Goal: Information Seeking & Learning: Learn about a topic

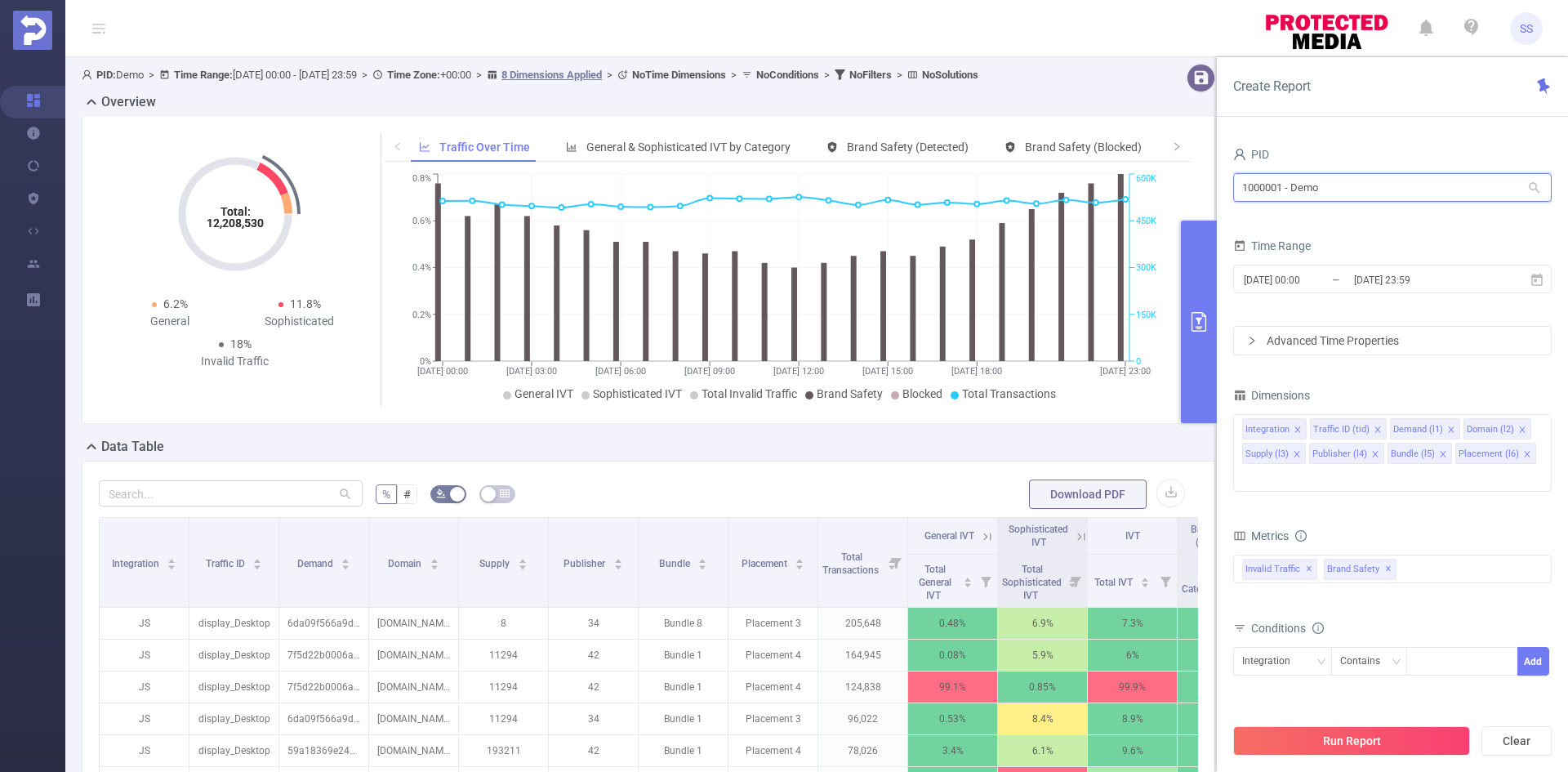
drag, startPoint x: 1378, startPoint y: 192, endPoint x: 1136, endPoint y: 185, distance: 242.1
click at [1136, 185] on section "PID: Demo > Time Range: 2024-12-09 00:00 - 2024-12-09 23:59 > Time Zone: +00:00…" at bounding box center [816, 587] width 1502 height 1062
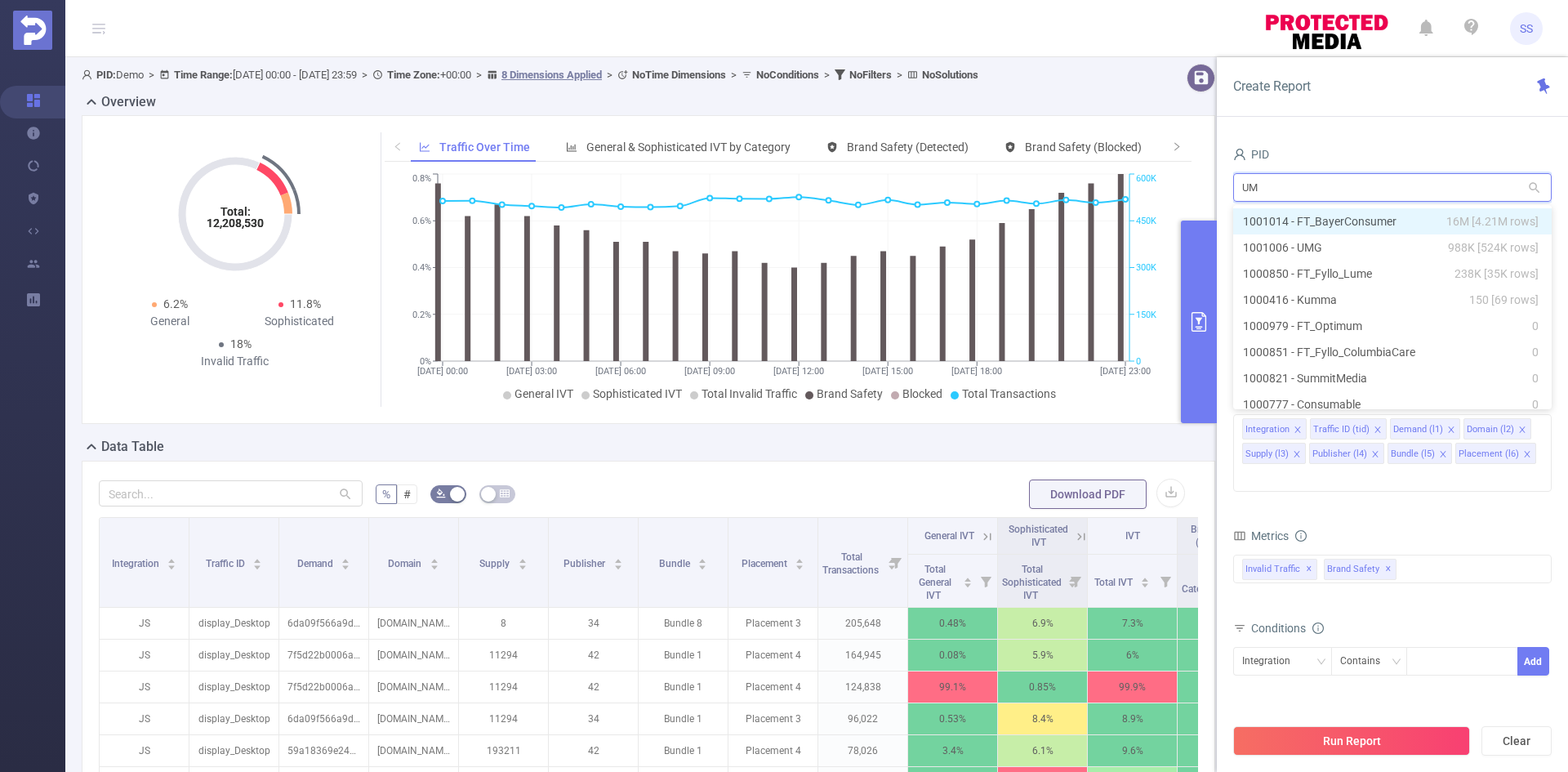
type input "UMG"
click at [1326, 208] on li "1001006 - UMG 988K [524K rows]" at bounding box center [1391, 221] width 318 height 26
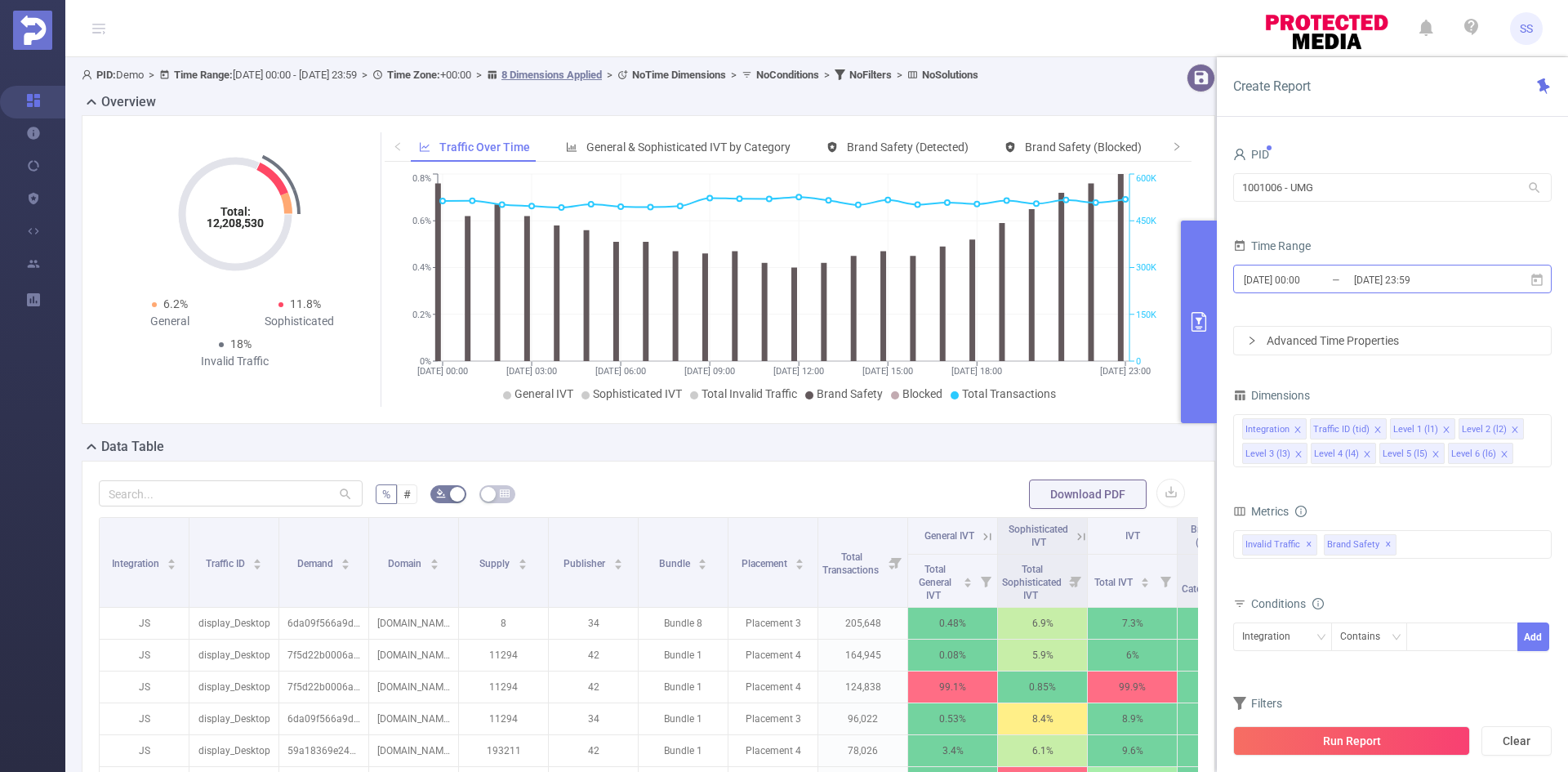
click at [1361, 290] on input "[DATE] 23:59" at bounding box center [1417, 279] width 133 height 22
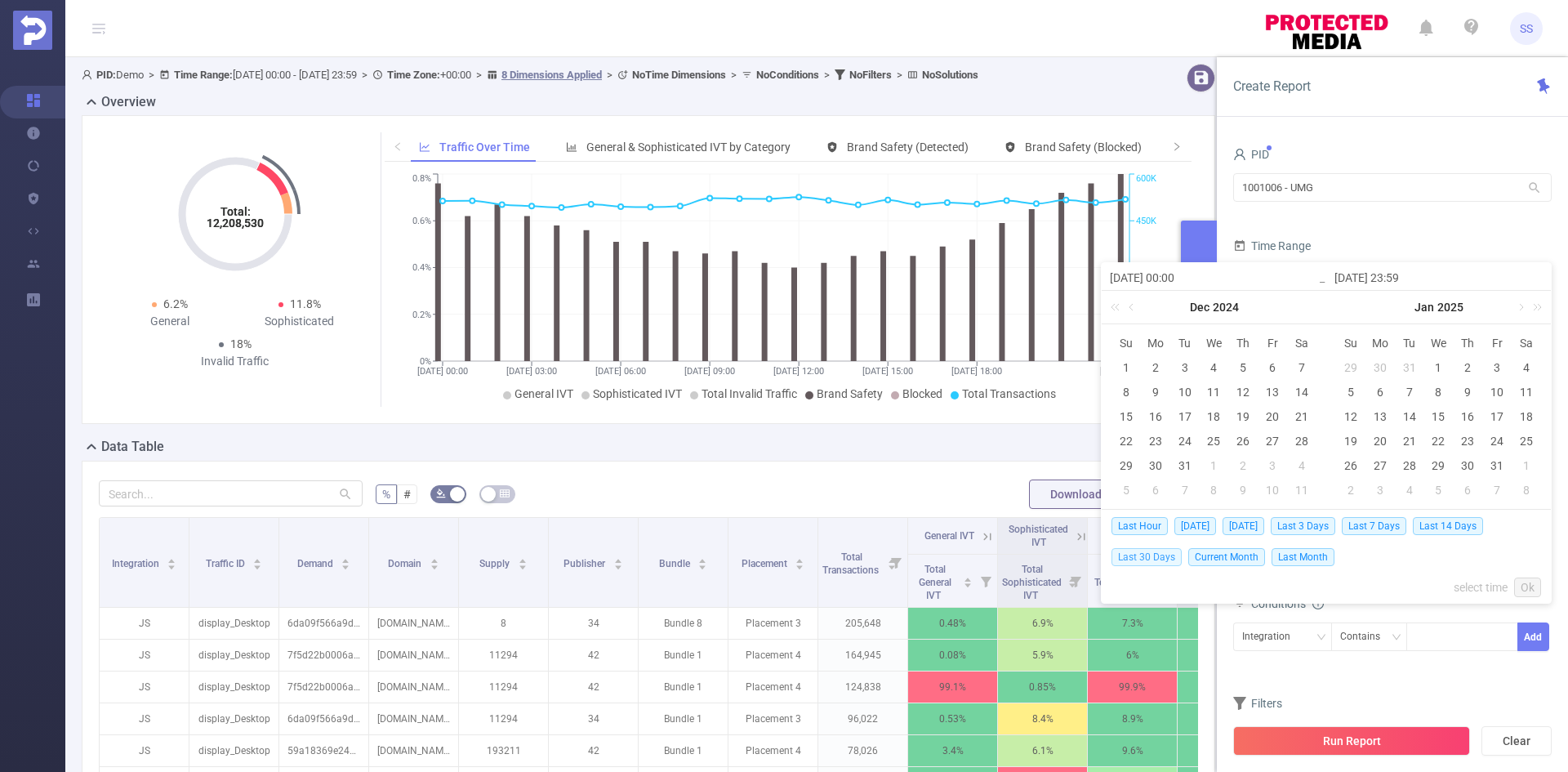
click at [1164, 552] on span "Last 30 Days" at bounding box center [1146, 557] width 70 height 18
type input "[DATE] 00:00"
type input "[DATE] 23:59"
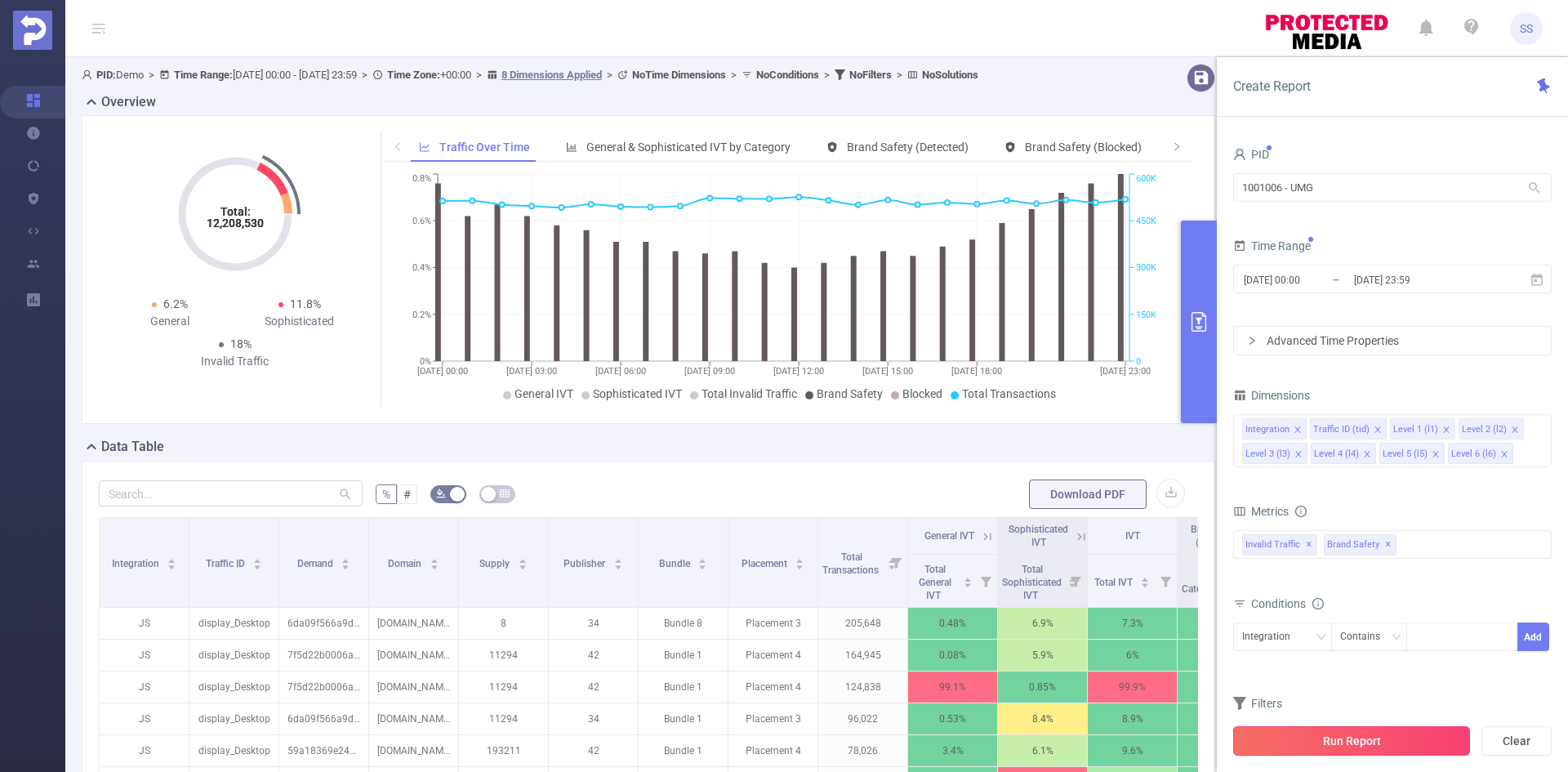
drag, startPoint x: 1308, startPoint y: 749, endPoint x: 1314, endPoint y: 765, distance: 17.1
click at [1308, 749] on button "Run Report" at bounding box center [1351, 740] width 236 height 29
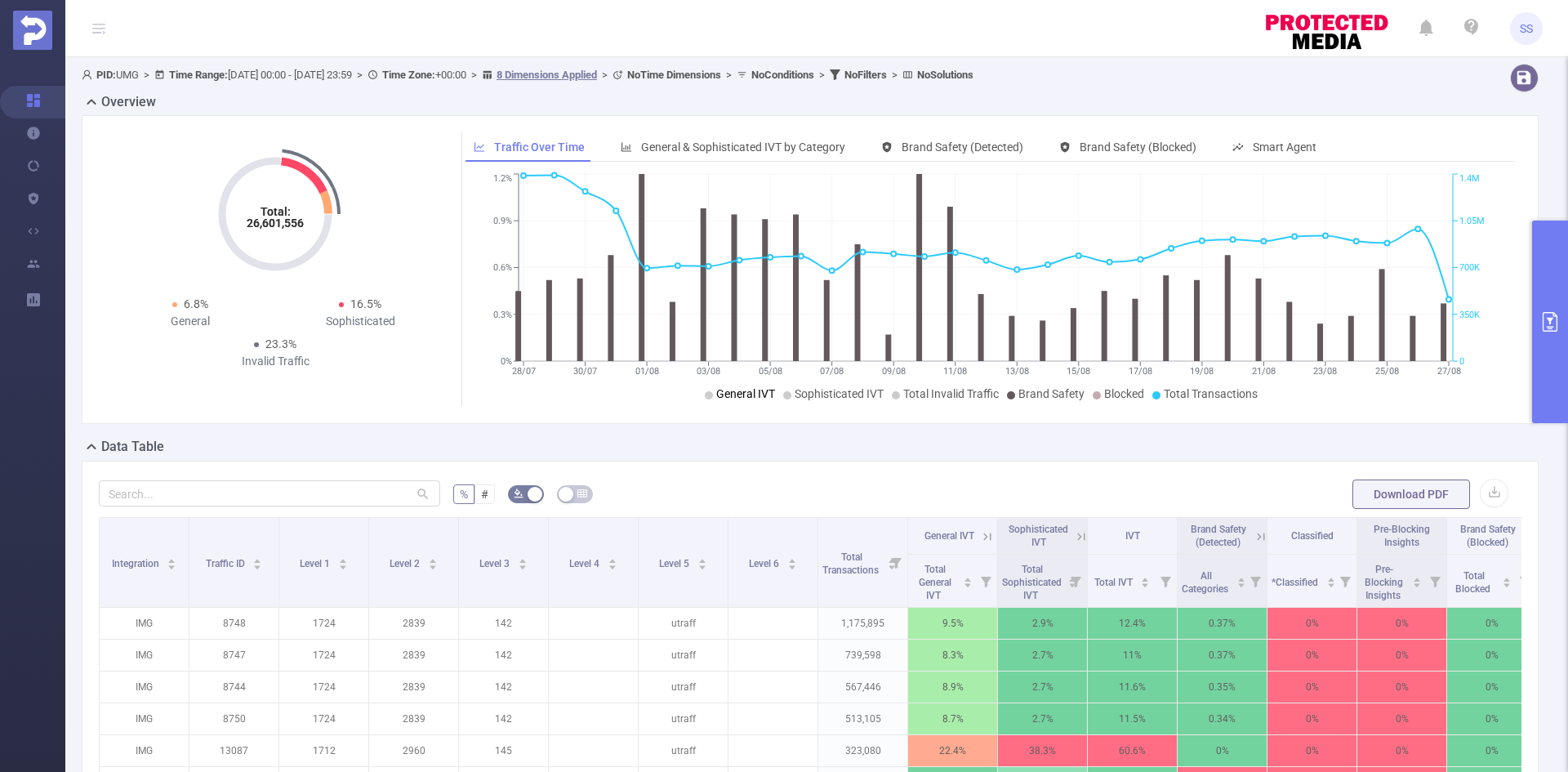
click at [740, 398] on span "General IVT" at bounding box center [745, 393] width 59 height 13
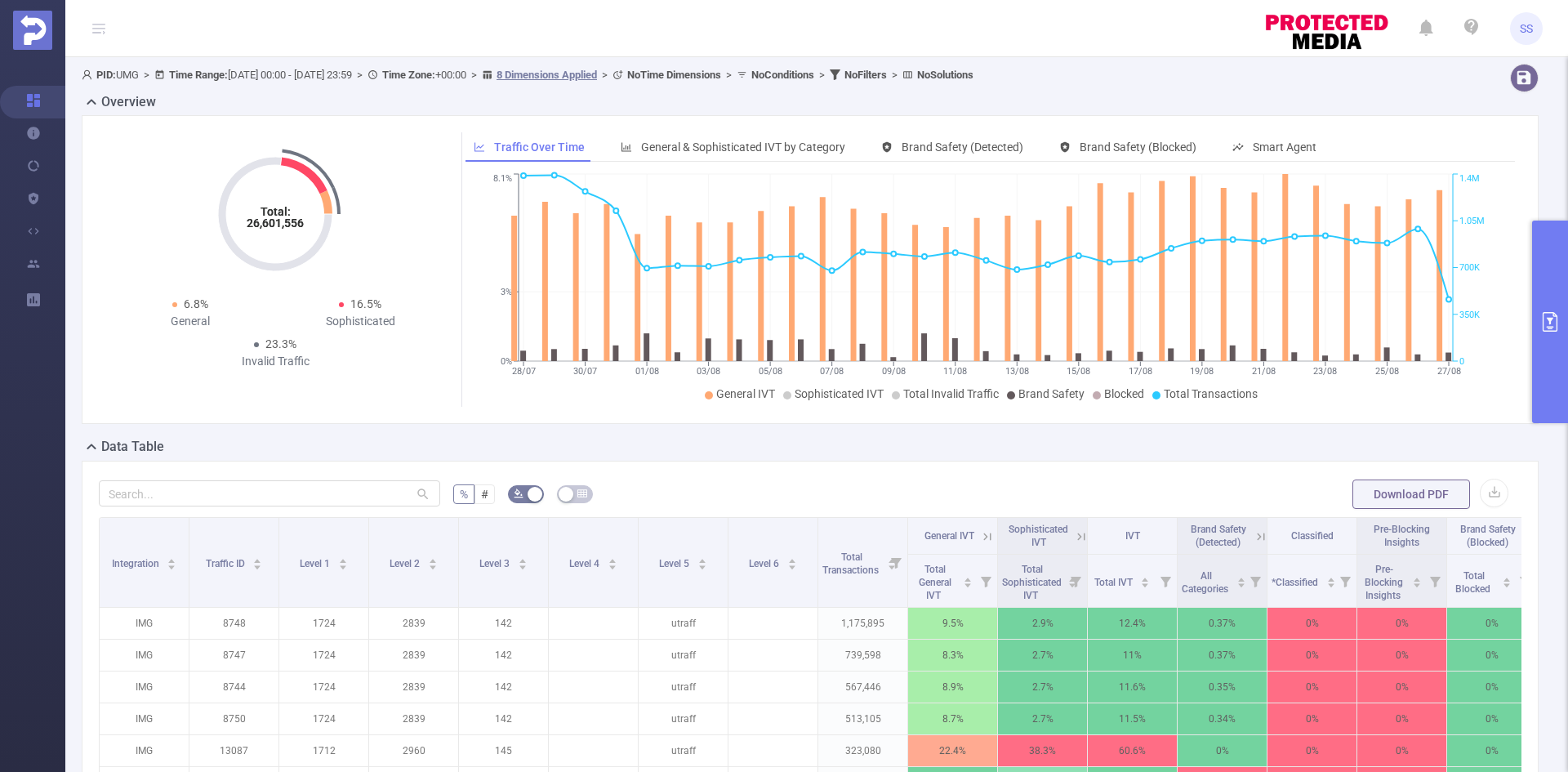
click at [837, 403] on icon "28/07 30/07 01/08 03/08 05/08 07/08 09/08 11/08 13/08 15/08 17/08 19/08 21/08 2…" at bounding box center [985, 287] width 1040 height 236
click at [836, 391] on span "Sophisticated IVT" at bounding box center [838, 393] width 89 height 13
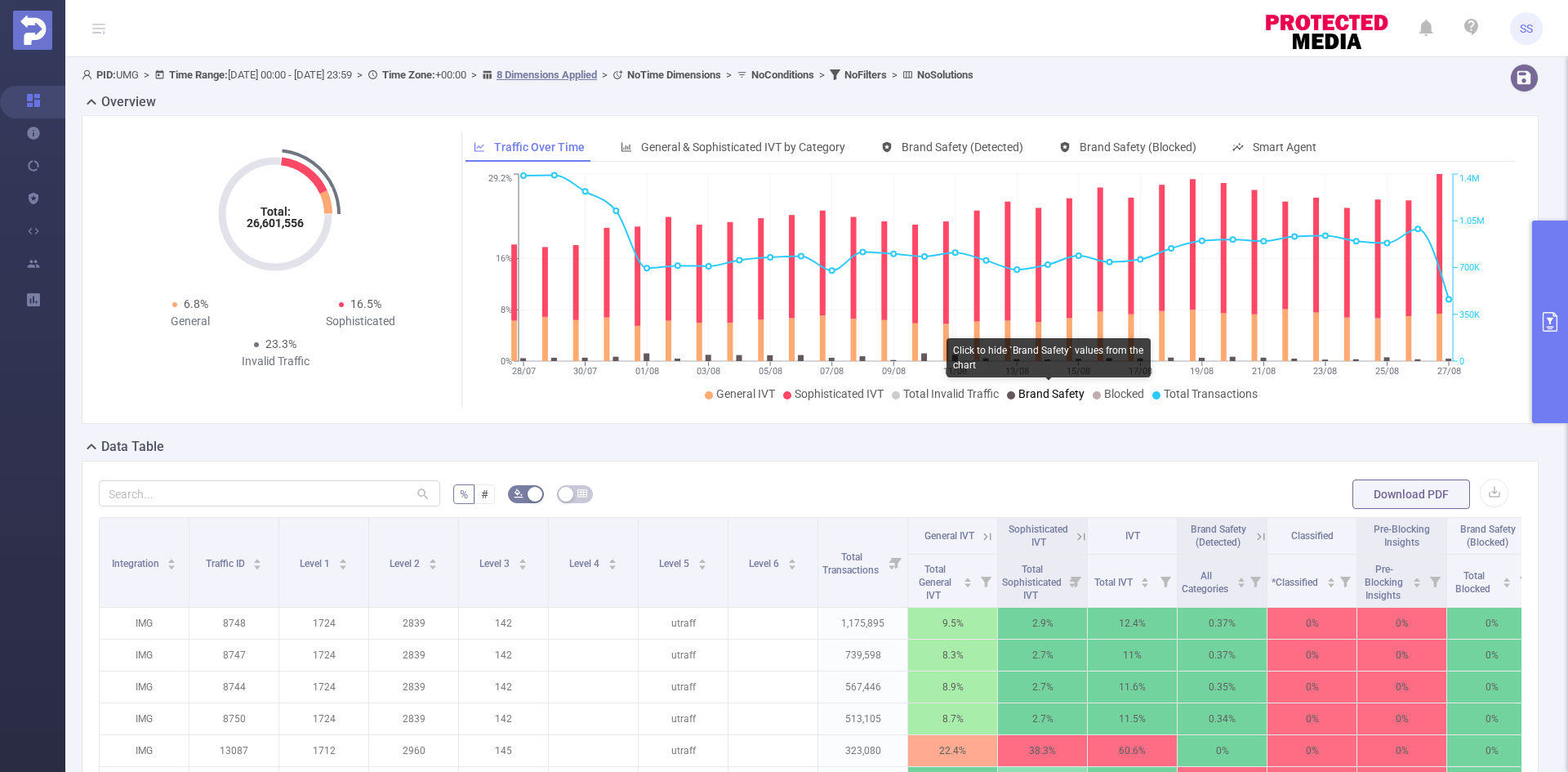
click at [1034, 395] on span "Brand Safety" at bounding box center [1051, 393] width 66 height 13
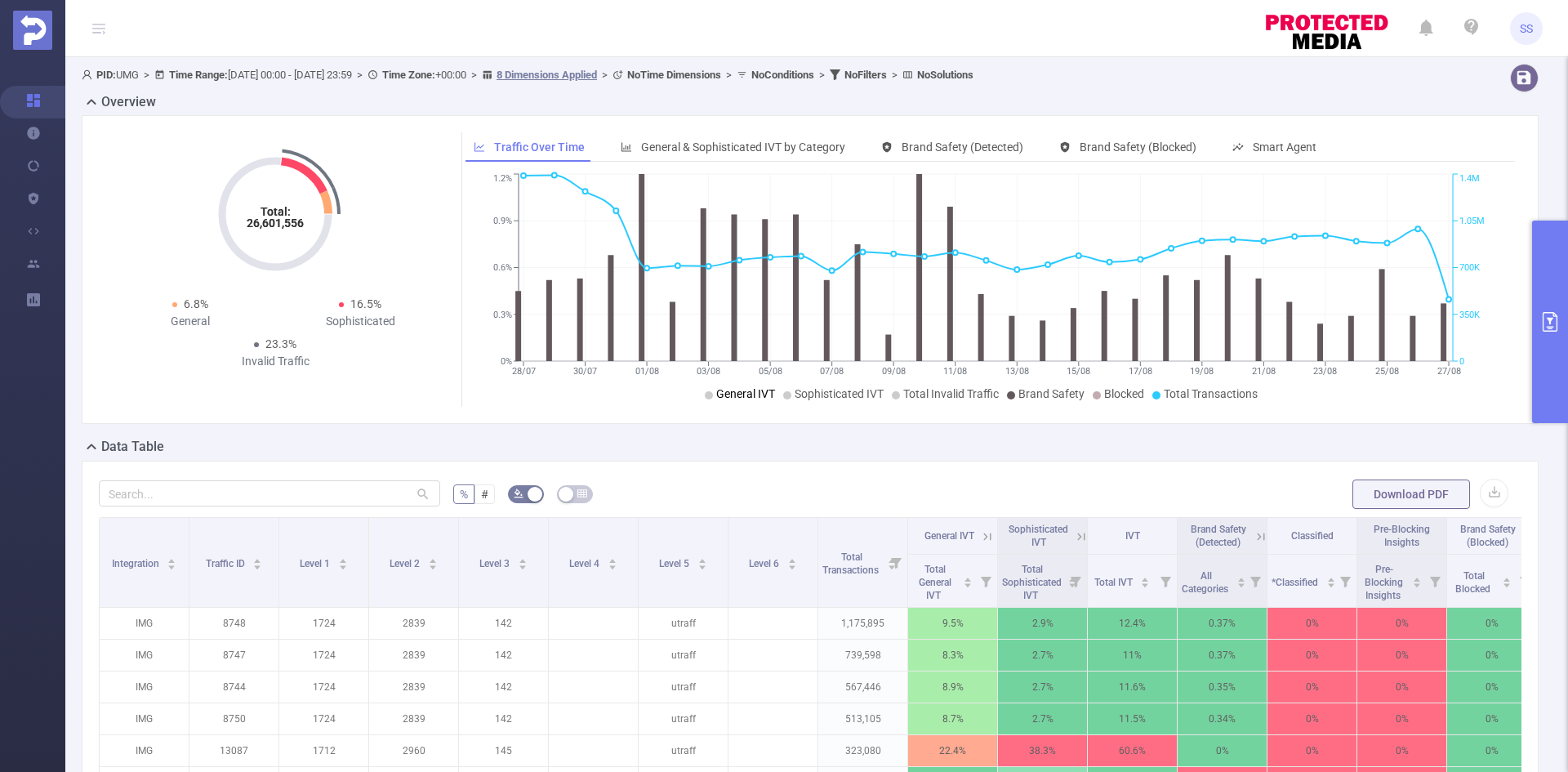
drag, startPoint x: 739, startPoint y: 387, endPoint x: 753, endPoint y: 387, distance: 14.0
click at [744, 385] on li "General IVT" at bounding box center [739, 393] width 70 height 17
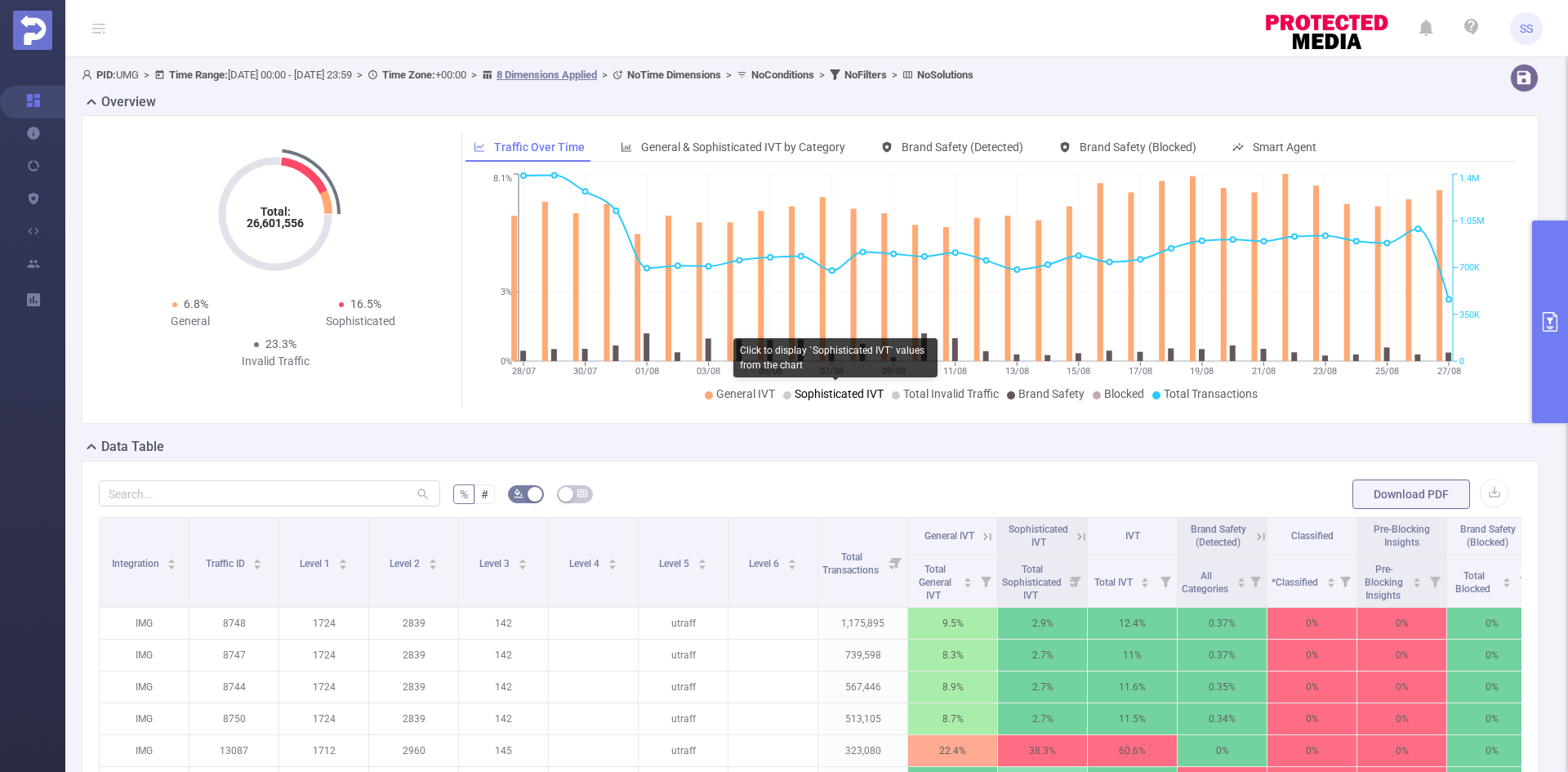
drag, startPoint x: 785, startPoint y: 388, endPoint x: 929, endPoint y: 385, distance: 144.0
click at [853, 389] on span "Sophisticated IVT" at bounding box center [838, 393] width 89 height 13
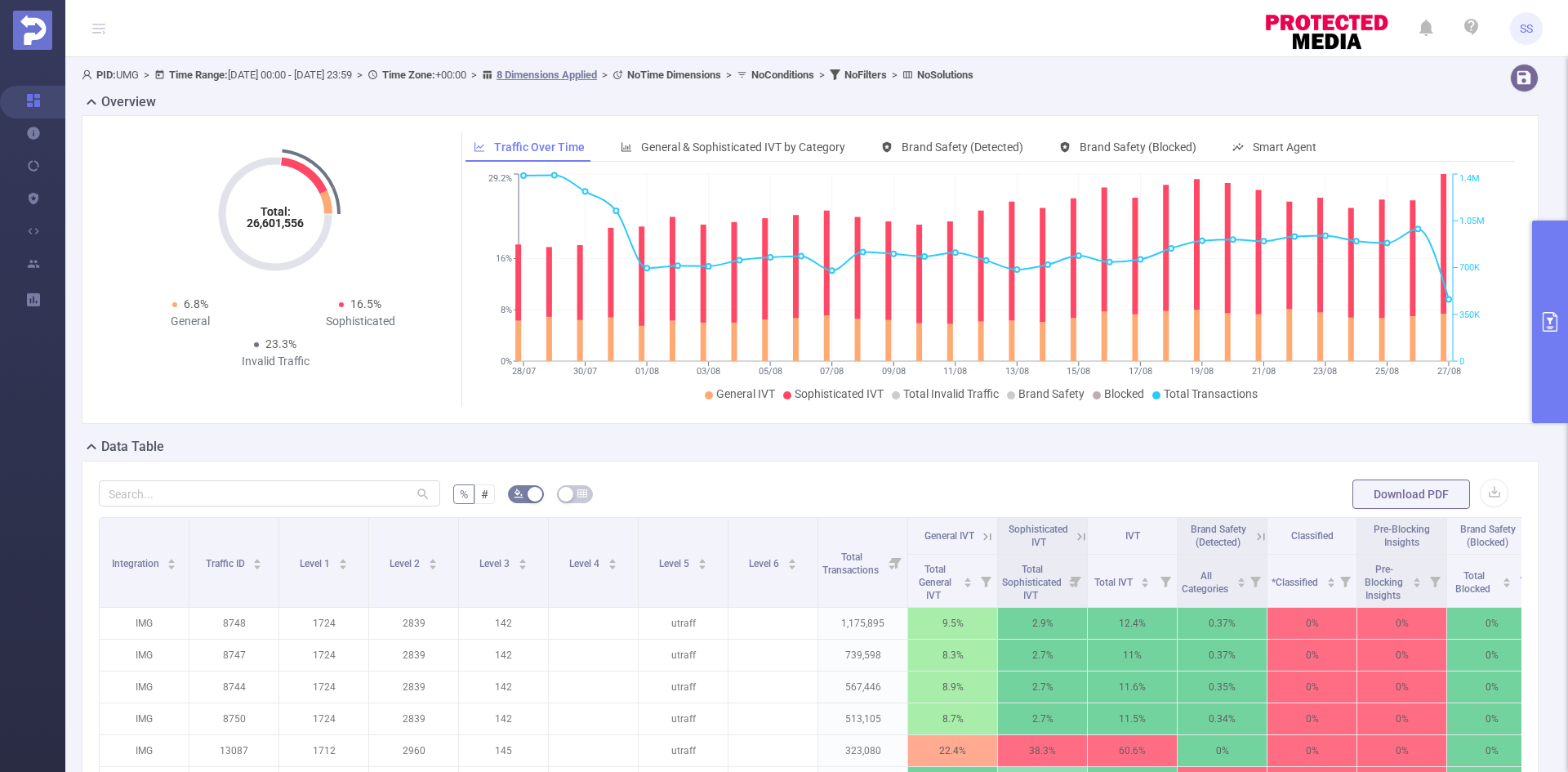
click at [1028, 449] on div "Data Table" at bounding box center [816, 448] width 1469 height 23
click at [1549, 259] on button "primary" at bounding box center [1550, 321] width 36 height 202
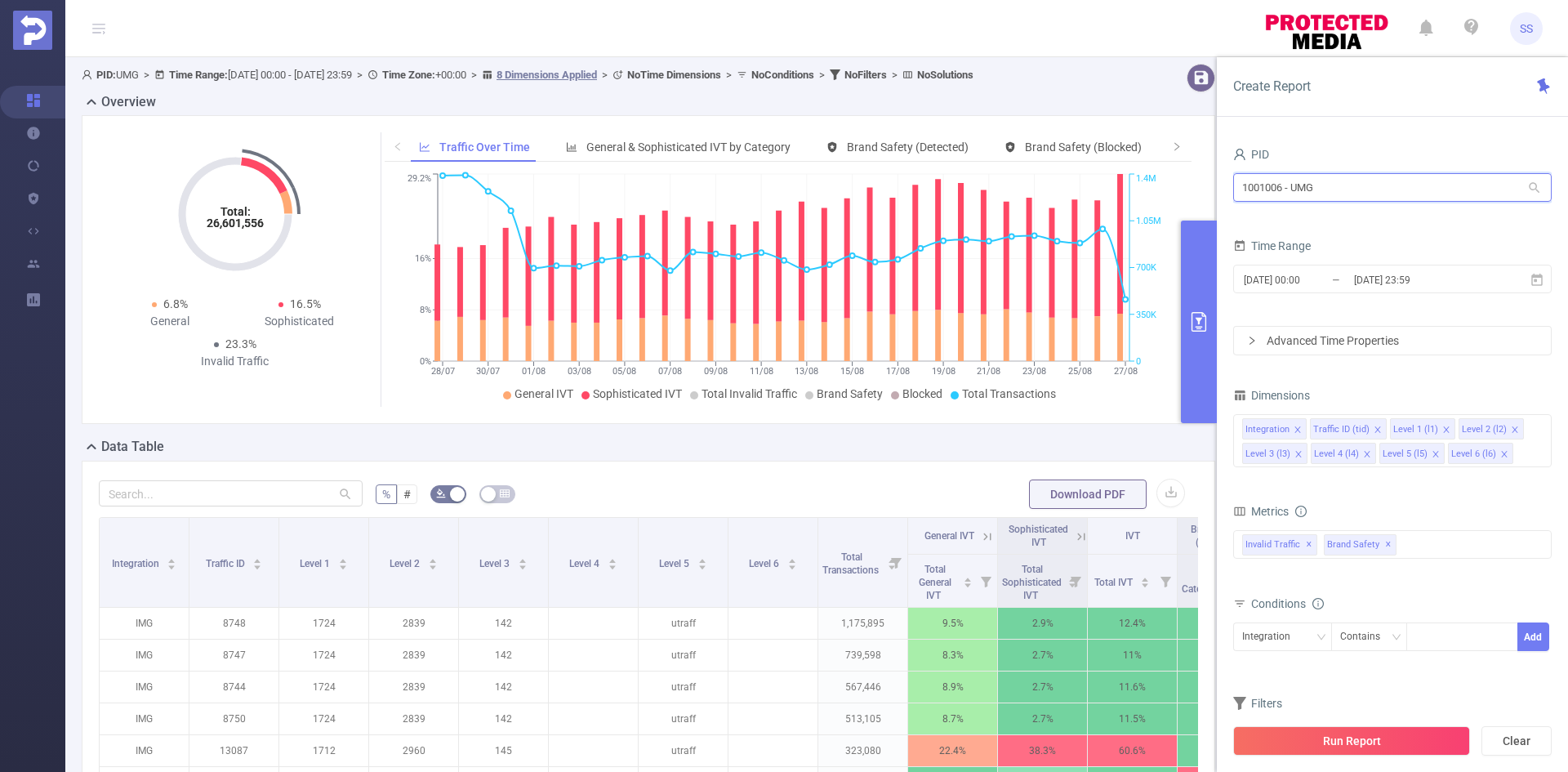
drag, startPoint x: 1358, startPoint y: 183, endPoint x: 981, endPoint y: 106, distance: 384.8
click at [986, 106] on section "PID: UMG > Time Range: 2025-07-28 00:00 - 2025-08-27 23:59 > Time Zone: +00:00 …" at bounding box center [816, 587] width 1502 height 1062
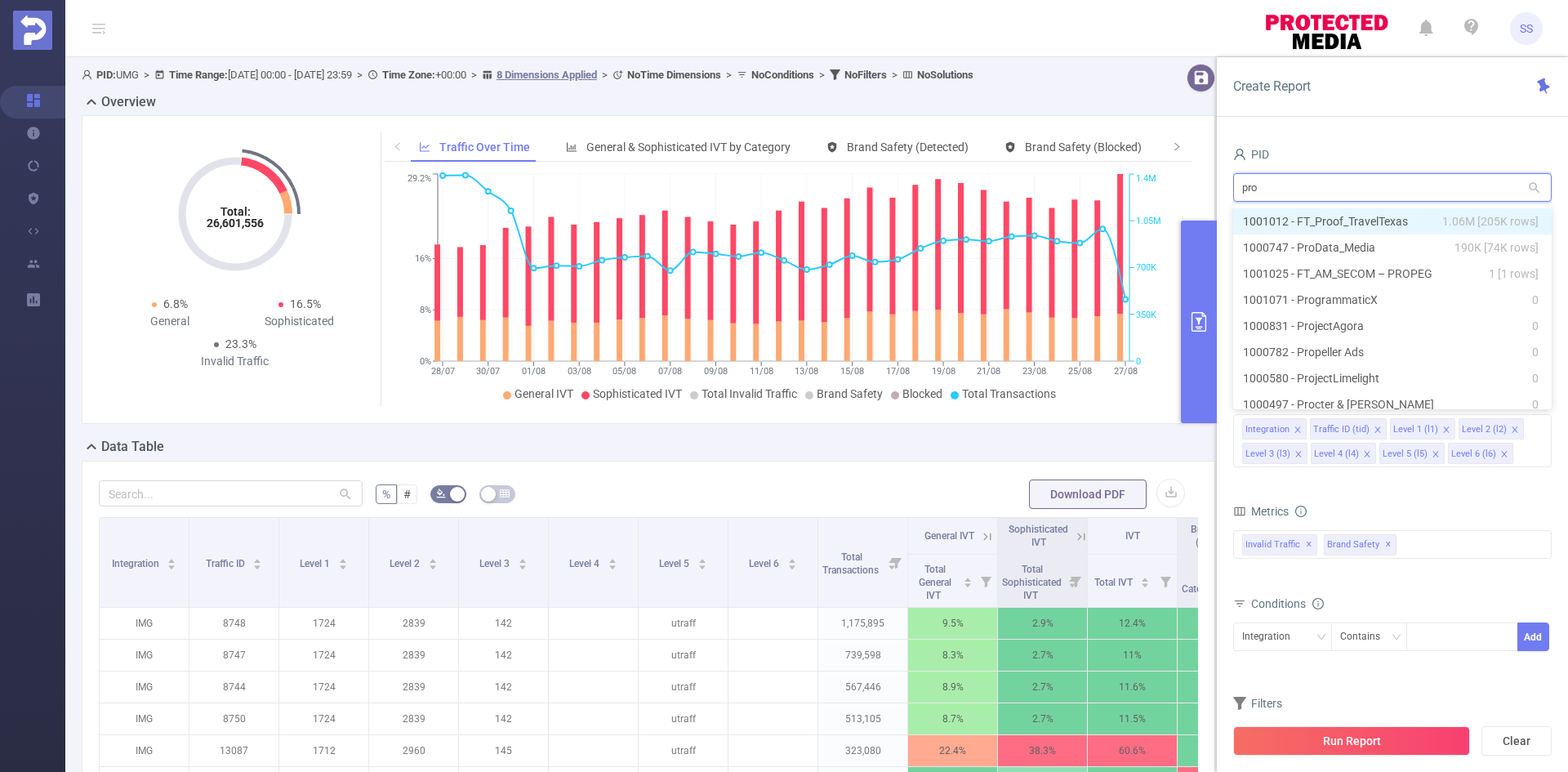
type input "prop"
click at [1361, 215] on li "1001025 - FT_AM_SECOM – PROPEG 1 [1 rows]" at bounding box center [1391, 221] width 318 height 26
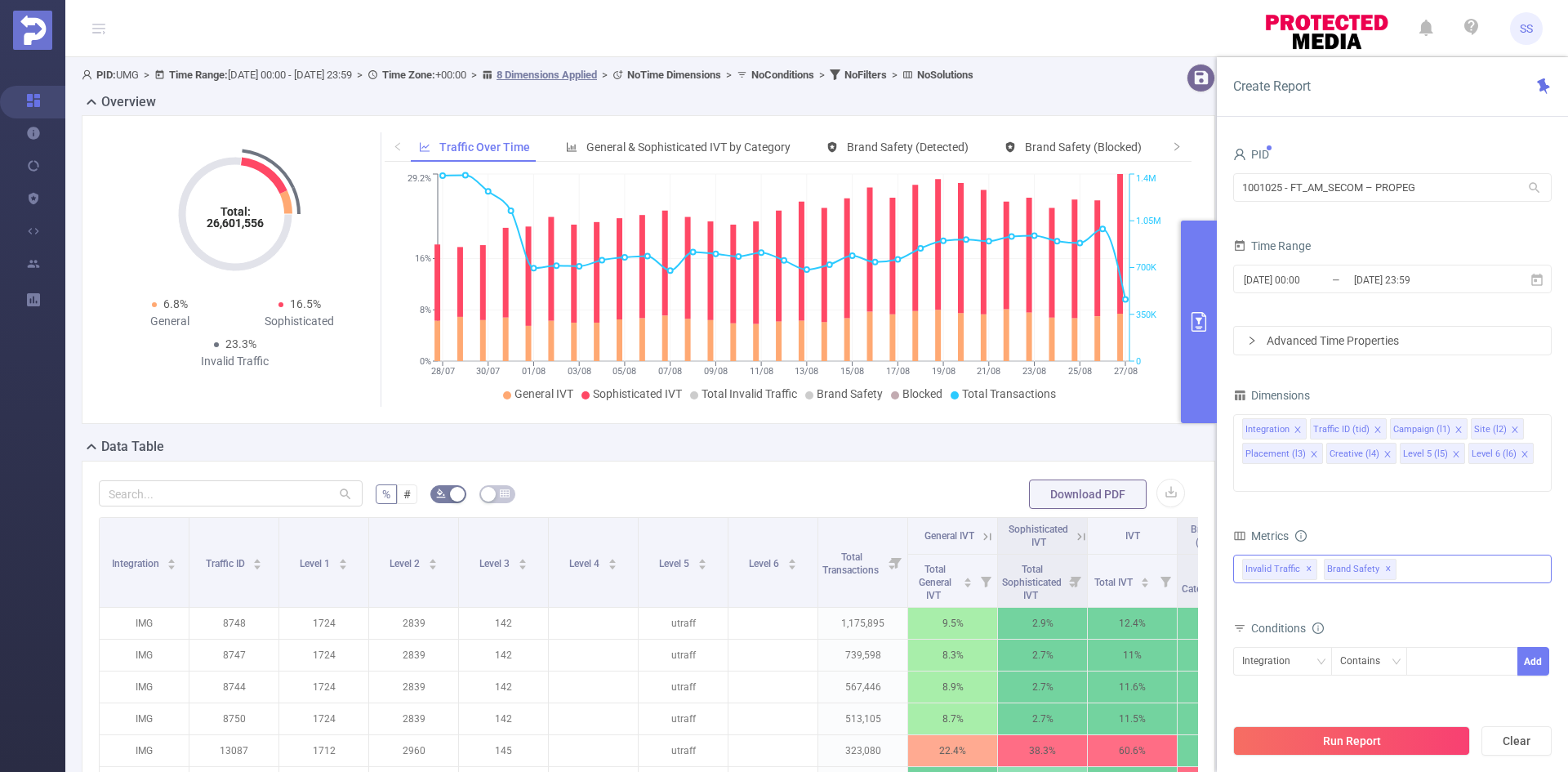
click at [1384, 560] on span "✕" at bounding box center [1387, 570] width 7 height 20
drag, startPoint x: 1364, startPoint y: 740, endPoint x: 1365, endPoint y: 752, distance: 12.0
click at [1364, 741] on button "Run Report" at bounding box center [1351, 740] width 236 height 29
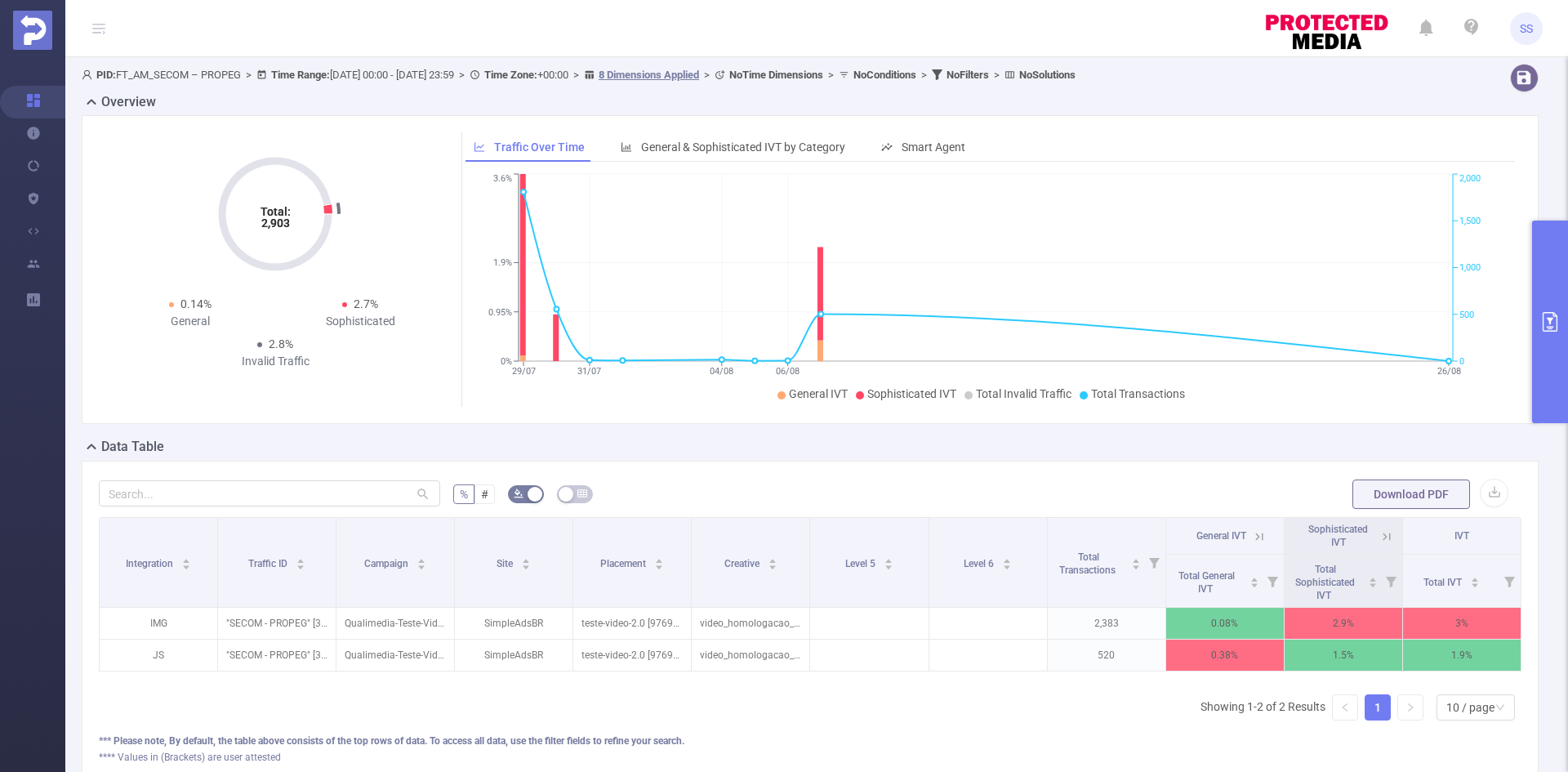
click at [1540, 310] on button "primary" at bounding box center [1550, 321] width 36 height 202
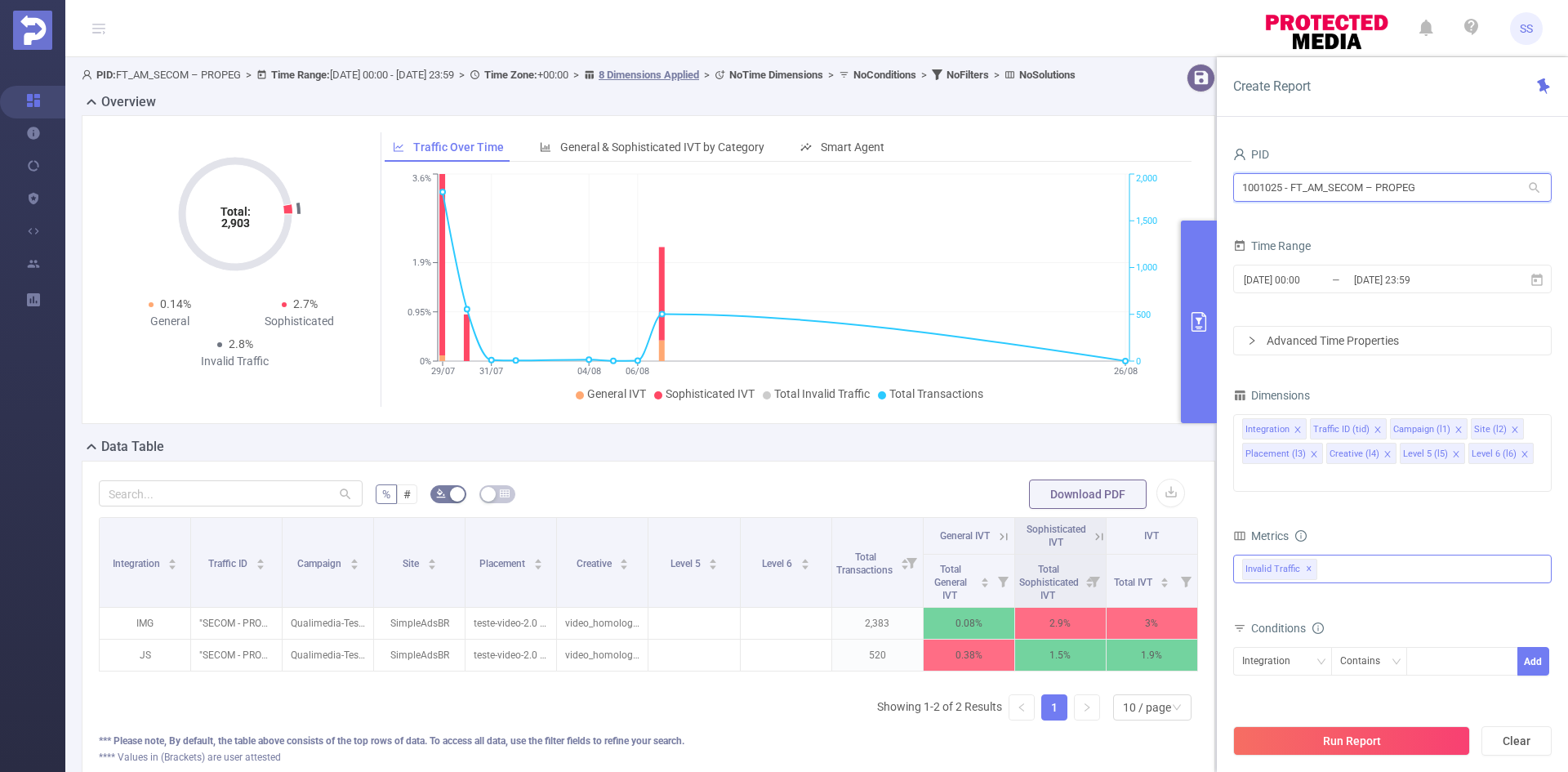
drag, startPoint x: 1445, startPoint y: 193, endPoint x: 1155, endPoint y: 167, distance: 291.2
click at [1155, 166] on section "PID: FT_AM_SECOM – PROPEG > Time Range: 2025-07-28 00:00 - 2025-08-27 23:59 > T…" at bounding box center [816, 436] width 1502 height 758
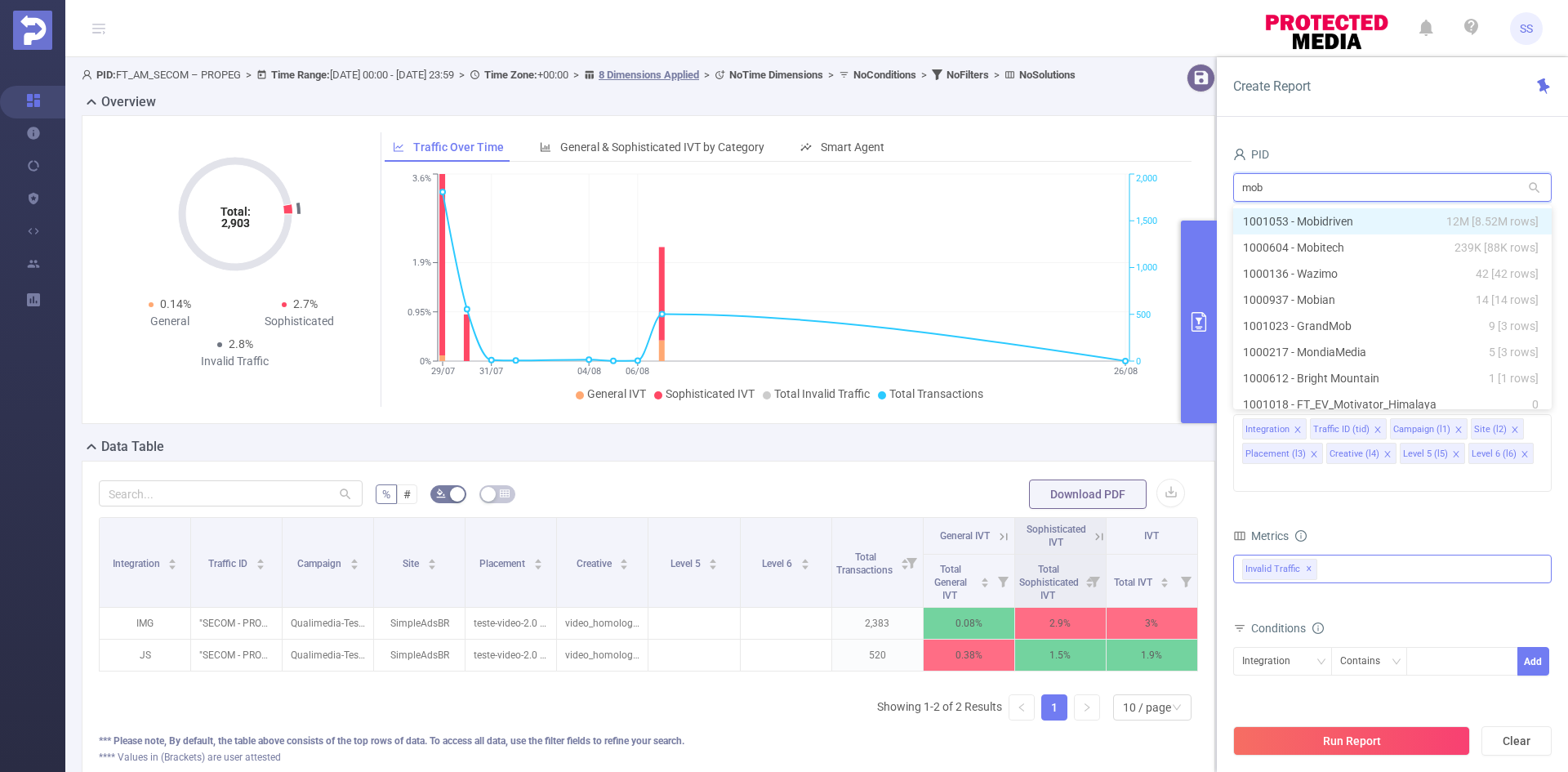
type input "mobi"
click at [1321, 218] on li "1001053 - Mobidriven 12M [8.52M rows]" at bounding box center [1391, 221] width 318 height 26
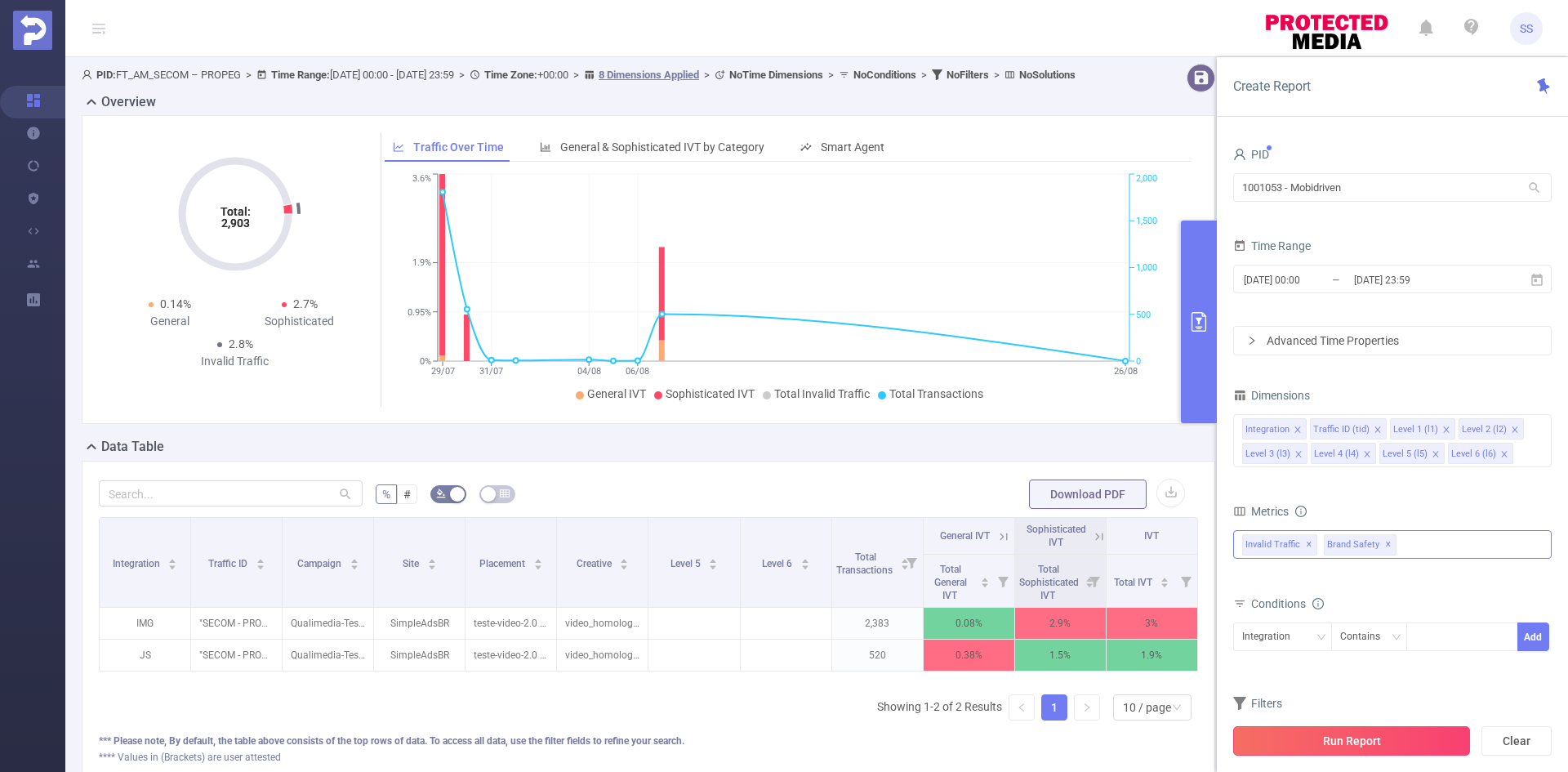
click at [1372, 751] on button "Run Report" at bounding box center [1351, 740] width 236 height 29
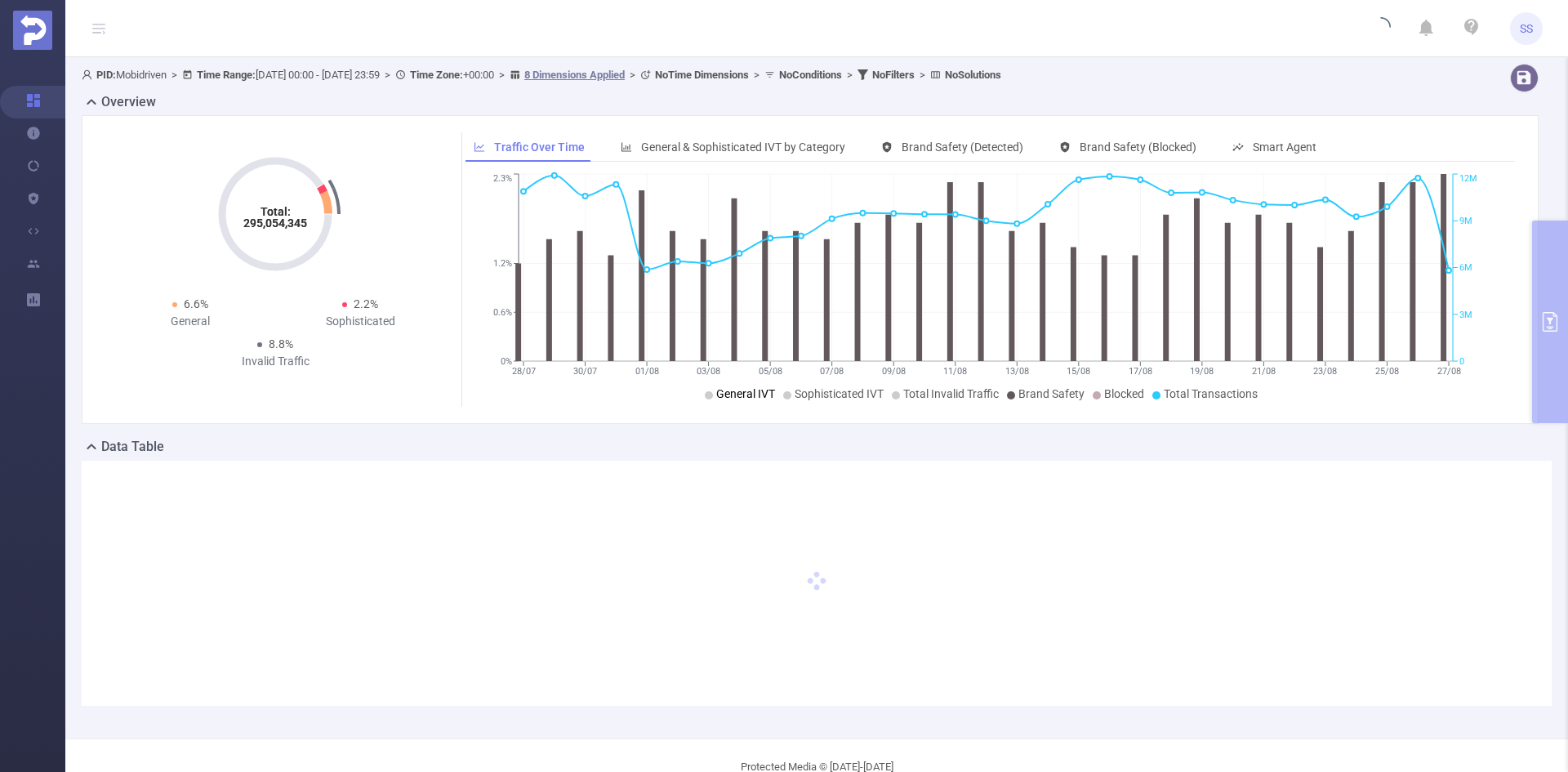
click at [758, 392] on span "General IVT" at bounding box center [745, 393] width 59 height 13
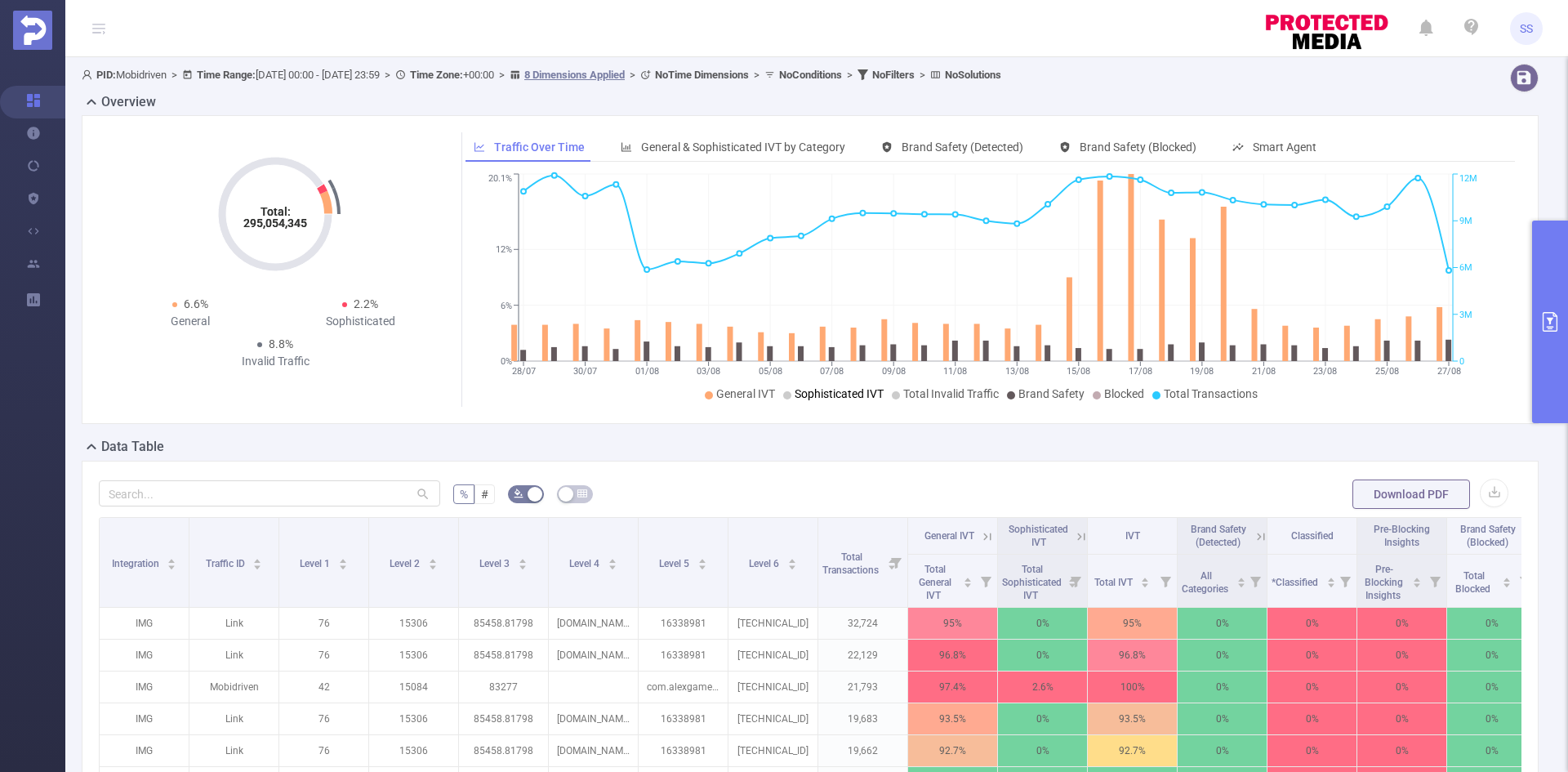
drag, startPoint x: 789, startPoint y: 389, endPoint x: 894, endPoint y: 401, distance: 105.7
click at [808, 389] on span "Sophisticated IVT" at bounding box center [838, 393] width 89 height 13
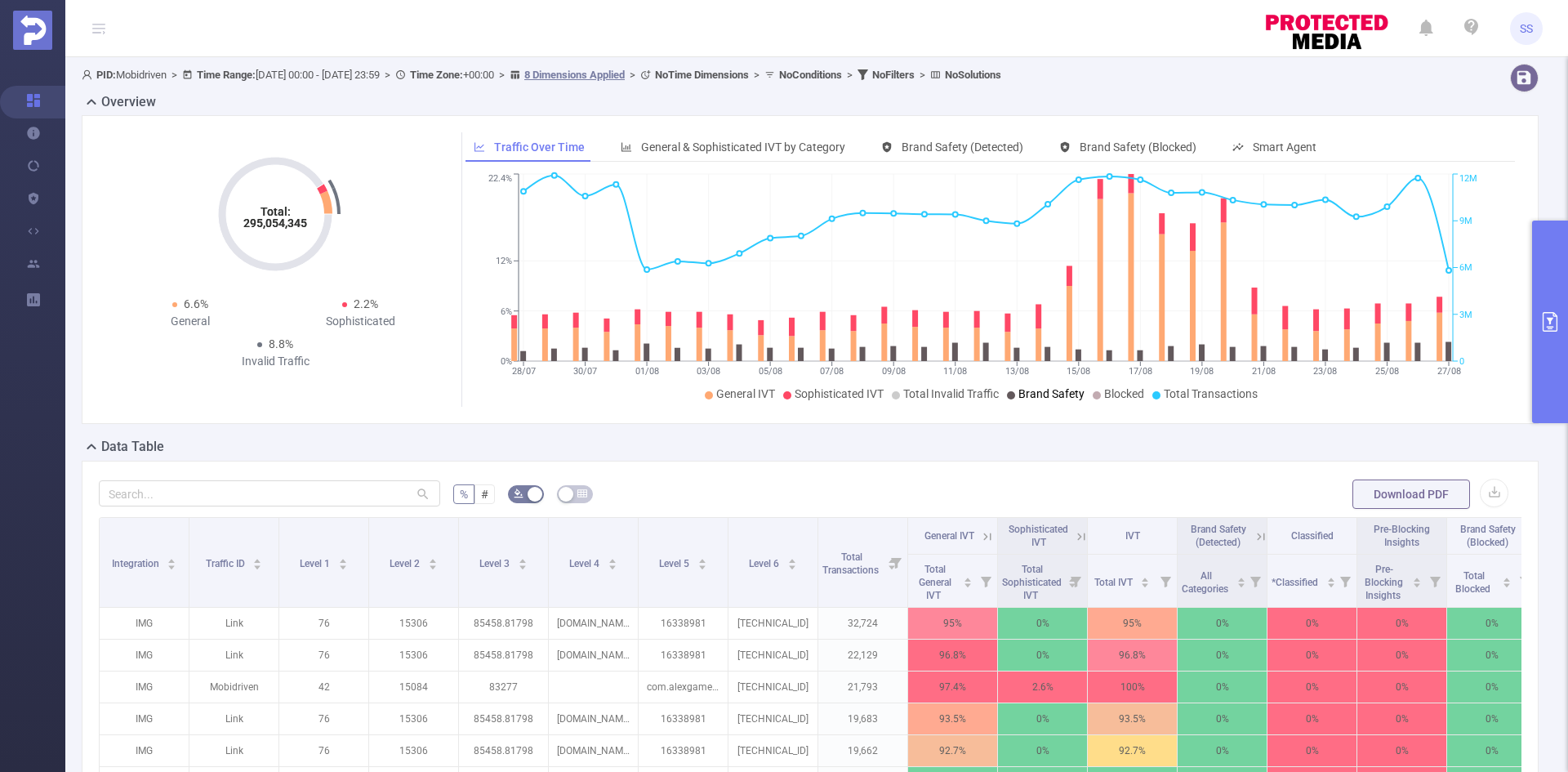
click at [1036, 386] on li "Brand Safety" at bounding box center [1045, 393] width 78 height 17
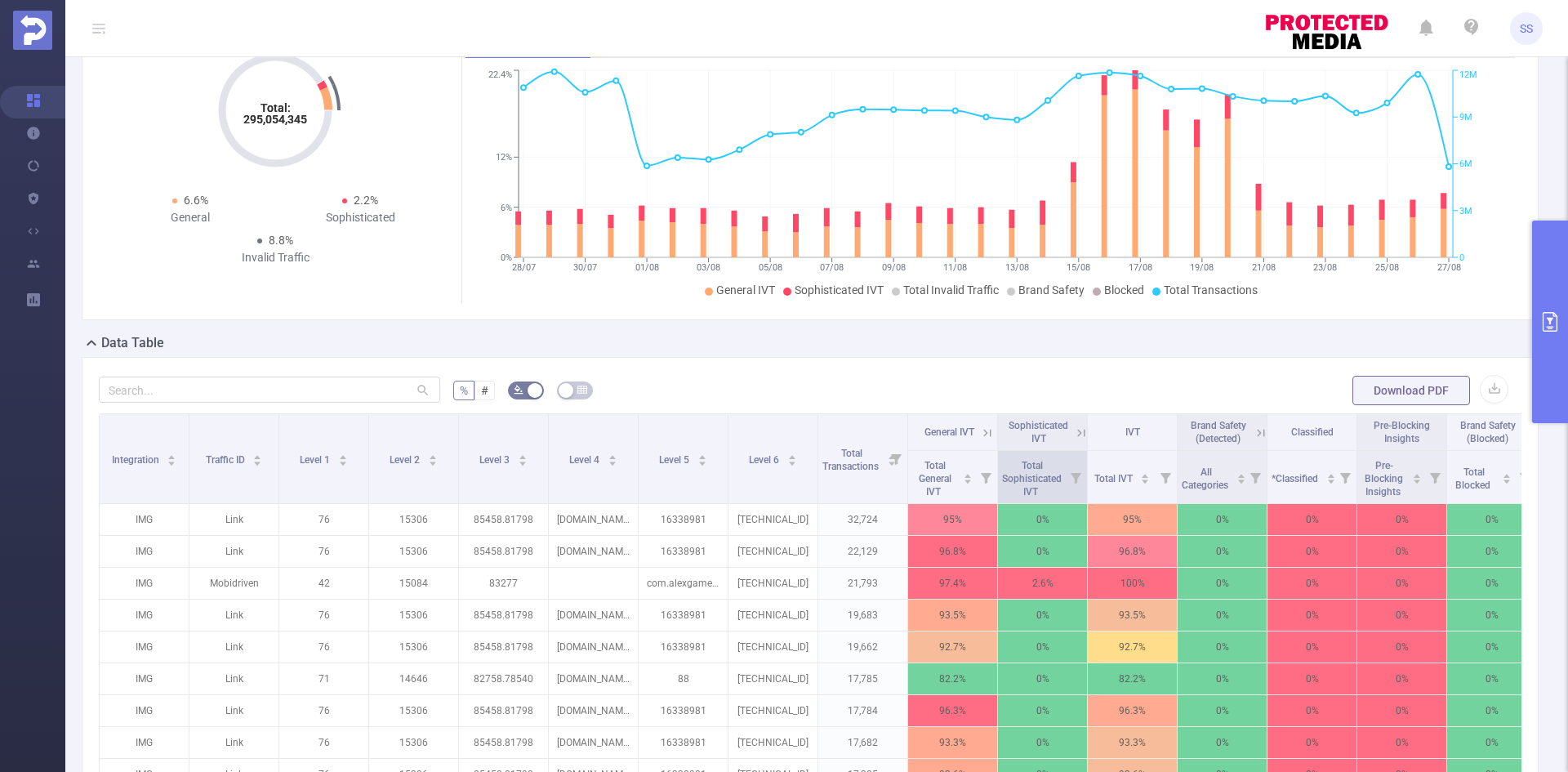
scroll to position [245, 0]
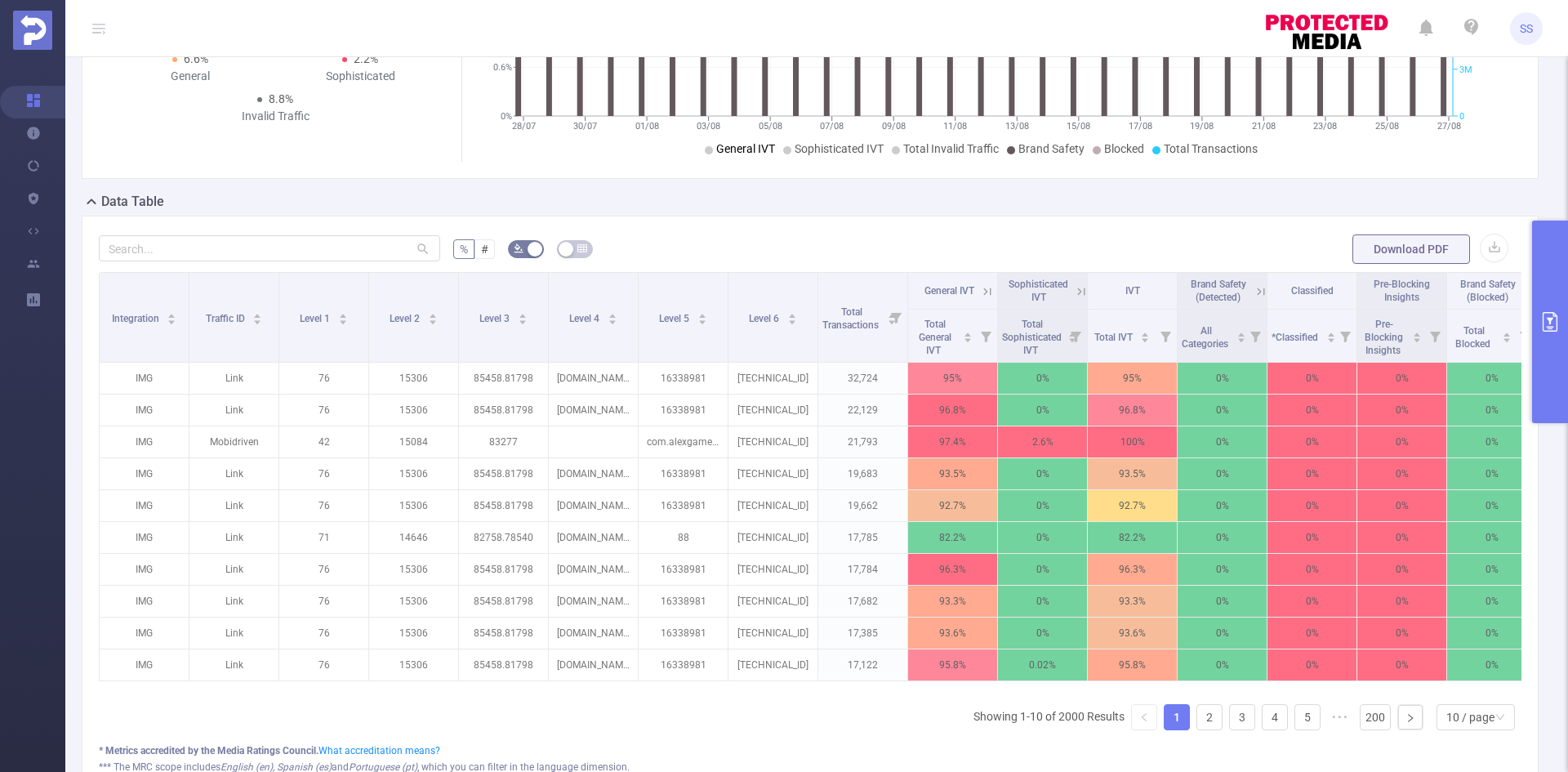
click at [726, 152] on span "General IVT" at bounding box center [745, 148] width 59 height 13
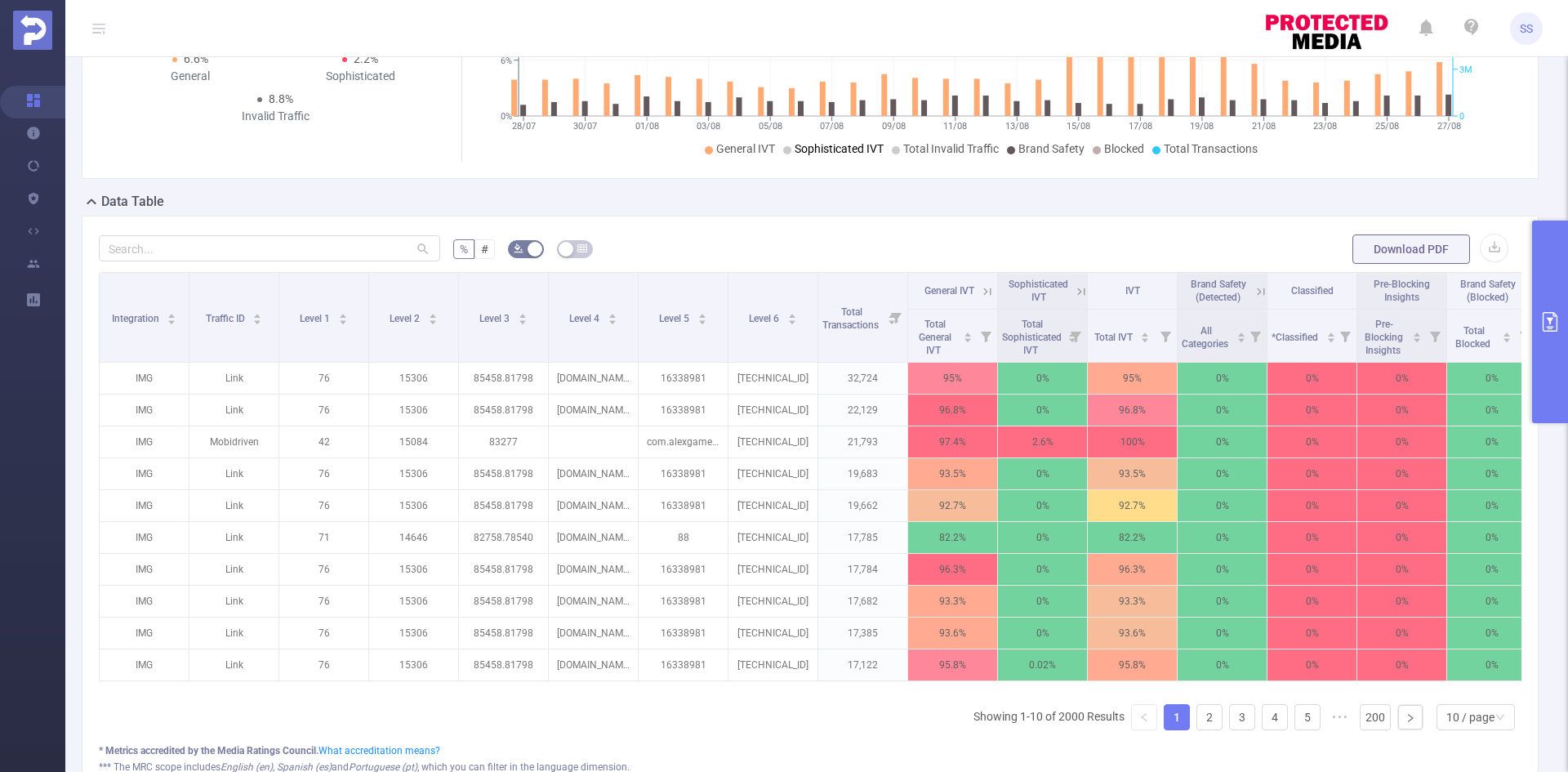
click at [796, 151] on span "Sophisticated IVT" at bounding box center [838, 148] width 89 height 13
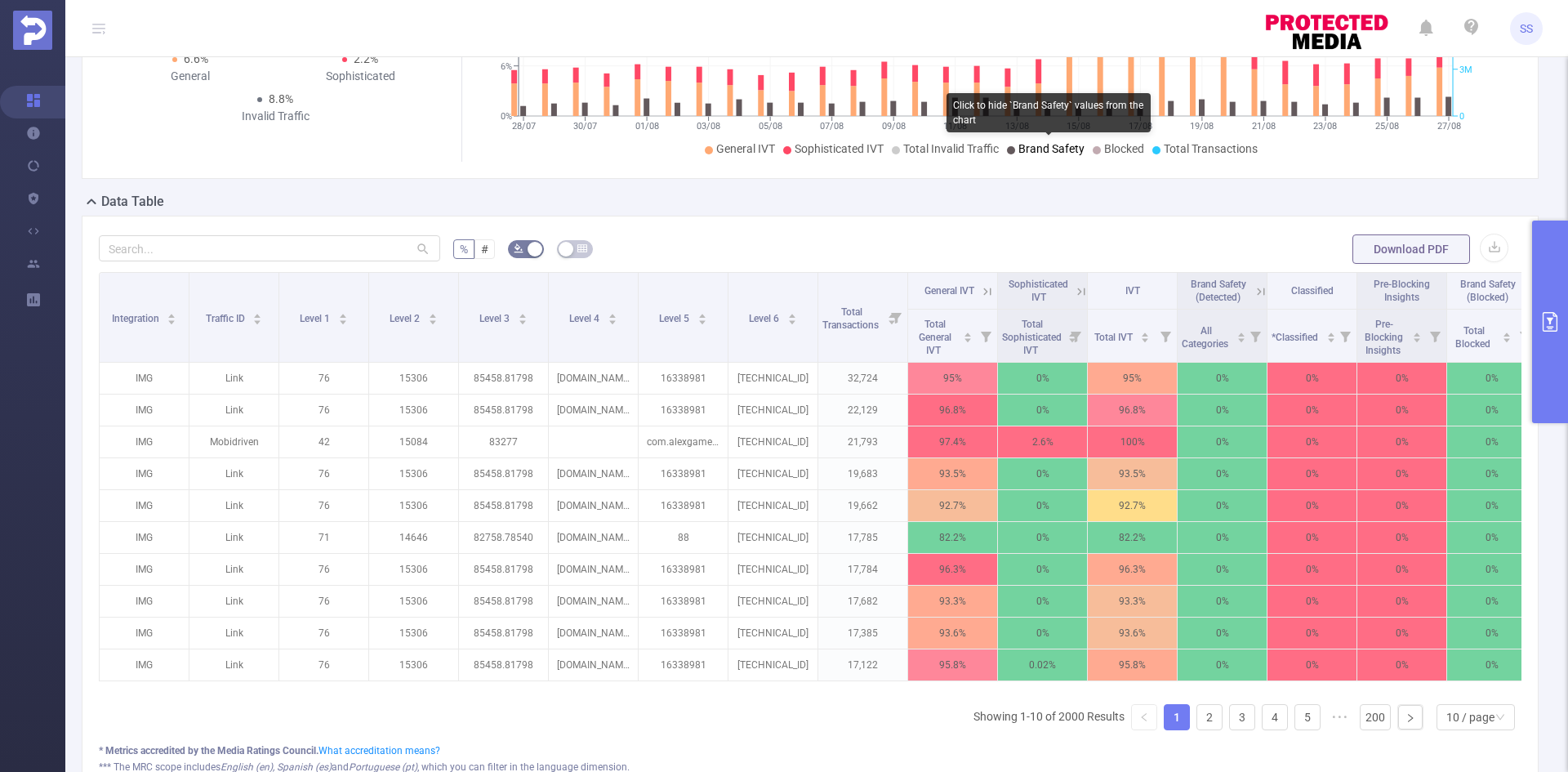
click at [1036, 144] on span "Brand Safety" at bounding box center [1051, 148] width 66 height 13
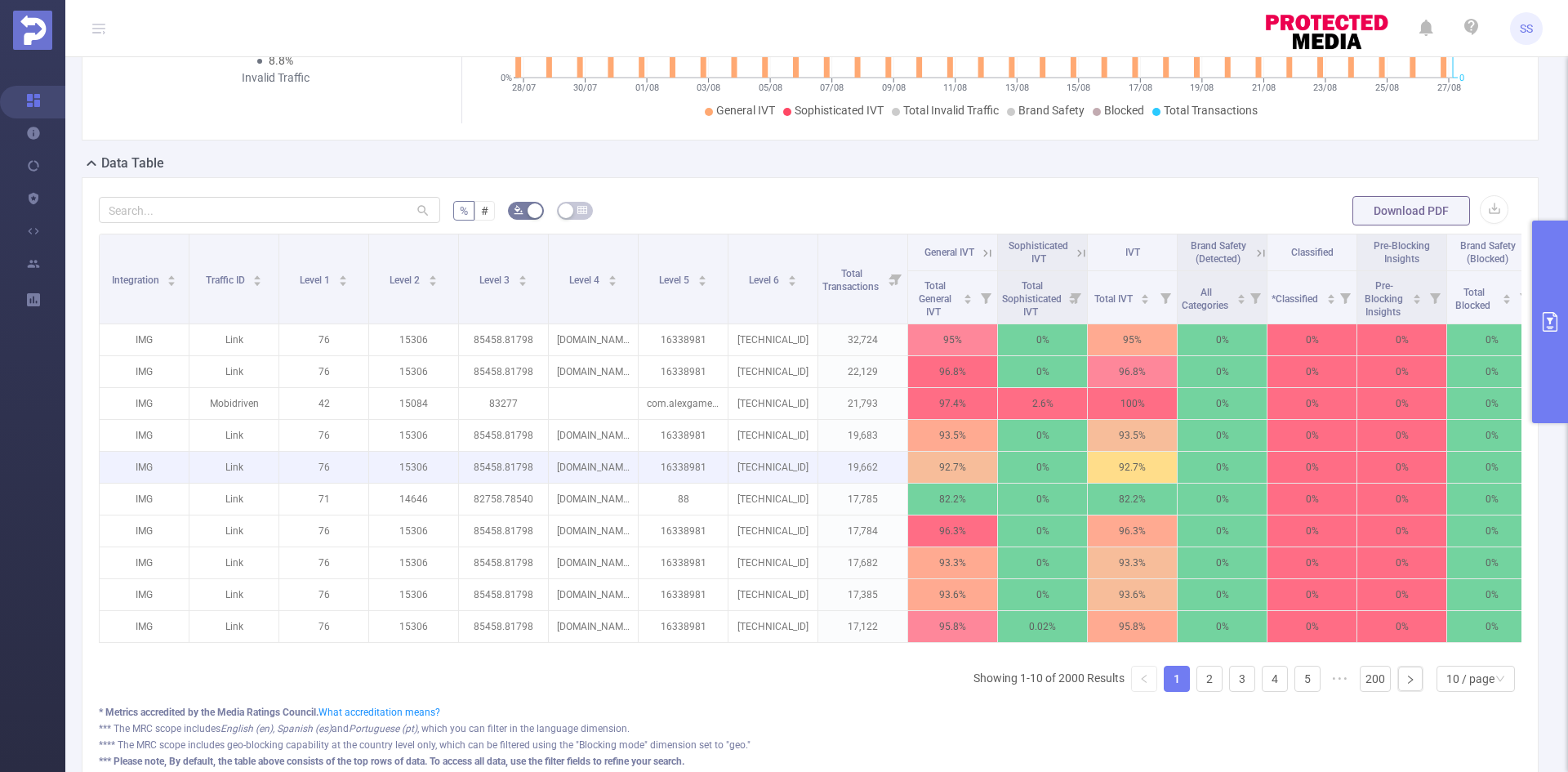
scroll to position [326, 0]
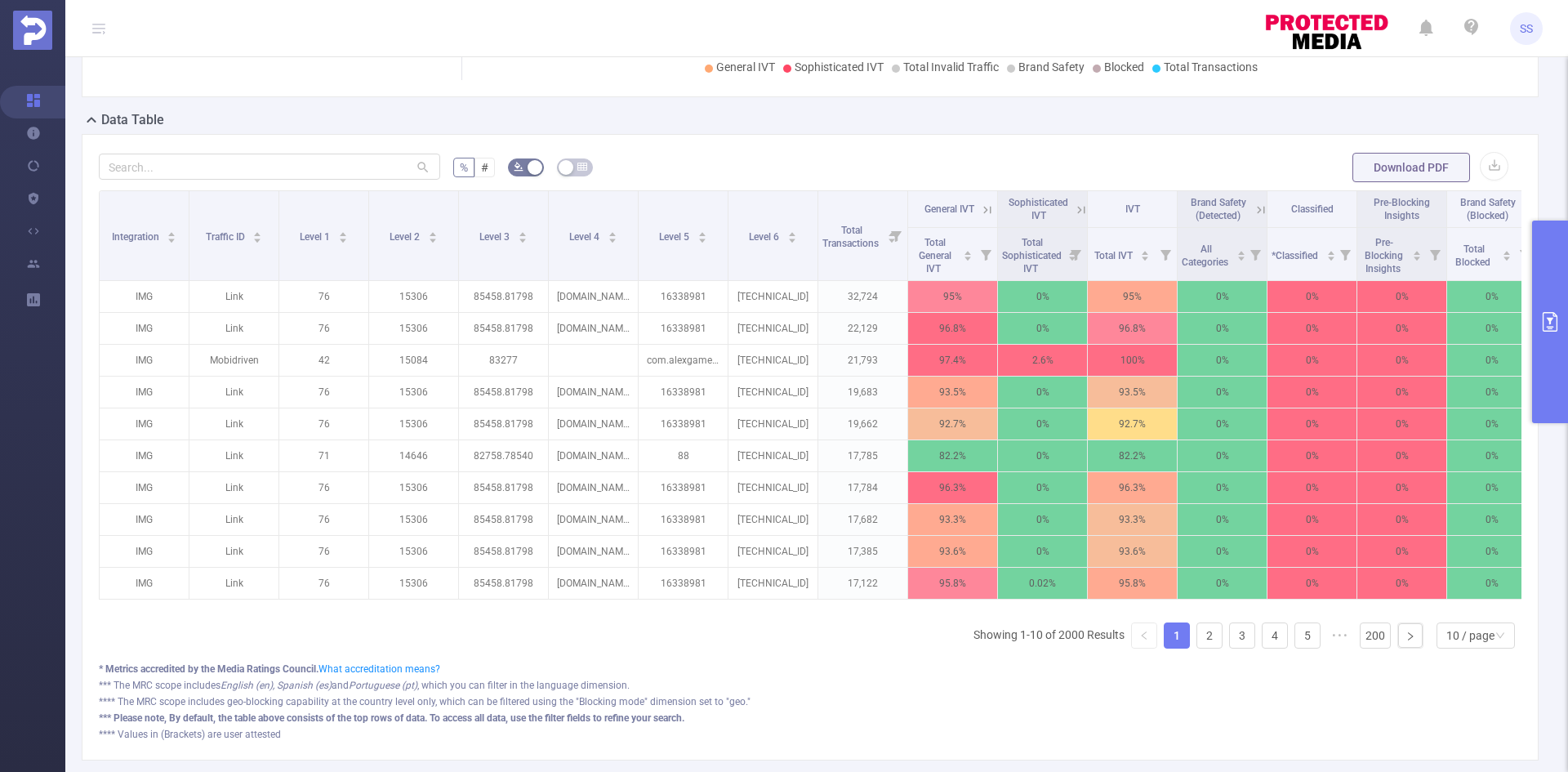
click at [982, 212] on icon at bounding box center [986, 209] width 15 height 15
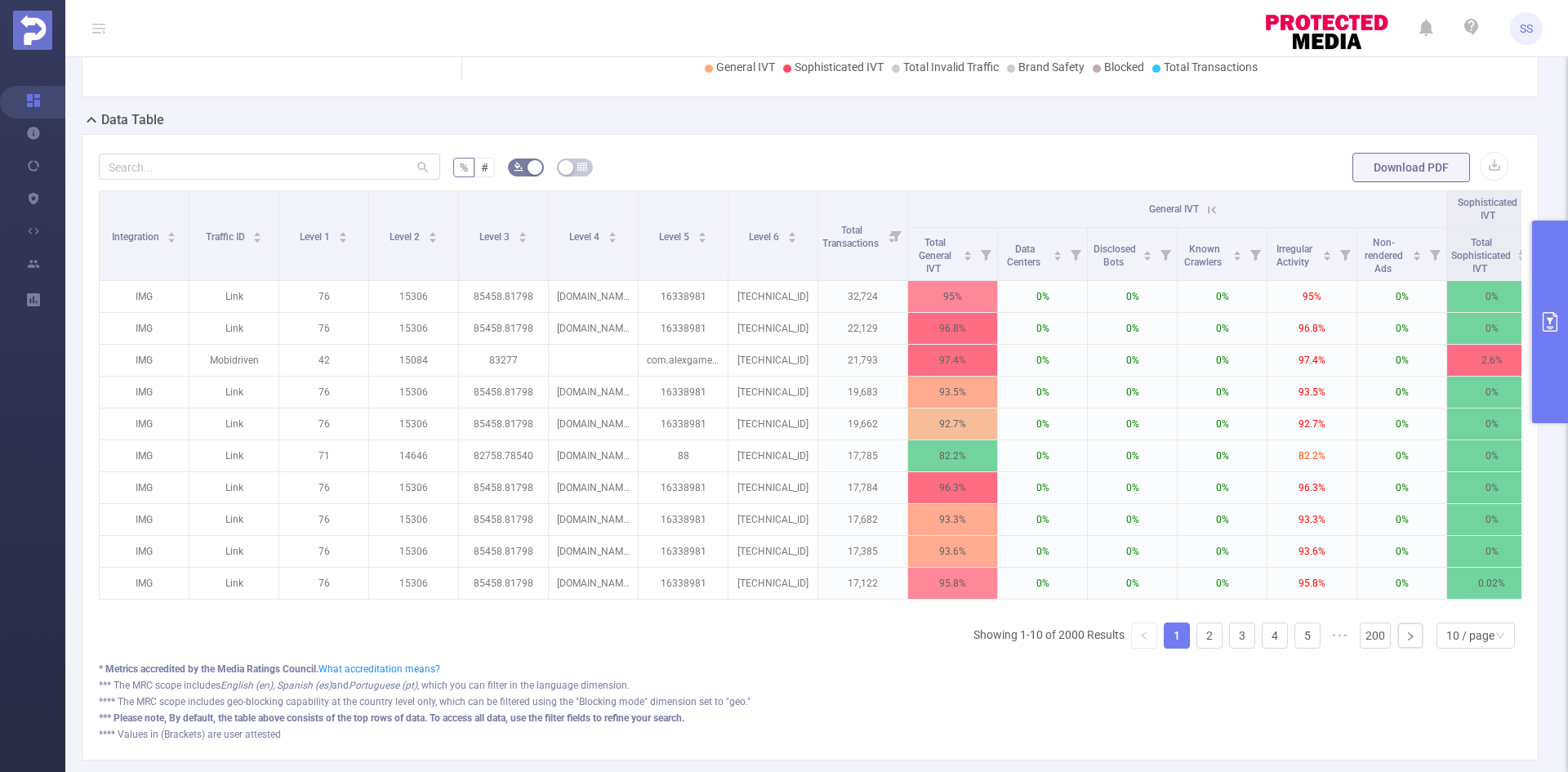
click at [1217, 209] on icon at bounding box center [1211, 209] width 15 height 15
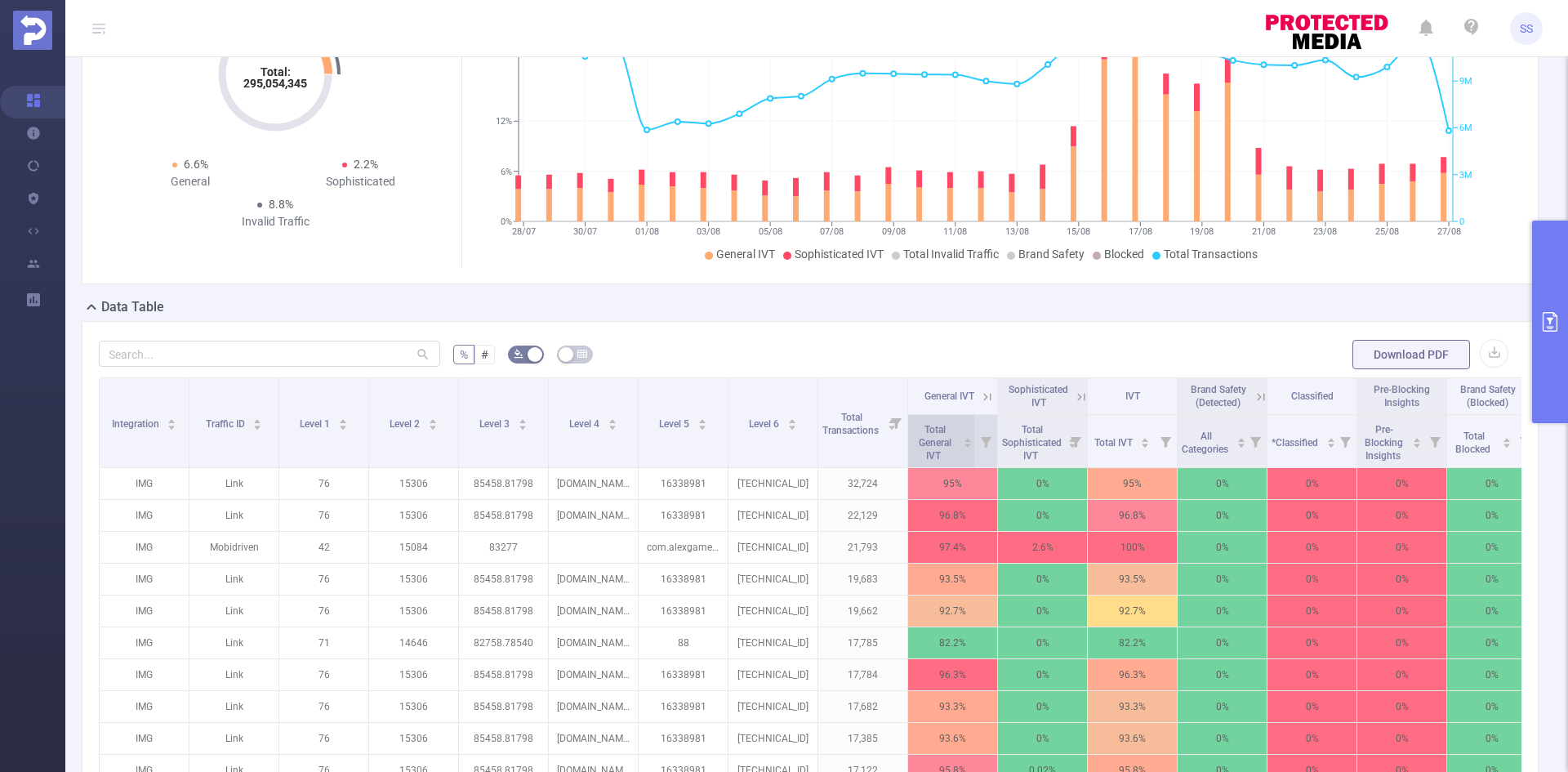
scroll to position [0, 0]
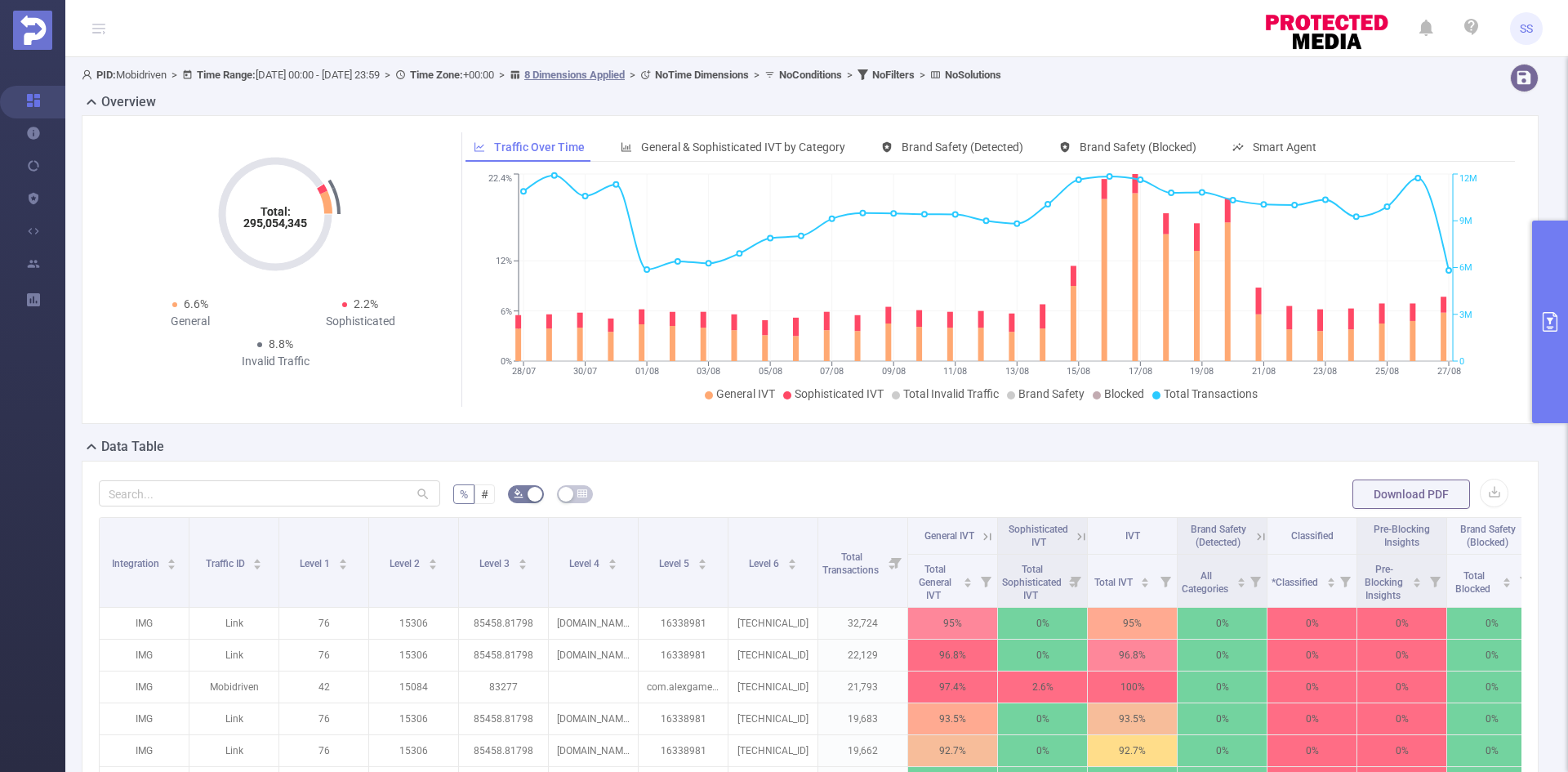
click at [1567, 311] on button "primary" at bounding box center [1550, 321] width 36 height 202
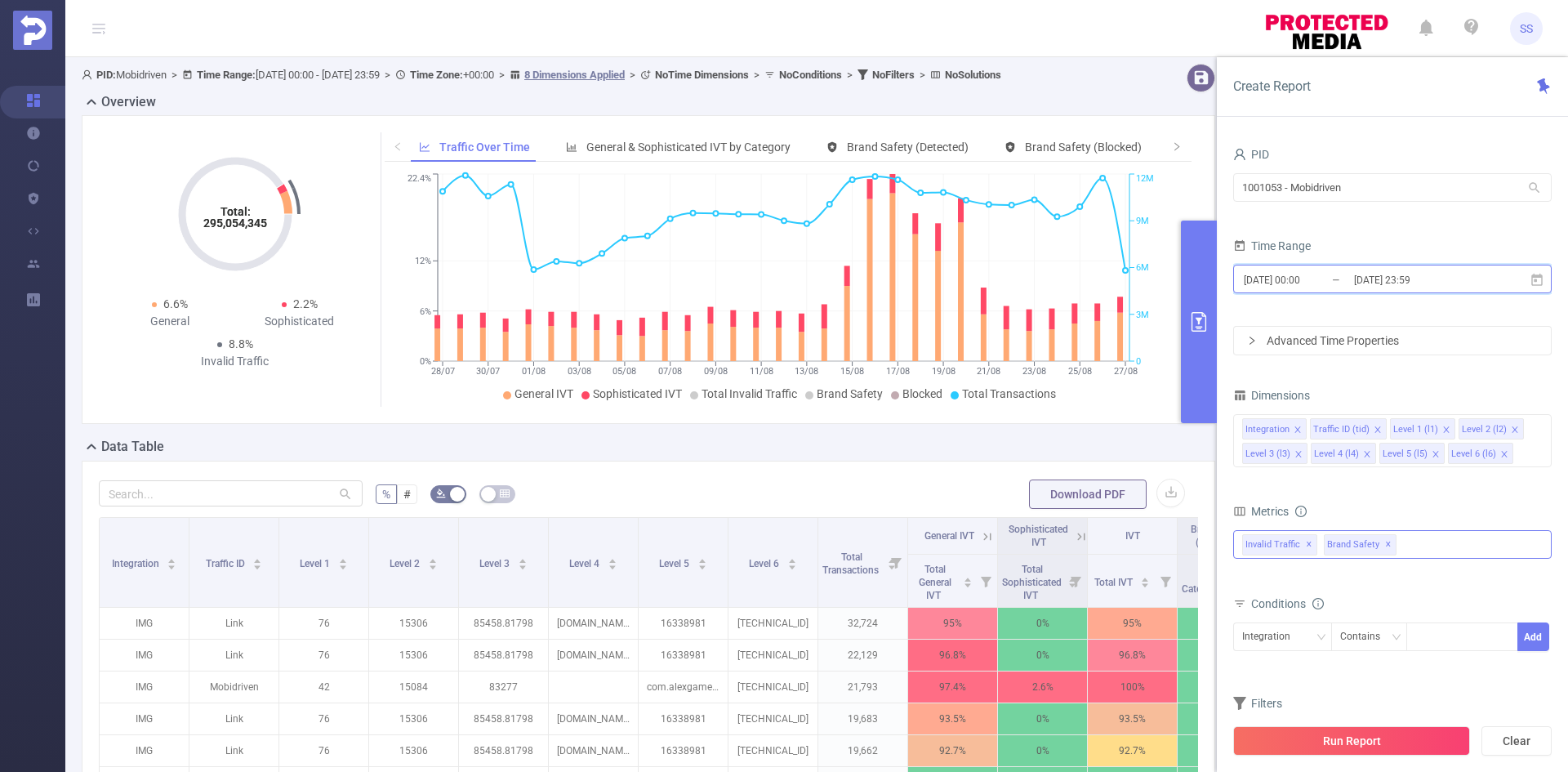
click at [1423, 264] on span "2025-07-28 00:00 _ 2025-08-27 23:59" at bounding box center [1391, 278] width 318 height 29
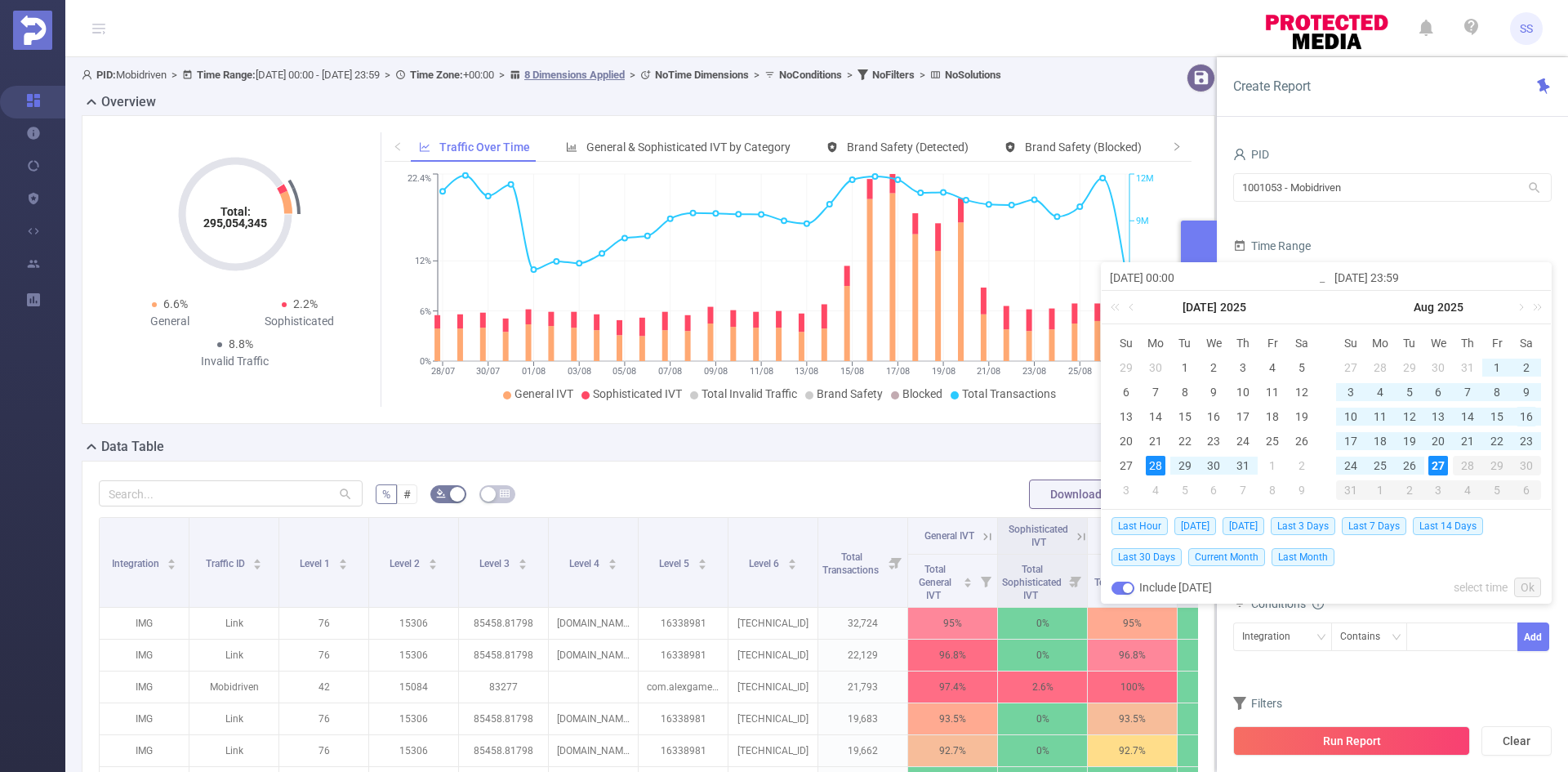
click at [1525, 421] on div "16" at bounding box center [1526, 417] width 20 height 20
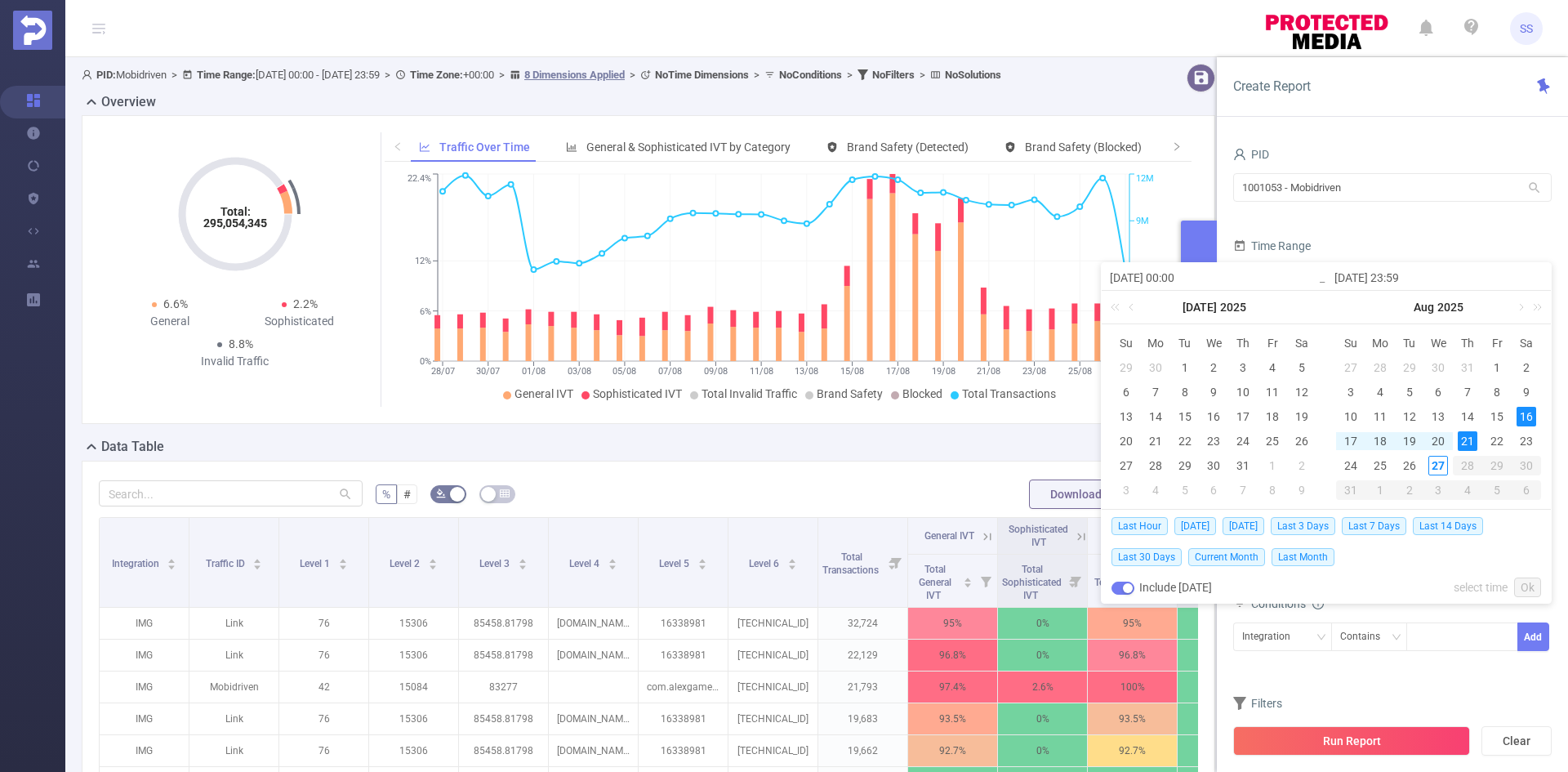
click at [1462, 445] on div "21" at bounding box center [1467, 441] width 20 height 20
type input "2025-08-16 00:00"
type input "2025-08-21 23:59"
type input "2025-08-16 00:00"
type input "2025-08-21 23:59"
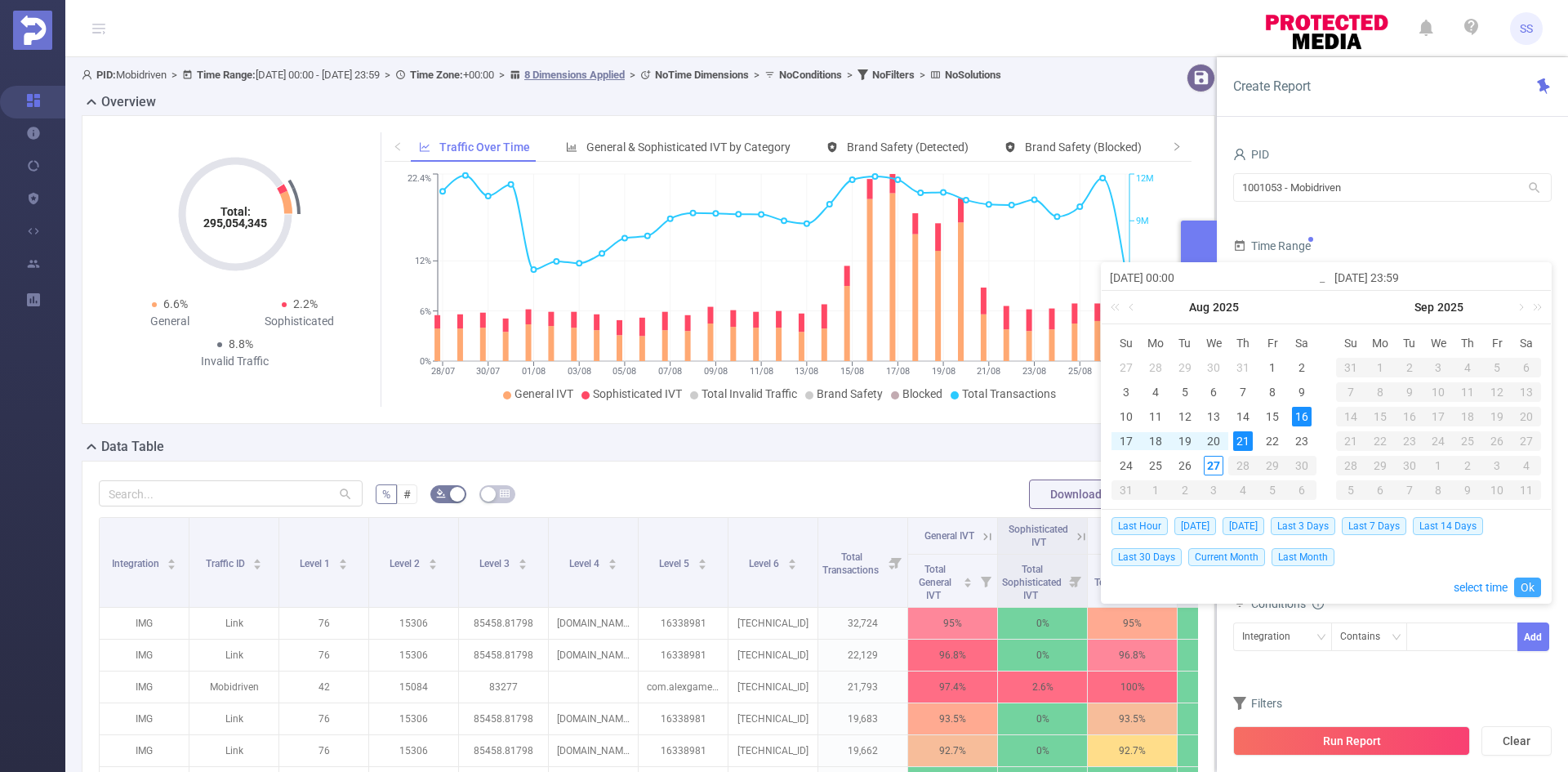
click at [1525, 587] on link "Ok" at bounding box center [1527, 587] width 27 height 20
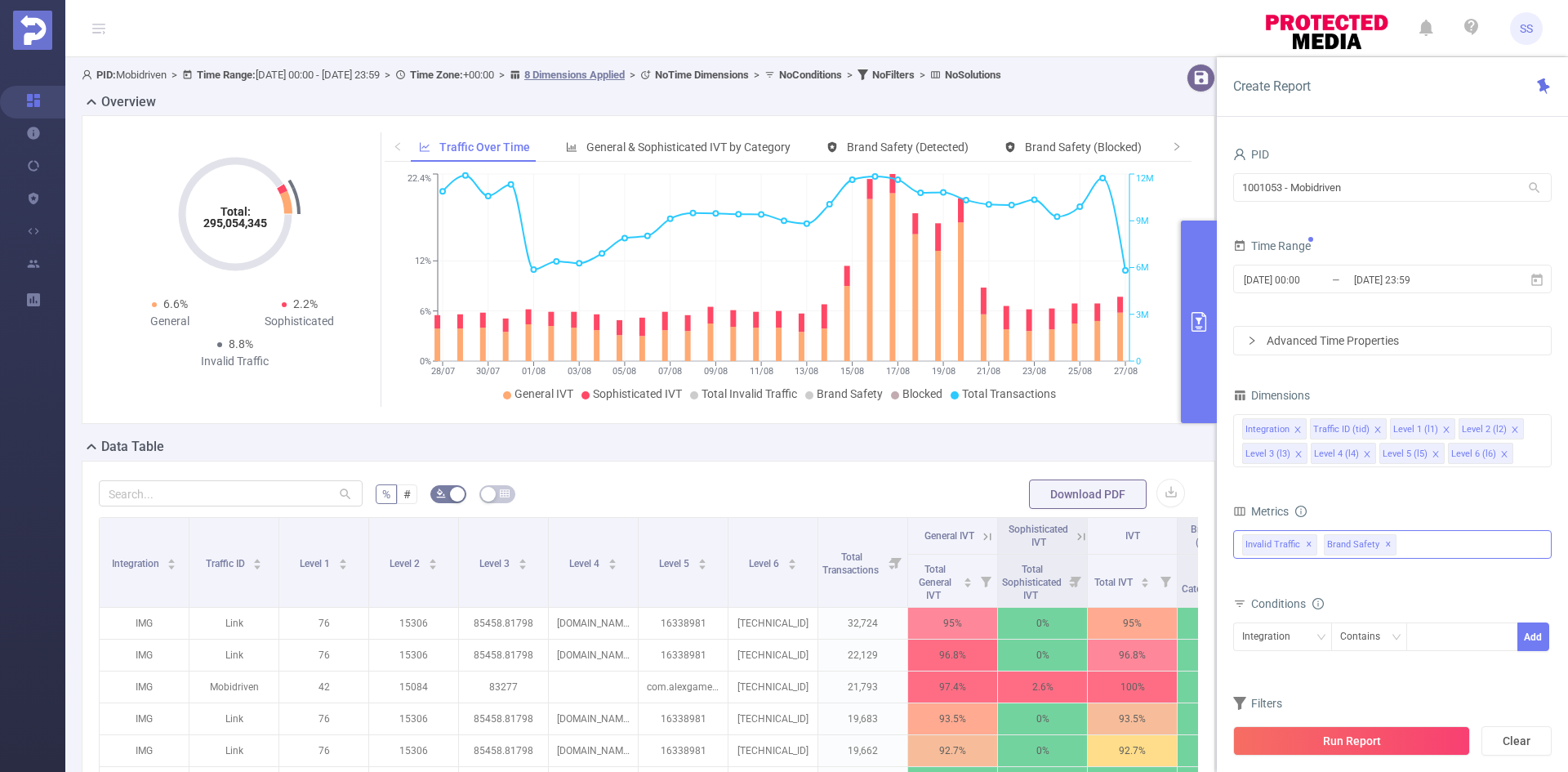
click at [1388, 543] on span "Brand Safety ✕" at bounding box center [1360, 544] width 73 height 21
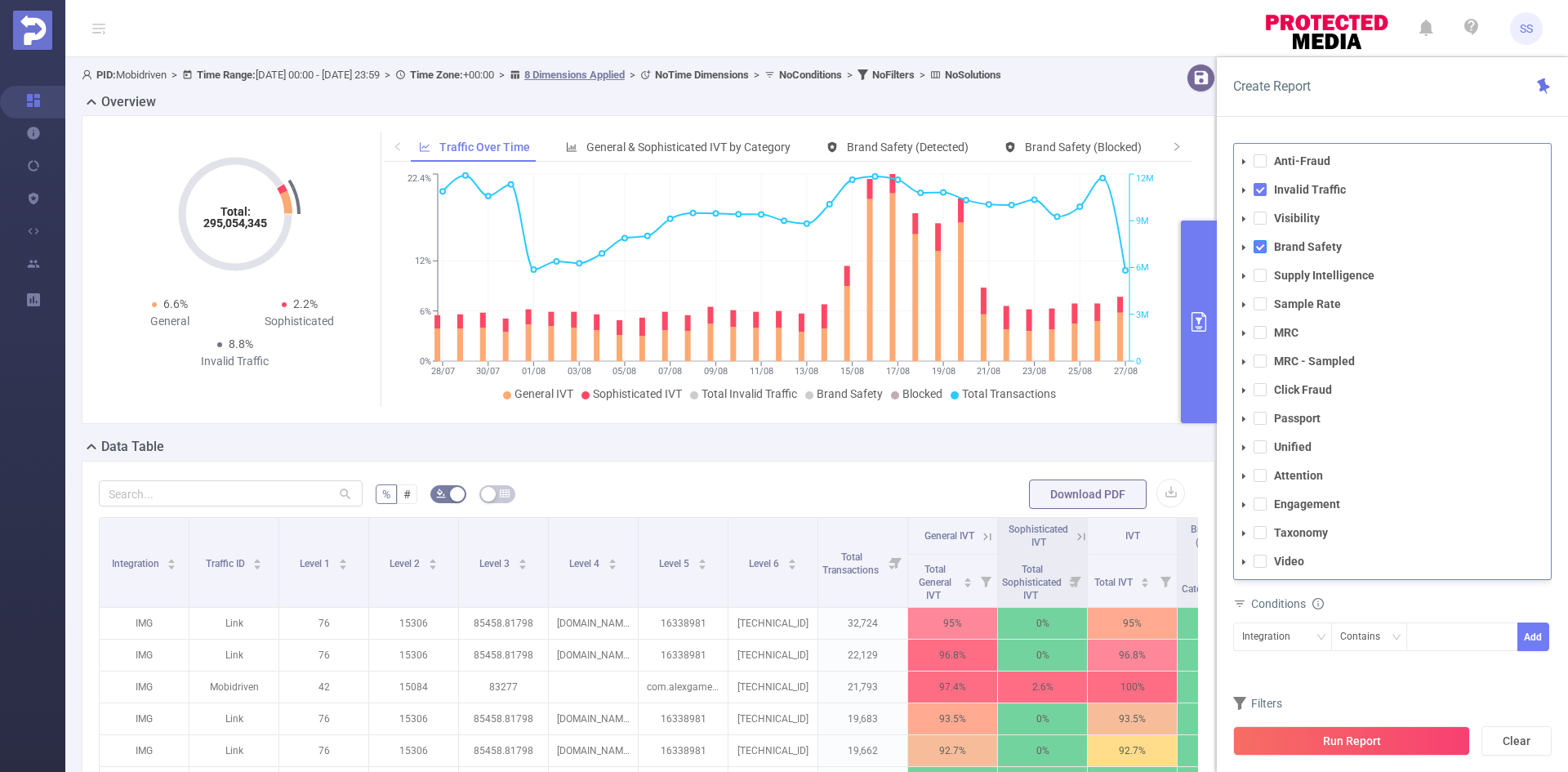
click at [1258, 244] on span at bounding box center [1259, 246] width 13 height 13
click at [1384, 97] on div "Create Report" at bounding box center [1392, 87] width 351 height 60
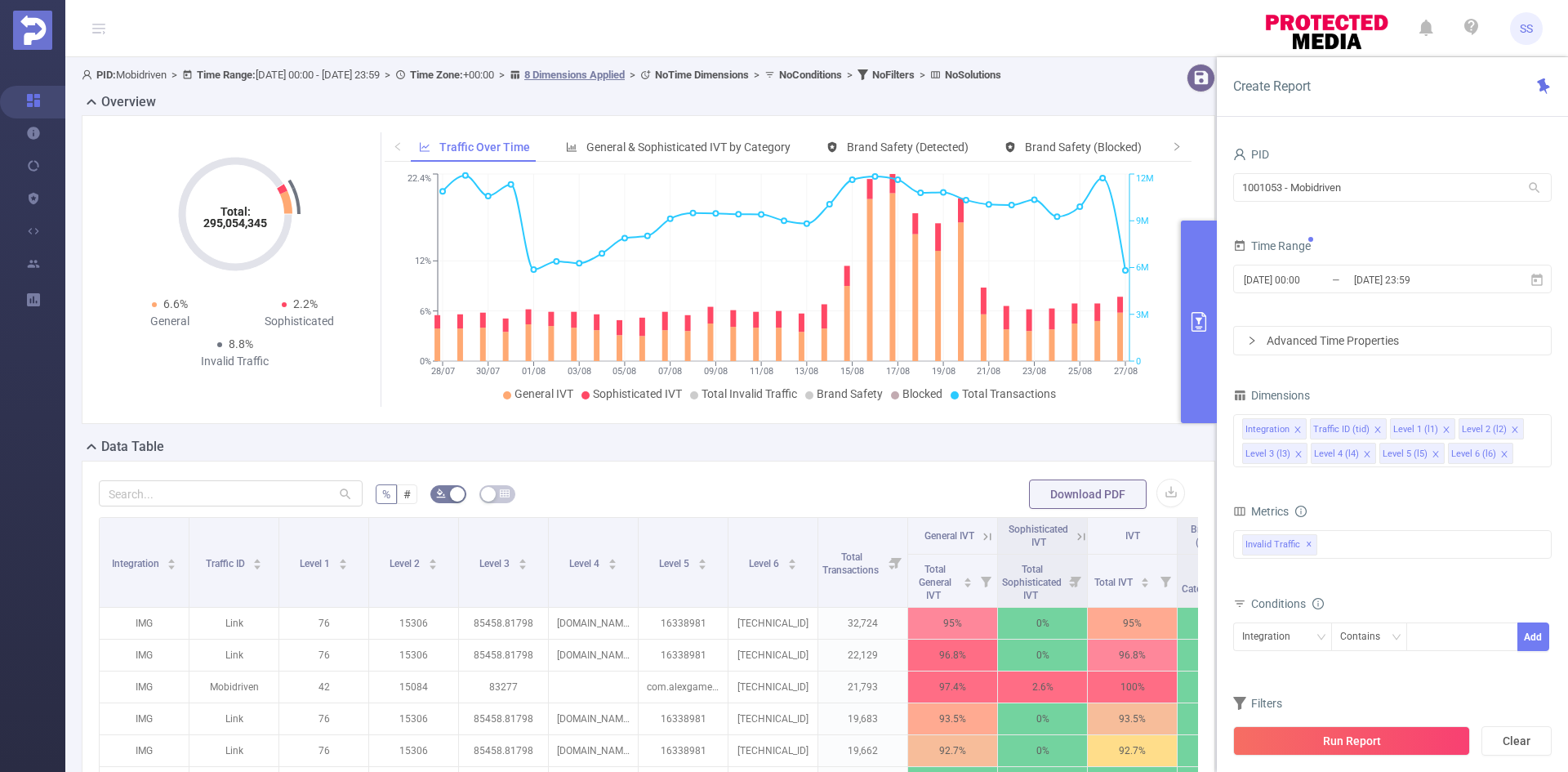
click at [1333, 350] on div "Advanced Time Properties" at bounding box center [1392, 340] width 317 height 28
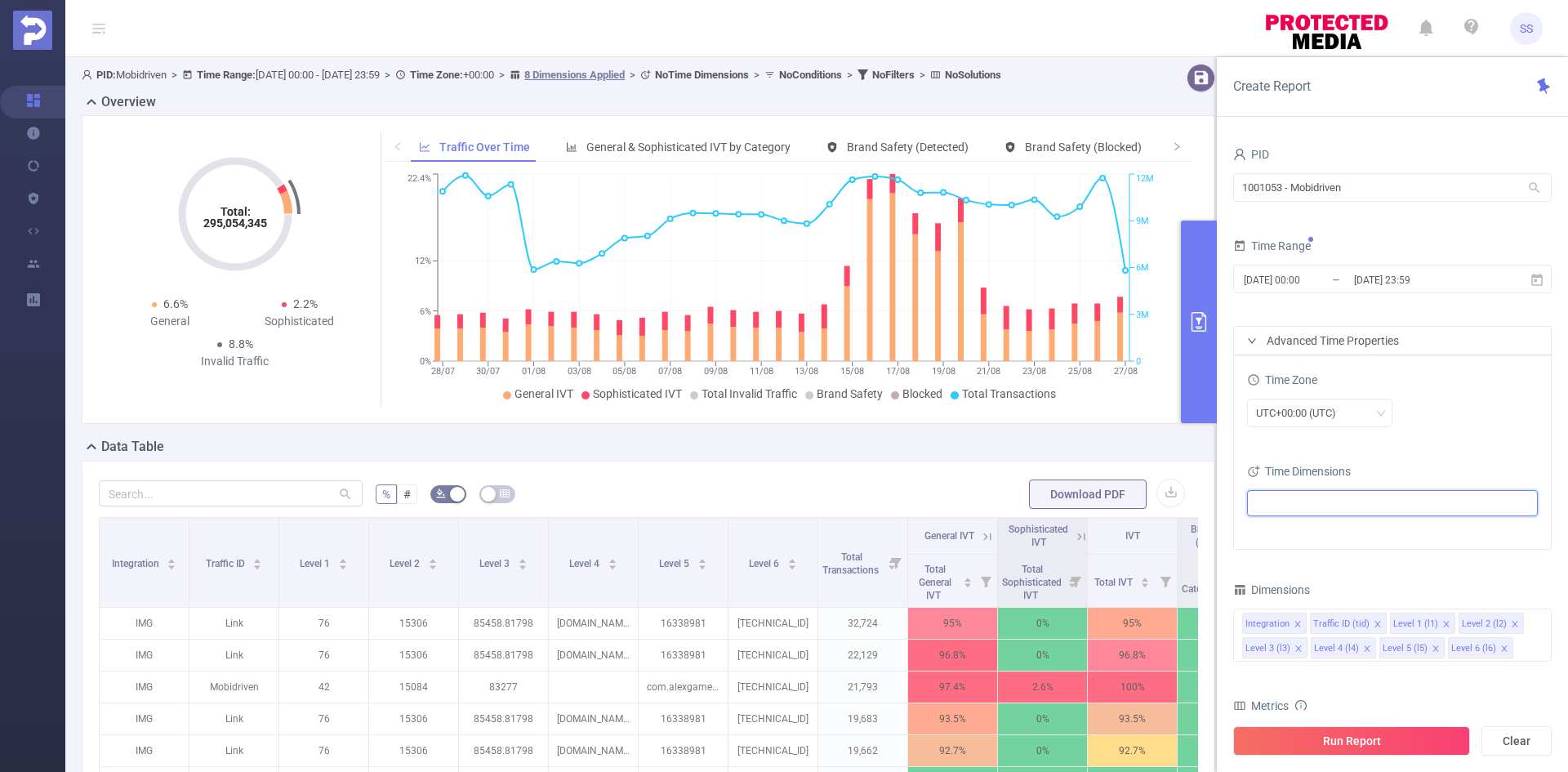
click at [1277, 497] on ul at bounding box center [1385, 503] width 268 height 25
click at [1271, 534] on span at bounding box center [1276, 533] width 13 height 13
click at [1382, 226] on form "PID 1001053 - Mobidriven 1001053 - Mobidriven Time Range 2025-08-16 00:00 _ 202…" at bounding box center [1391, 346] width 318 height 407
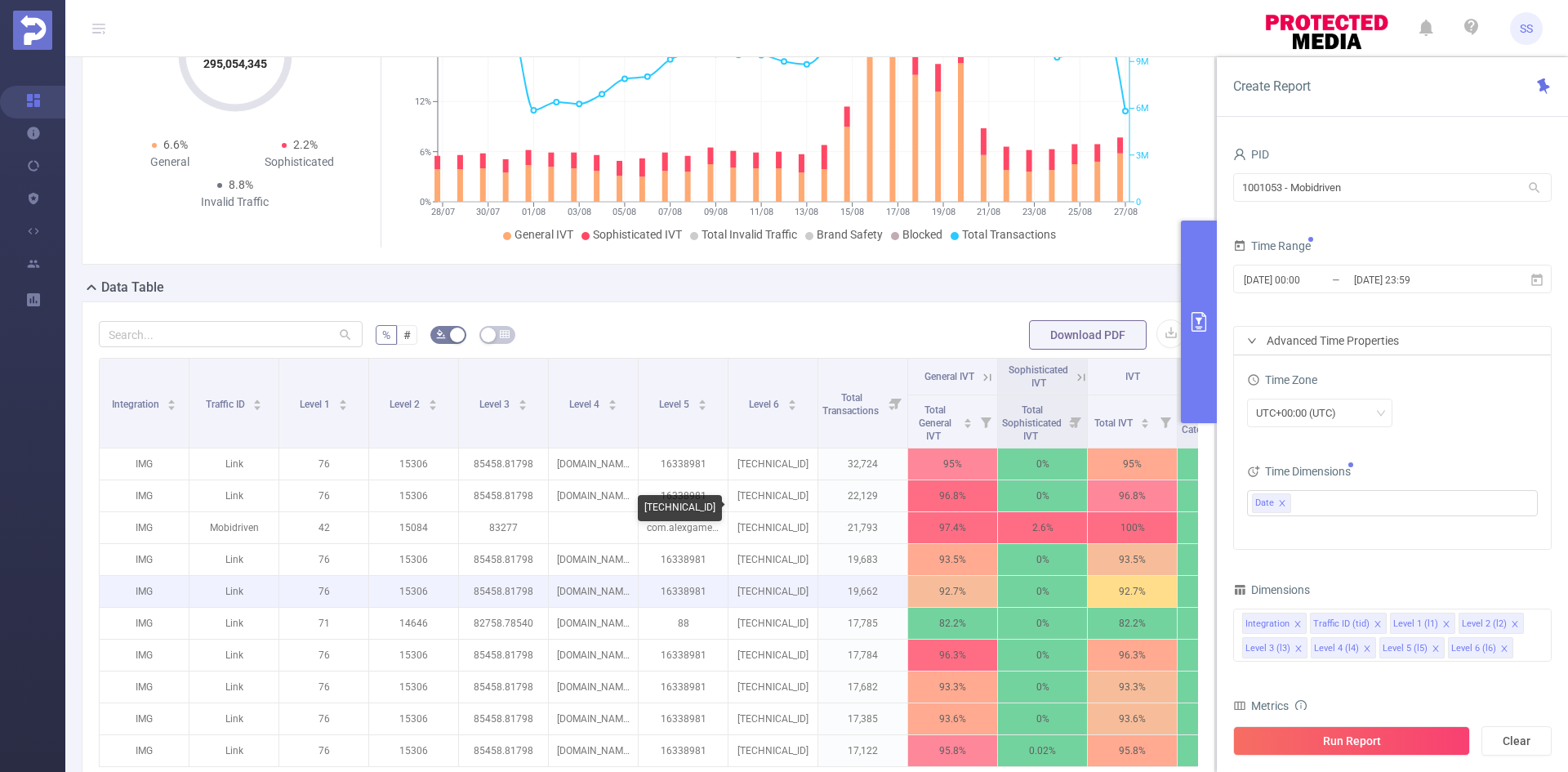
scroll to position [164, 0]
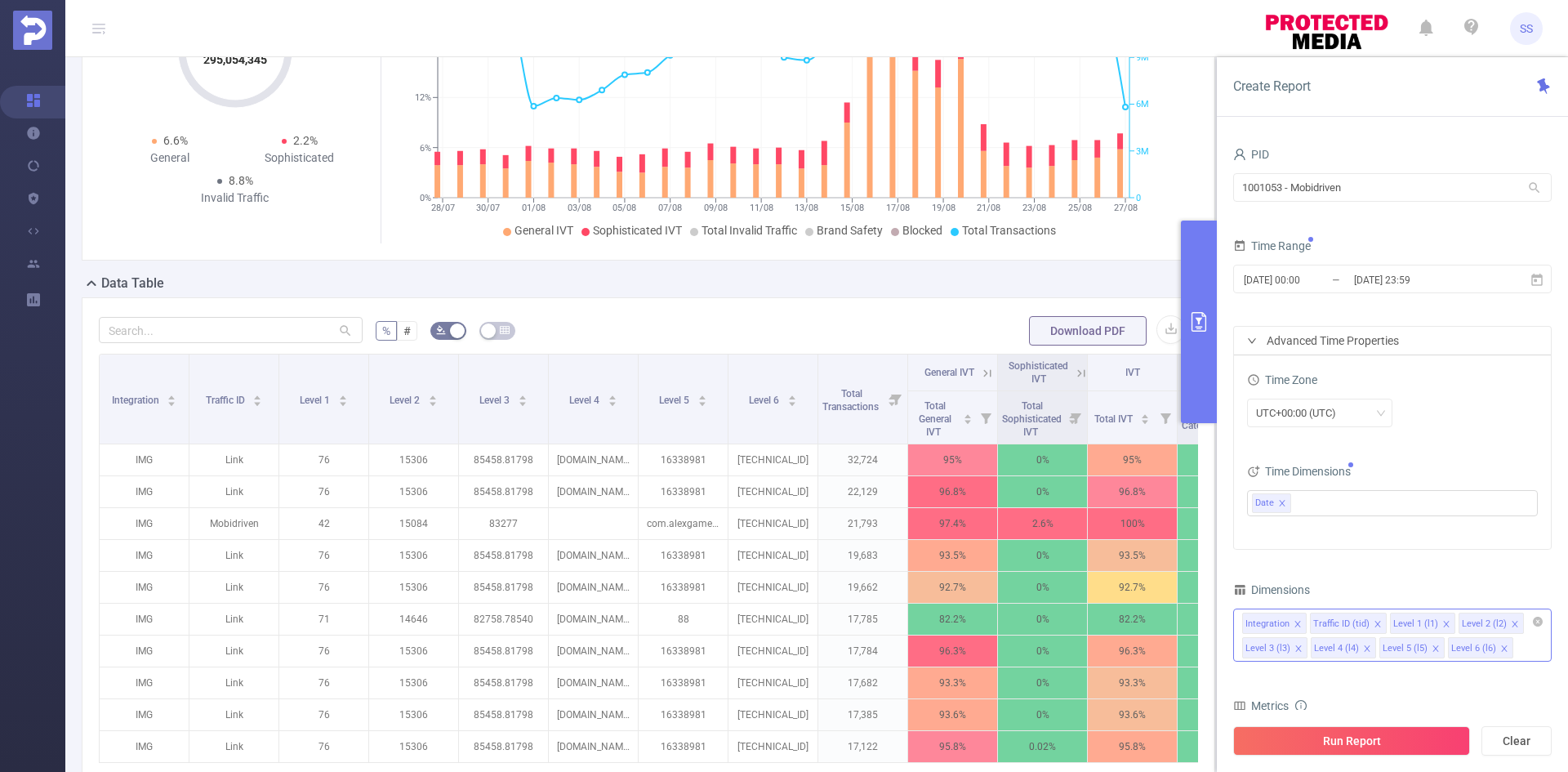
click at [1500, 652] on icon "icon: close" at bounding box center [1504, 649] width 8 height 10
click at [1433, 651] on icon "icon: close" at bounding box center [1435, 648] width 8 height 8
click at [1296, 645] on icon "icon: close" at bounding box center [1298, 648] width 6 height 6
click at [1510, 624] on icon "icon: close" at bounding box center [1514, 623] width 8 height 8
click at [1442, 623] on icon "icon: close" at bounding box center [1446, 623] width 8 height 8
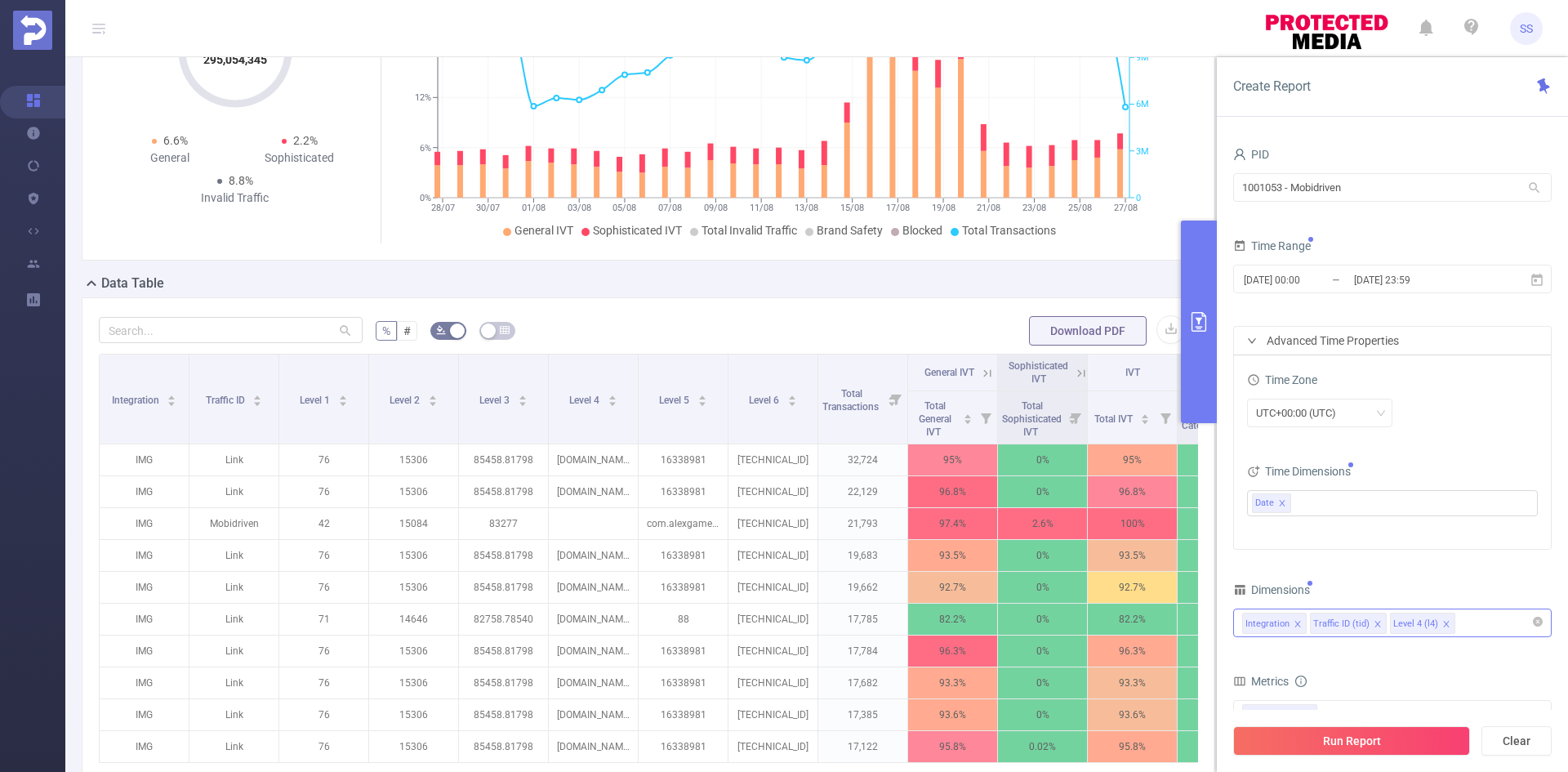
click at [1373, 625] on icon "icon: close" at bounding box center [1377, 623] width 8 height 8
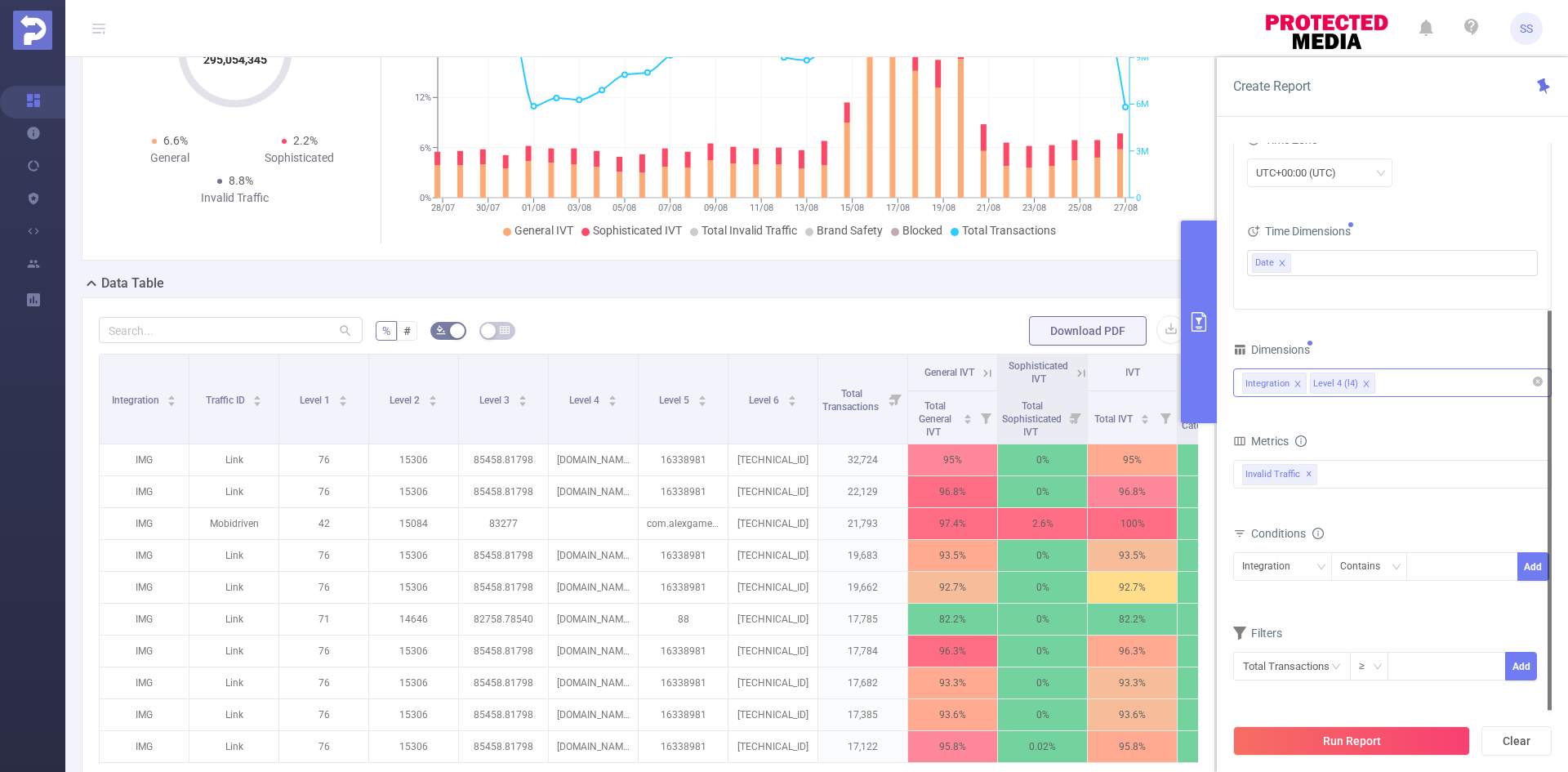
click at [1330, 737] on button "Run Report" at bounding box center [1351, 740] width 236 height 29
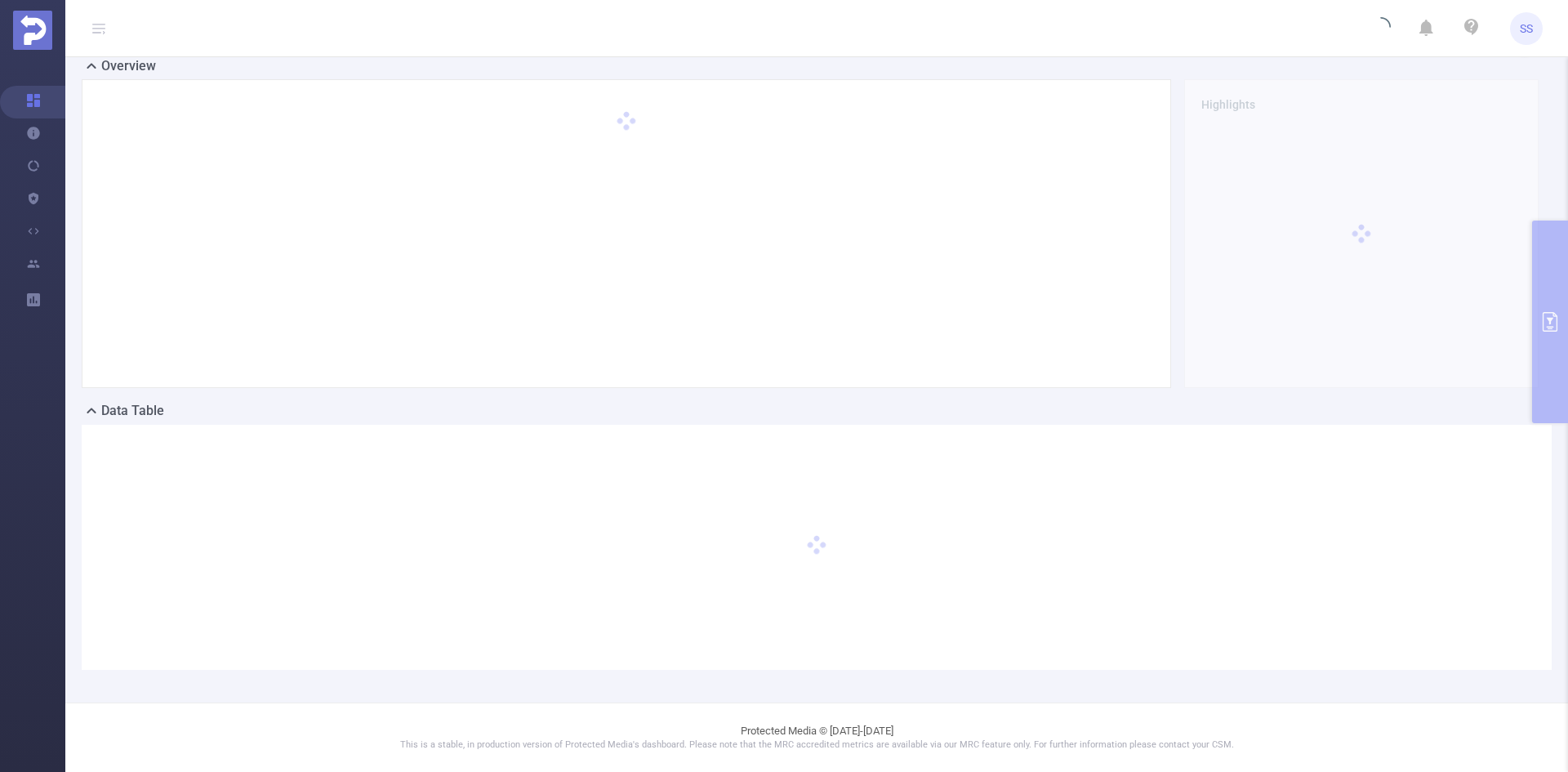
scroll to position [36, 0]
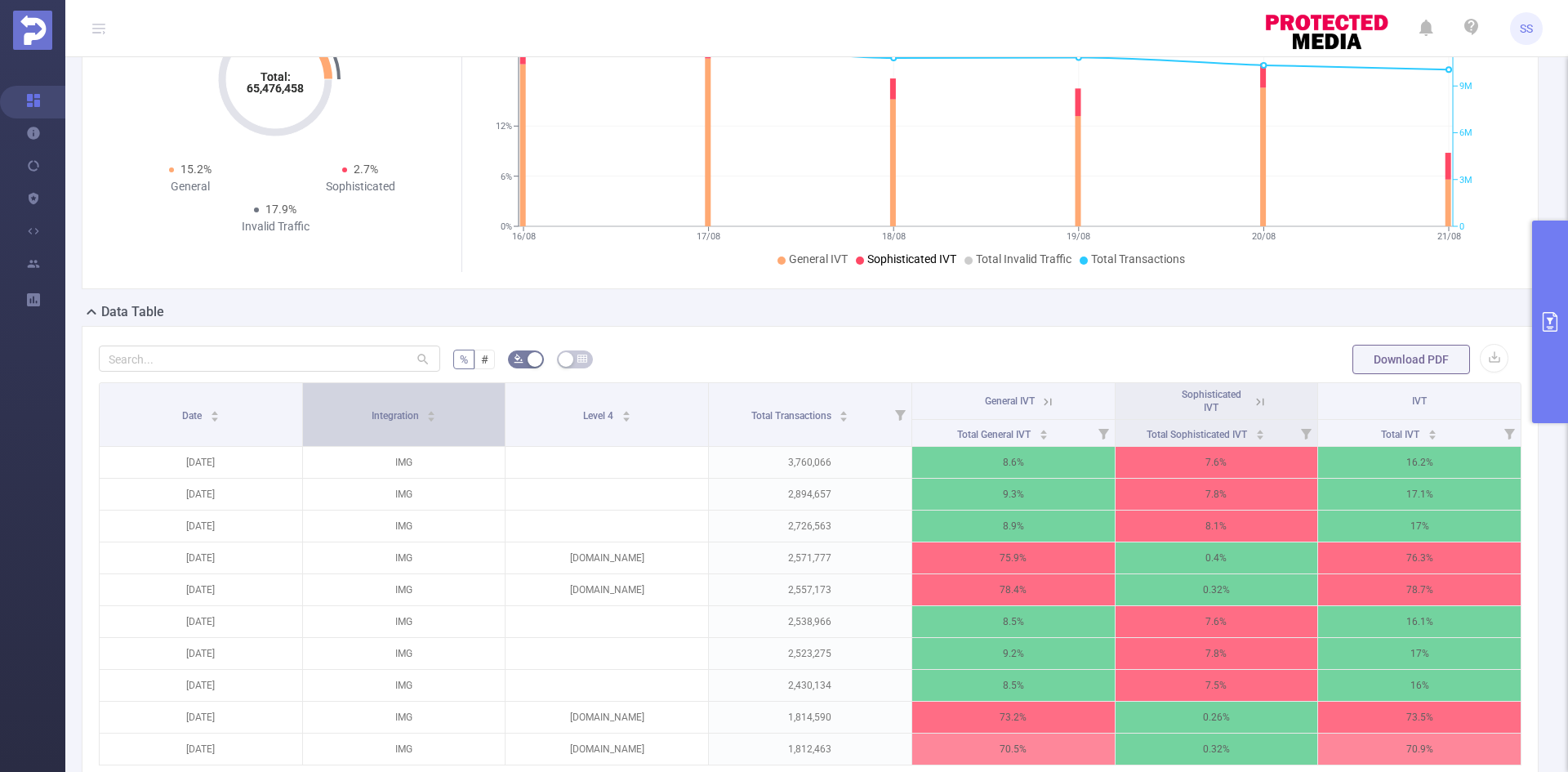
scroll to position [164, 0]
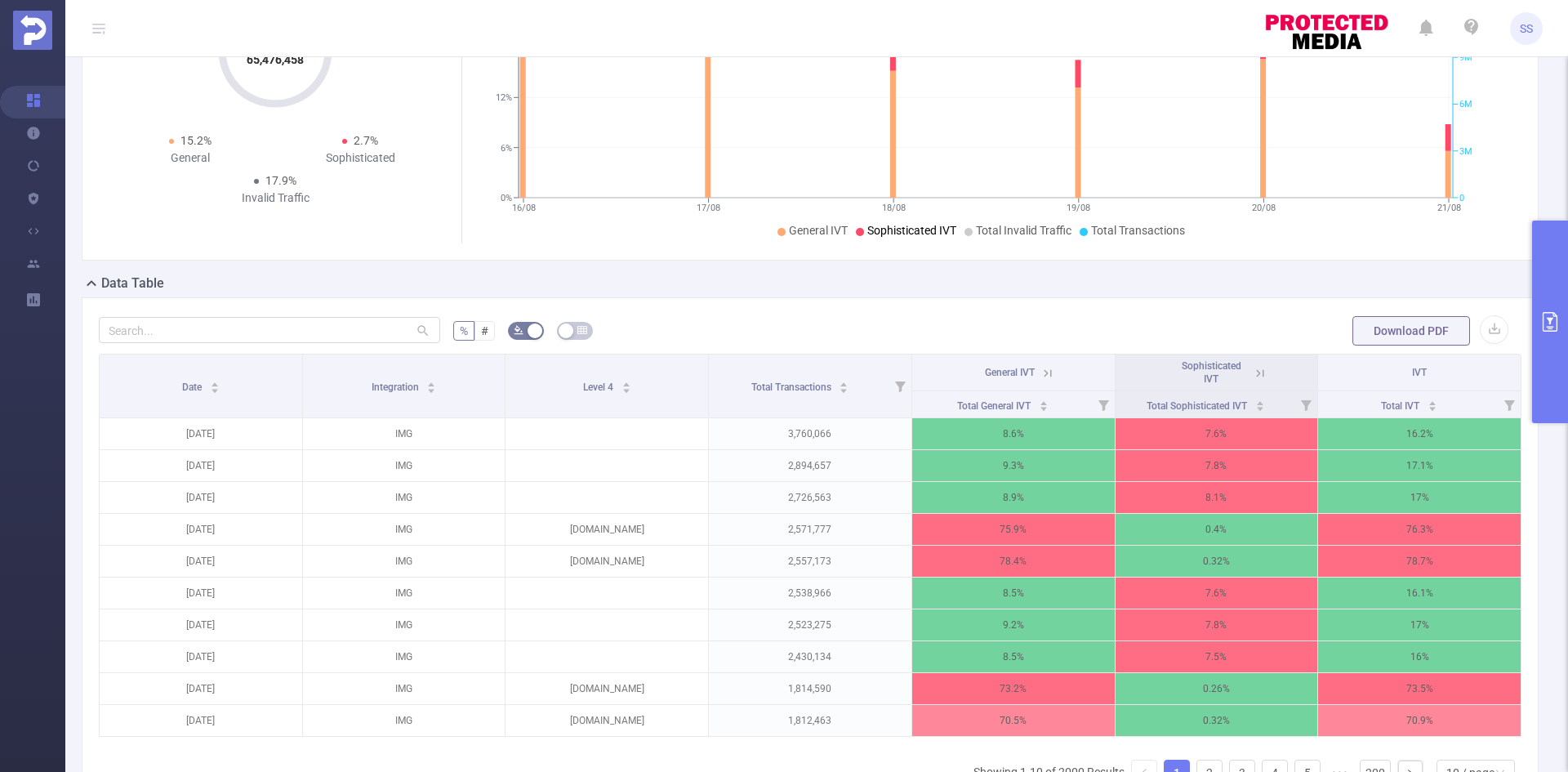
click at [1042, 375] on icon at bounding box center [1047, 373] width 15 height 15
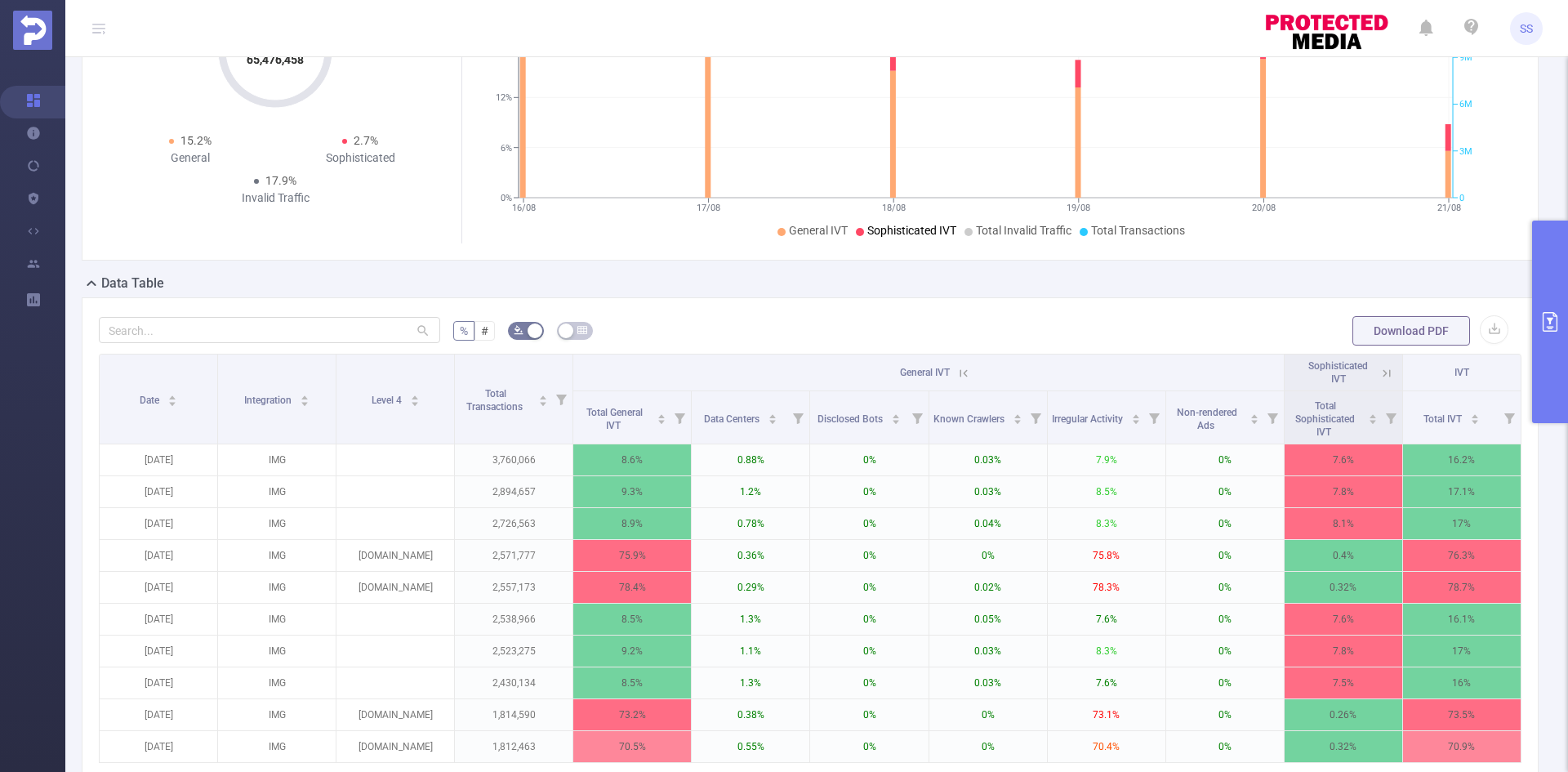
click at [952, 375] on icon at bounding box center [962, 372] width 20 height 16
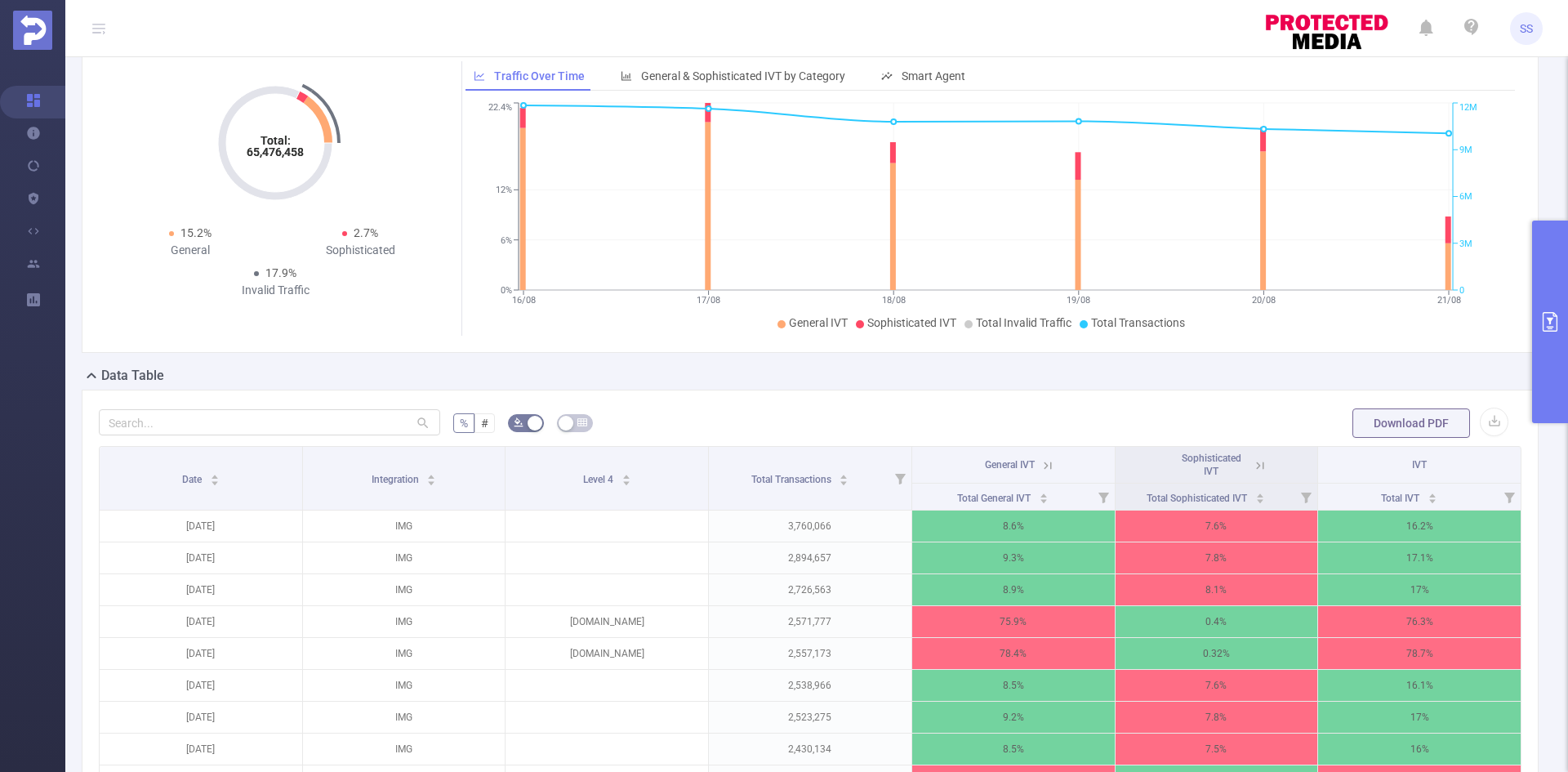
scroll to position [0, 0]
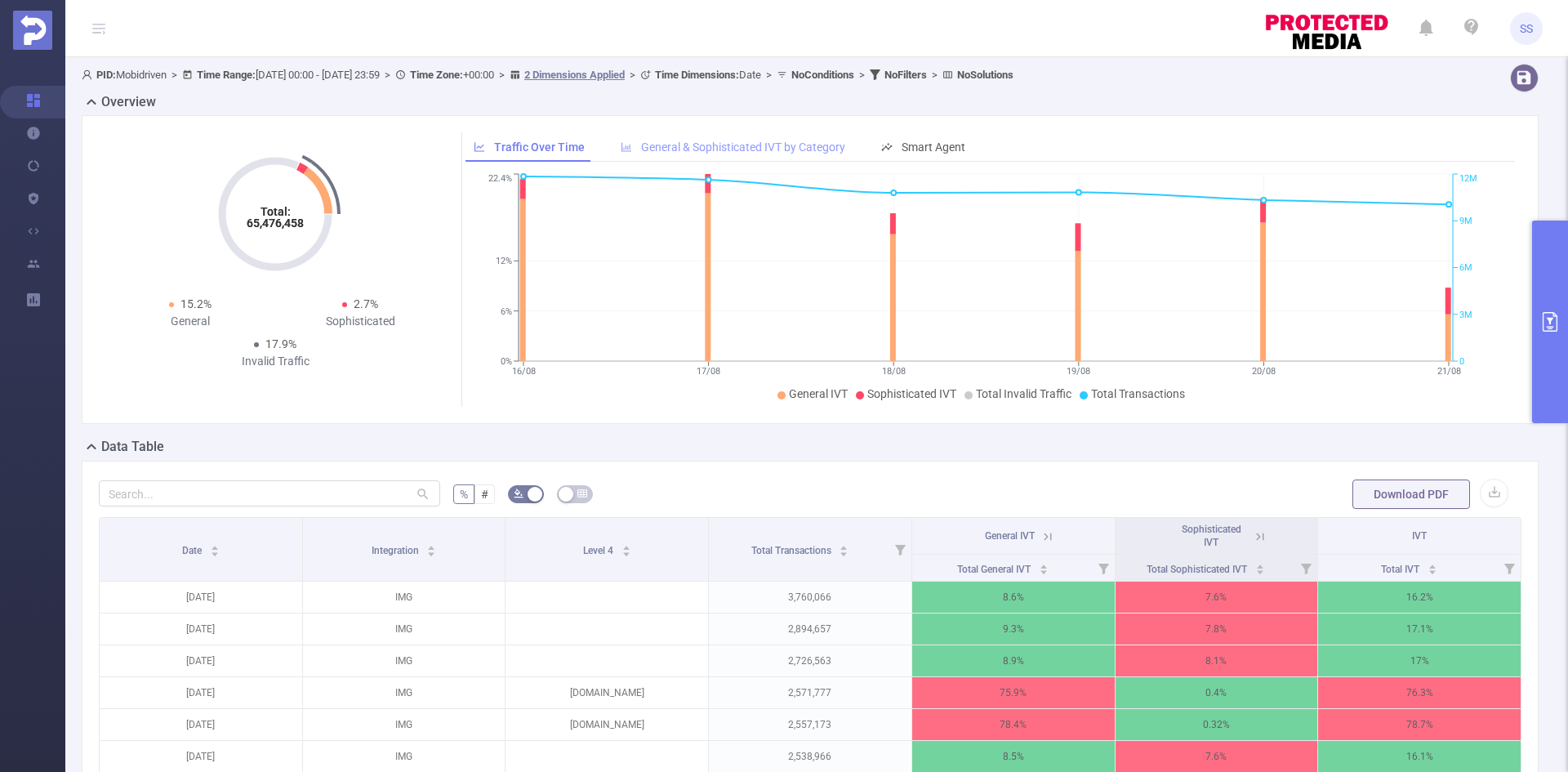
click at [740, 140] on div "General & Sophisticated IVT by Category" at bounding box center [732, 148] width 240 height 30
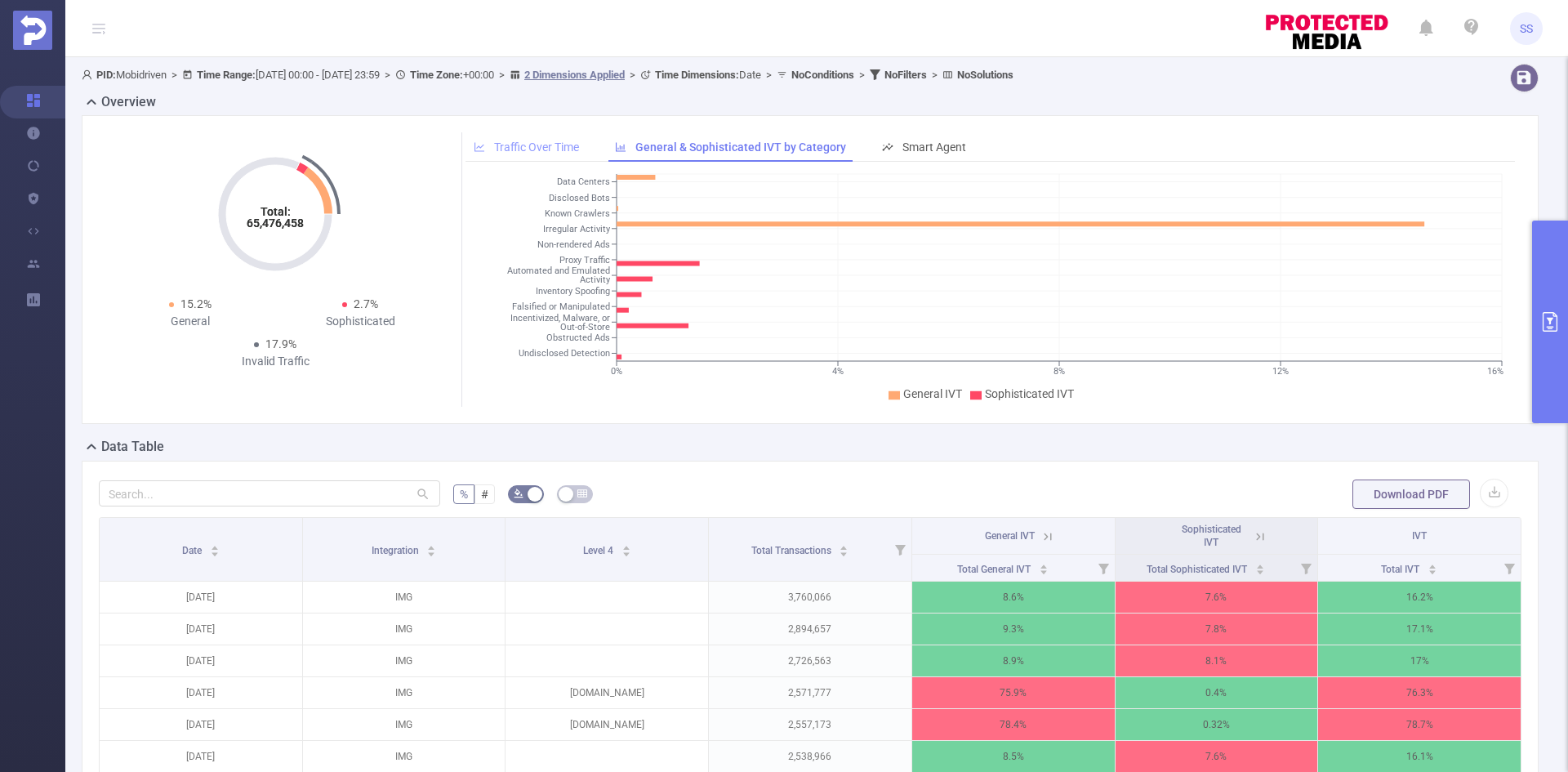
click at [550, 142] on span "Traffic Over Time" at bounding box center [536, 147] width 85 height 13
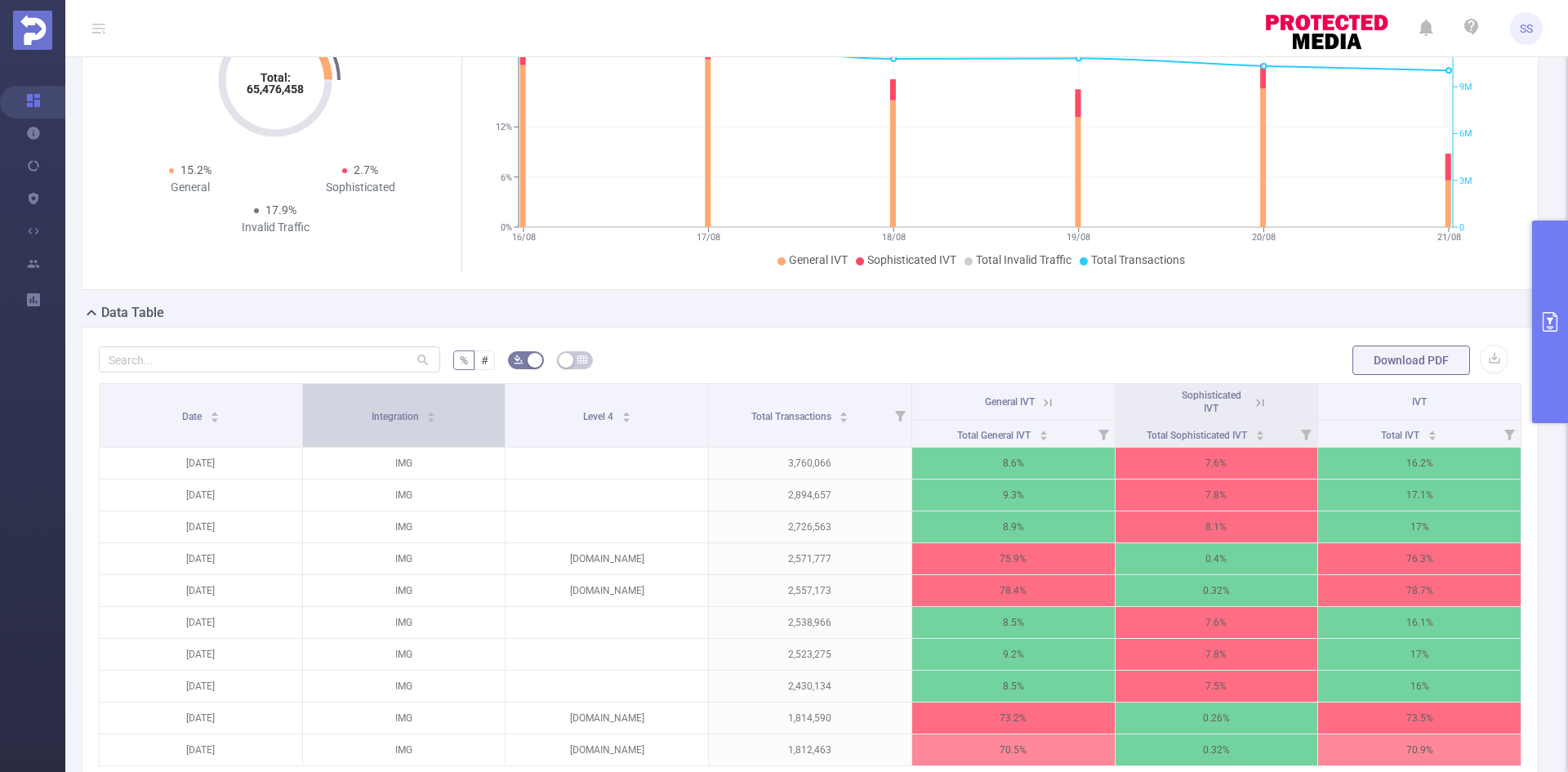
scroll to position [164, 0]
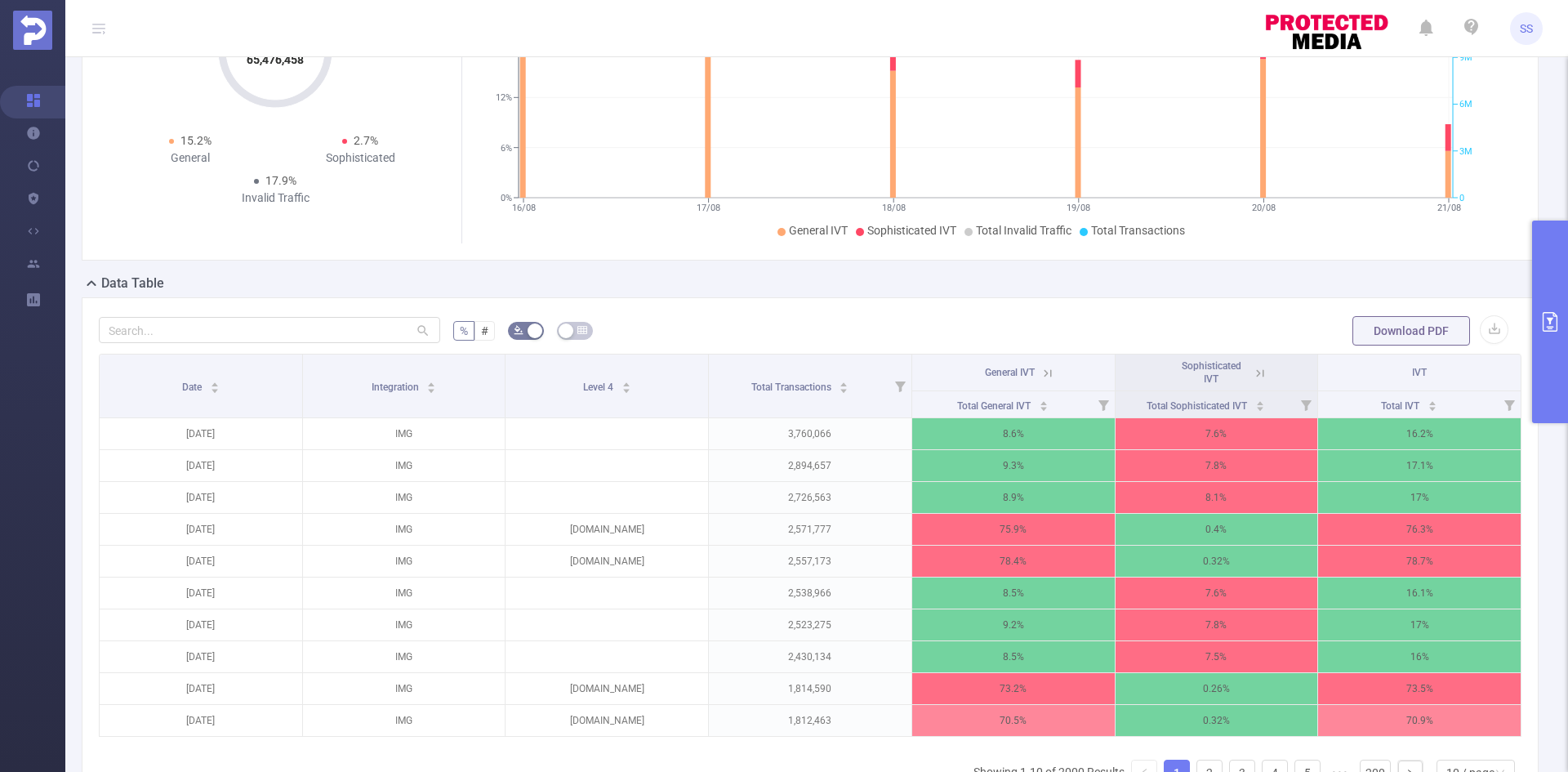
click at [1044, 376] on icon at bounding box center [1047, 372] width 7 height 7
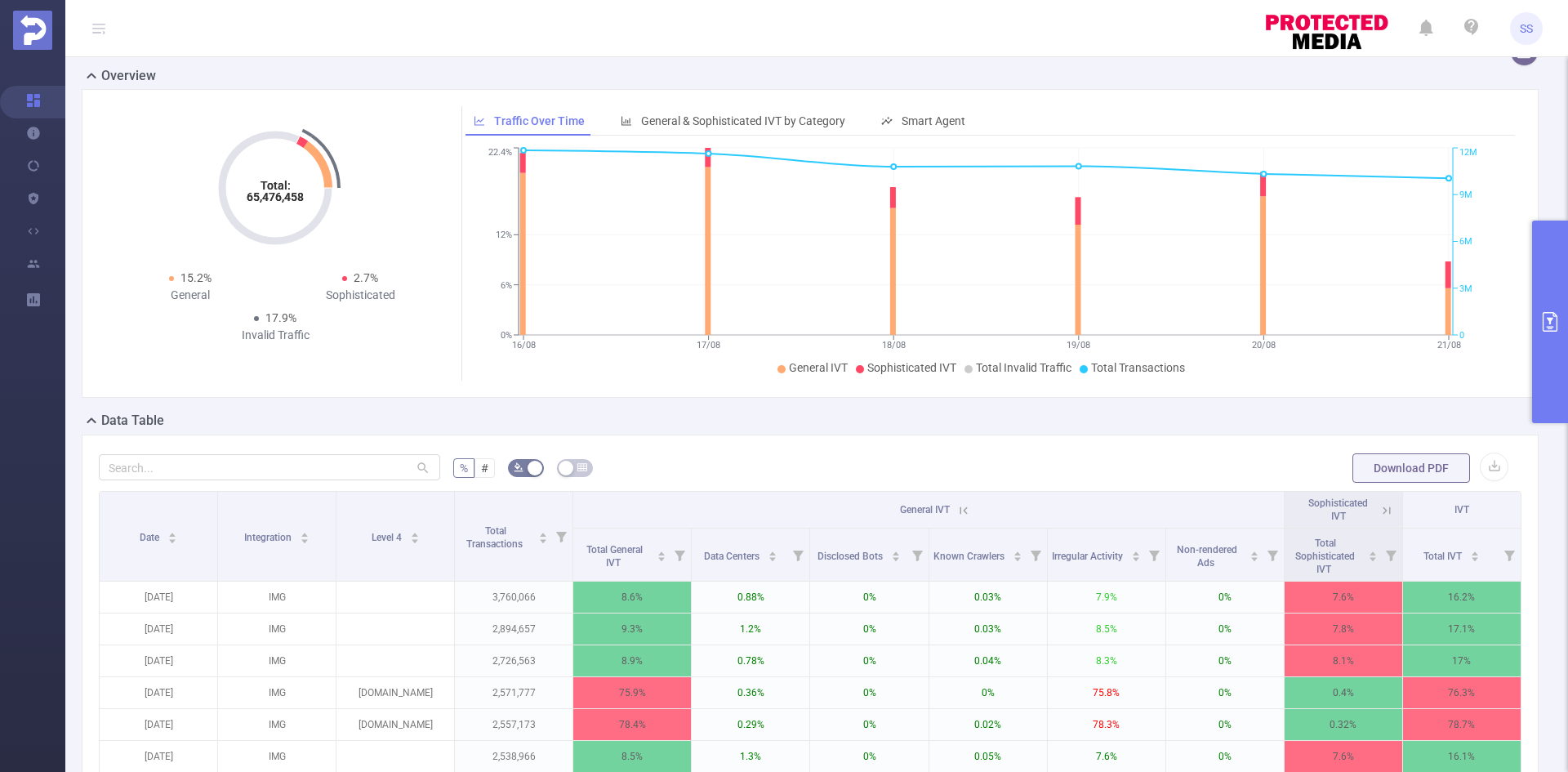
scroll to position [0, 0]
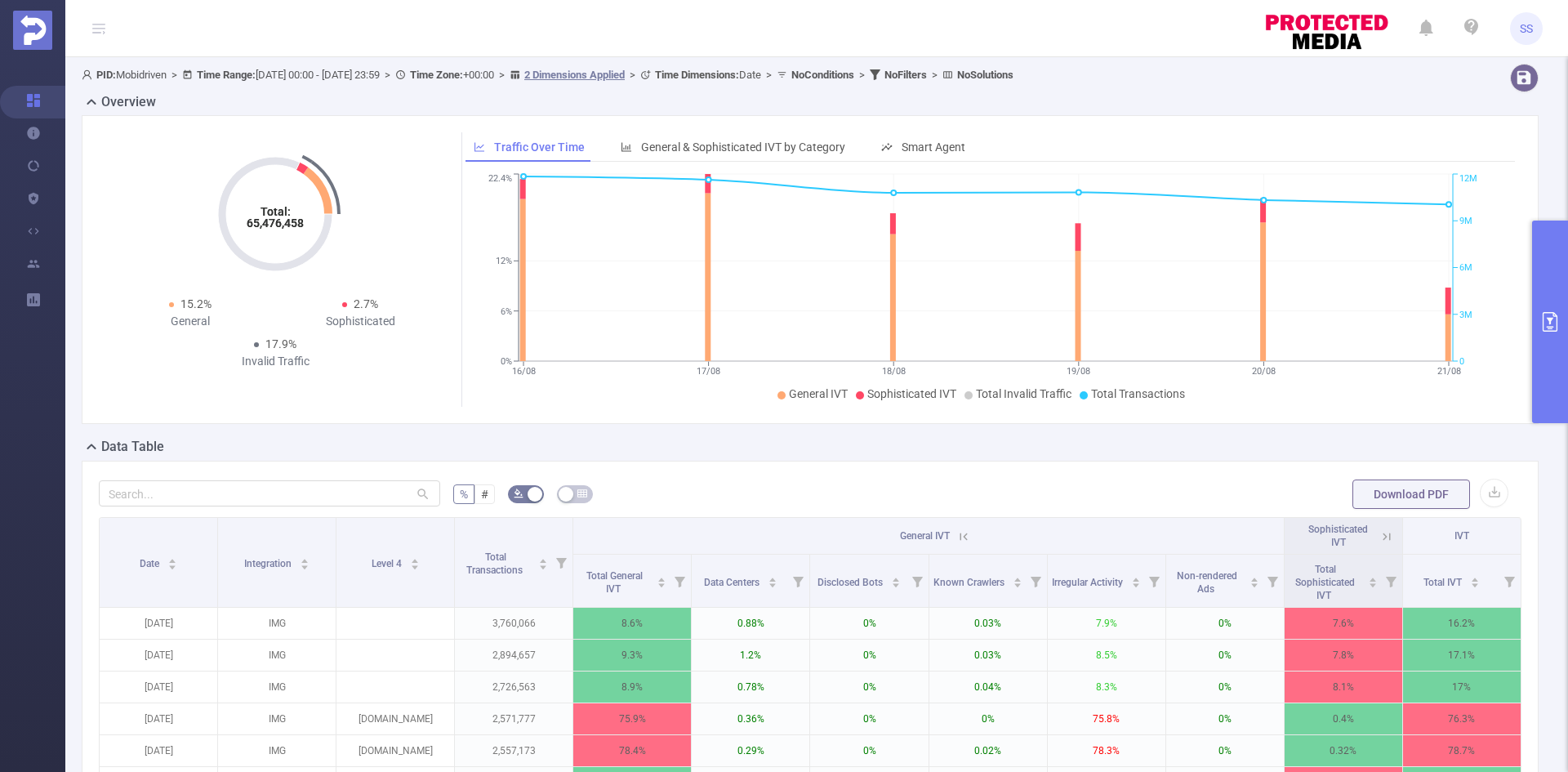
click at [1543, 298] on button "primary" at bounding box center [1550, 321] width 36 height 202
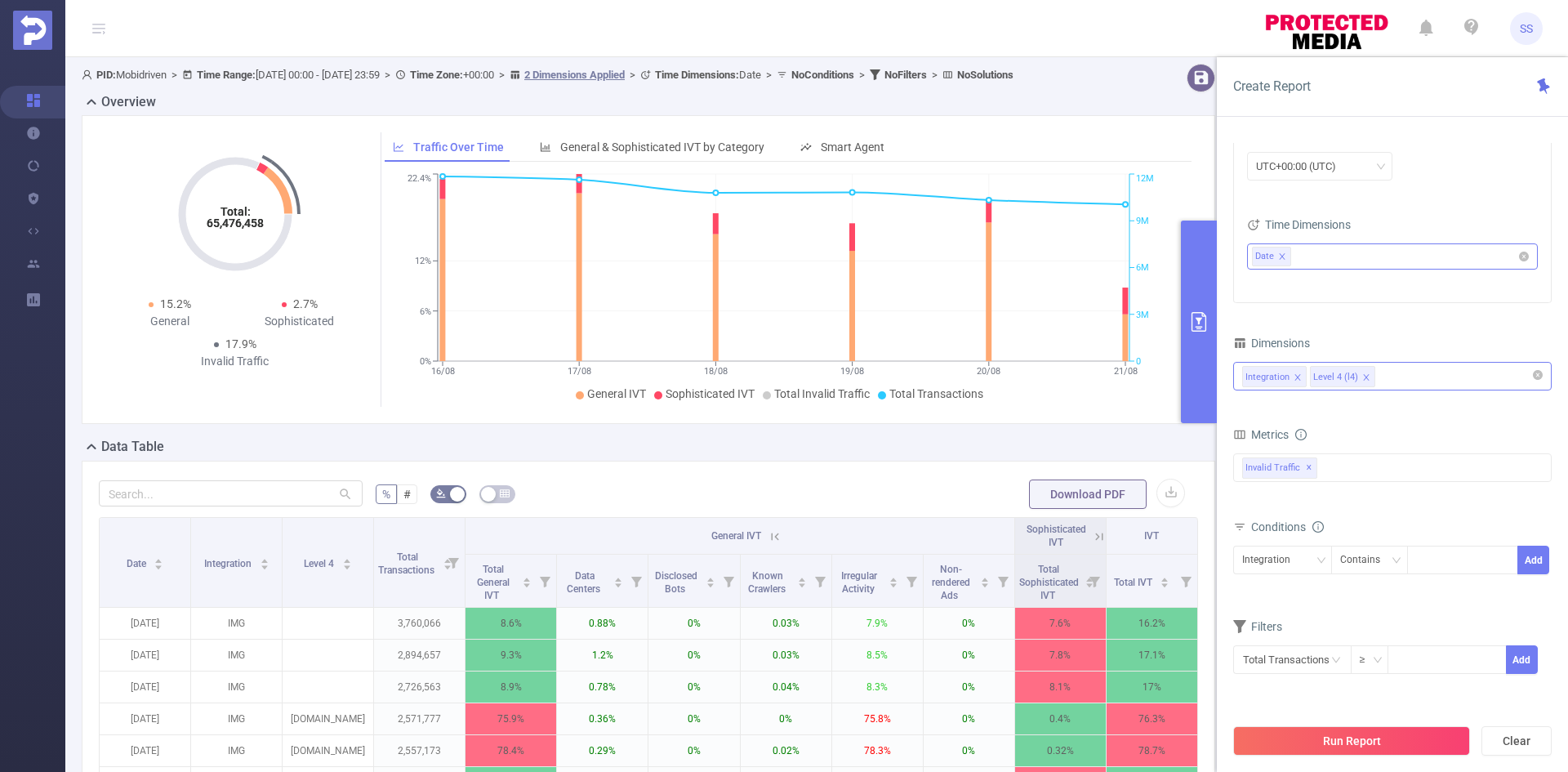
click at [1280, 249] on span at bounding box center [1282, 256] width 8 height 15
click at [1512, 746] on button "Clear" at bounding box center [1516, 740] width 70 height 29
type input "[DATE] 11:00"
type input "[DATE] 11:59"
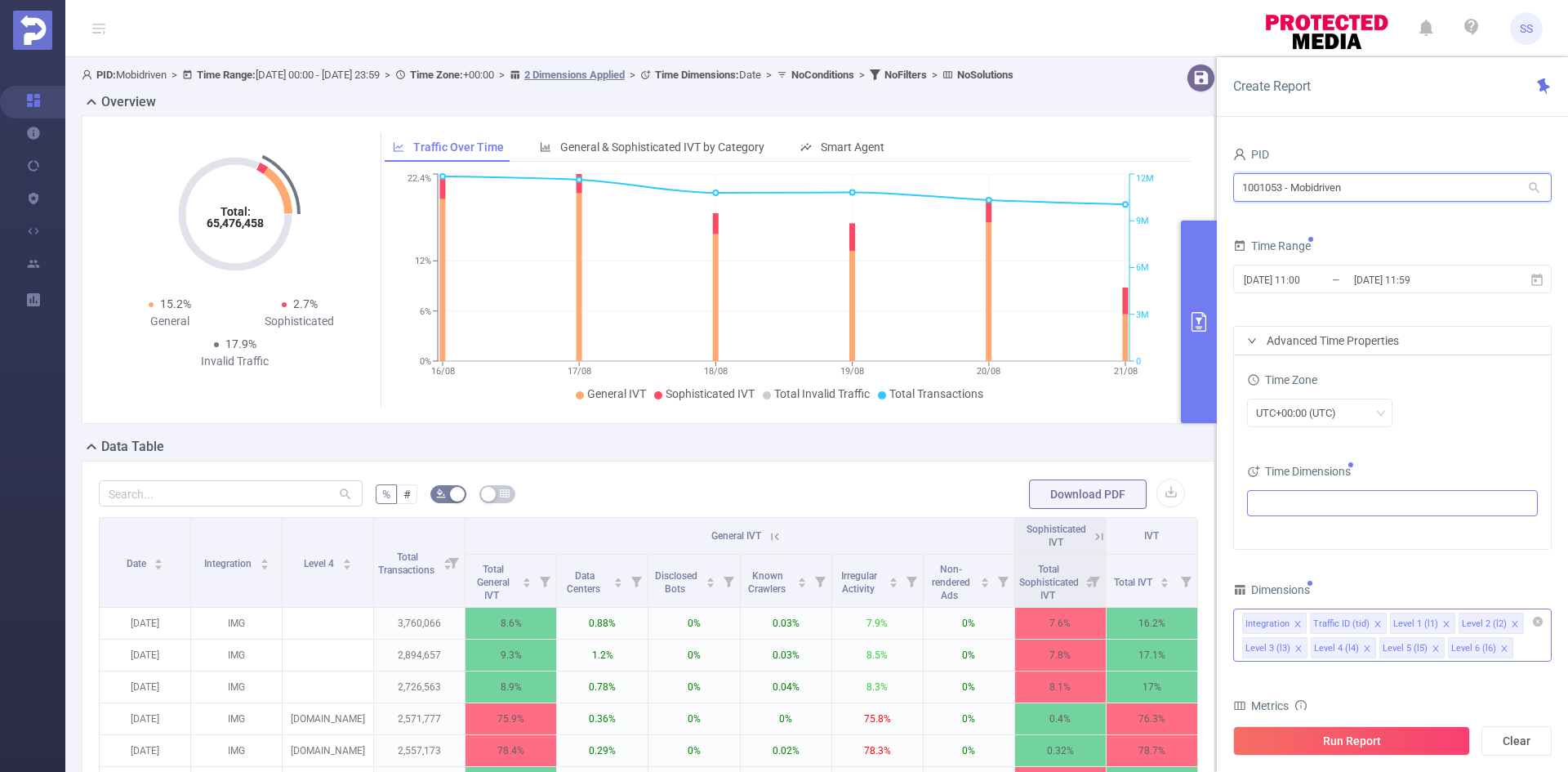
drag, startPoint x: 1364, startPoint y: 185, endPoint x: 984, endPoint y: 185, distance: 380.0
click at [985, 185] on section "PID: Mobidriven > Time Range: 2025-08-16 00:00 - 2025-08-21 23:59 > Time Zone: …" at bounding box center [816, 564] width 1502 height 1013
type input "padd"
click at [1352, 221] on li "1001069 - Paddlewaver 2.49M [1.11M rows]" at bounding box center [1391, 221] width 318 height 26
click at [1377, 288] on input "[DATE] 11:59" at bounding box center [1417, 279] width 133 height 22
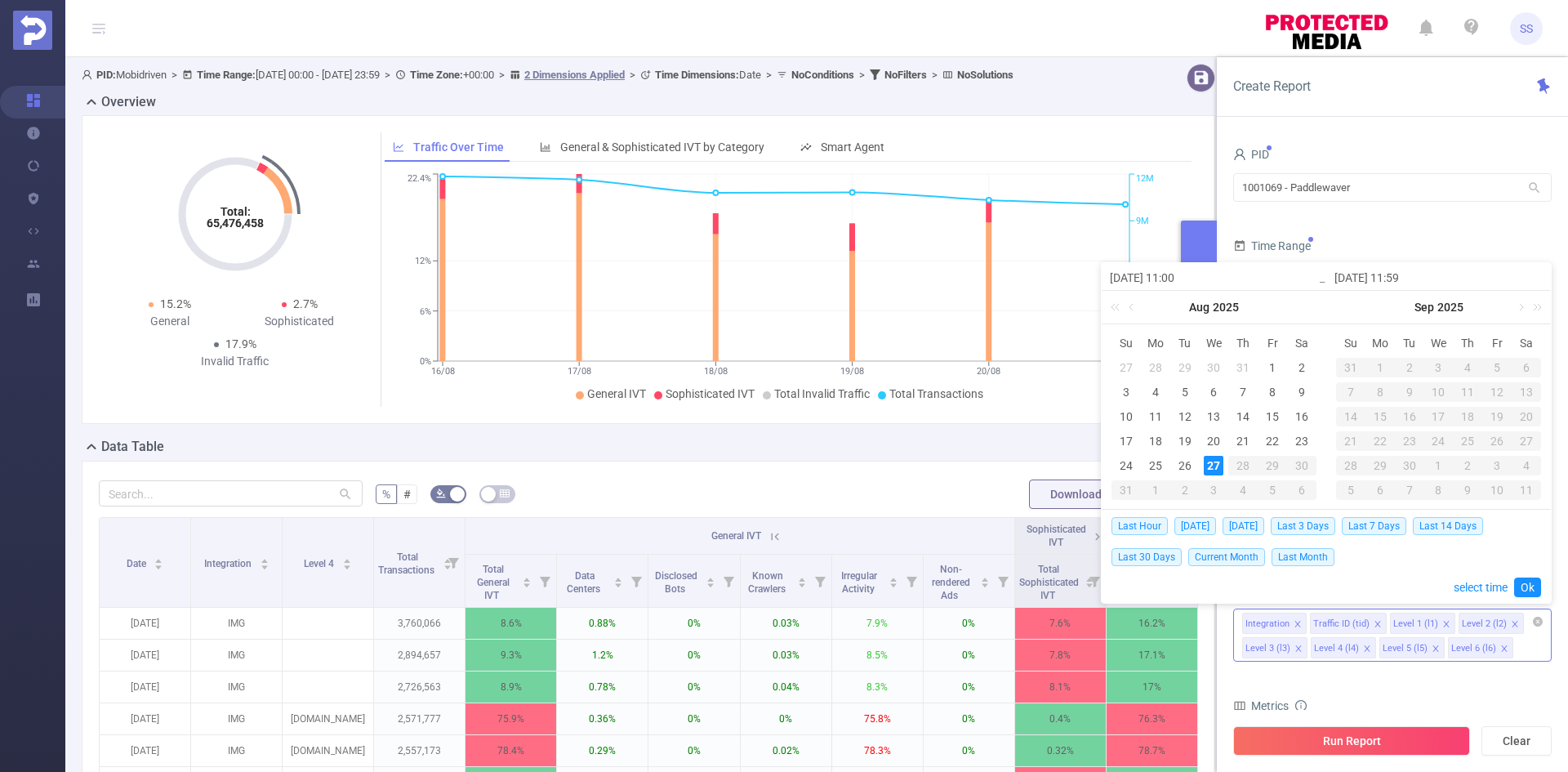
click at [1157, 567] on div "Last Hour Today Yesterday Last 3 Days Last 7 Days Last 14 Days Last 30 Days Cur…" at bounding box center [1326, 541] width 430 height 62
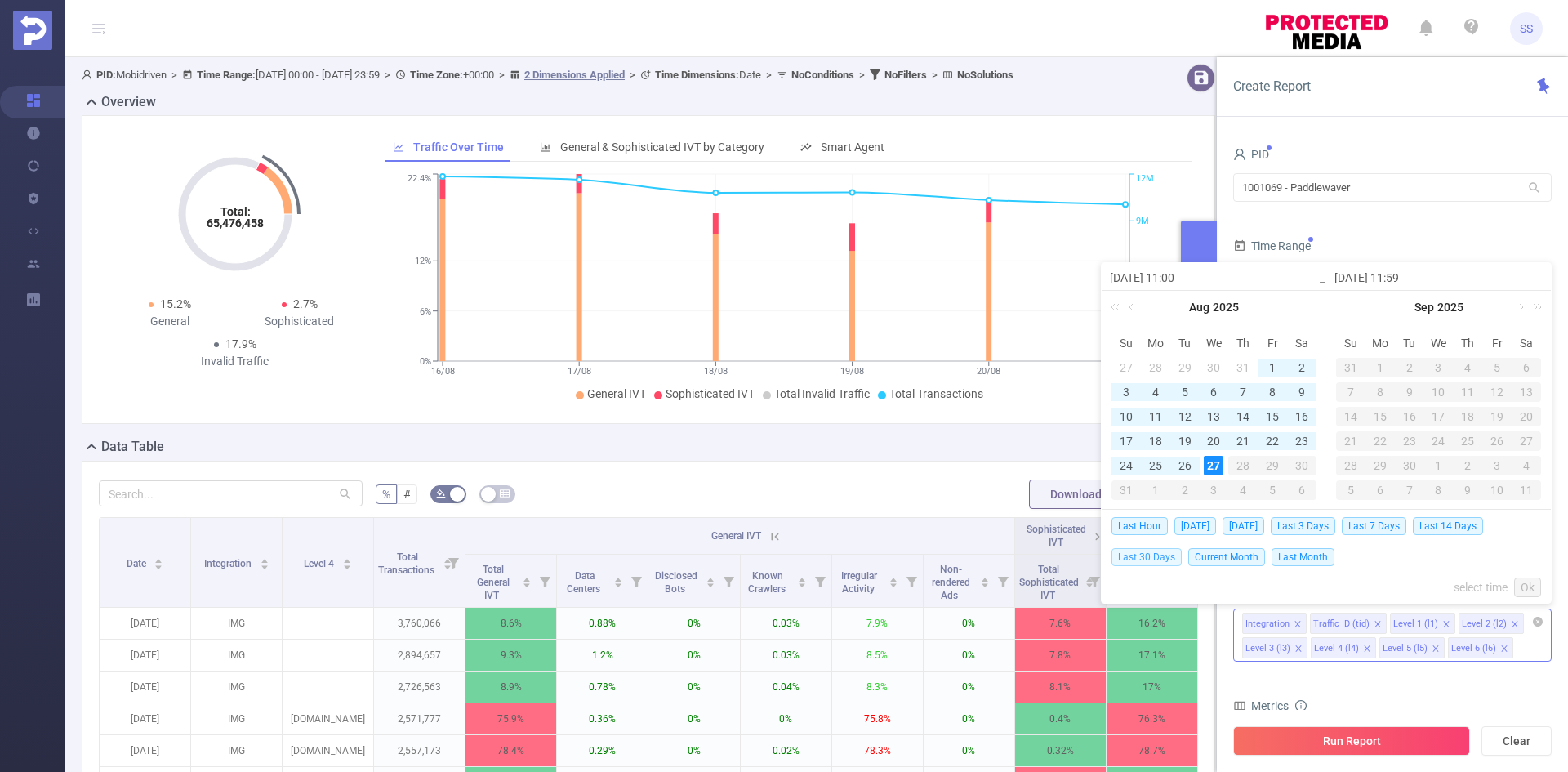
click at [1154, 561] on span "Last 30 Days" at bounding box center [1146, 557] width 70 height 18
type input "[DATE] 00:00"
type input "[DATE] 23:59"
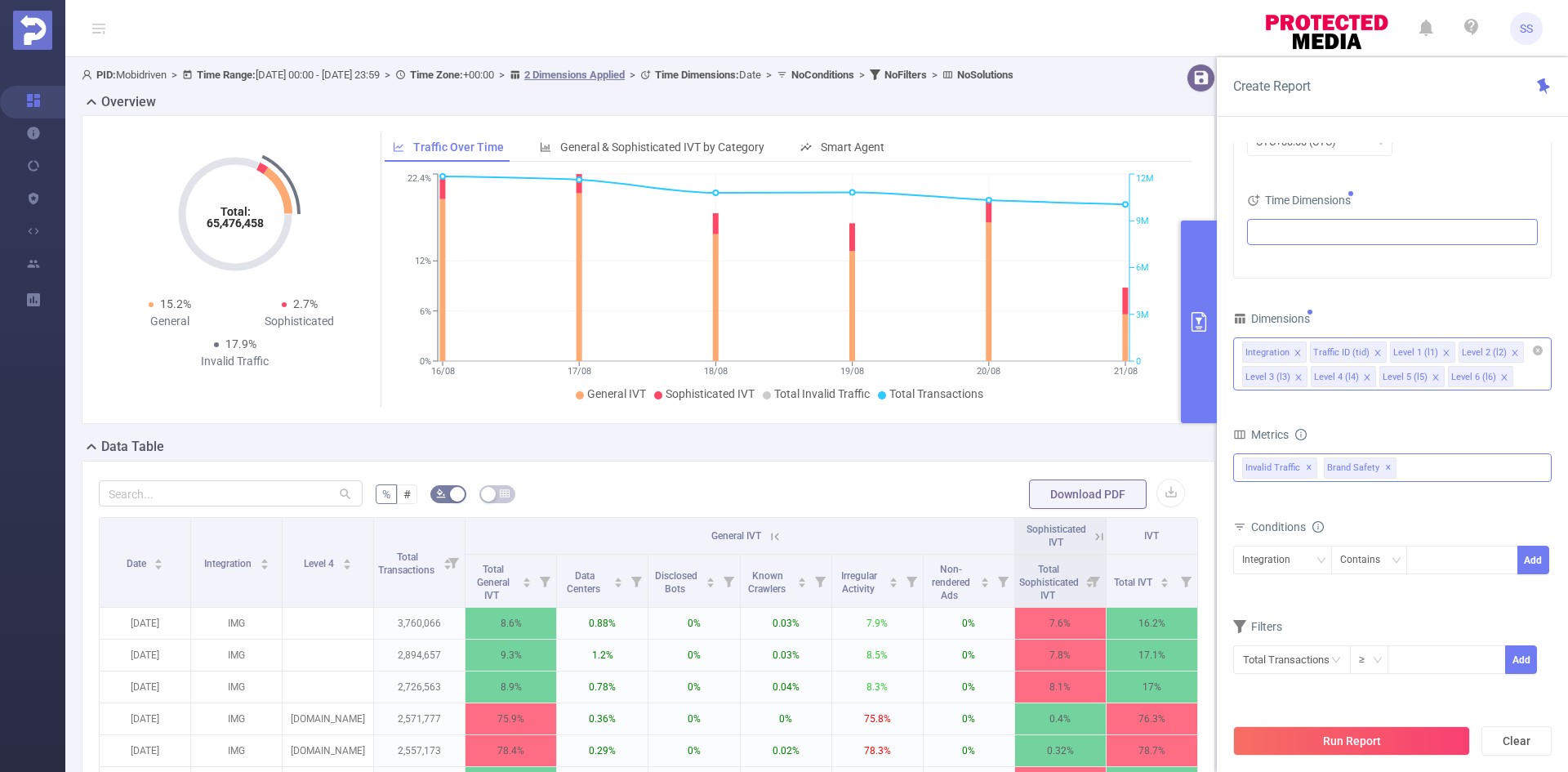
click at [1384, 466] on span "✕" at bounding box center [1387, 468] width 7 height 20
click at [1324, 744] on button "Run Report" at bounding box center [1351, 740] width 236 height 29
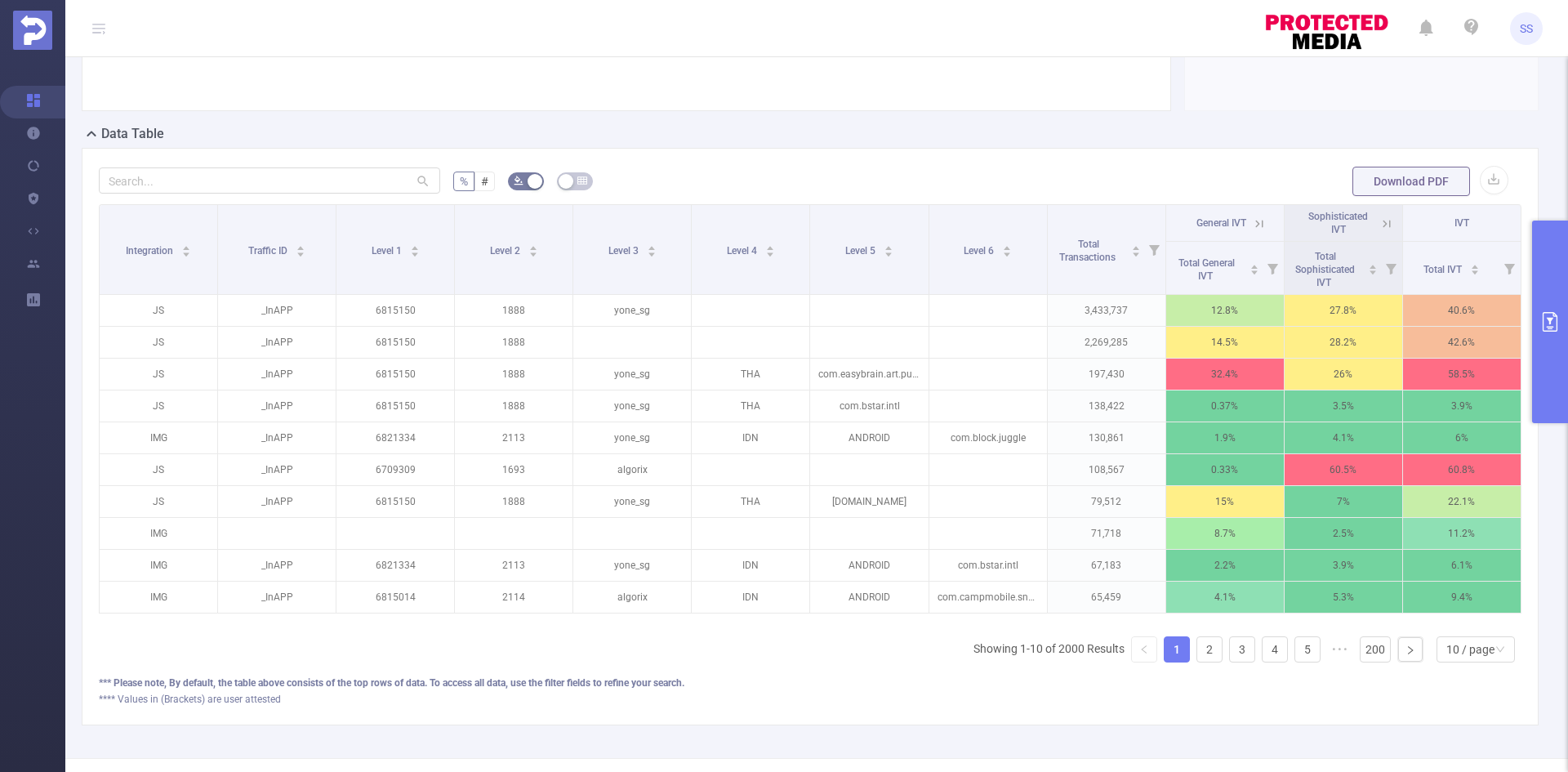
scroll to position [326, 0]
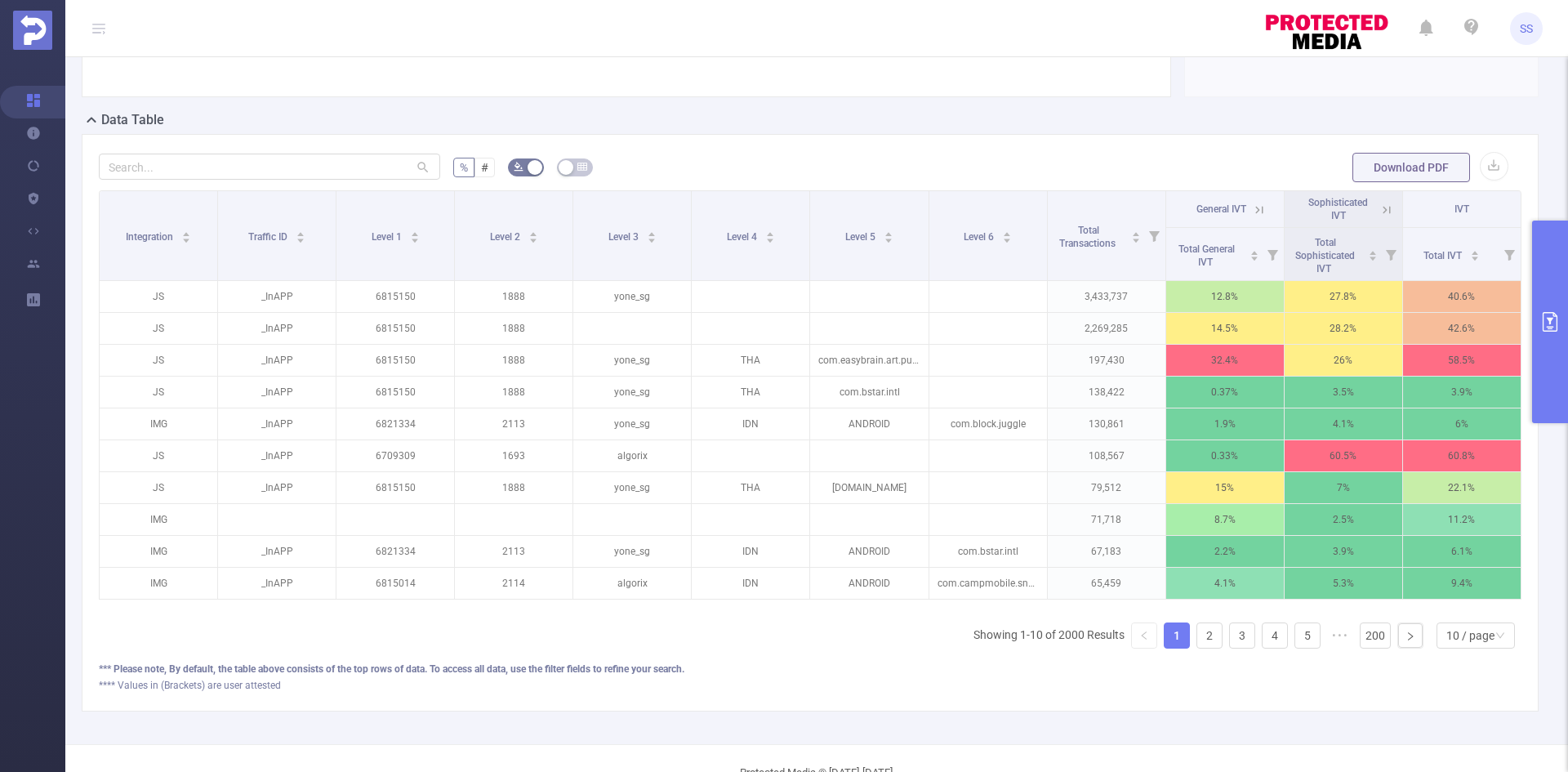
click at [1383, 211] on icon at bounding box center [1386, 208] width 7 height 7
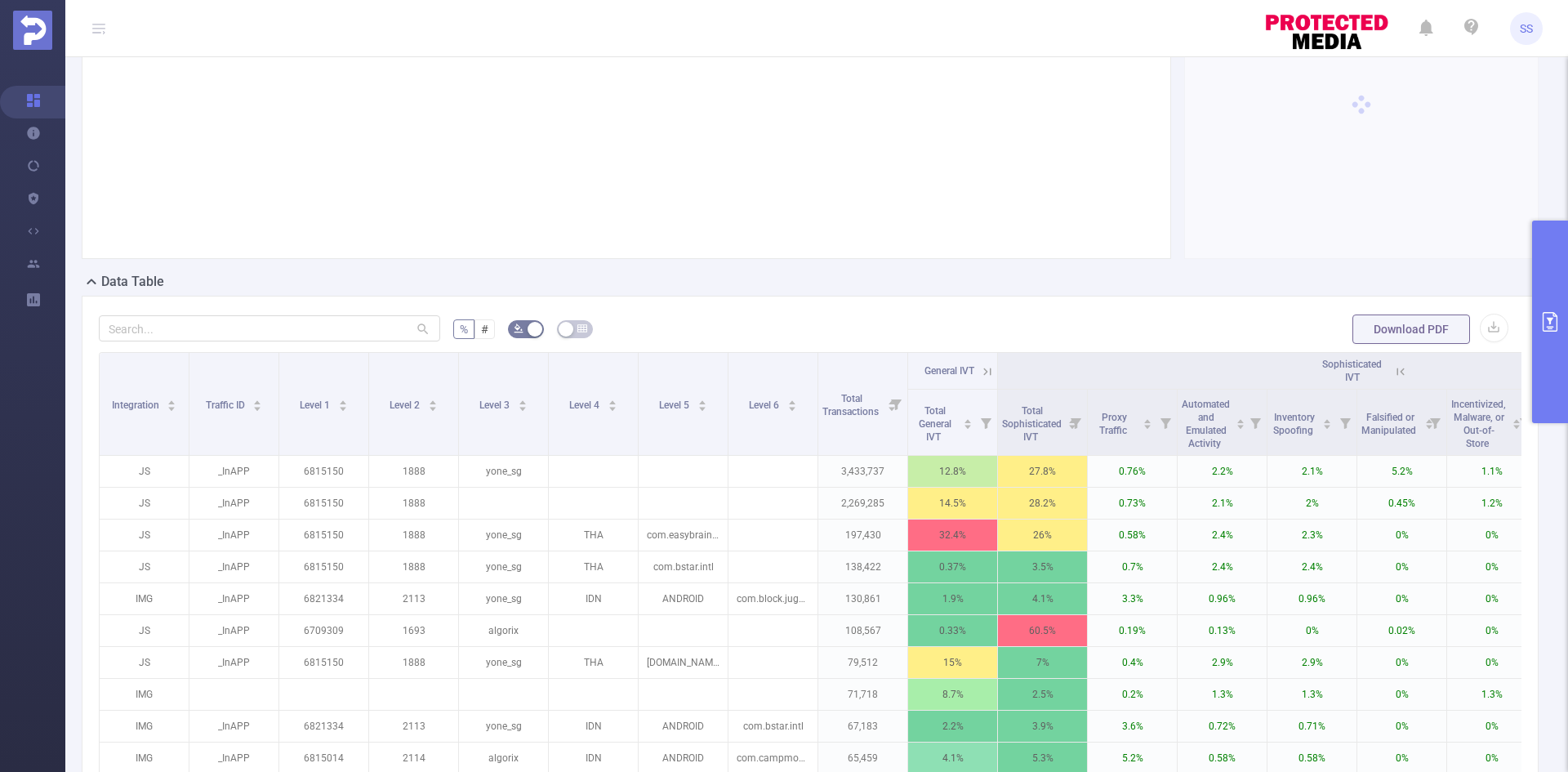
scroll to position [164, 0]
click at [1400, 374] on icon at bounding box center [1399, 373] width 15 height 15
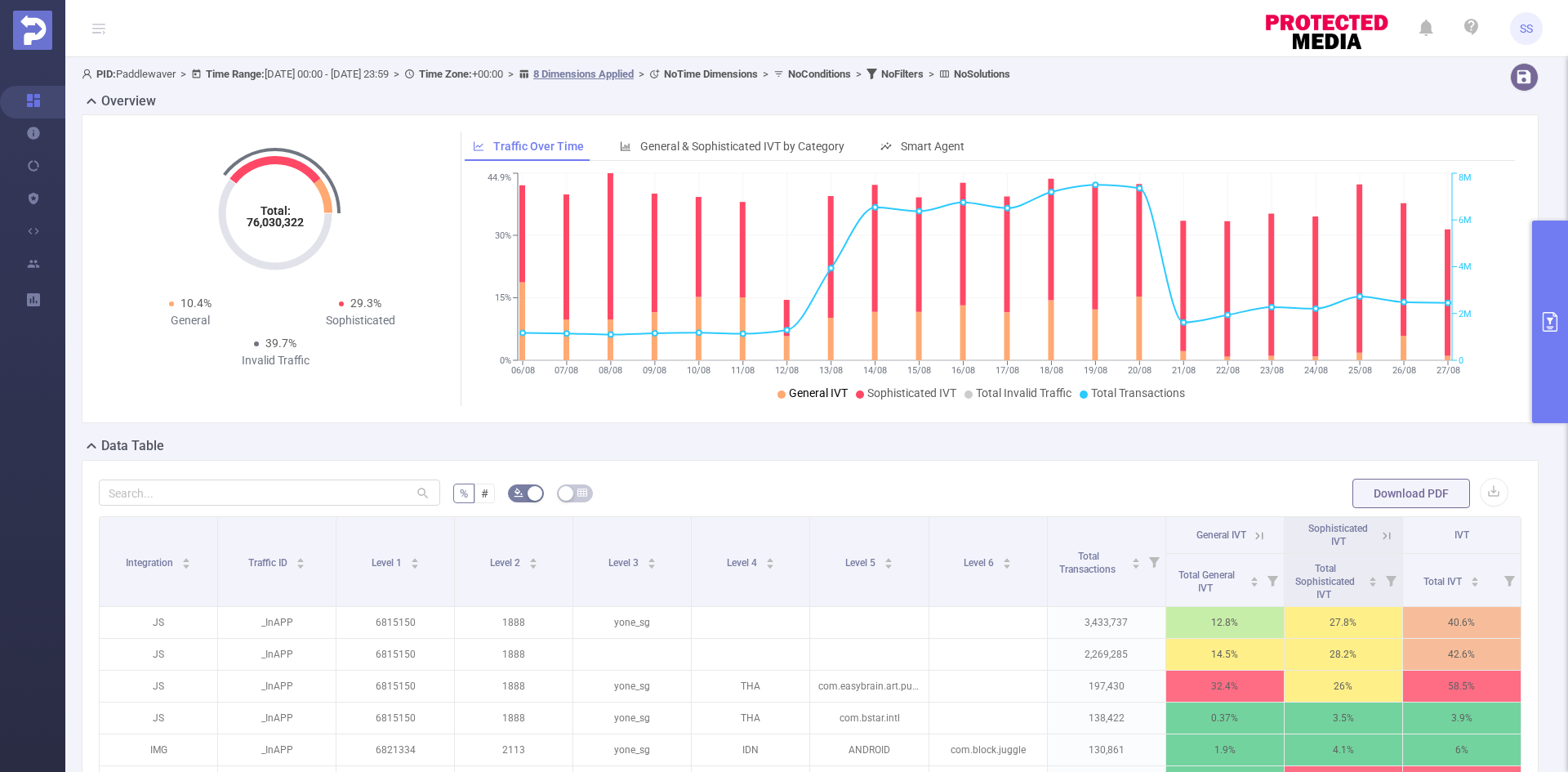
scroll to position [0, 0]
click at [733, 144] on span "General & Sophisticated IVT by Category" at bounding box center [742, 147] width 204 height 13
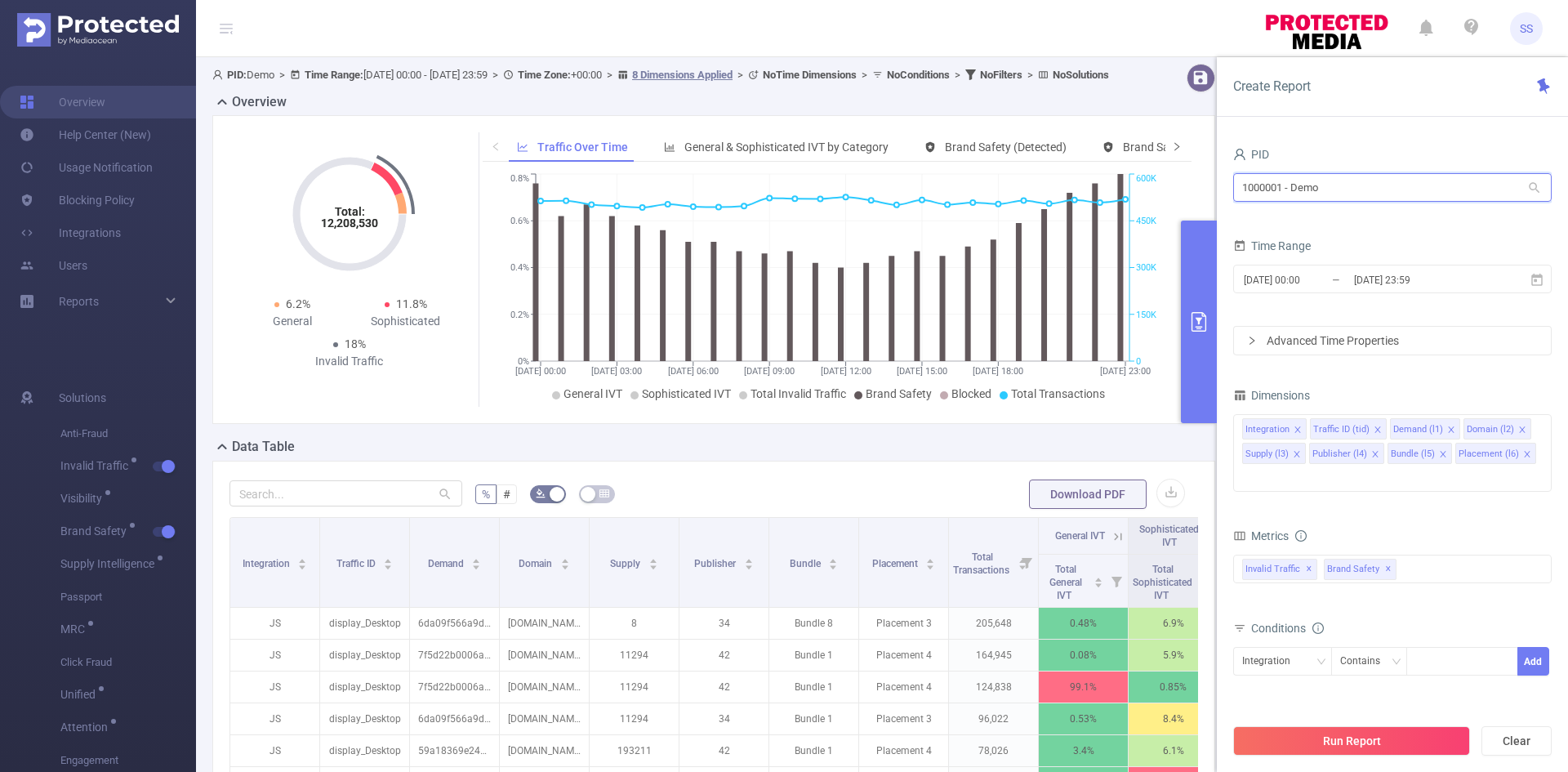
drag, startPoint x: 1469, startPoint y: 186, endPoint x: 1166, endPoint y: 169, distance: 303.5
click at [1164, 166] on section "PID: Demo > Time Range: [DATE] 00:00 - [DATE] 23:59 > Time Zone: +00:00 > 8 Dim…" at bounding box center [881, 587] width 1372 height 1062
type input "padd"
click at [1390, 222] on li "1001069 - Paddlewaver 2.49M [1.11M rows]" at bounding box center [1391, 221] width 318 height 26
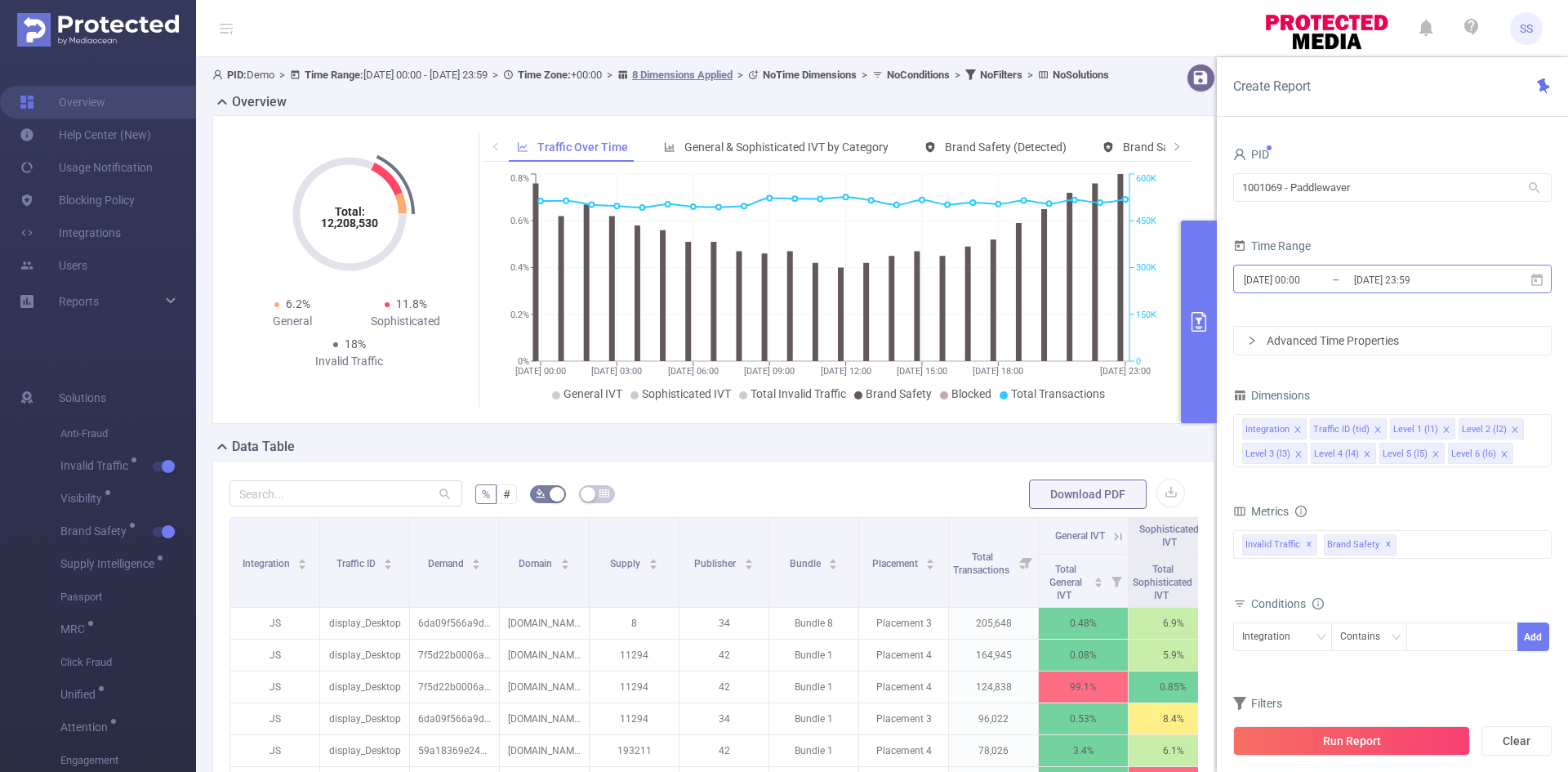
click at [1383, 284] on input "[DATE] 23:59" at bounding box center [1417, 279] width 133 height 22
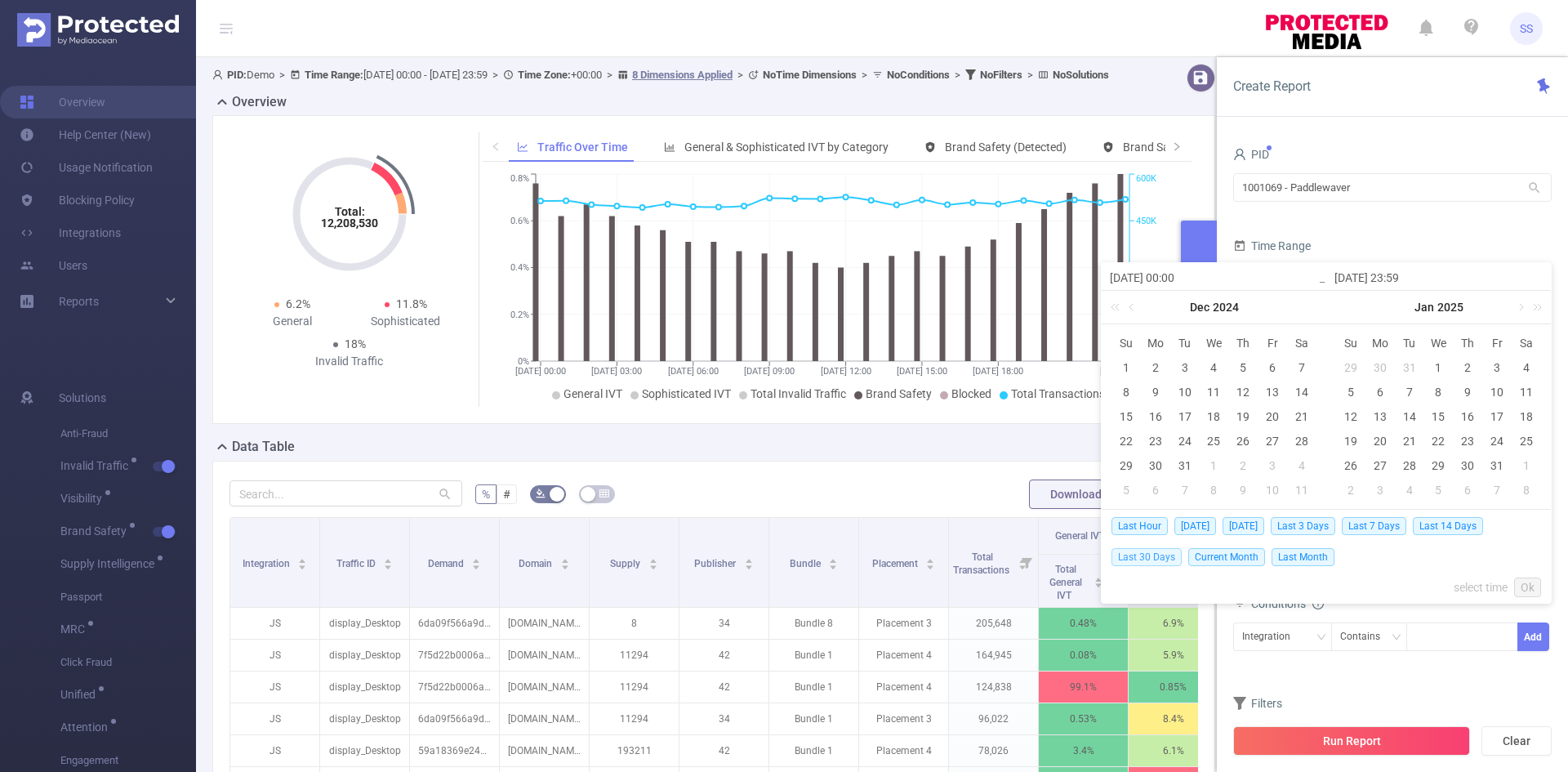
click at [1154, 563] on span "Last 30 Days" at bounding box center [1146, 557] width 70 height 18
type input "[DATE] 00:00"
type input "[DATE] 23:59"
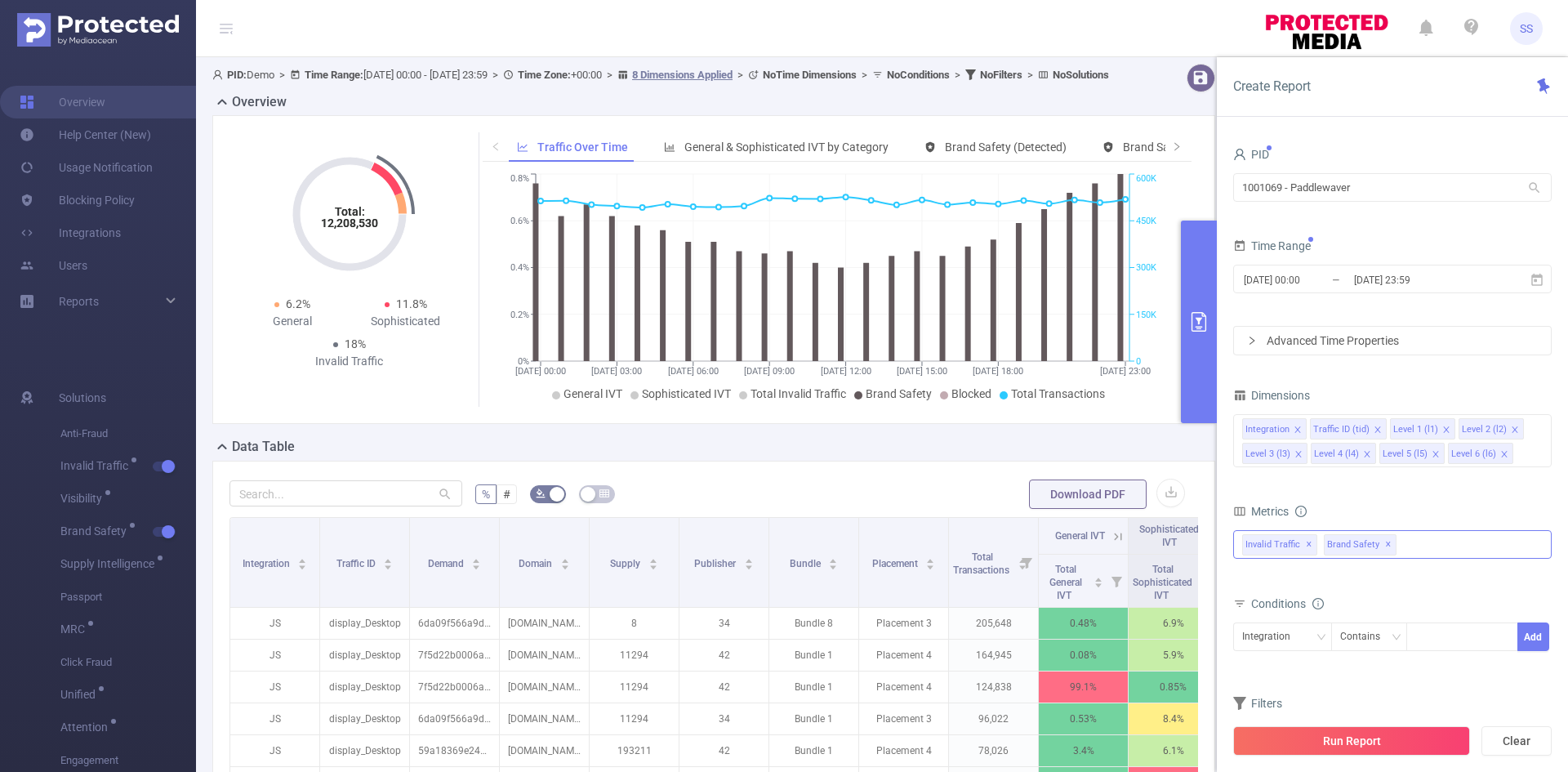
click at [1384, 545] on span "✕" at bounding box center [1387, 545] width 7 height 20
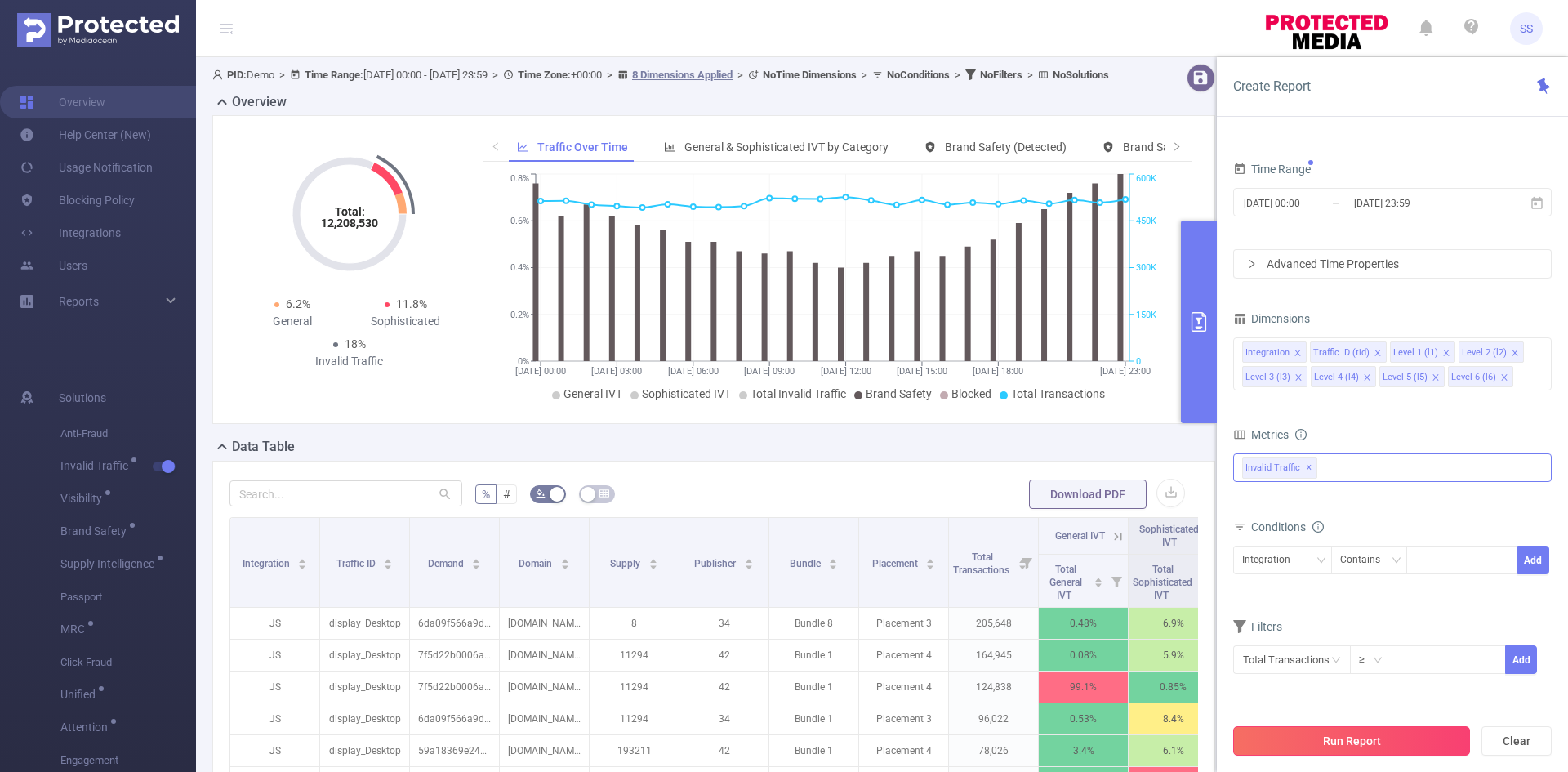
click at [1352, 736] on button "Run Report" at bounding box center [1351, 740] width 236 height 29
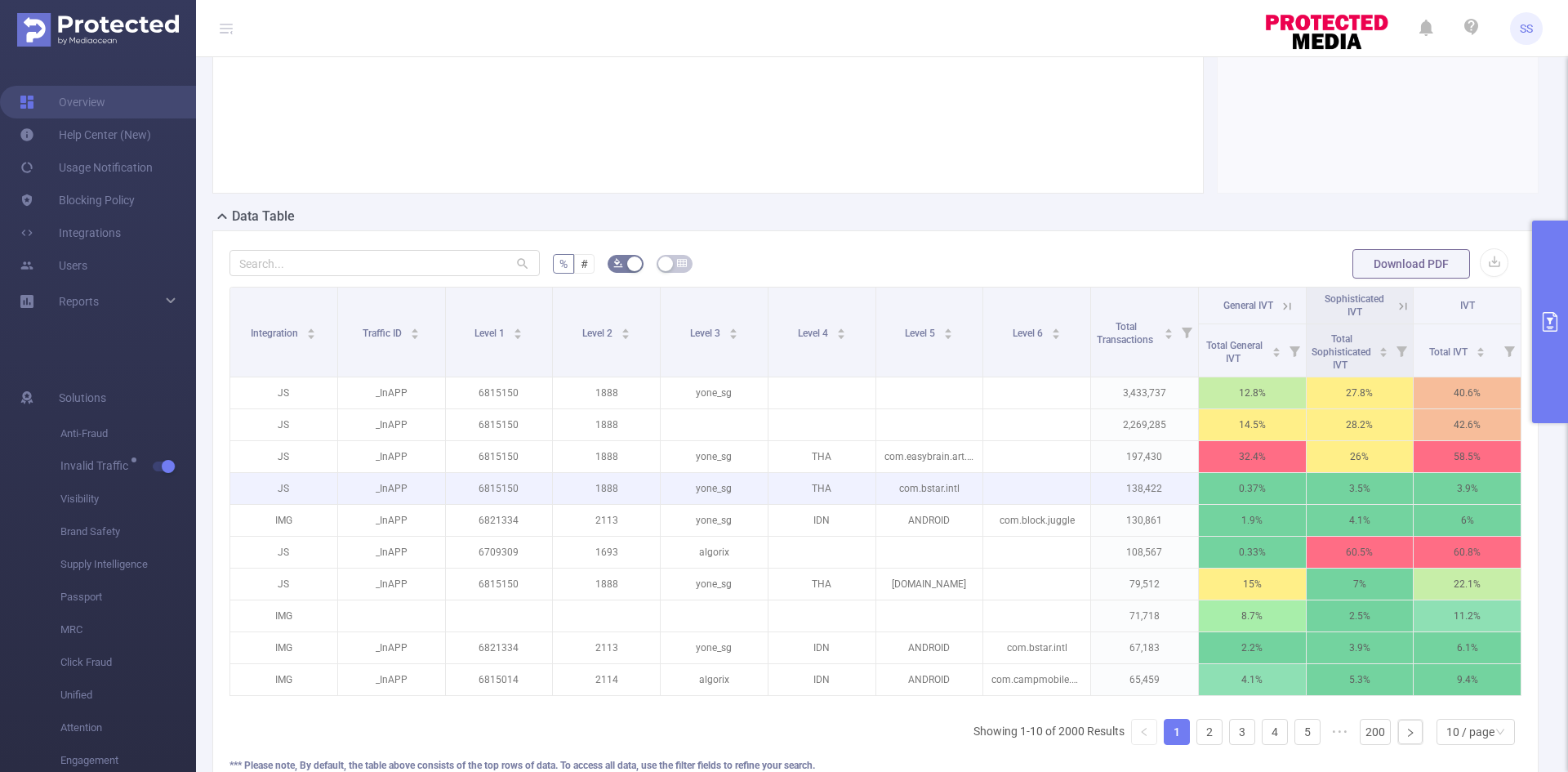
scroll to position [245, 0]
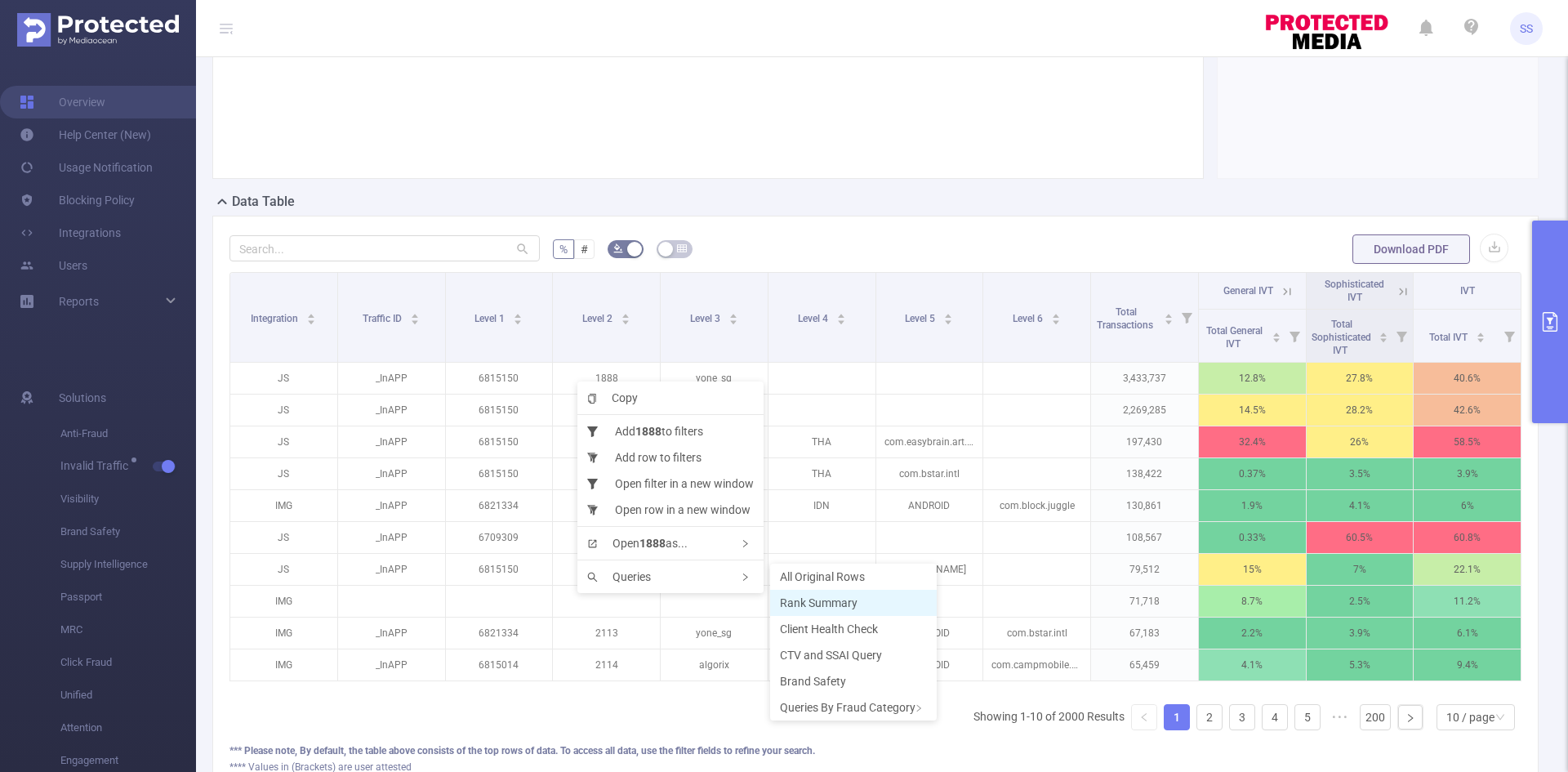
click at [800, 600] on span "Rank Summary" at bounding box center [819, 602] width 78 height 13
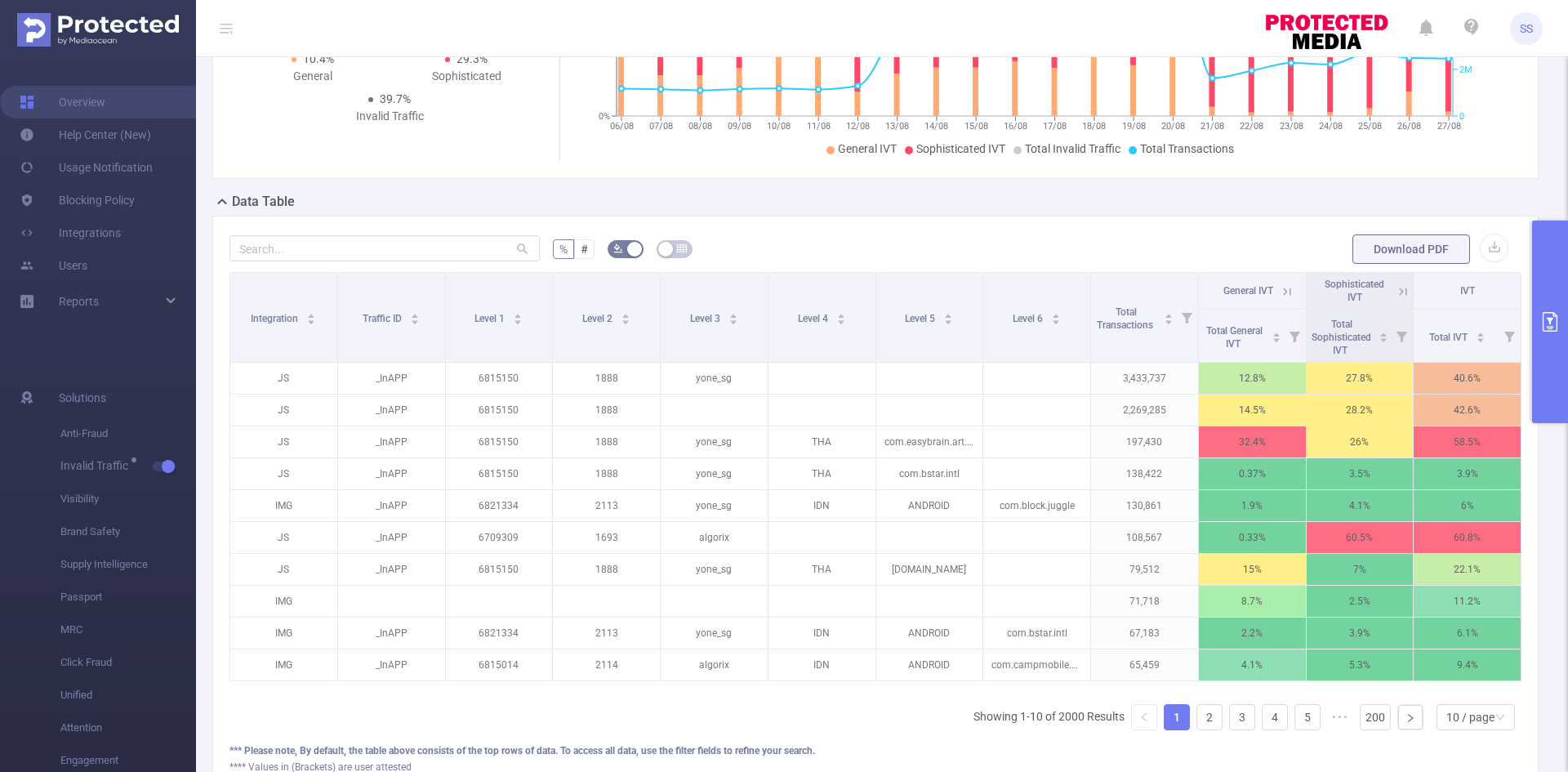
click at [1567, 277] on button "primary" at bounding box center [1550, 321] width 36 height 202
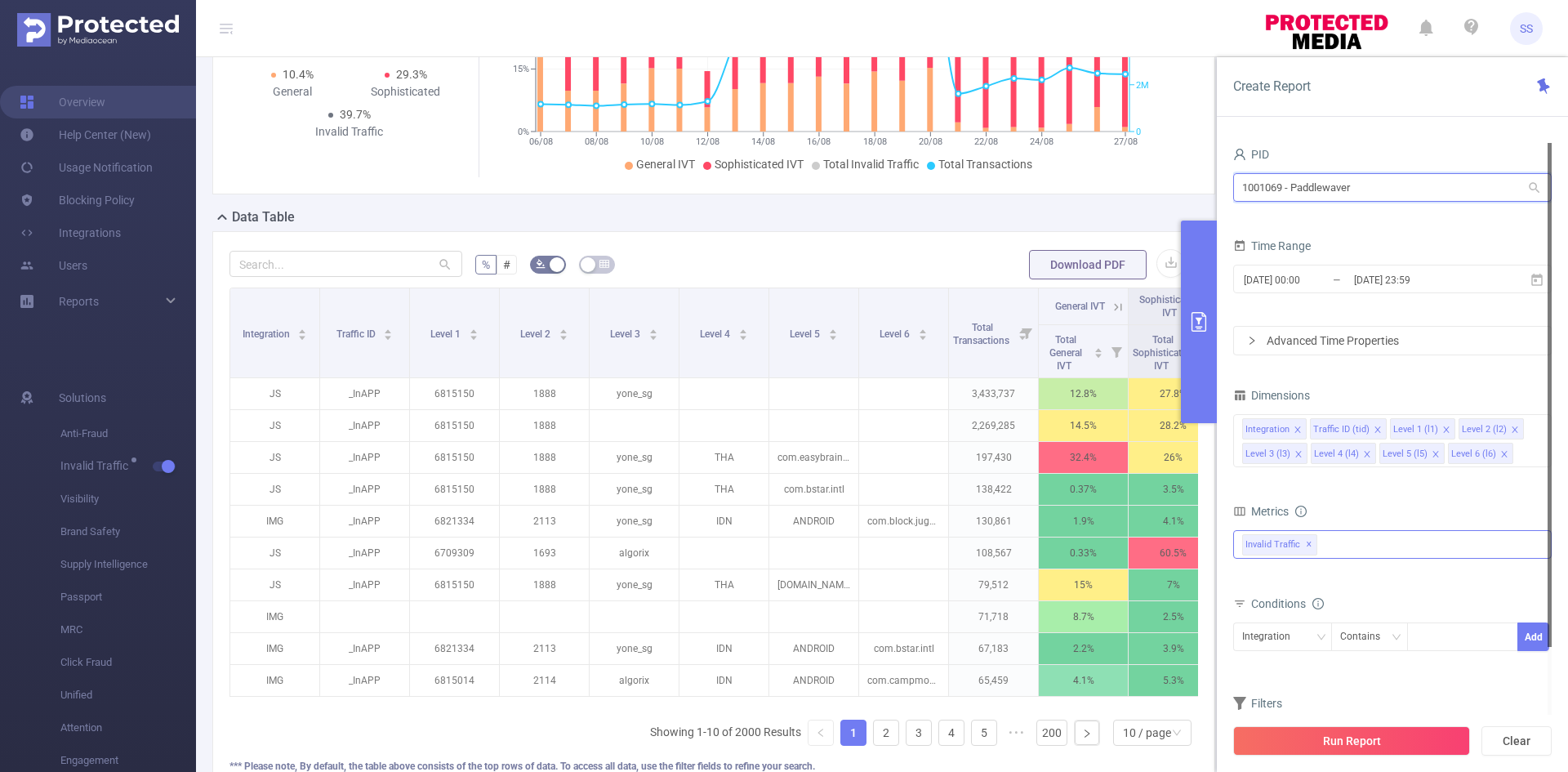
drag, startPoint x: 1459, startPoint y: 182, endPoint x: 1051, endPoint y: 185, distance: 408.0
click at [1051, 185] on section "PID: Paddlewaver > Time Range: [DATE] 00:00 - [DATE] 23:59 > Time Zone: +00:00 …" at bounding box center [881, 326] width 1372 height 1028
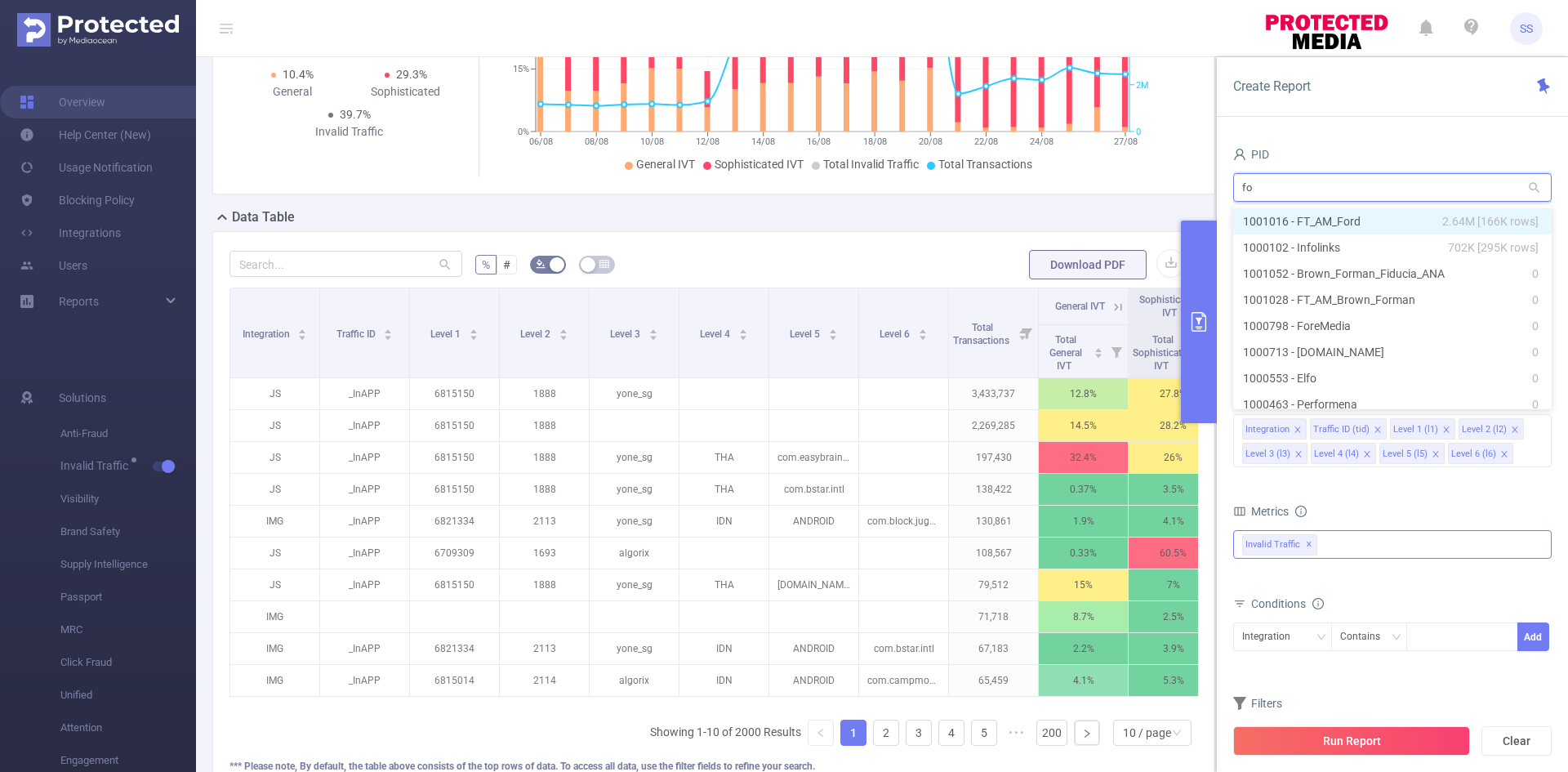
type input "for"
click at [1487, 227] on span "2.64M [166K rows]" at bounding box center [1490, 221] width 97 height 18
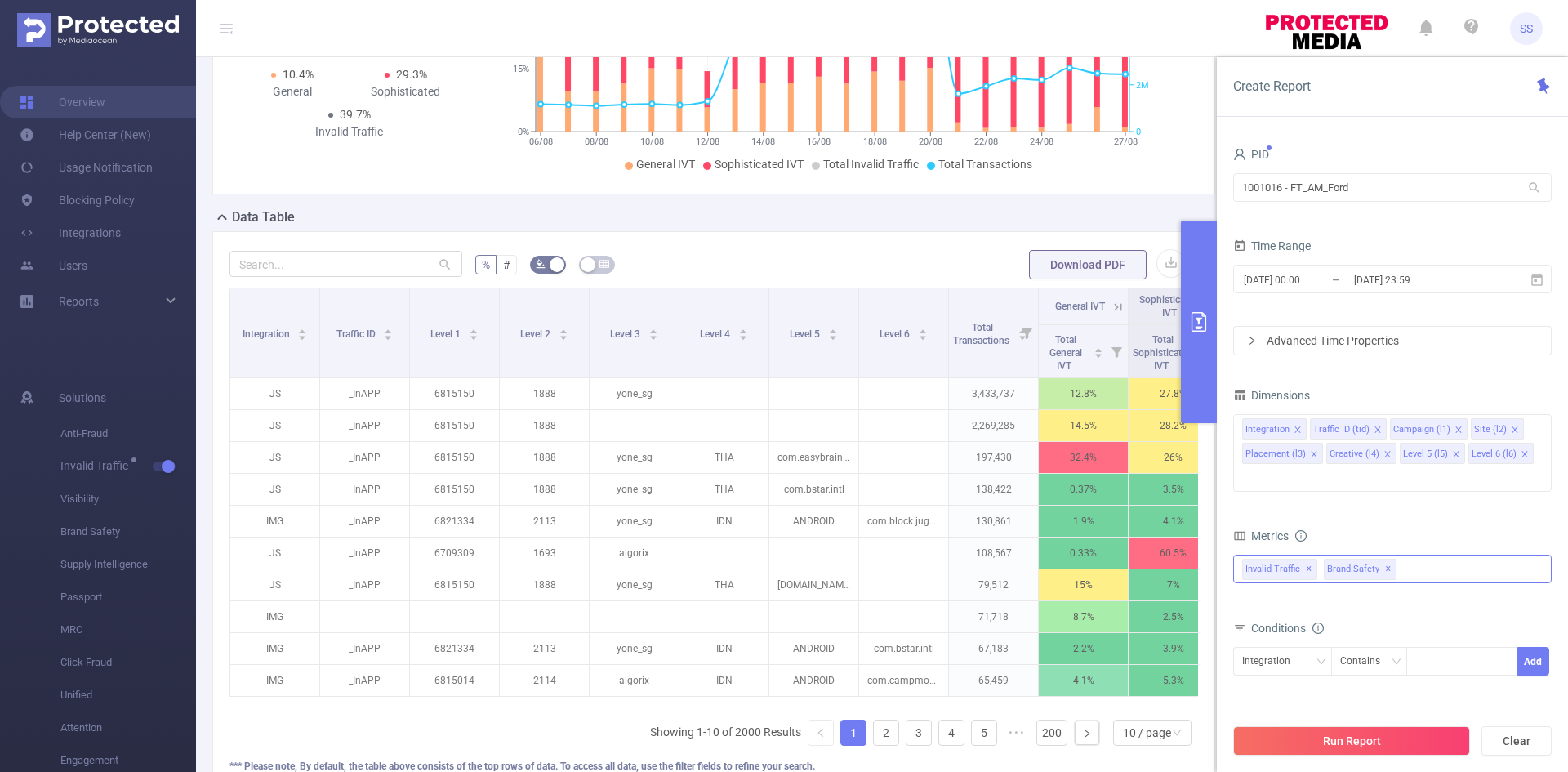
click at [1384, 560] on span "✕" at bounding box center [1387, 570] width 7 height 20
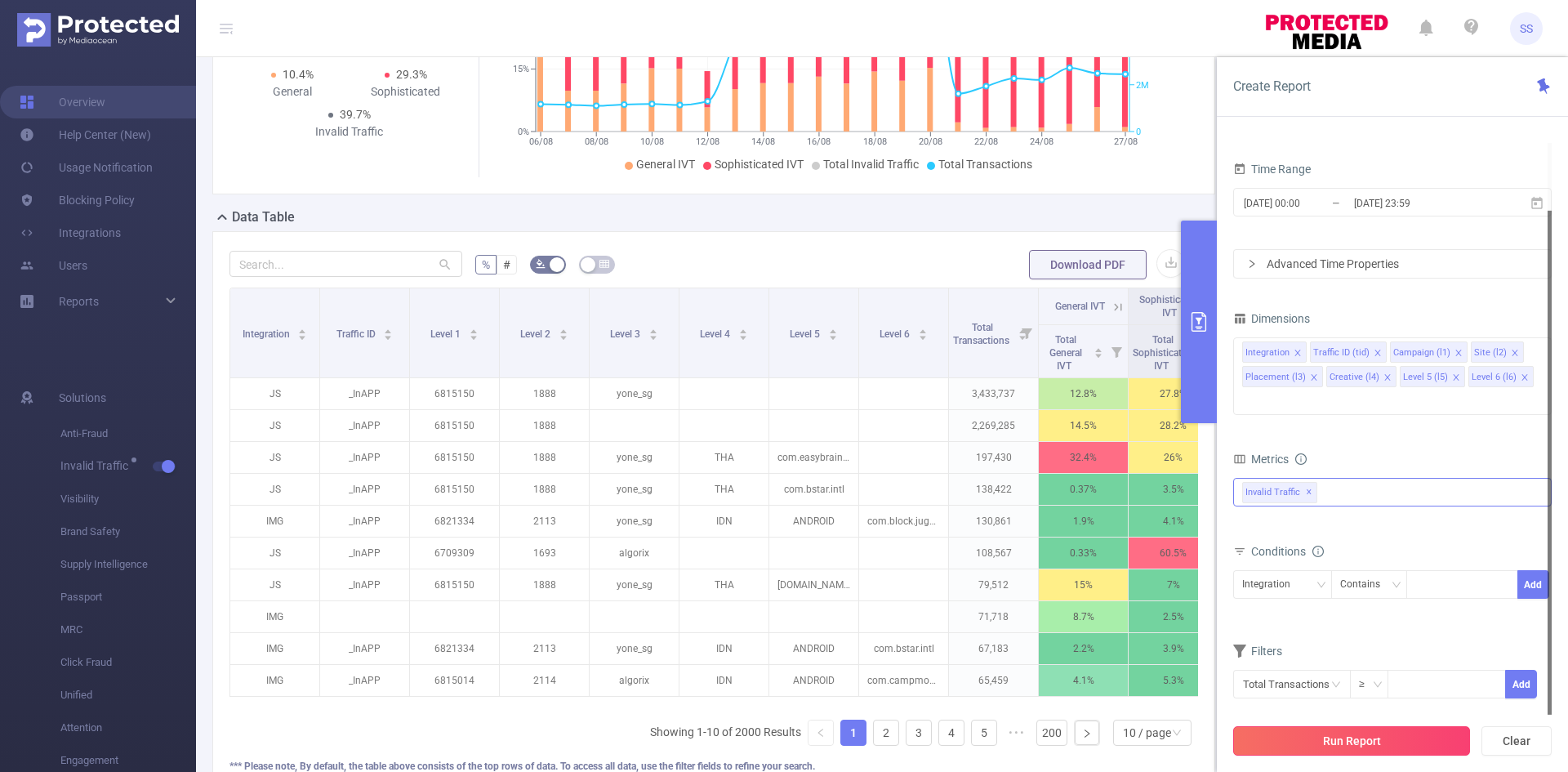
click at [1338, 730] on button "Run Report" at bounding box center [1351, 740] width 236 height 29
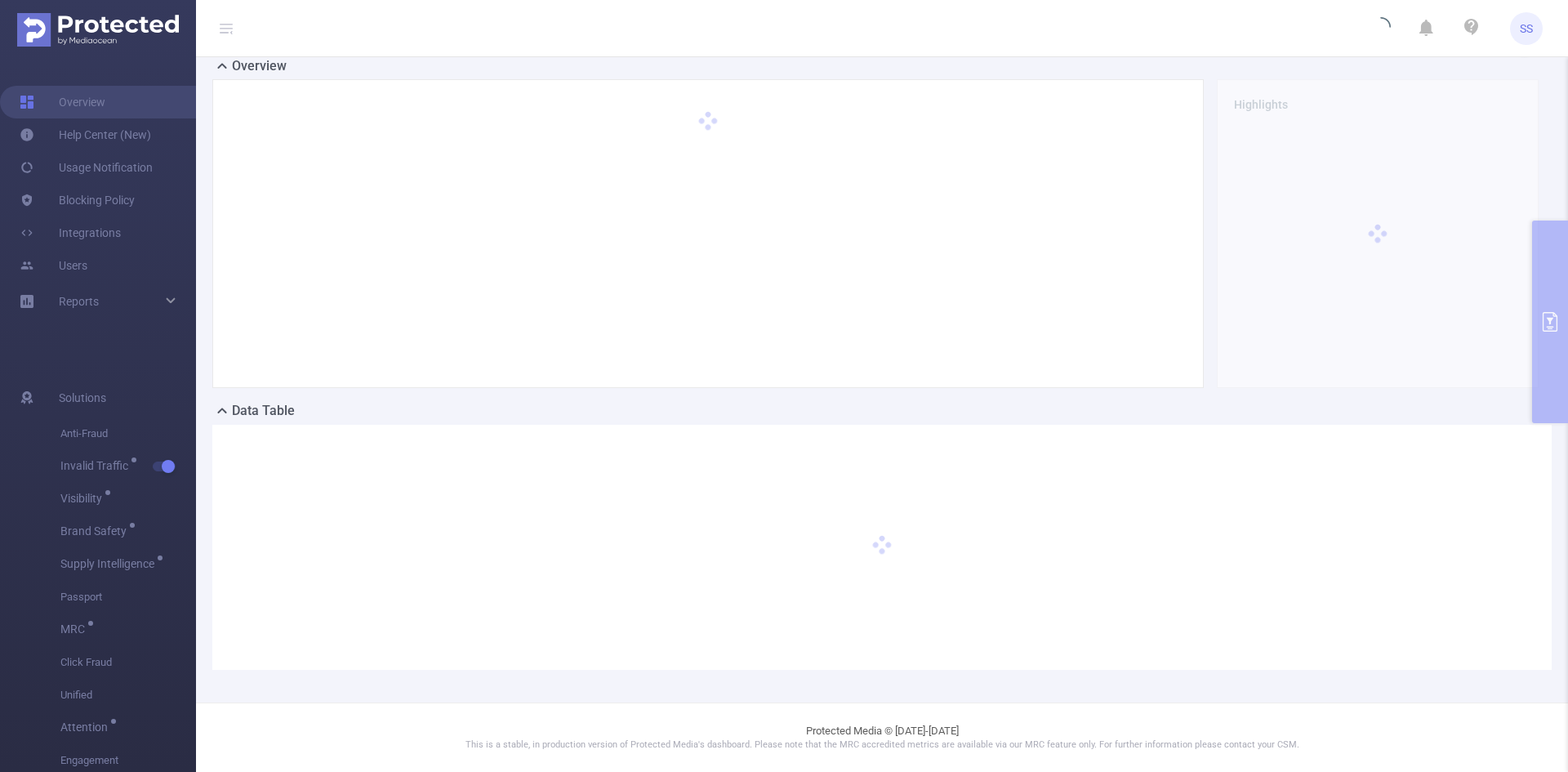
scroll to position [36, 0]
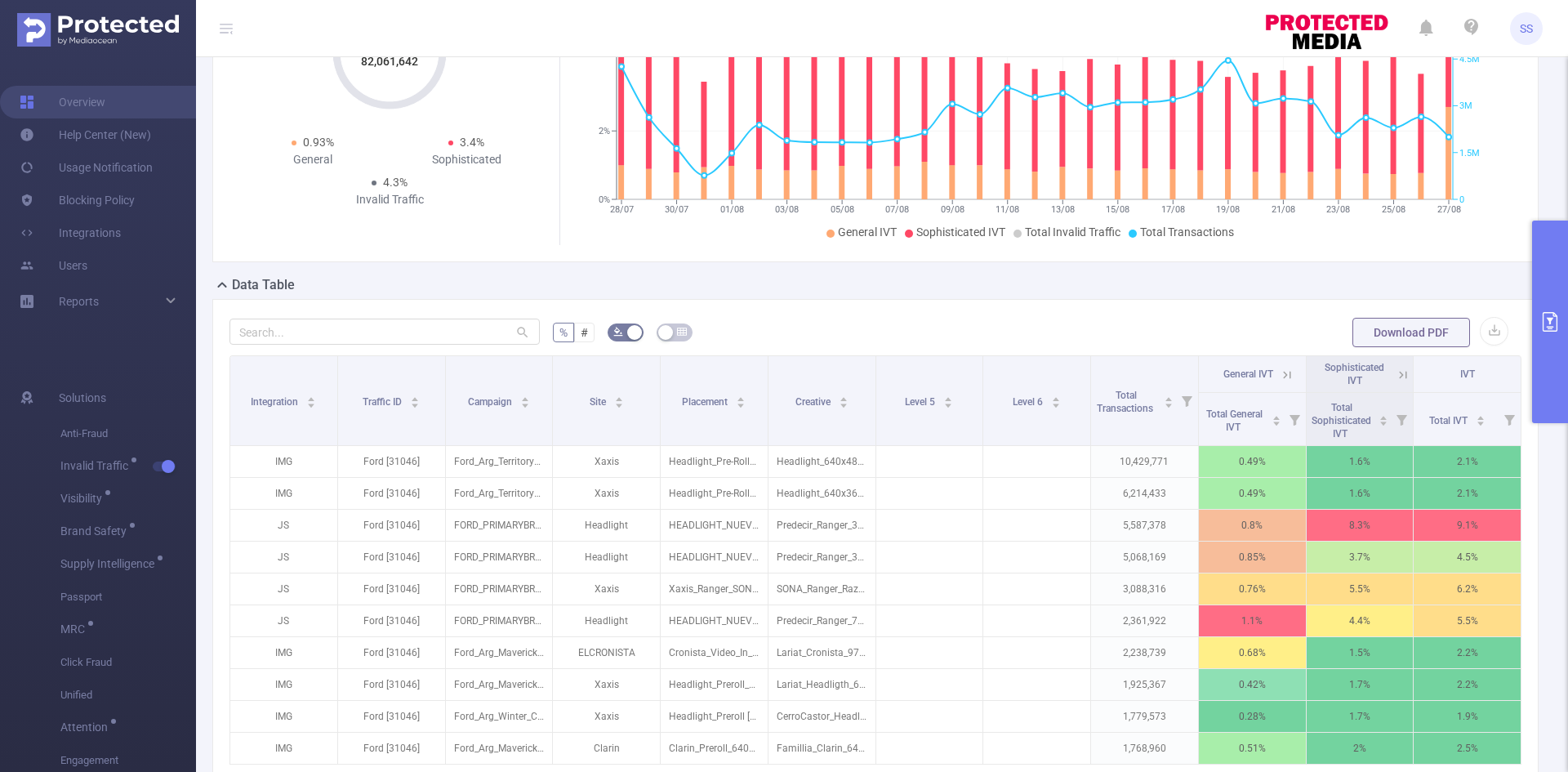
scroll to position [164, 0]
click at [1390, 364] on icon at bounding box center [1400, 372] width 20 height 16
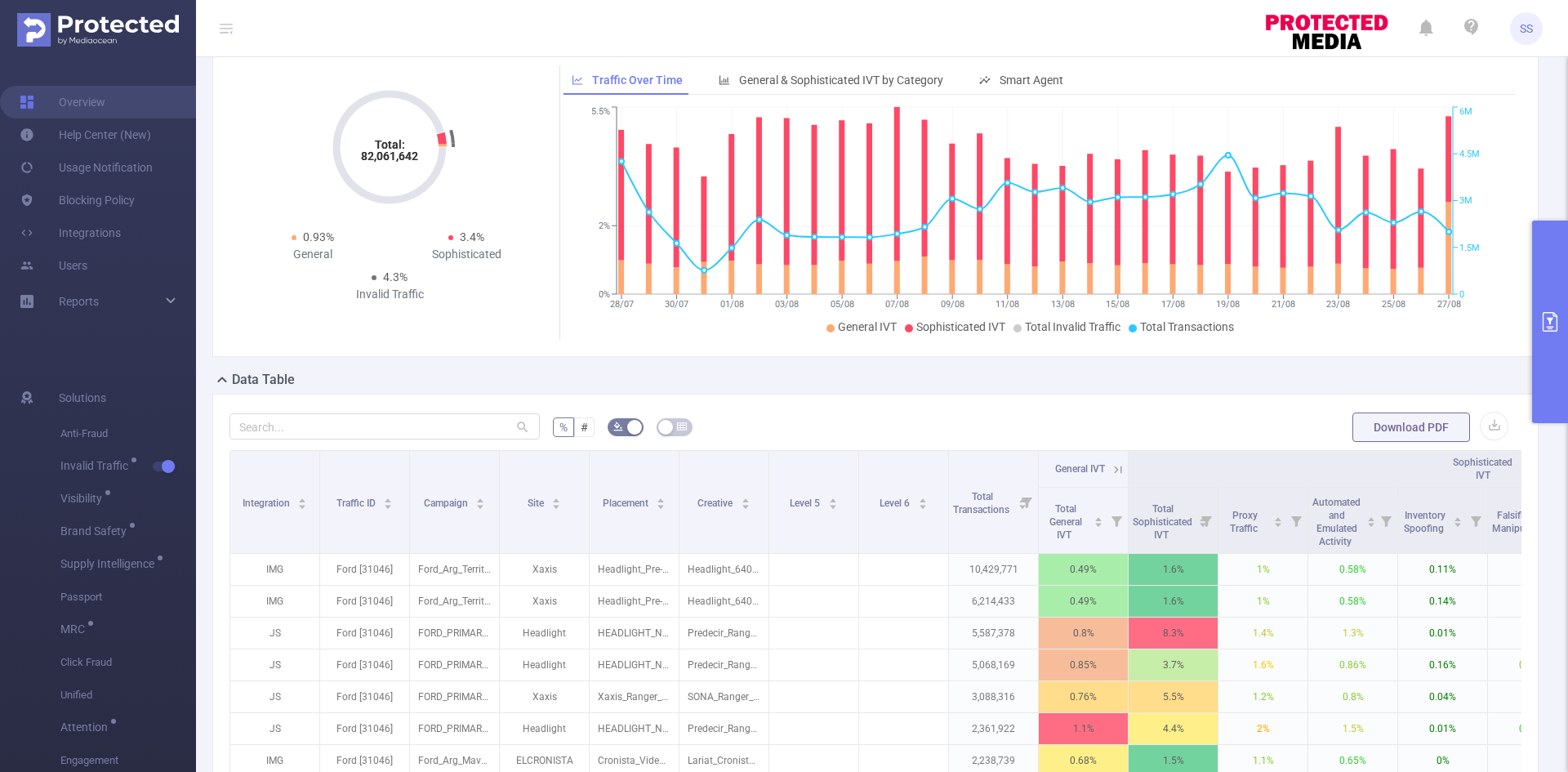
scroll to position [0, 0]
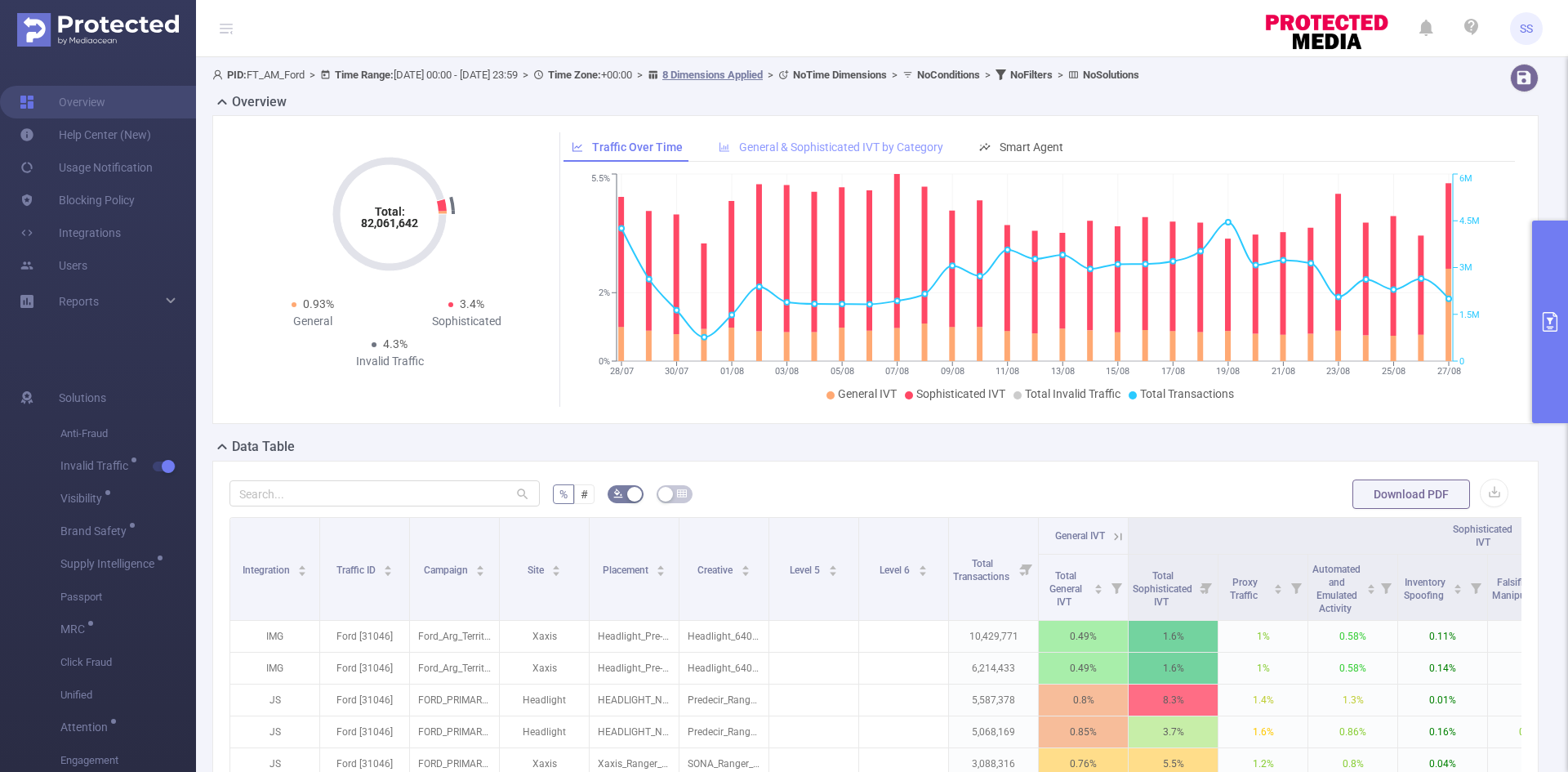
click at [821, 139] on div "General & Sophisticated IVT by Category" at bounding box center [830, 148] width 240 height 30
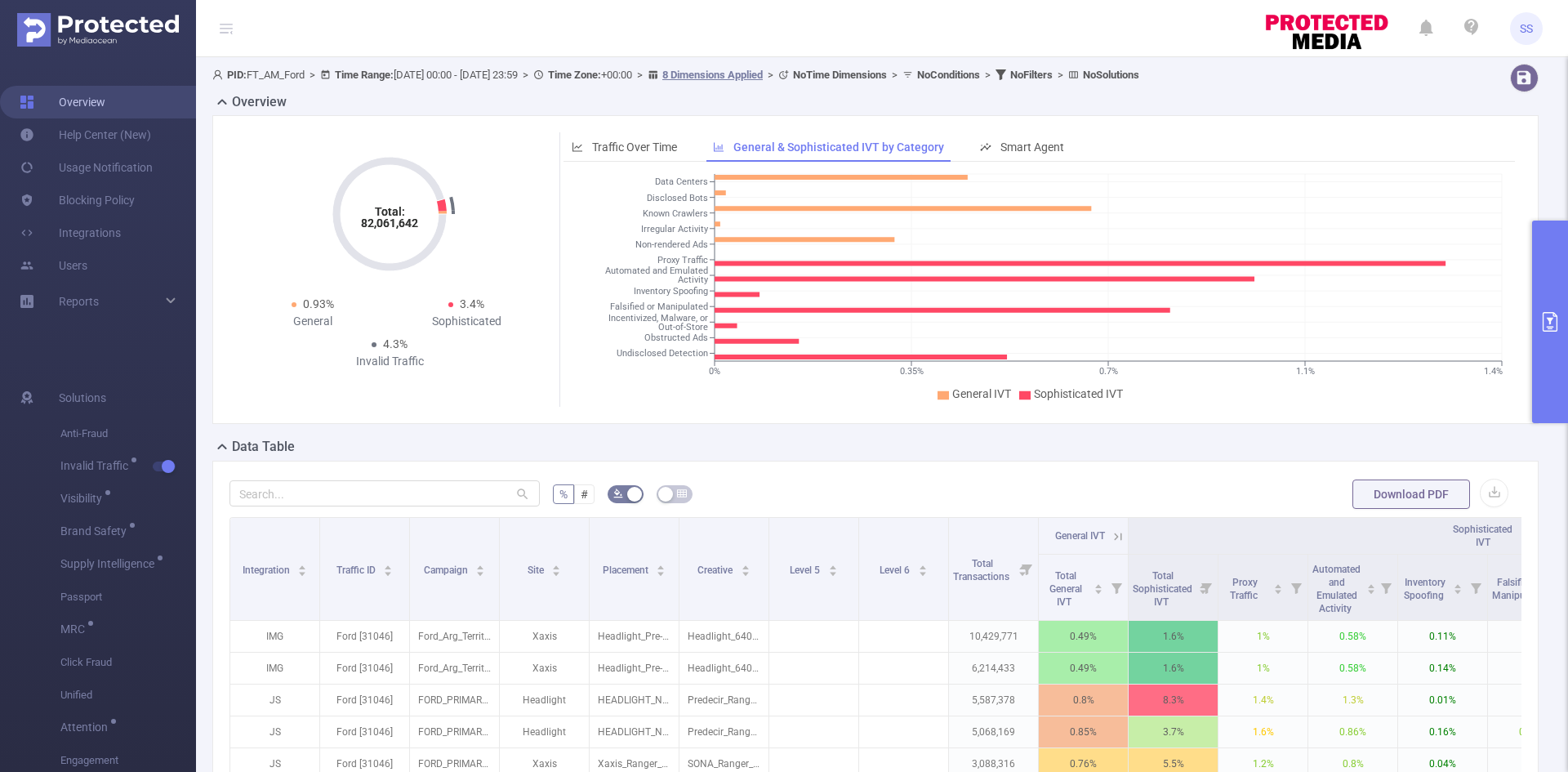
click at [106, 99] on link "Overview" at bounding box center [63, 102] width 86 height 33
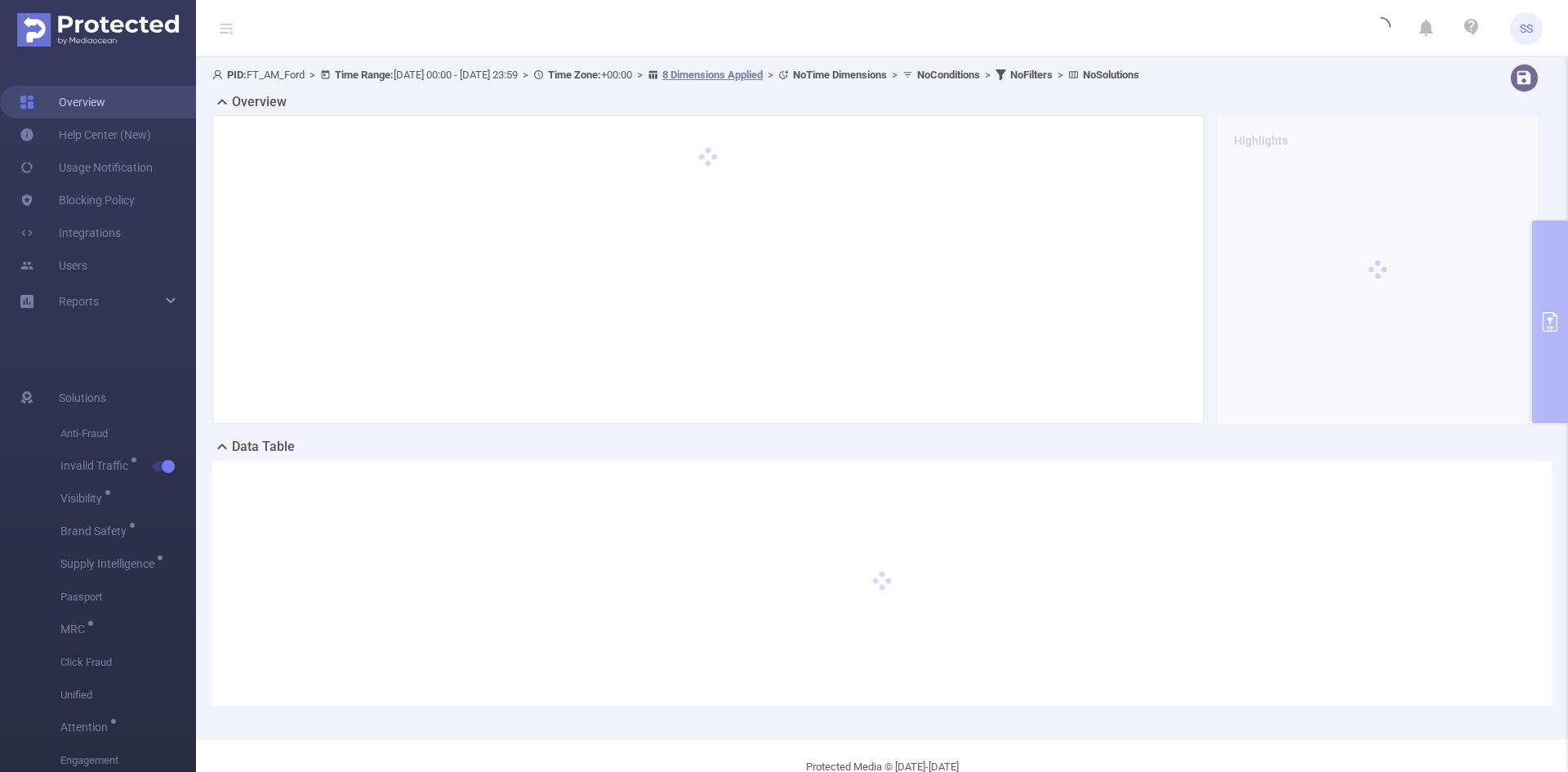
type input "[DATE] 00:00"
type input "[DATE] 23:59"
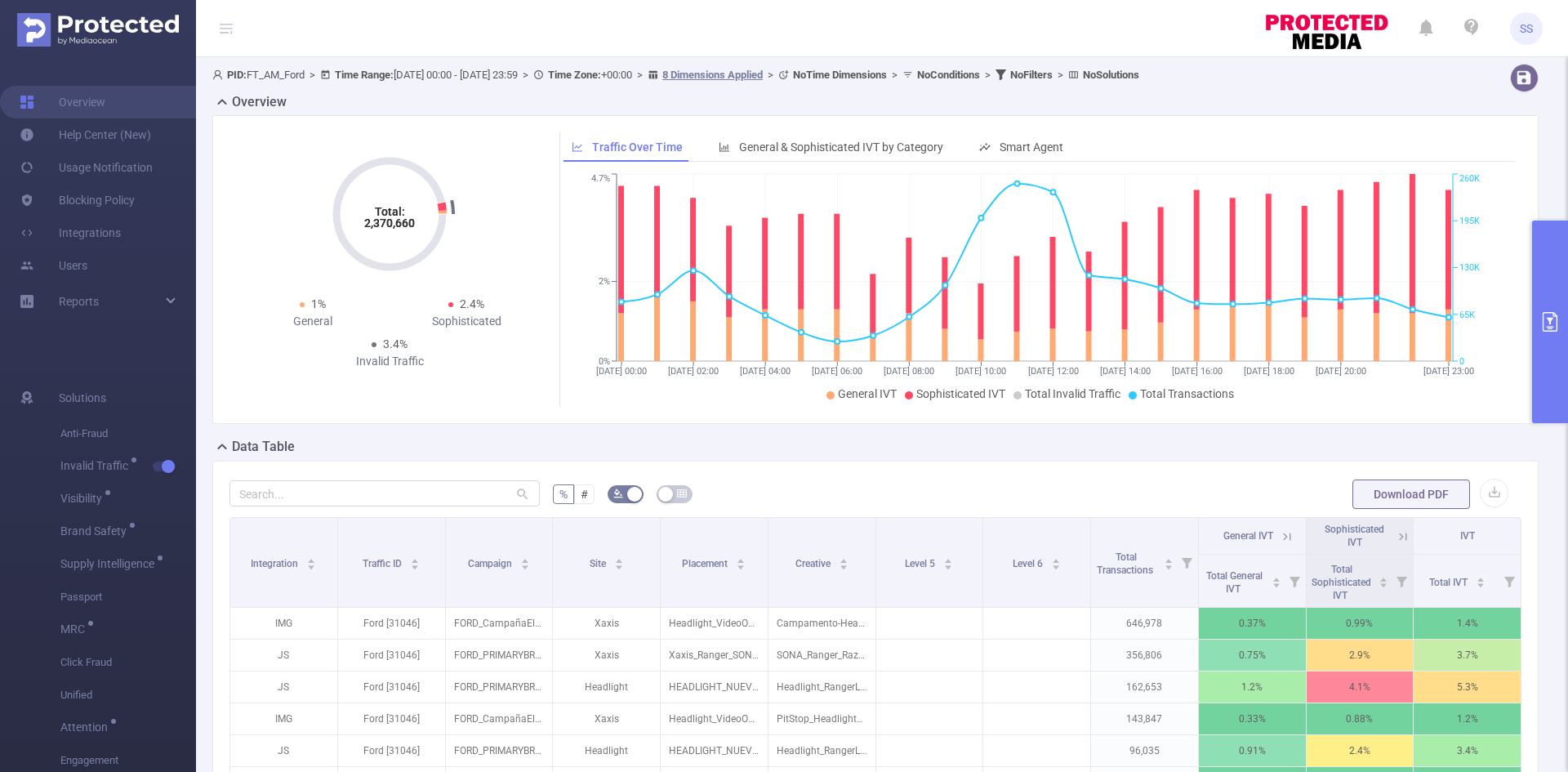
click at [1536, 263] on button "primary" at bounding box center [1550, 321] width 36 height 202
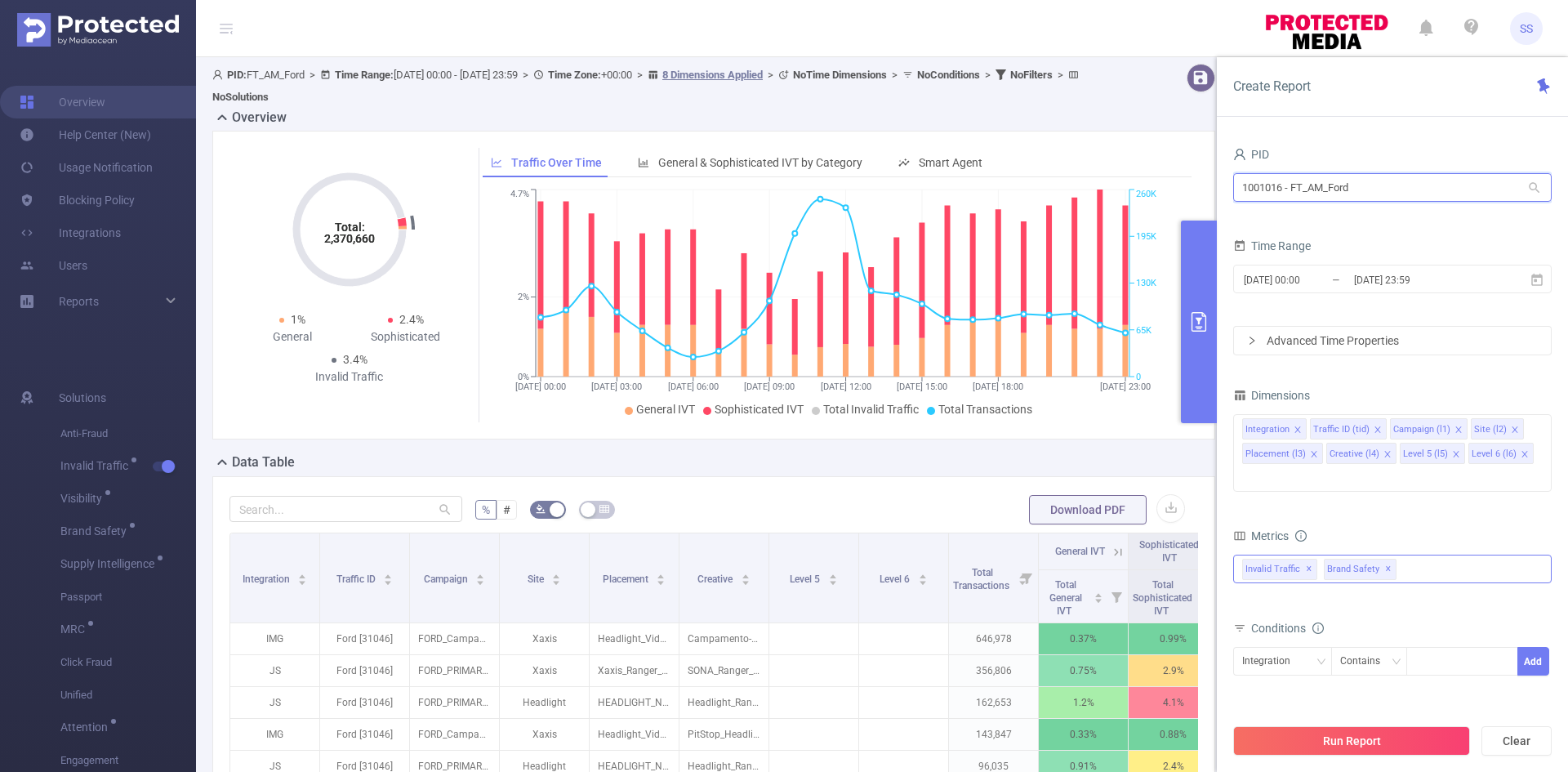
click at [1428, 187] on input "1001016 - FT_AM_Ford" at bounding box center [1391, 188] width 318 height 29
click at [1375, 132] on div "PID 1001016 - FT_AM_Ford 1001016 - FT_AM_Ford Time Range [DATE] 00:00 _ [DATE] …" at bounding box center [1392, 463] width 351 height 673
click at [115, 194] on link "Blocking Policy" at bounding box center [77, 199] width 115 height 33
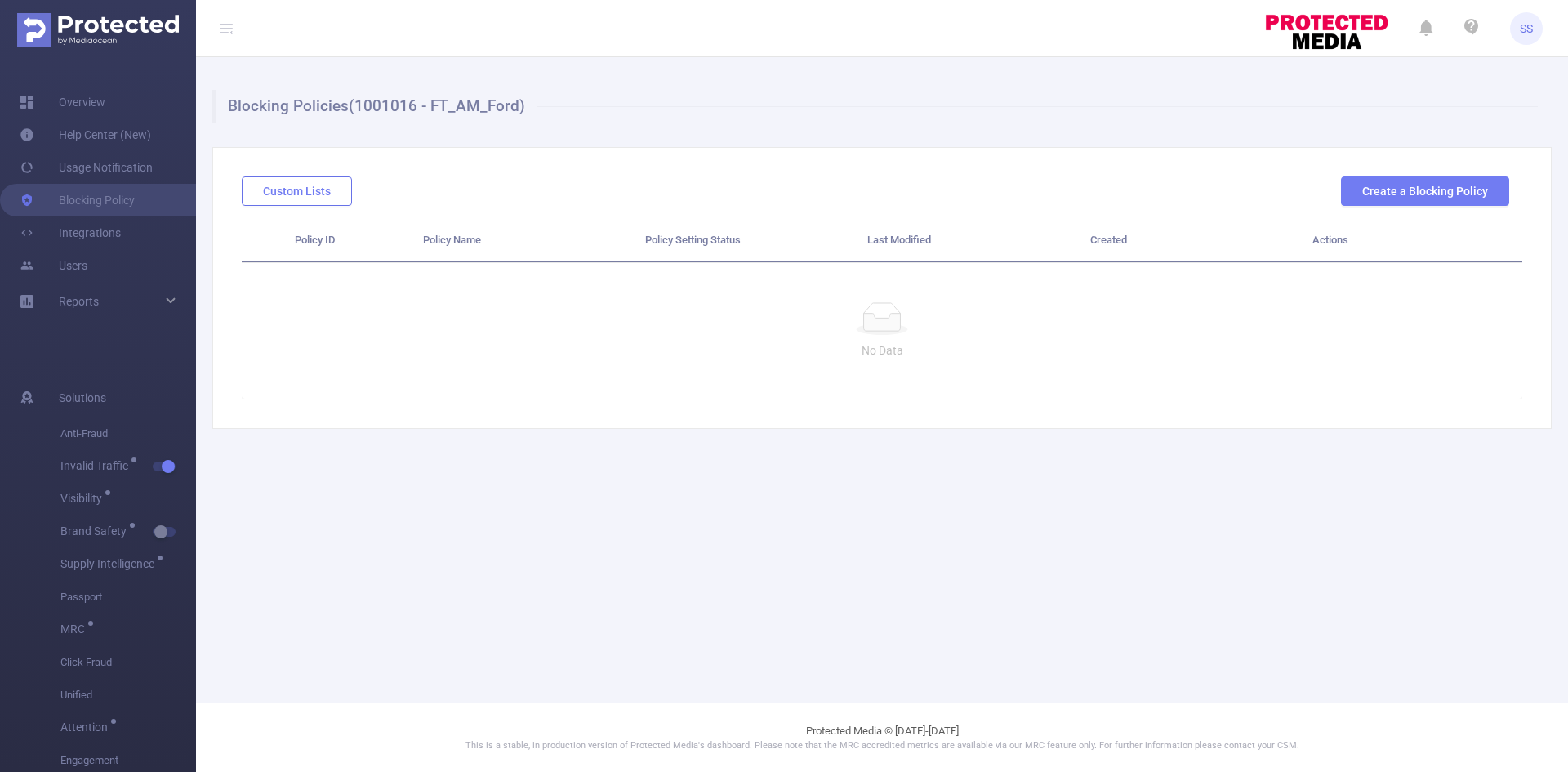
click at [304, 194] on button "Custom Lists" at bounding box center [296, 191] width 111 height 29
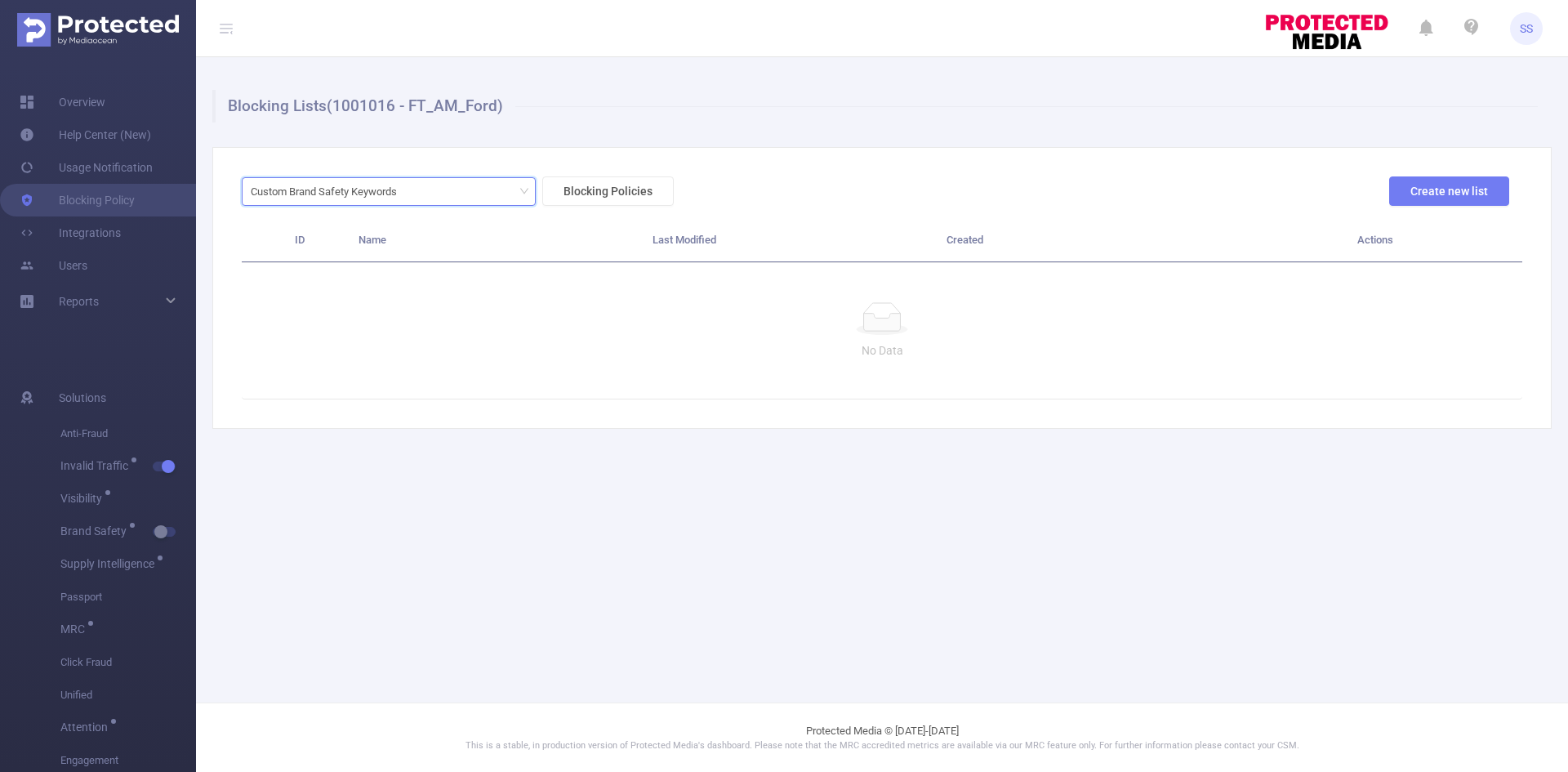
click at [312, 198] on div "Custom Brand Safety Keywords" at bounding box center [329, 191] width 158 height 27
click at [636, 172] on div "Custom Brand Safety Keywords Blocking Policies Create new list ID Name Last Mod…" at bounding box center [882, 287] width 1339 height 281
click at [70, 97] on link "Overview" at bounding box center [63, 102] width 86 height 33
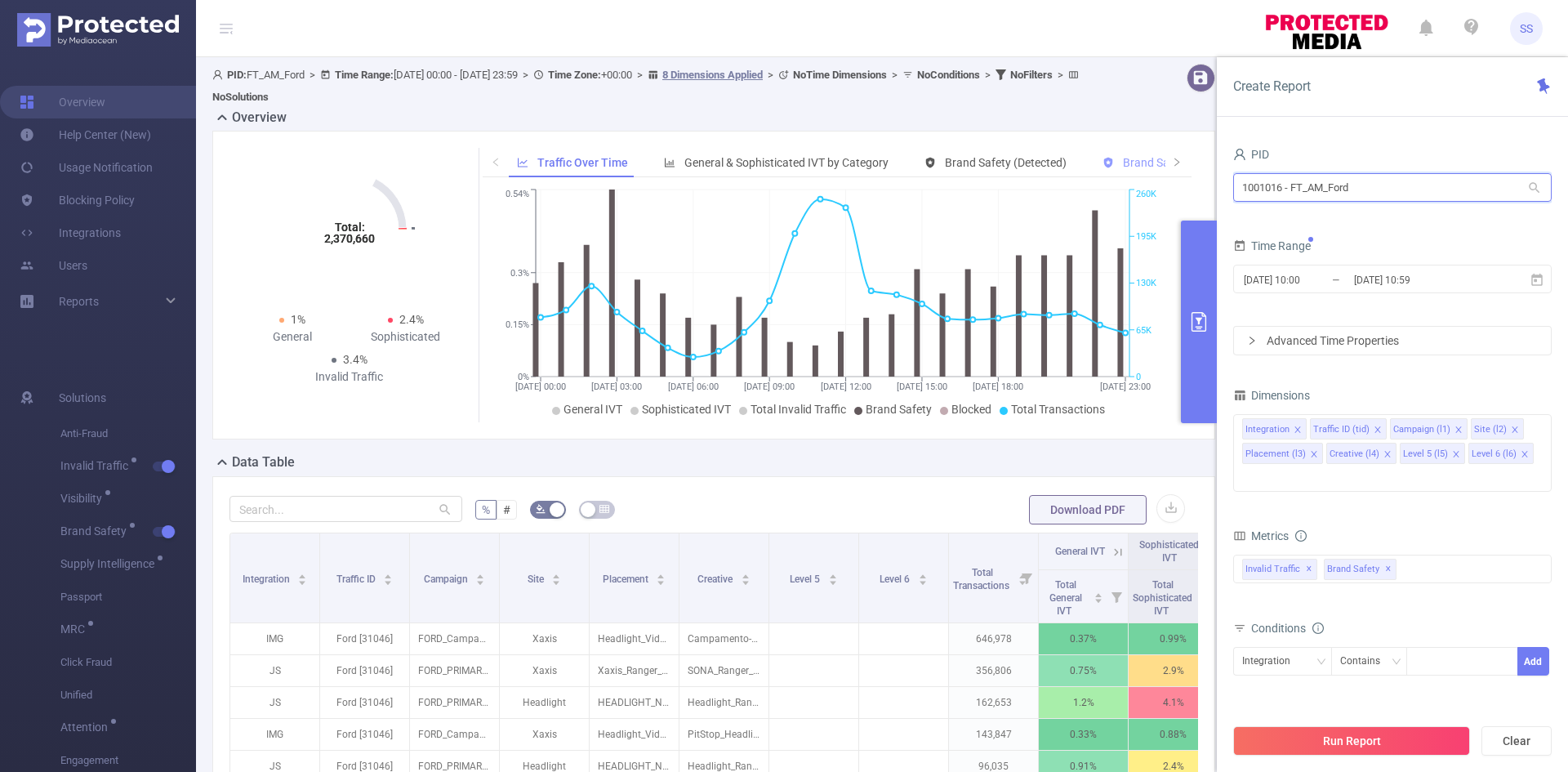
drag, startPoint x: 1392, startPoint y: 185, endPoint x: 1108, endPoint y: 174, distance: 284.2
click at [1108, 174] on section "PID: FT_AM_Ford > Time Range: [DATE] 00:00 - [DATE] 23:59 > Time Zone: +00:00 >…" at bounding box center [881, 595] width 1372 height 1077
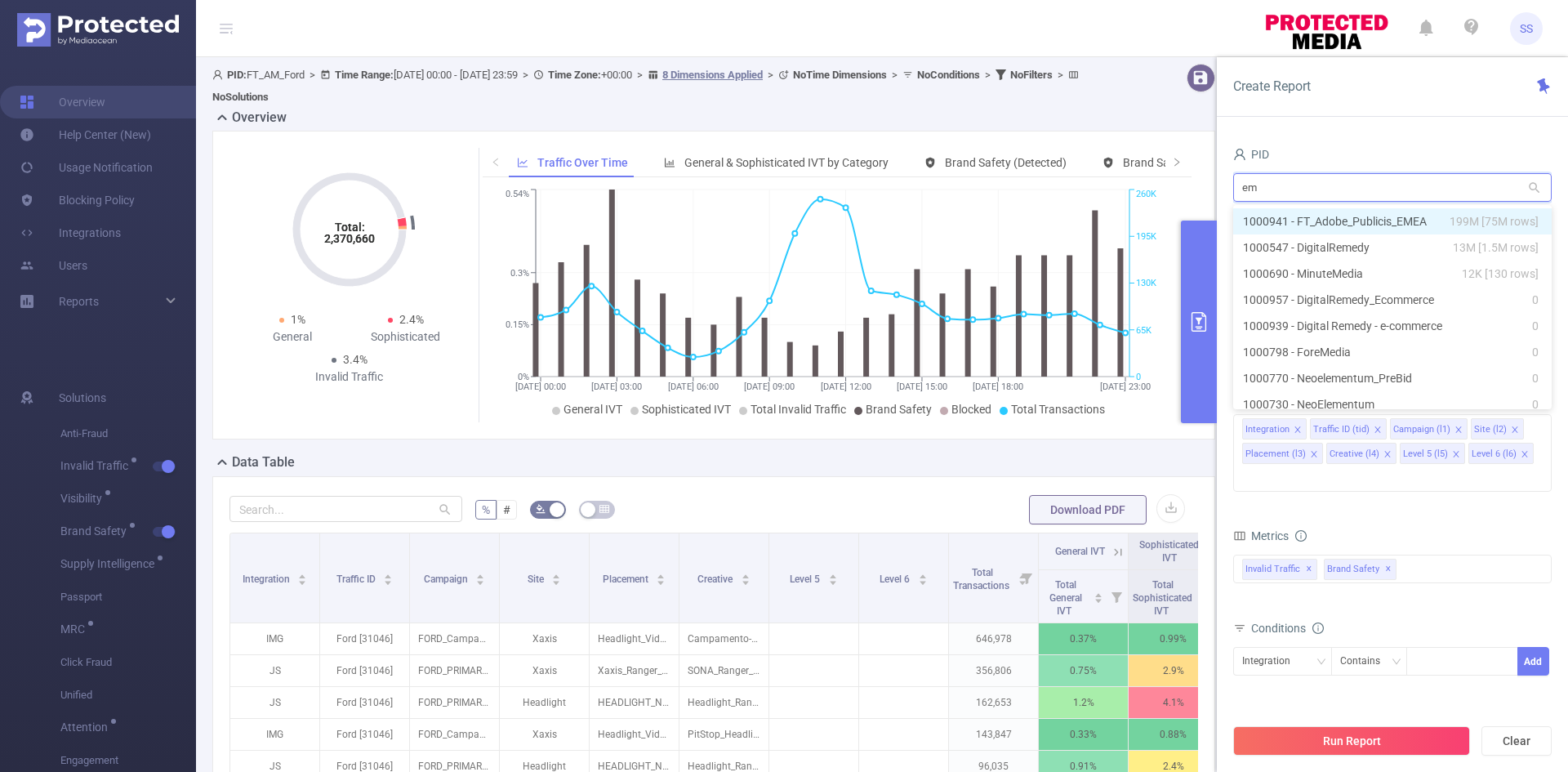
type input "eme"
click at [1396, 222] on li "1000941 - FT_Adobe_Publicis_EMEA 199M [75M rows]" at bounding box center [1391, 221] width 318 height 26
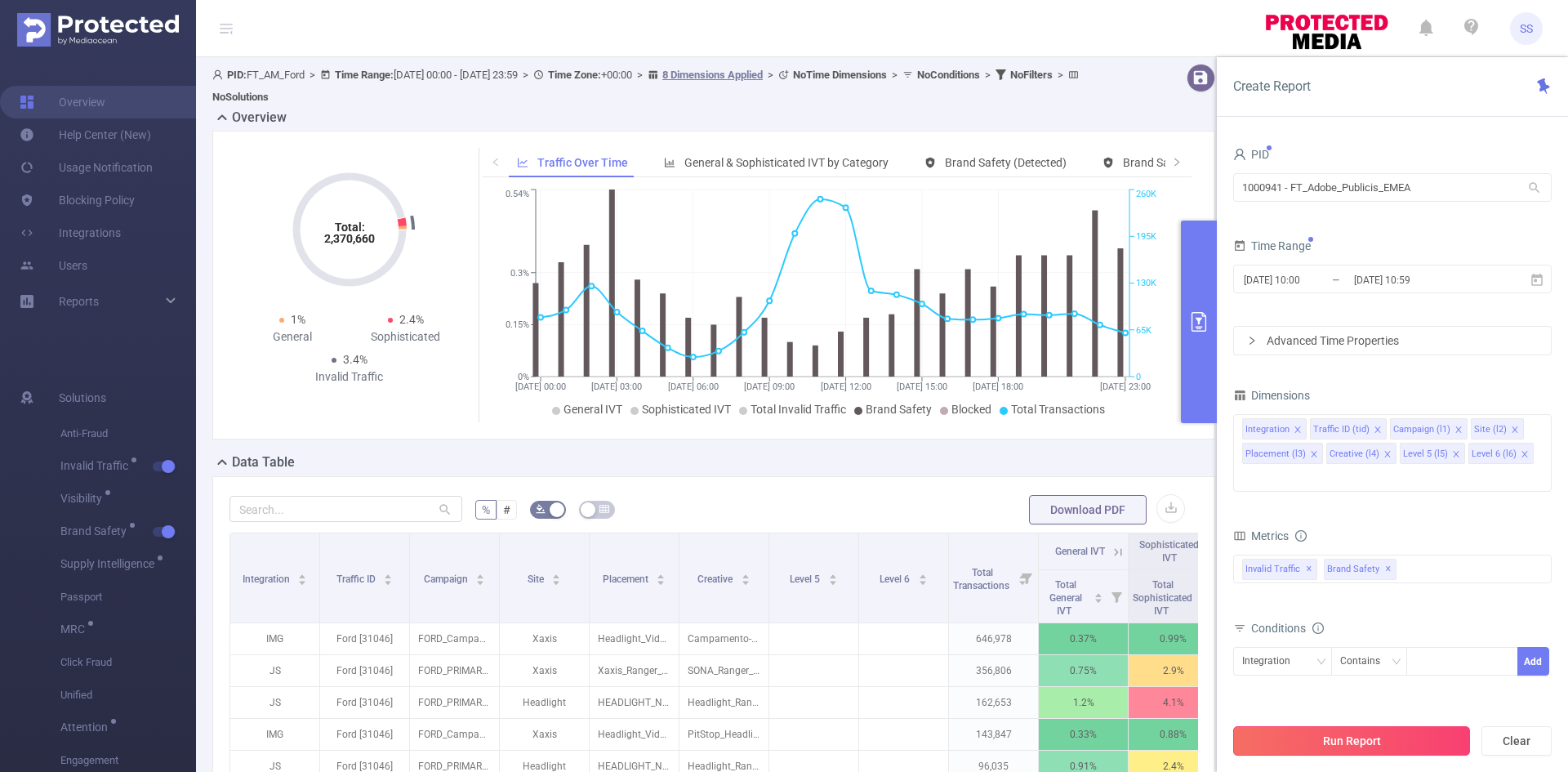
click at [1359, 747] on button "Run Report" at bounding box center [1351, 740] width 236 height 29
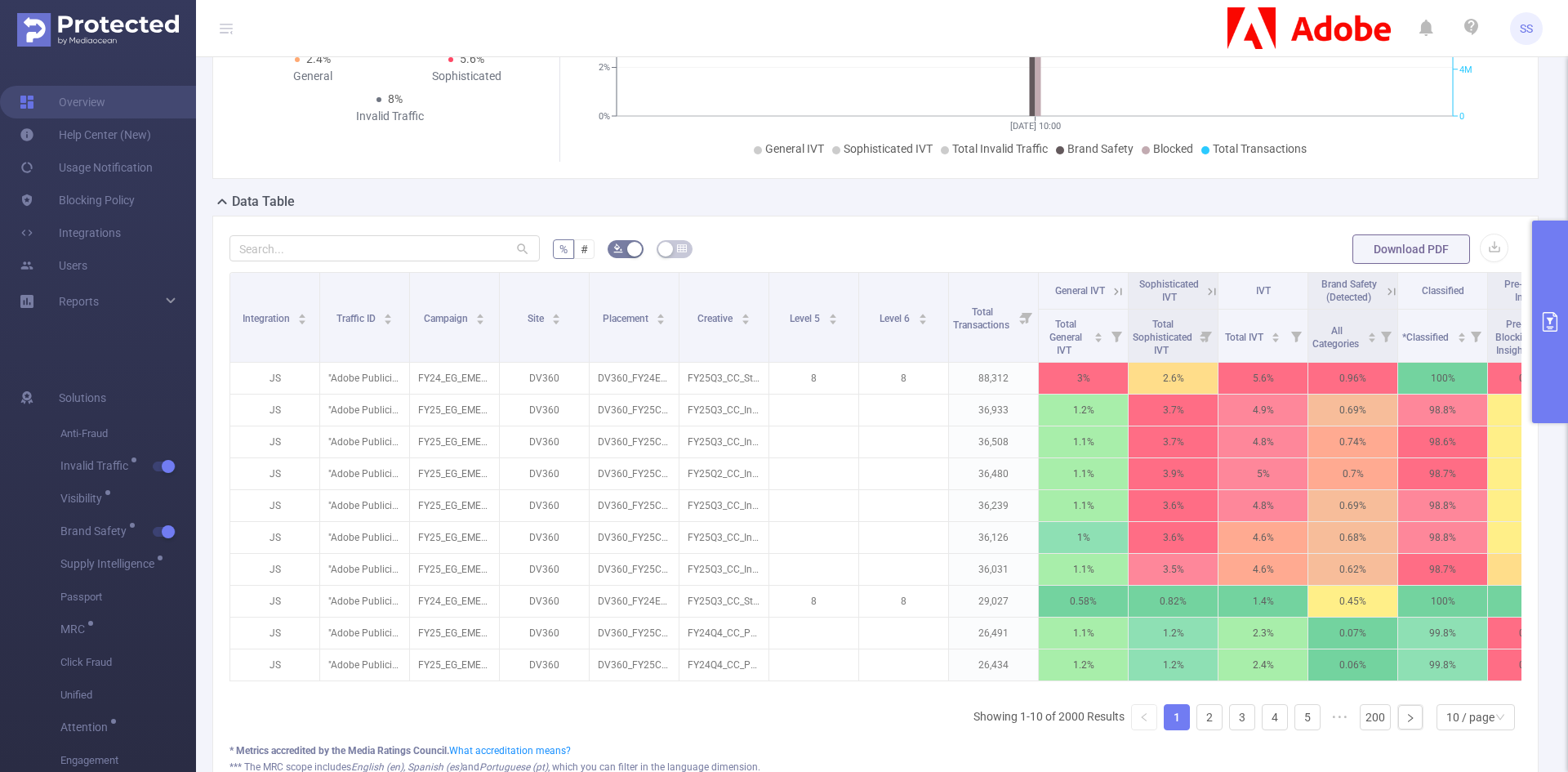
scroll to position [0, 162]
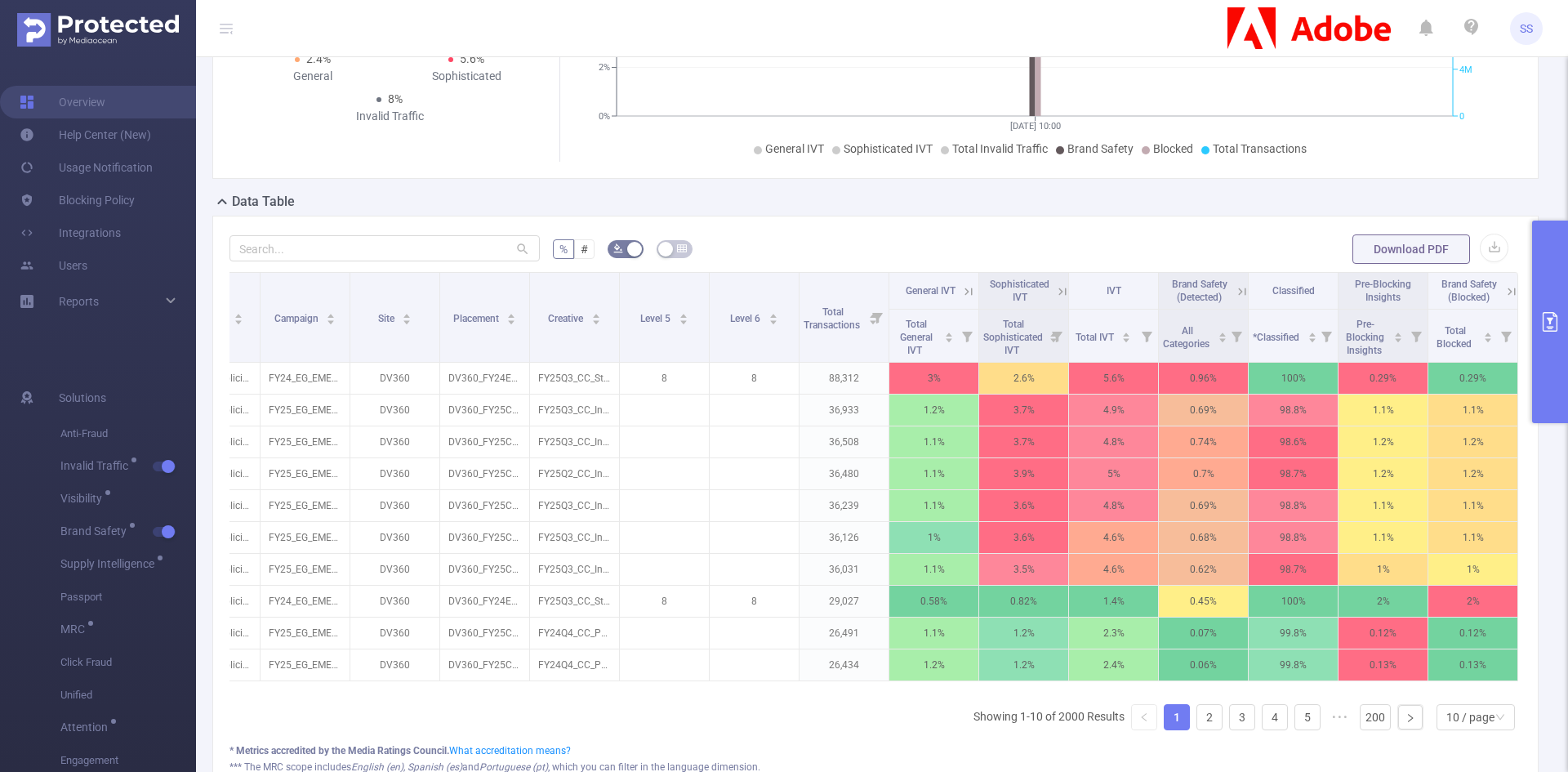
click at [1507, 289] on icon at bounding box center [1510, 290] width 7 height 7
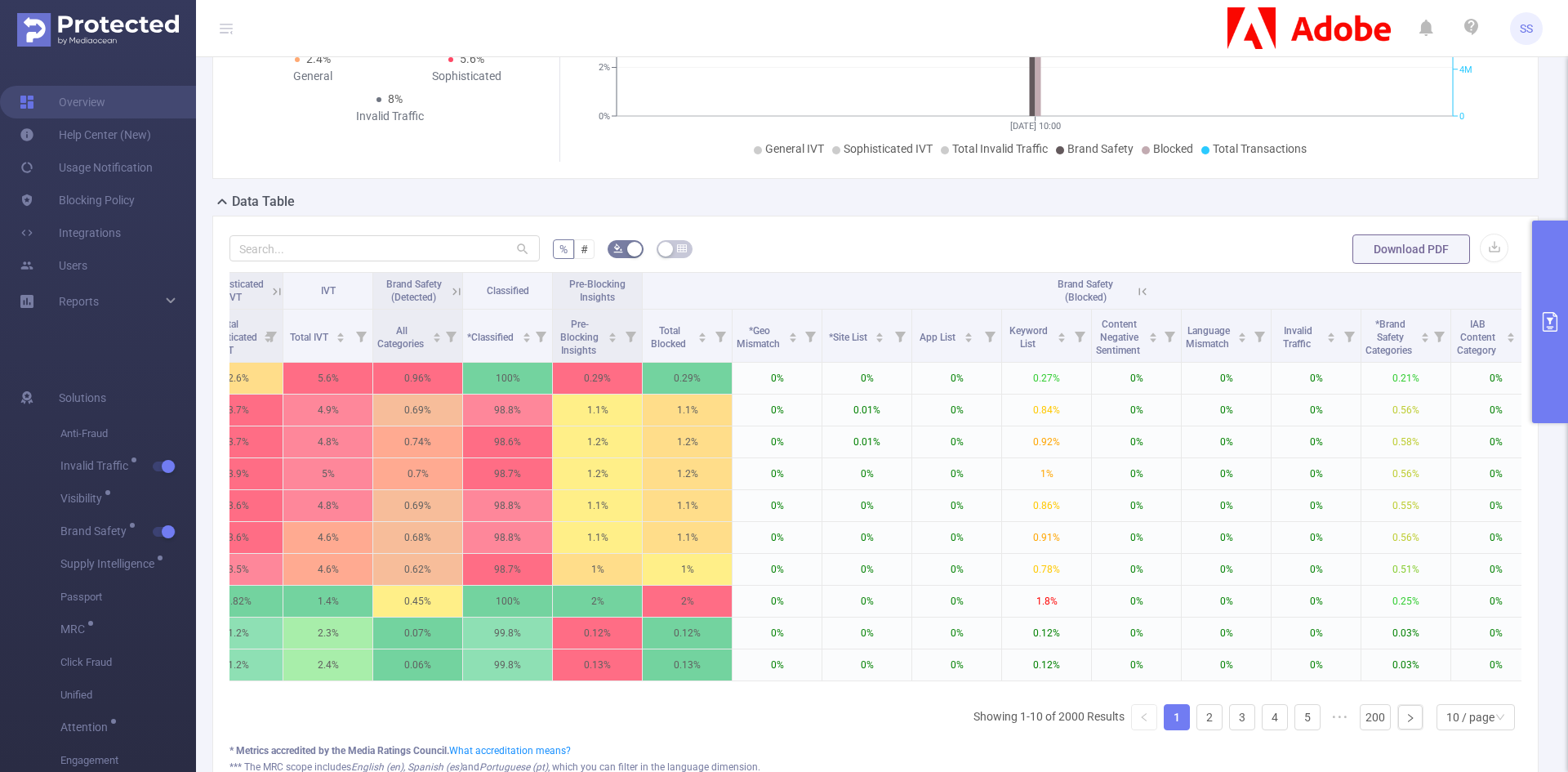
scroll to position [0, 970]
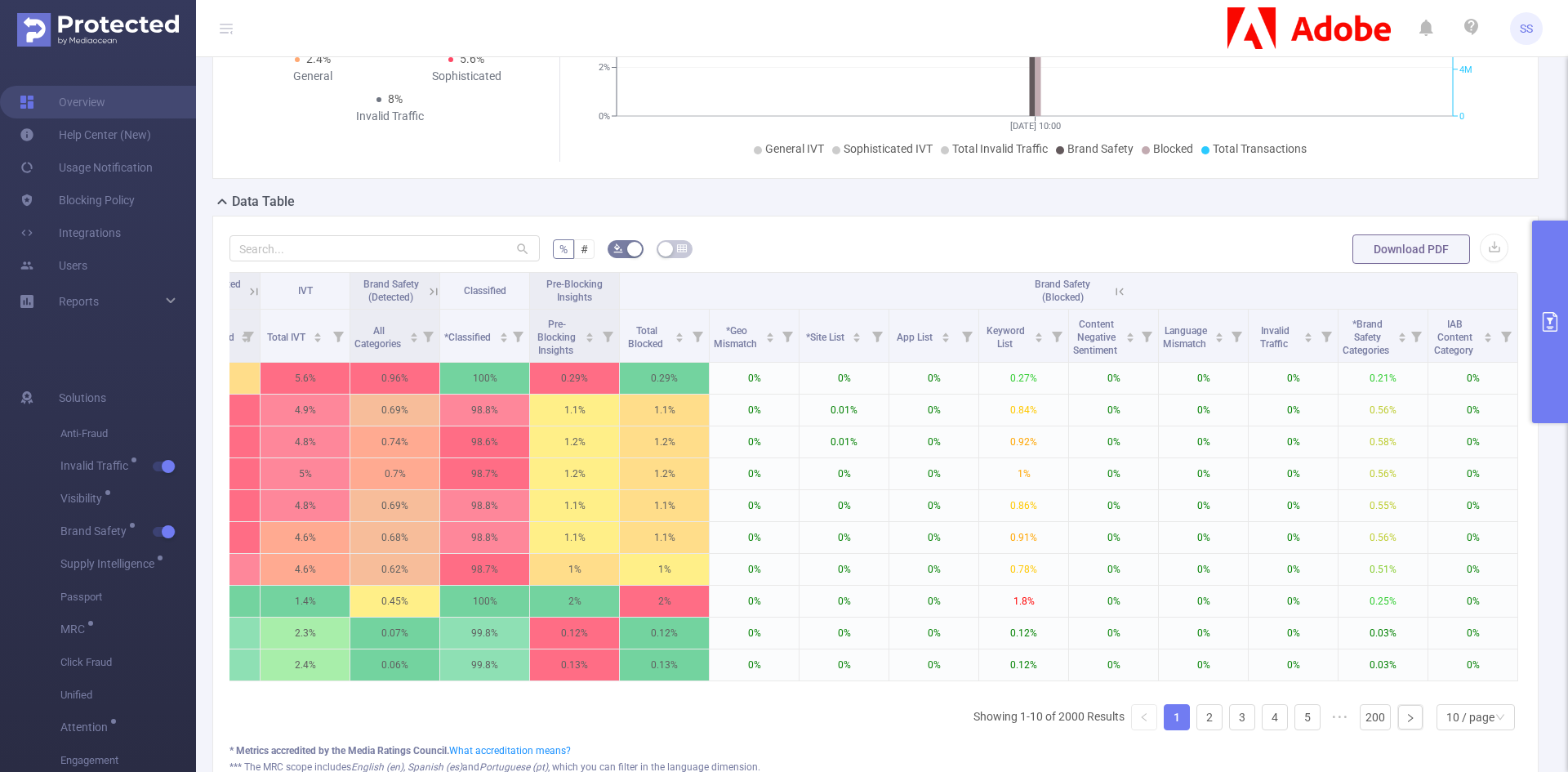
click at [1116, 290] on icon at bounding box center [1119, 290] width 7 height 7
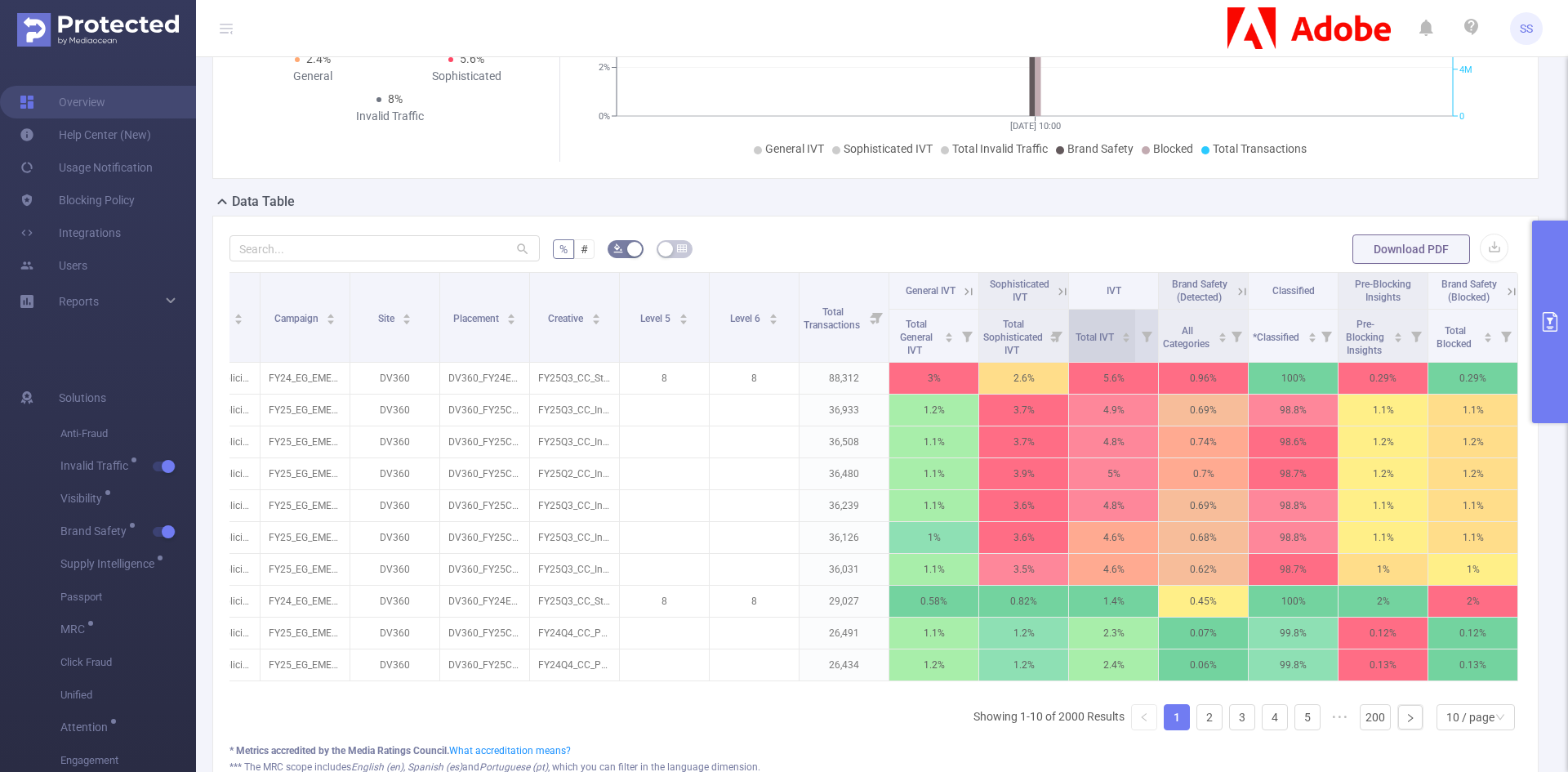
scroll to position [0, 162]
click at [965, 290] on icon at bounding box center [968, 290] width 7 height 7
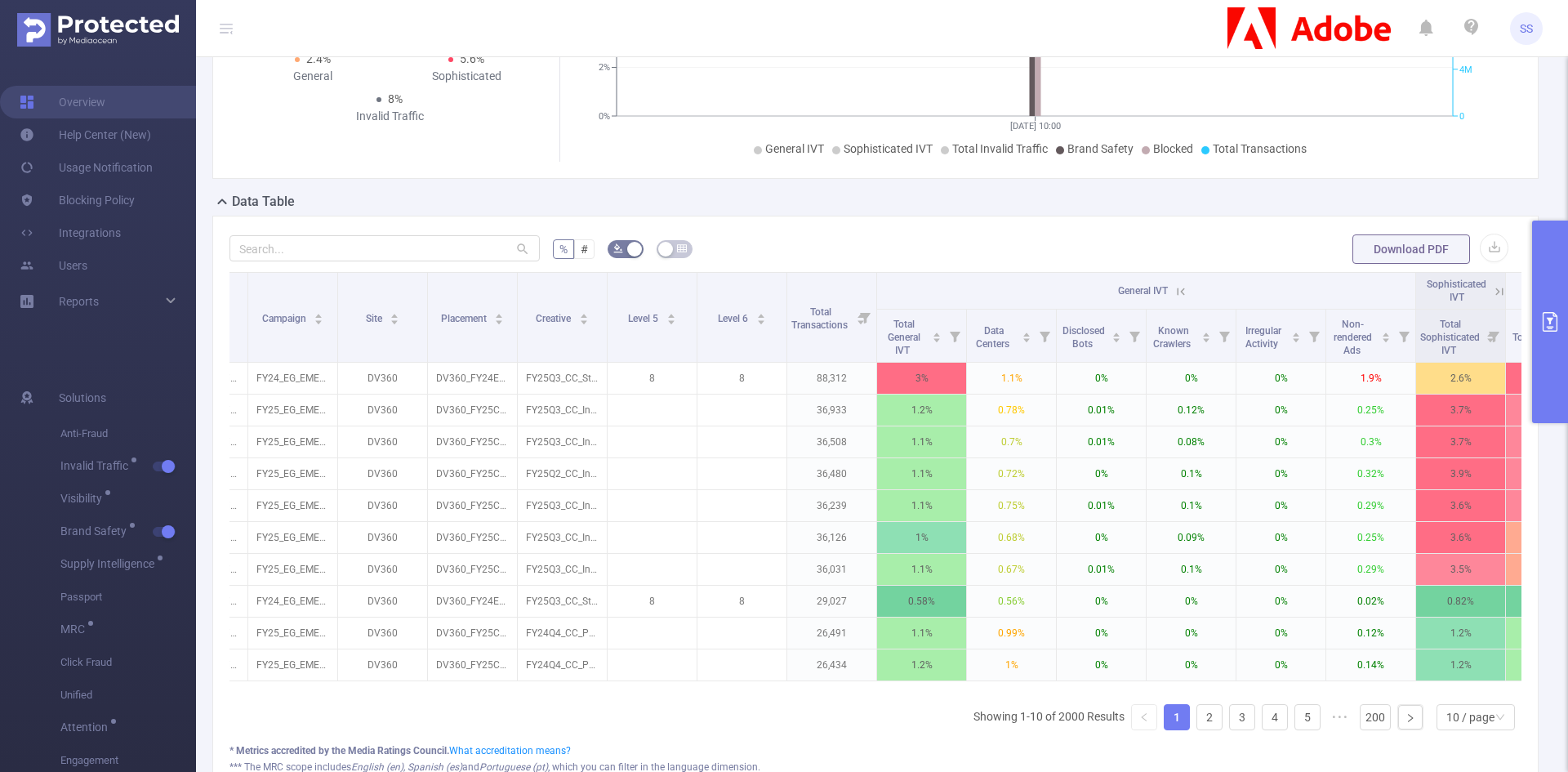
click at [1183, 290] on icon at bounding box center [1180, 291] width 15 height 15
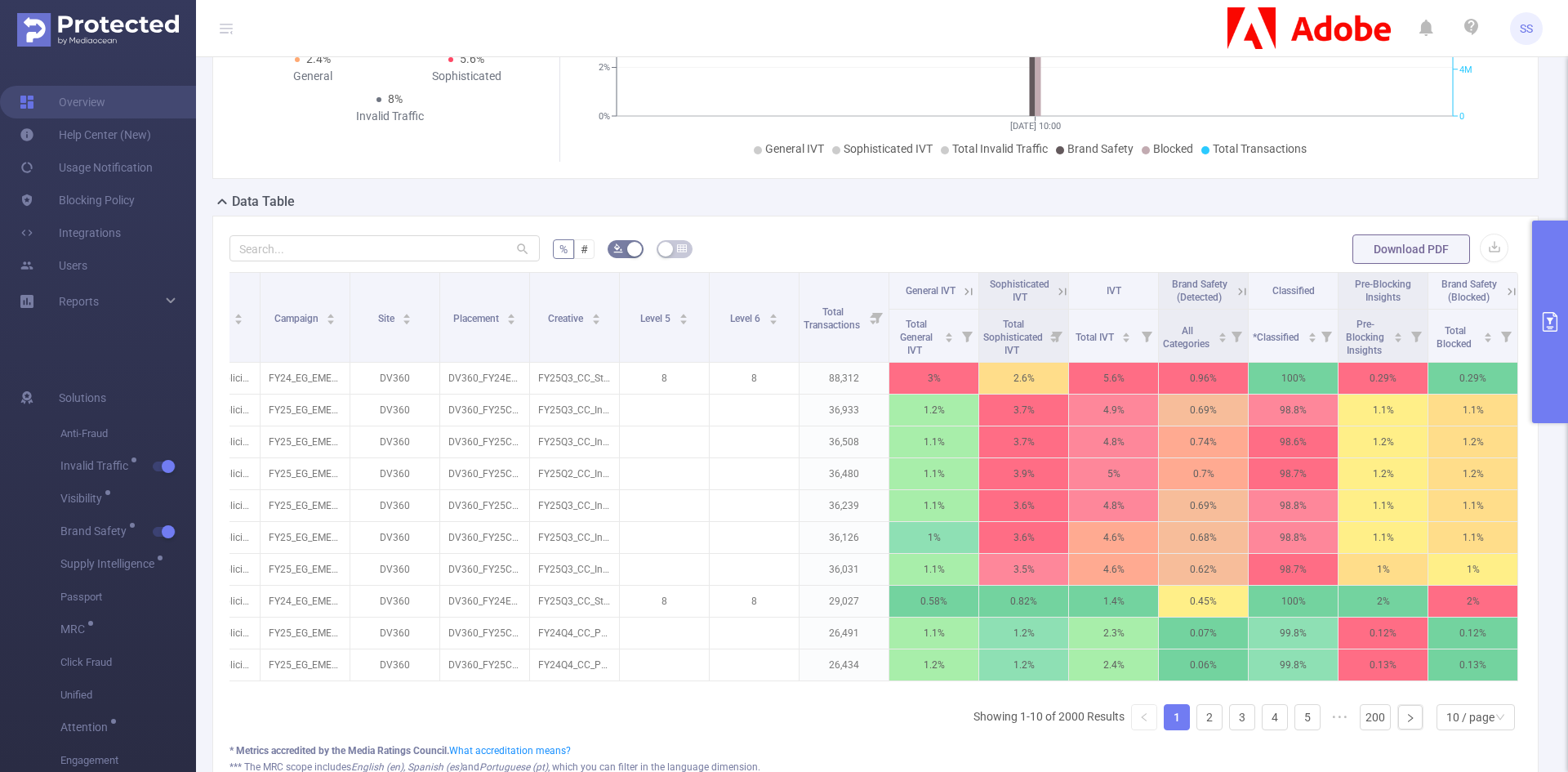
click at [1055, 286] on icon at bounding box center [1062, 291] width 15 height 15
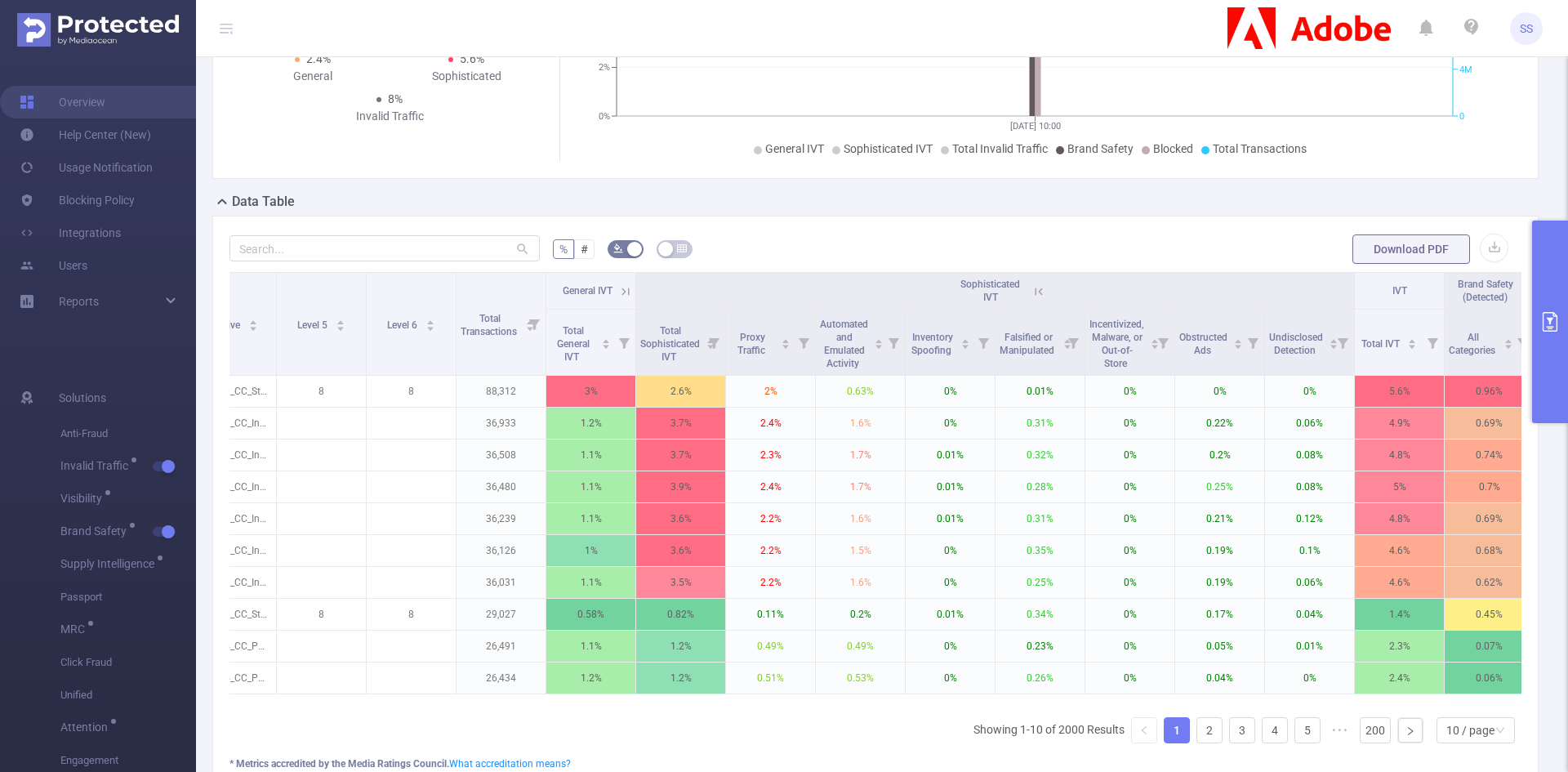
scroll to position [0, 640]
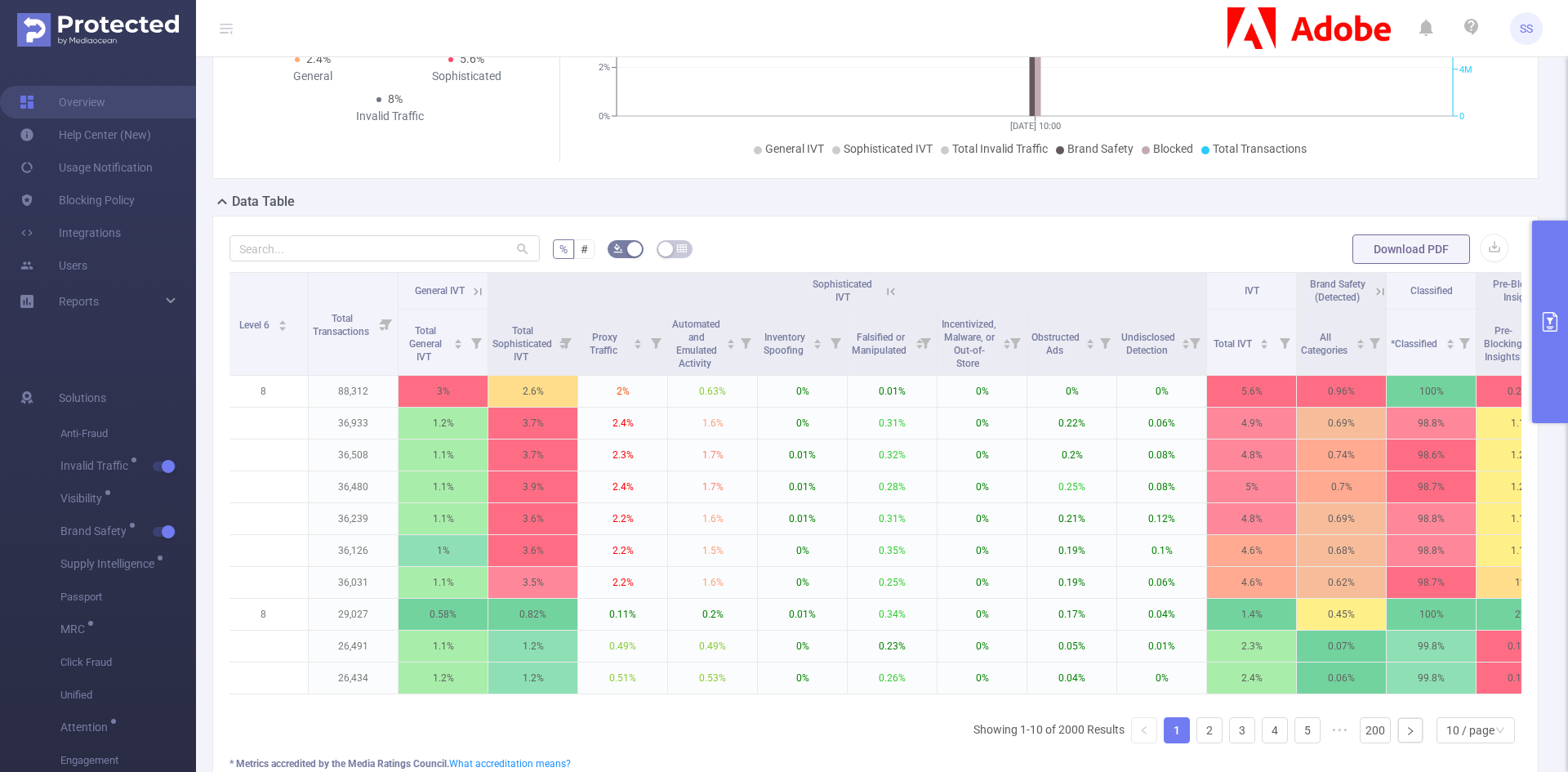
click at [893, 286] on icon at bounding box center [891, 291] width 15 height 15
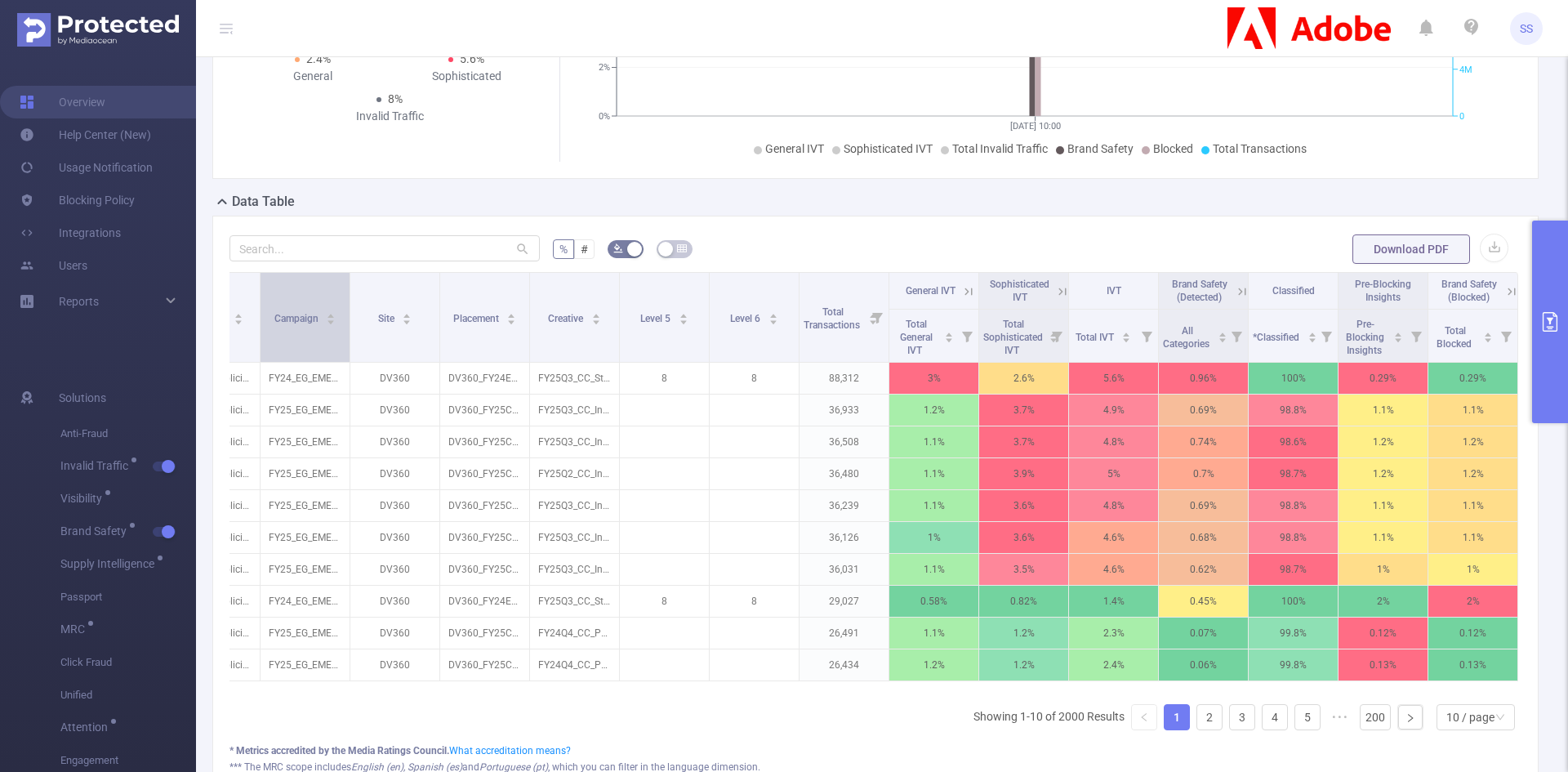
scroll to position [0, 0]
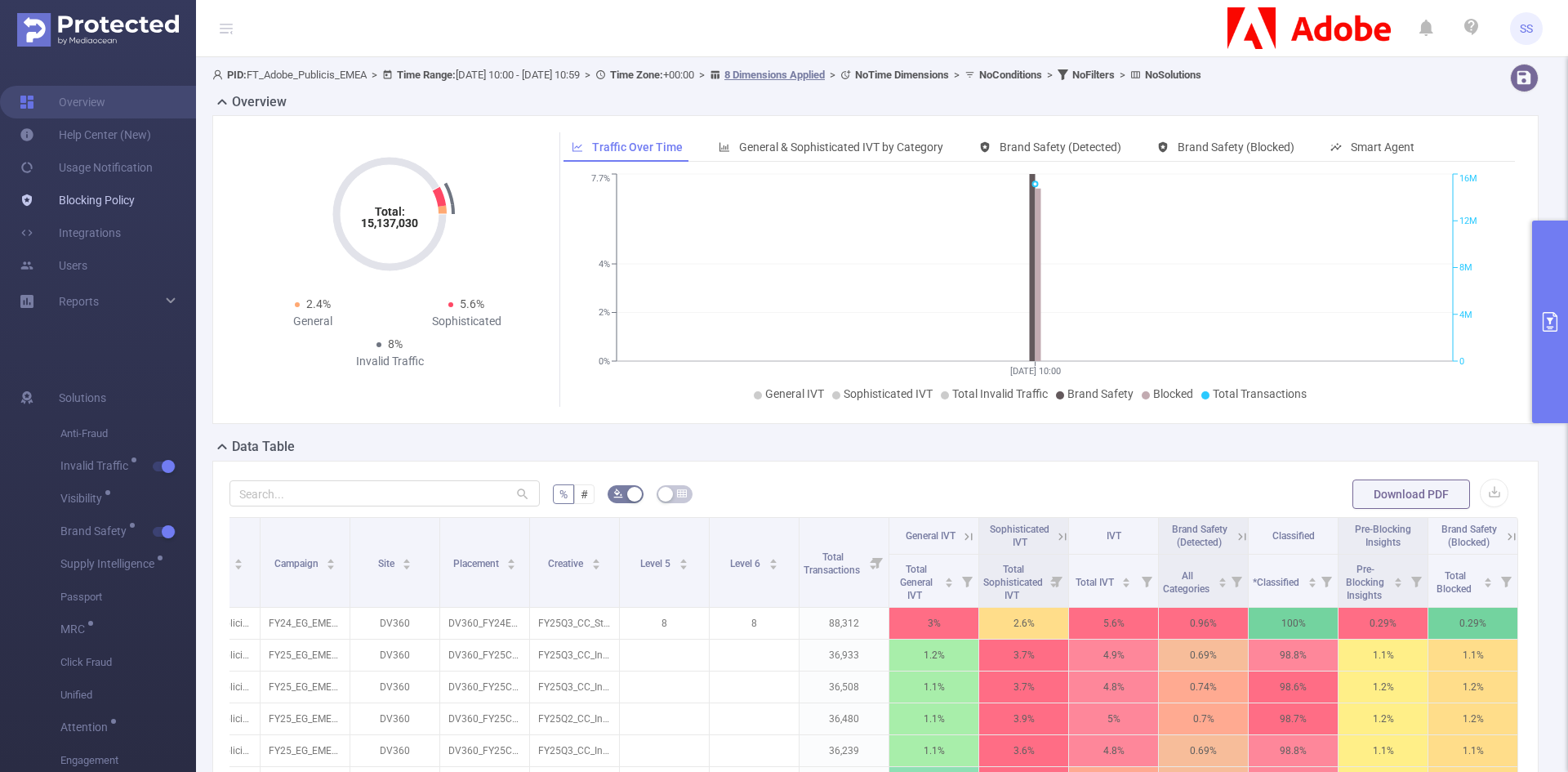
click at [98, 198] on link "Blocking Policy" at bounding box center [77, 199] width 115 height 33
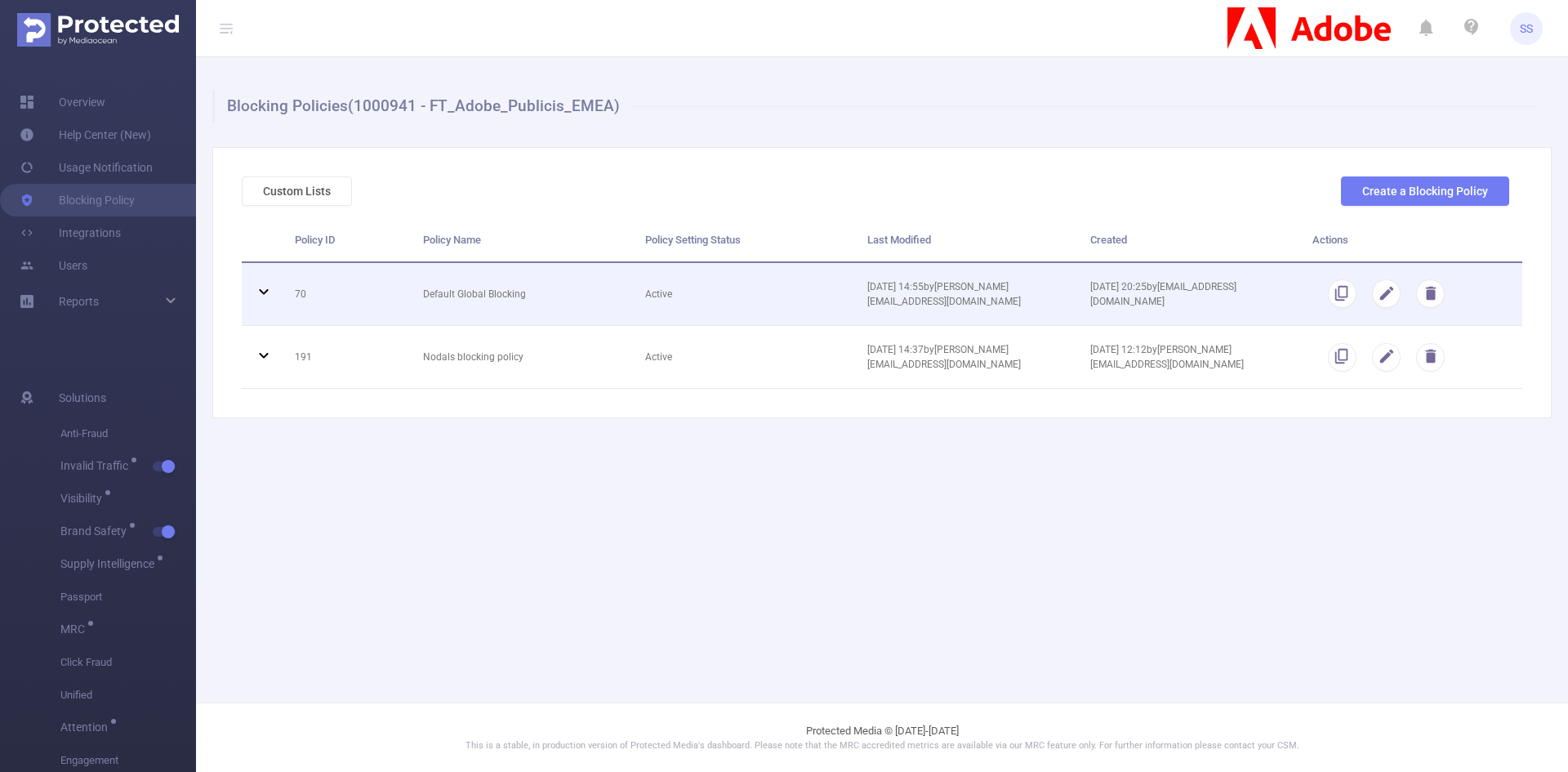
click at [384, 292] on td "70" at bounding box center [346, 294] width 129 height 63
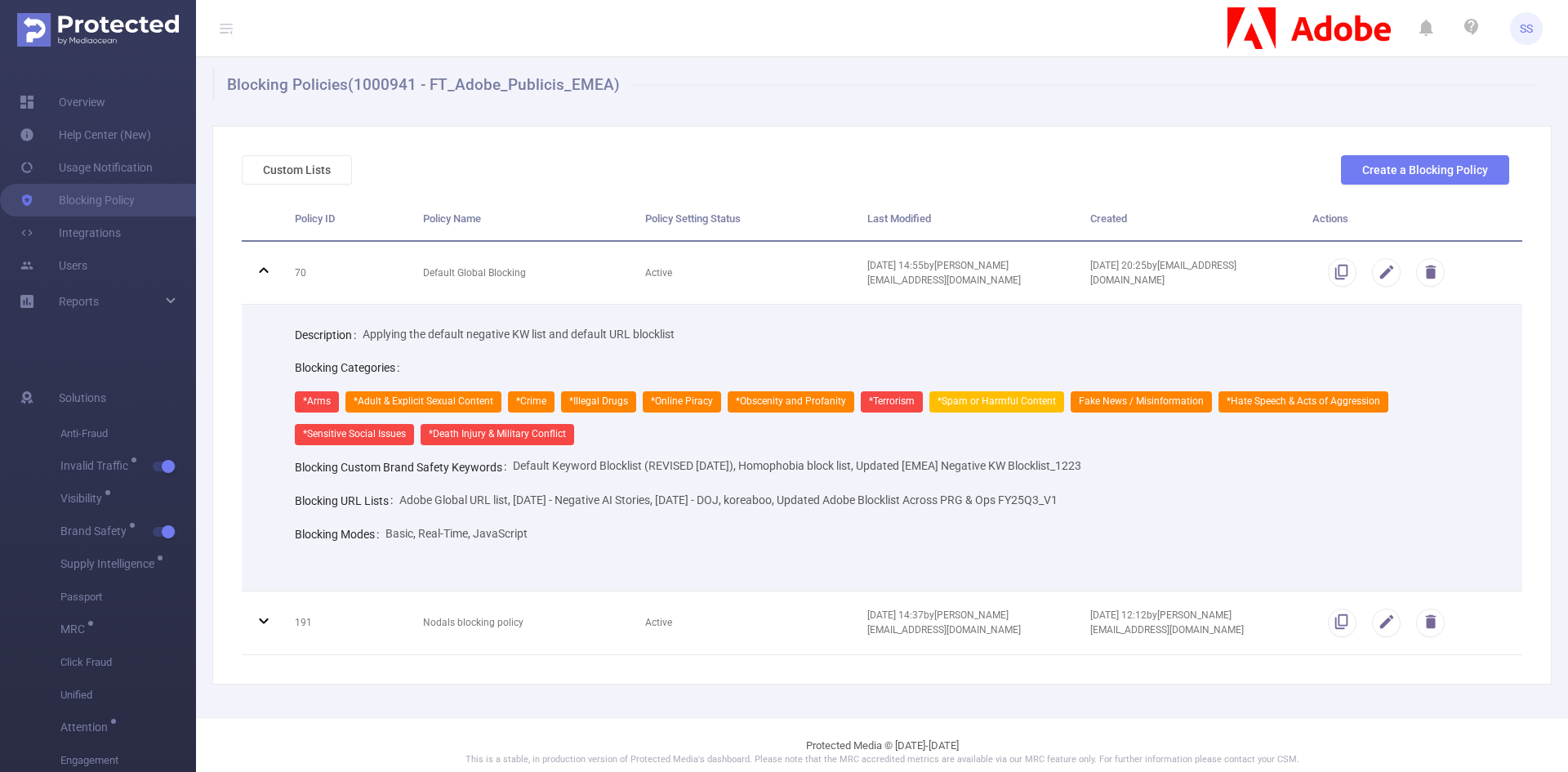
scroll to position [33, 0]
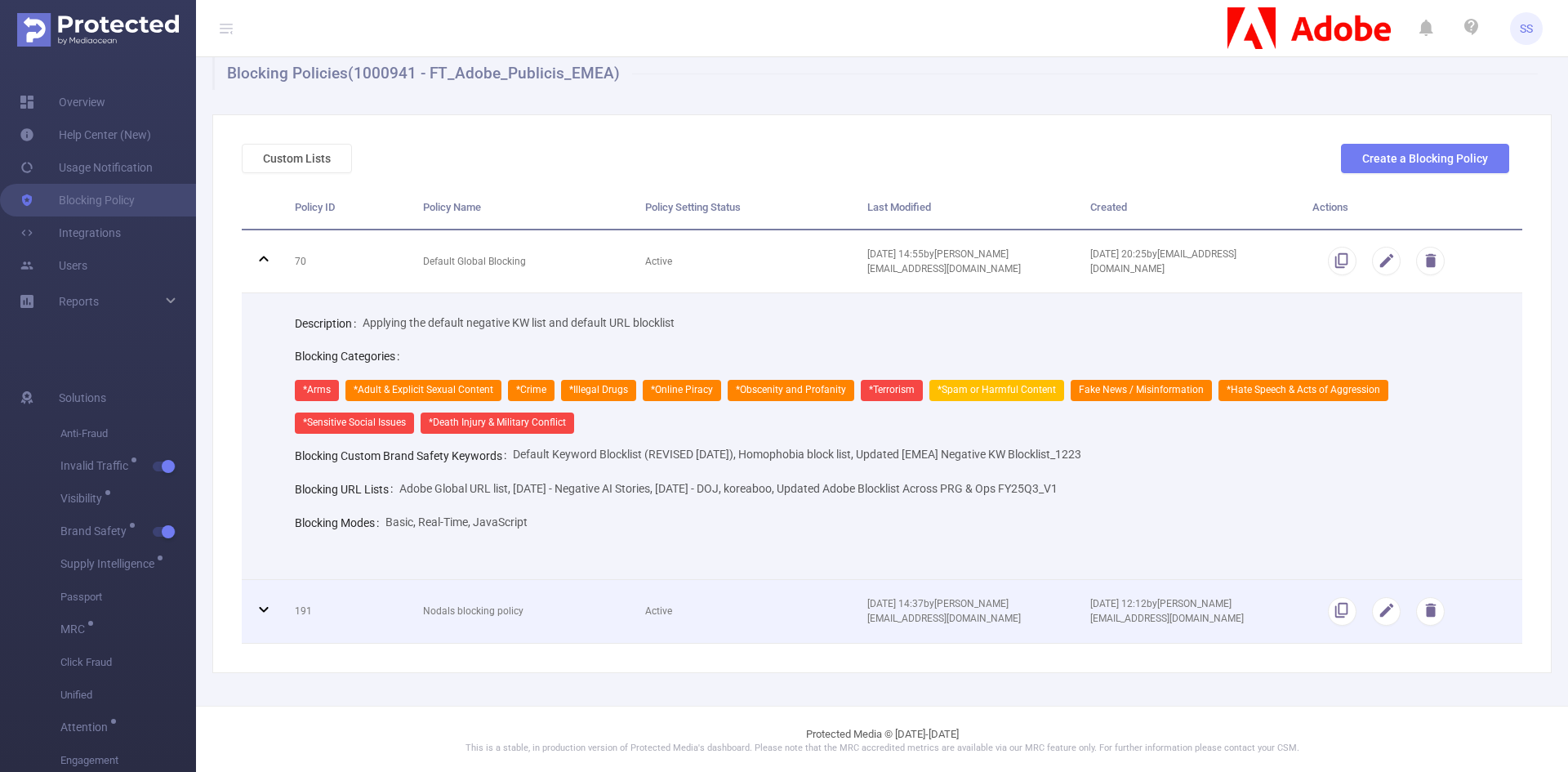
click at [421, 614] on td "Nodals blocking policy" at bounding box center [522, 610] width 222 height 63
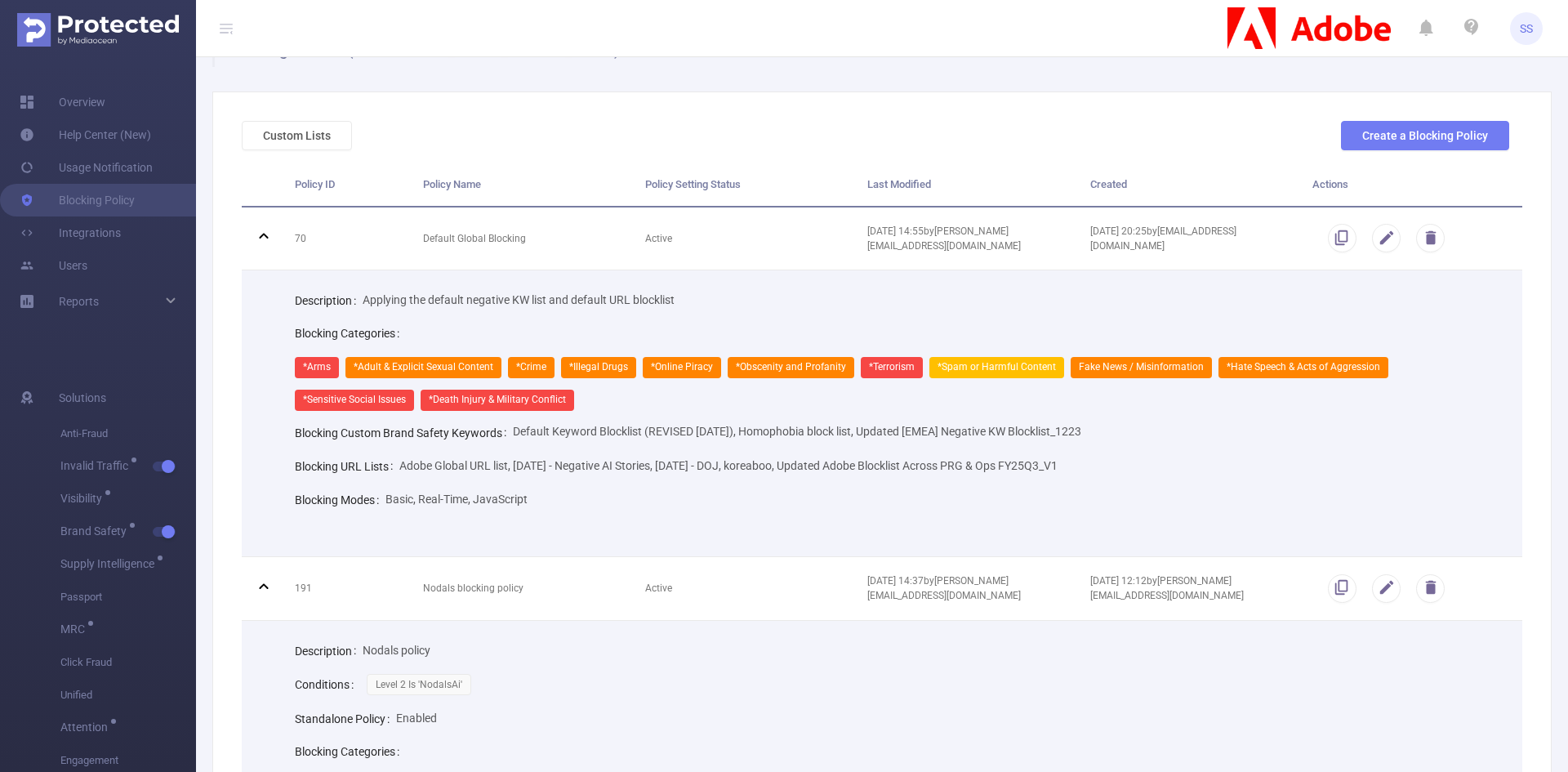
scroll to position [0, 0]
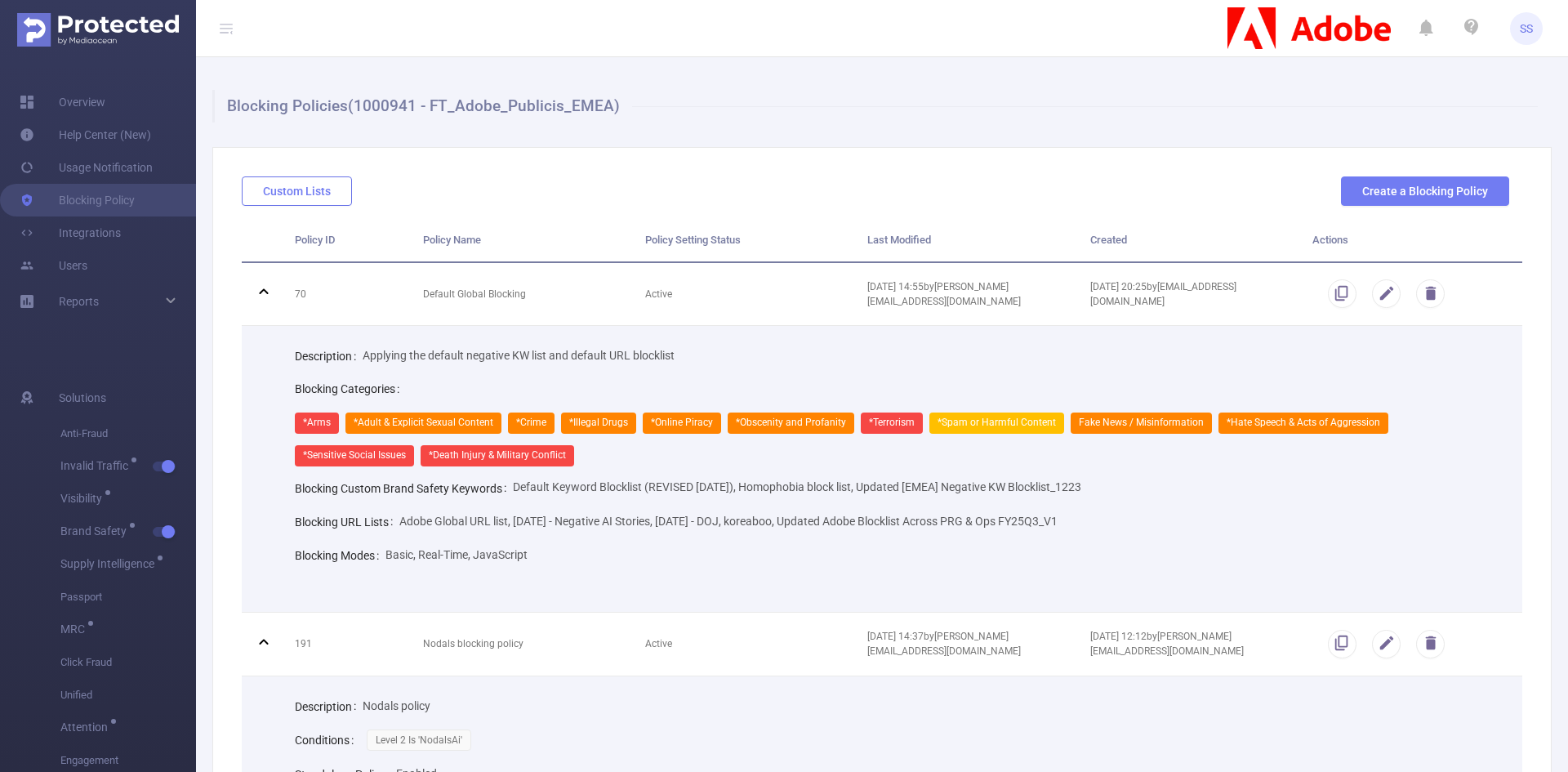
click at [285, 193] on button "Custom Lists" at bounding box center [296, 191] width 111 height 29
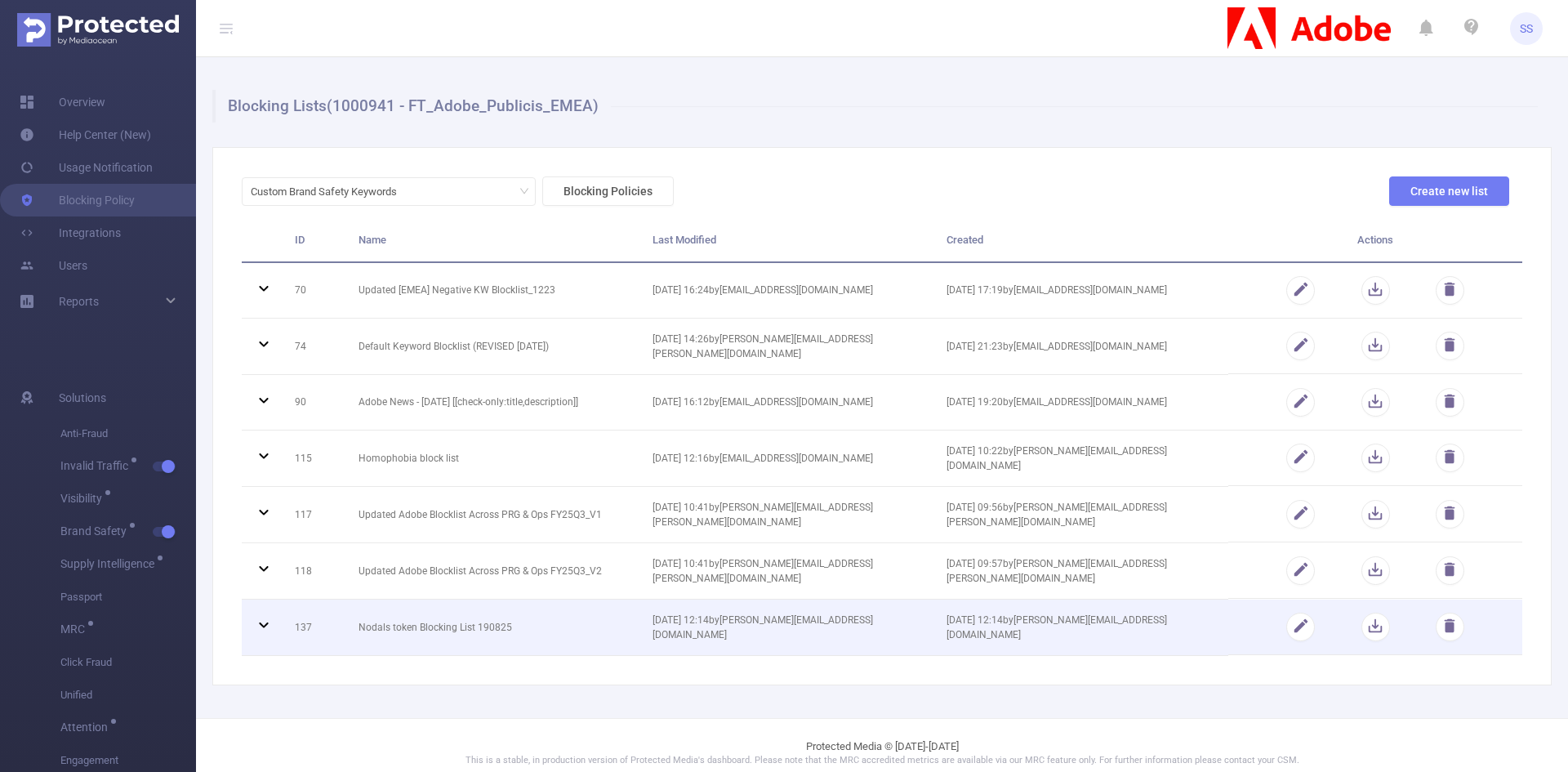
click at [484, 626] on td "Nodals token Blocking List 190825" at bounding box center [493, 627] width 294 height 56
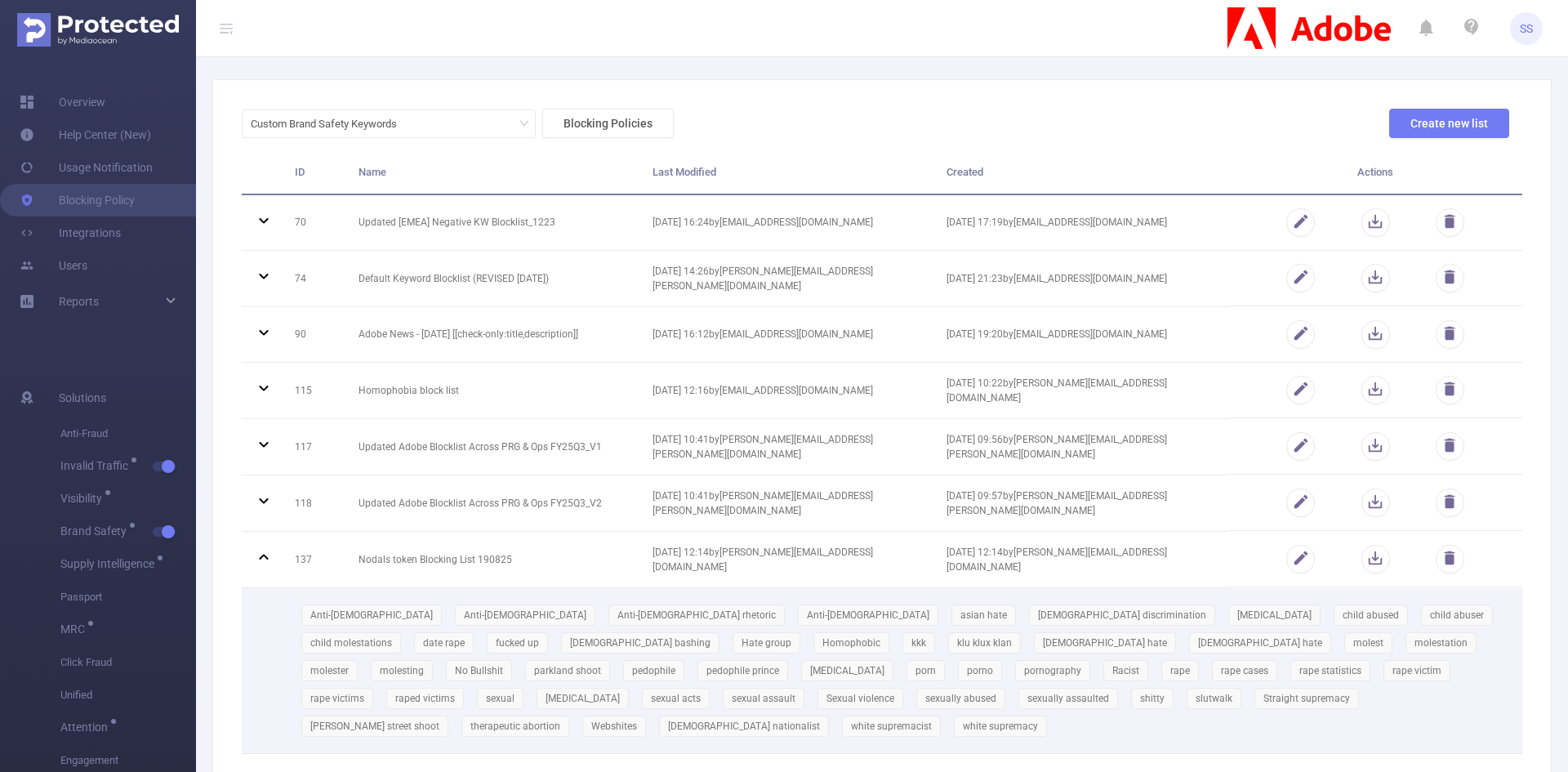
scroll to position [151, 0]
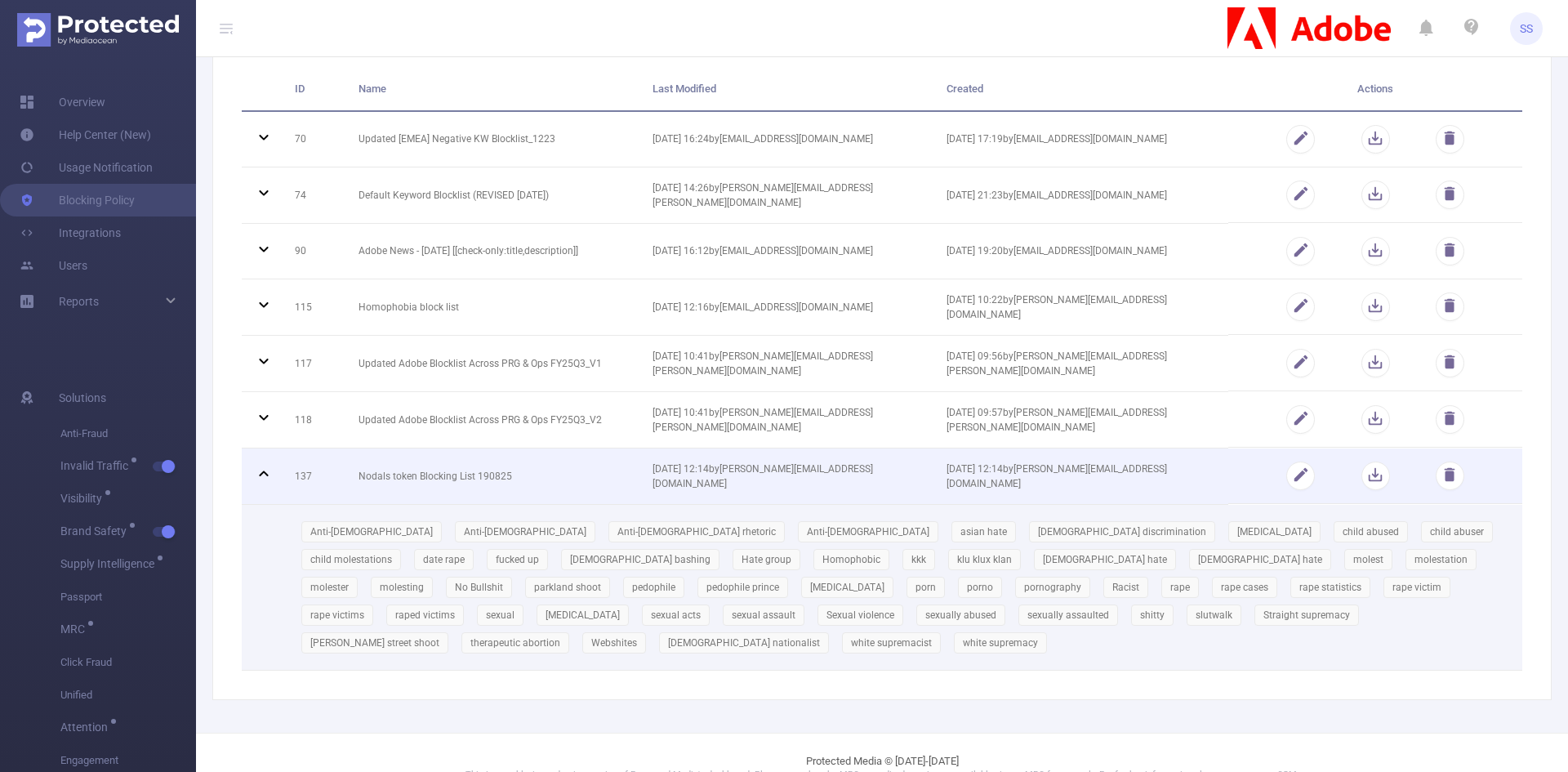
click at [474, 469] on td "Nodals token Blocking List 190825" at bounding box center [493, 476] width 294 height 56
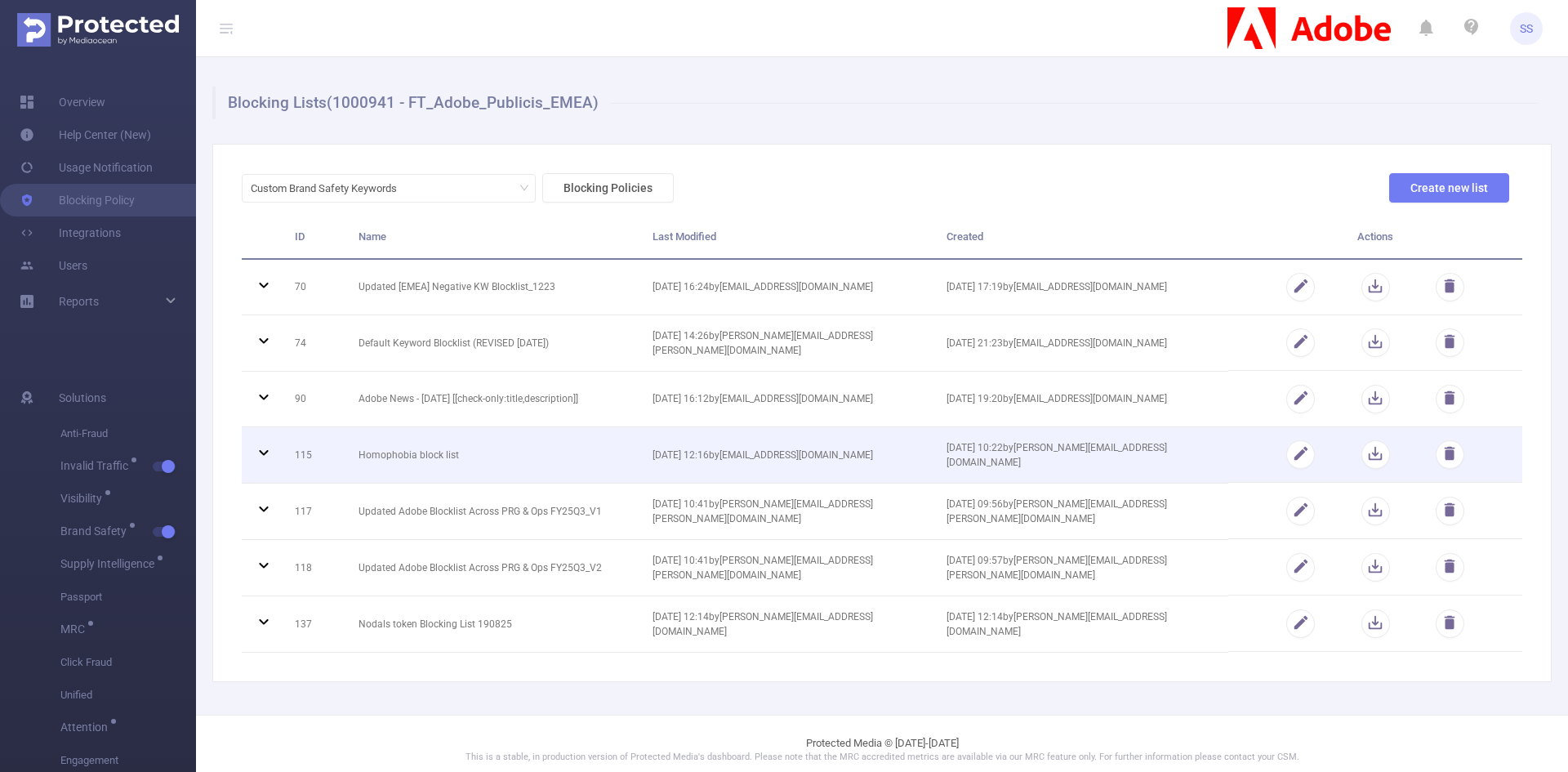
scroll to position [0, 0]
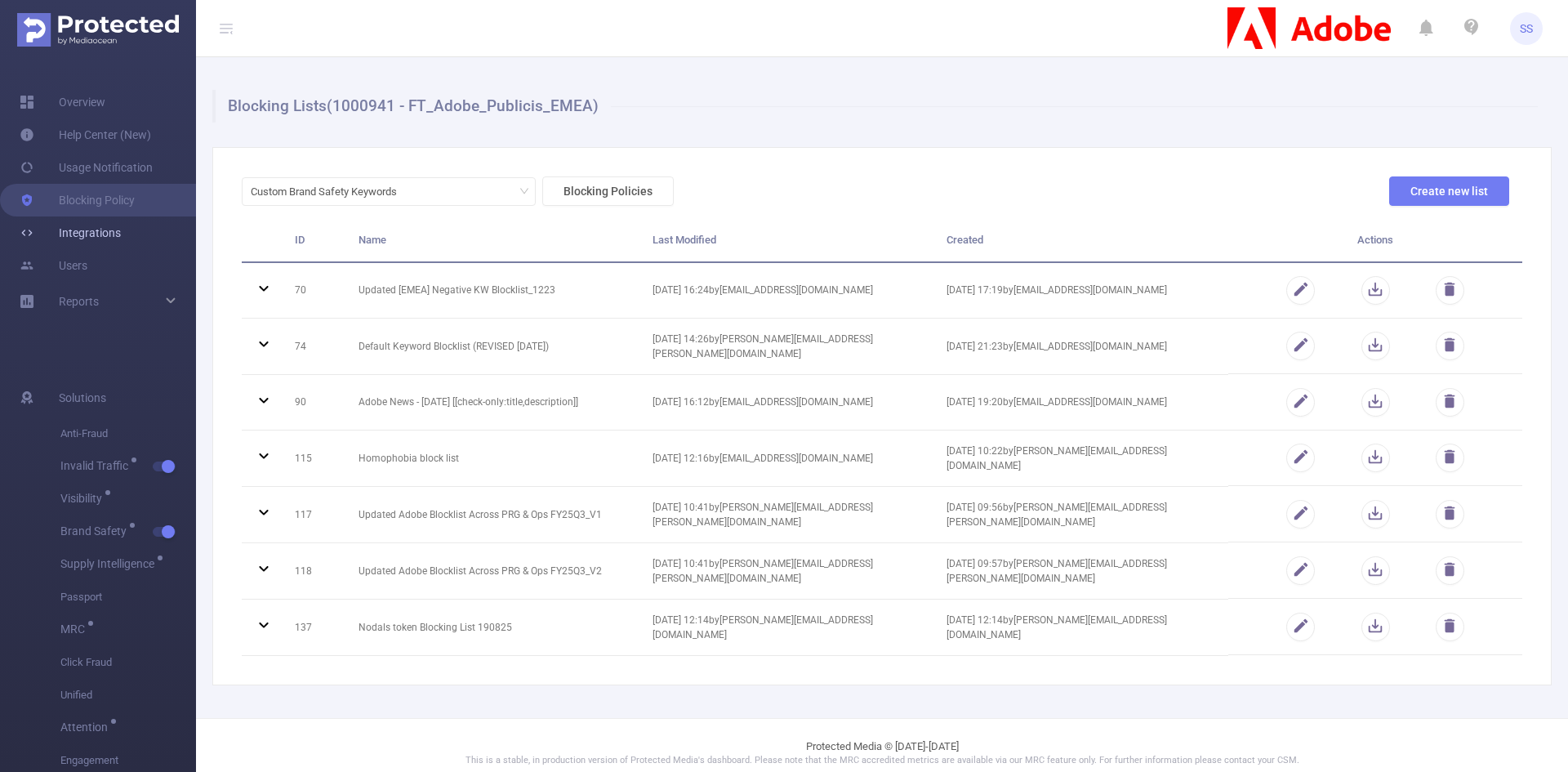
click at [86, 229] on link "Integrations" at bounding box center [70, 232] width 101 height 33
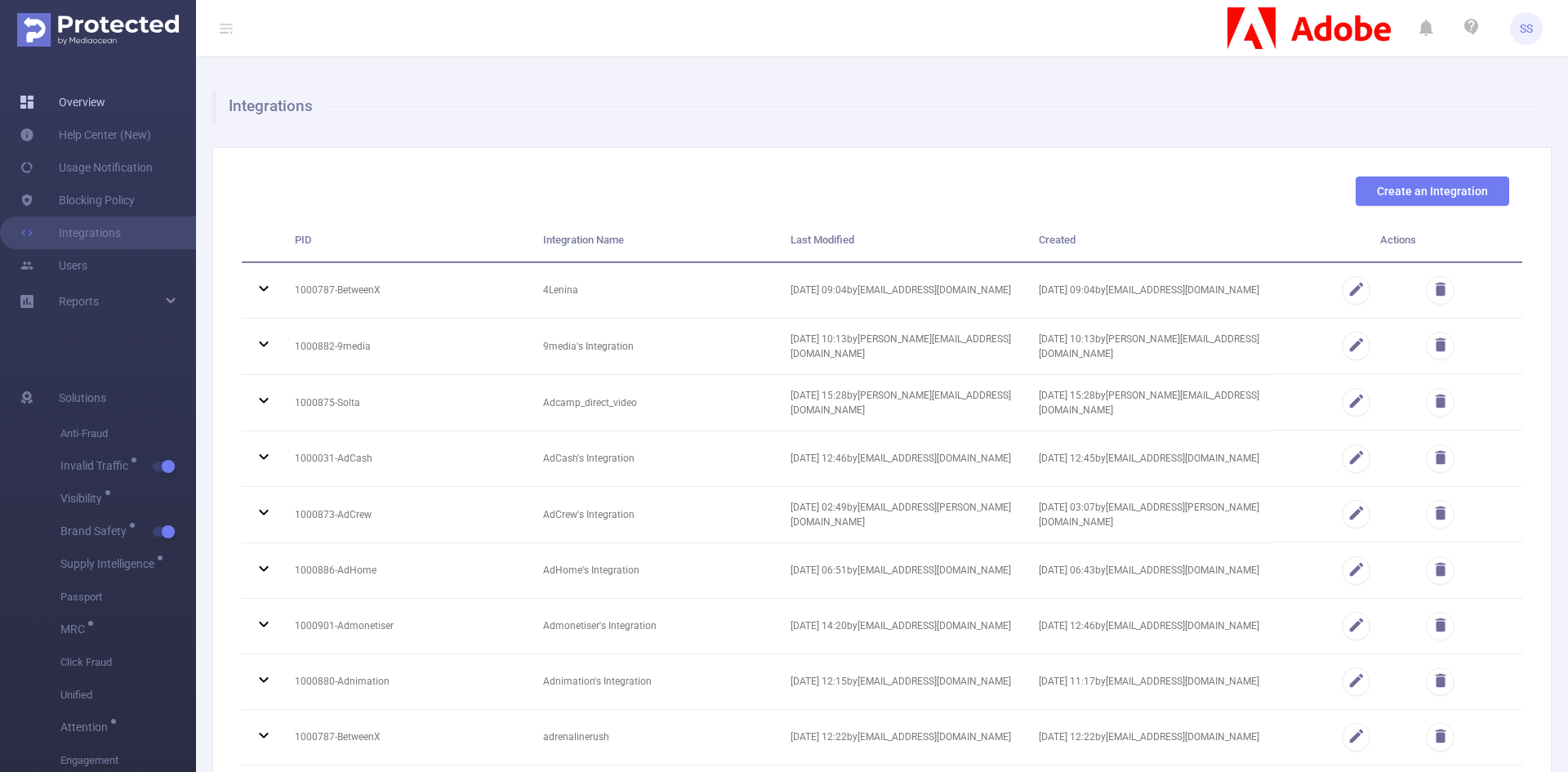
click at [64, 101] on link "Overview" at bounding box center [63, 102] width 86 height 33
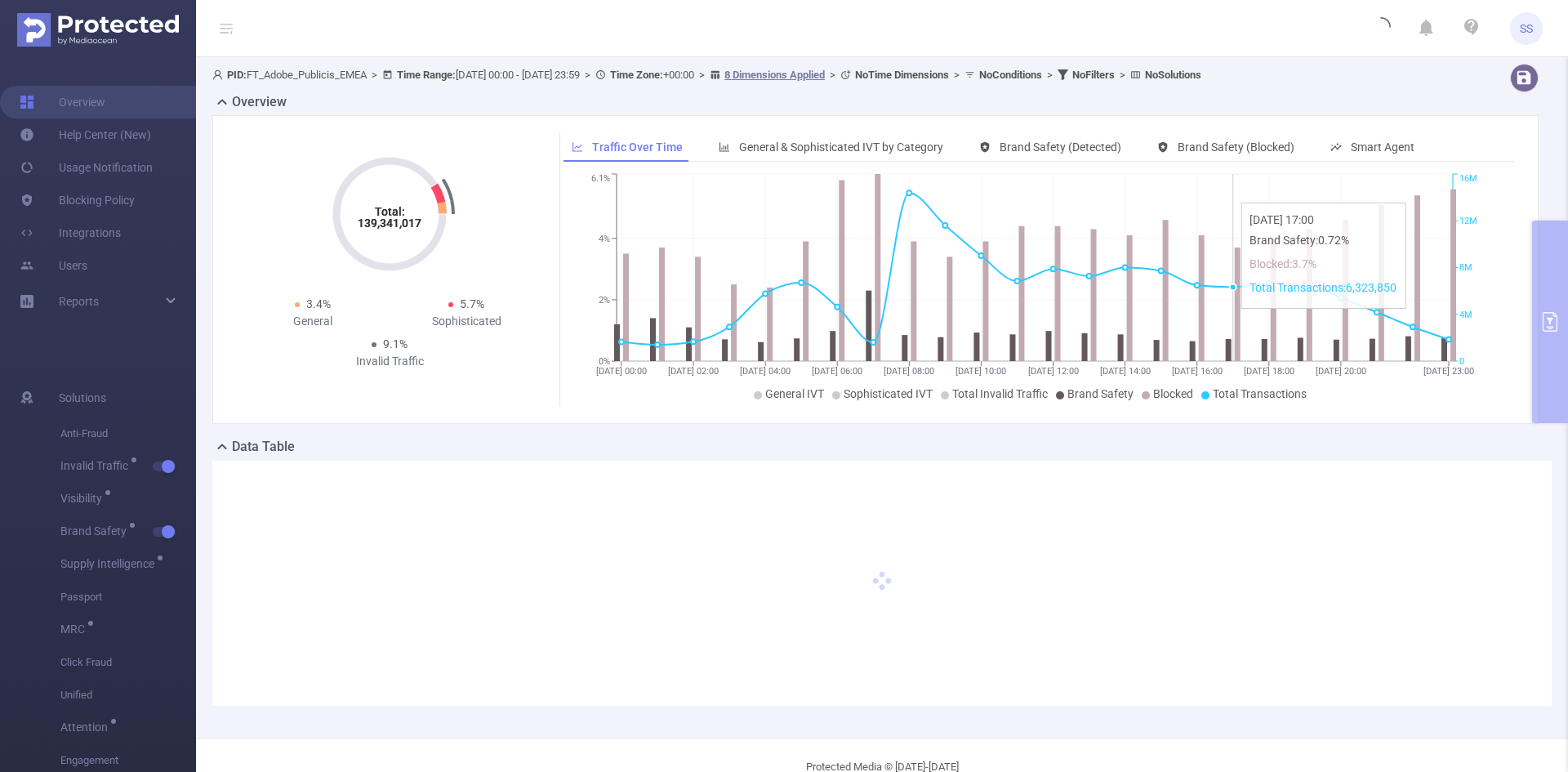
type input "[DATE] 00:00"
type input "[DATE] 23:59"
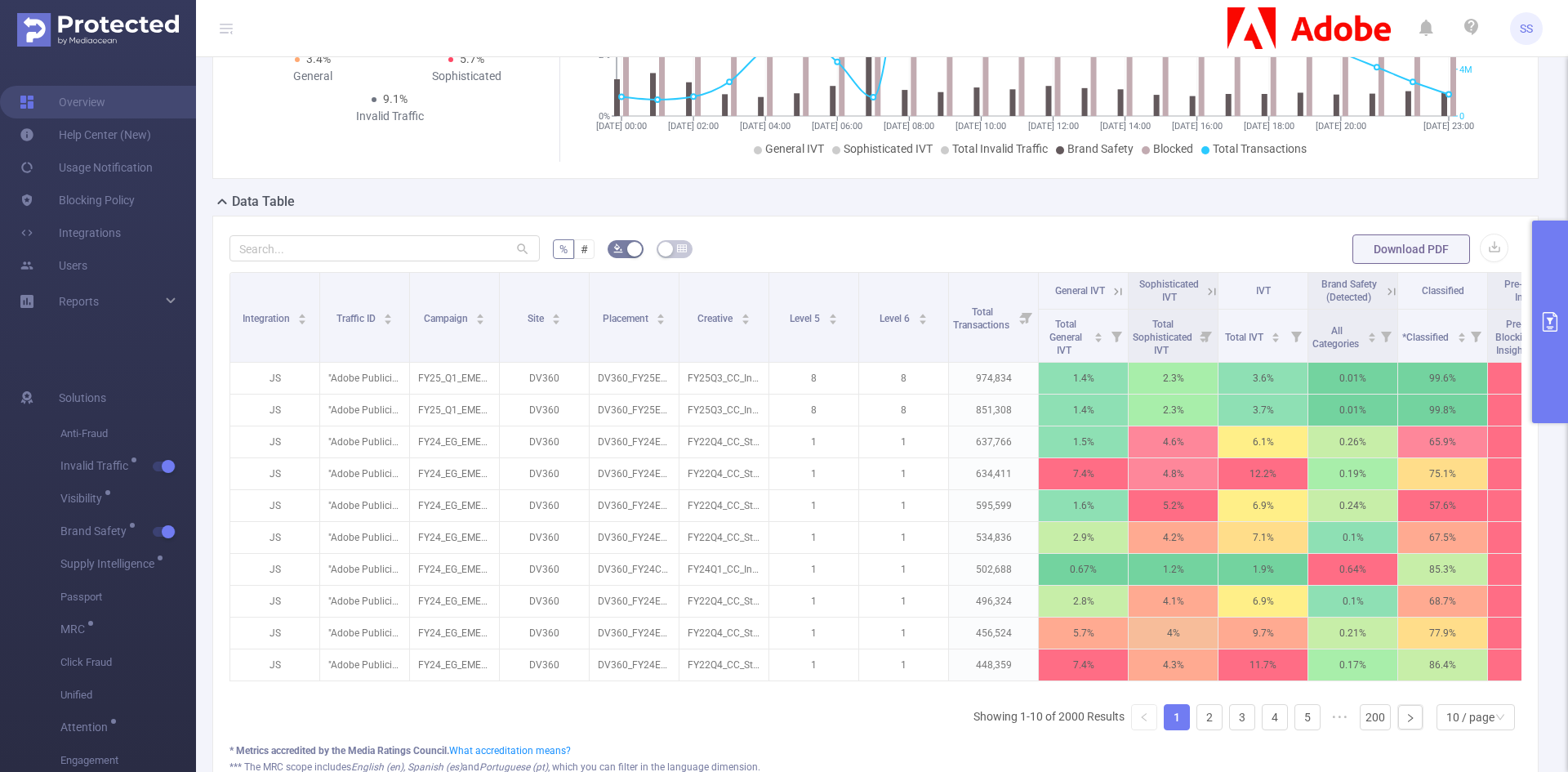
scroll to position [0, 162]
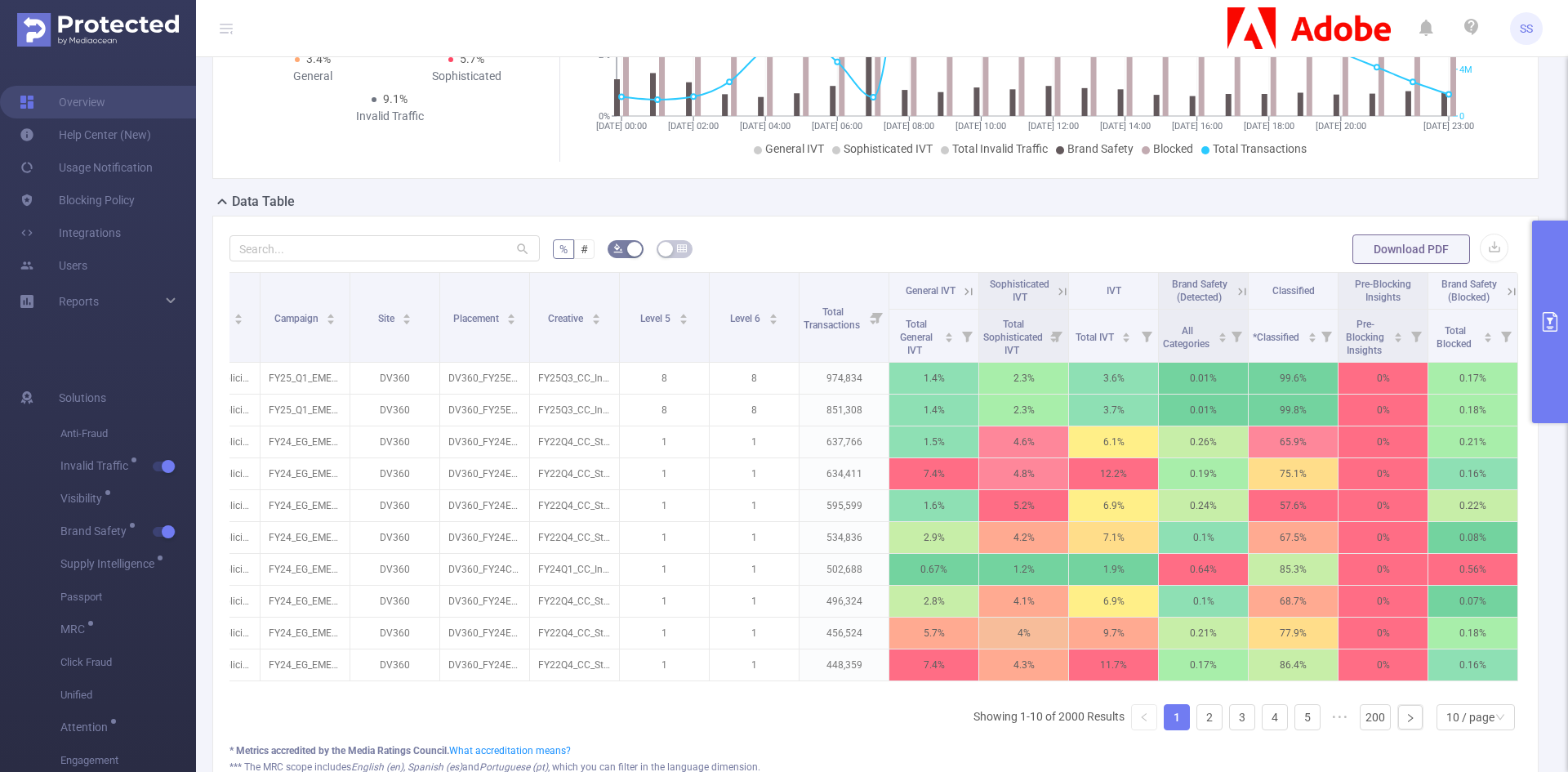
click at [1504, 289] on icon at bounding box center [1511, 291] width 15 height 15
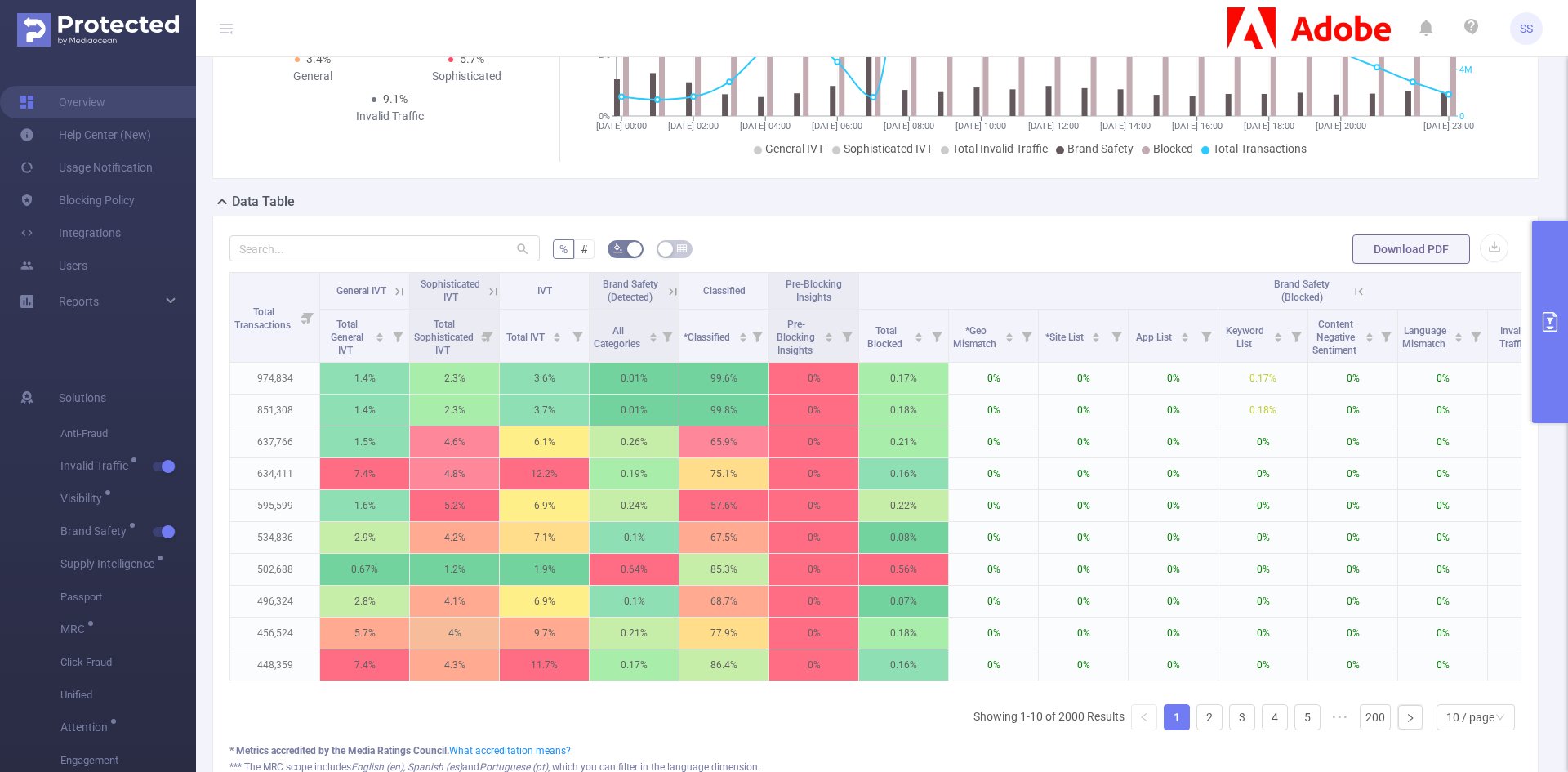
scroll to position [0, 970]
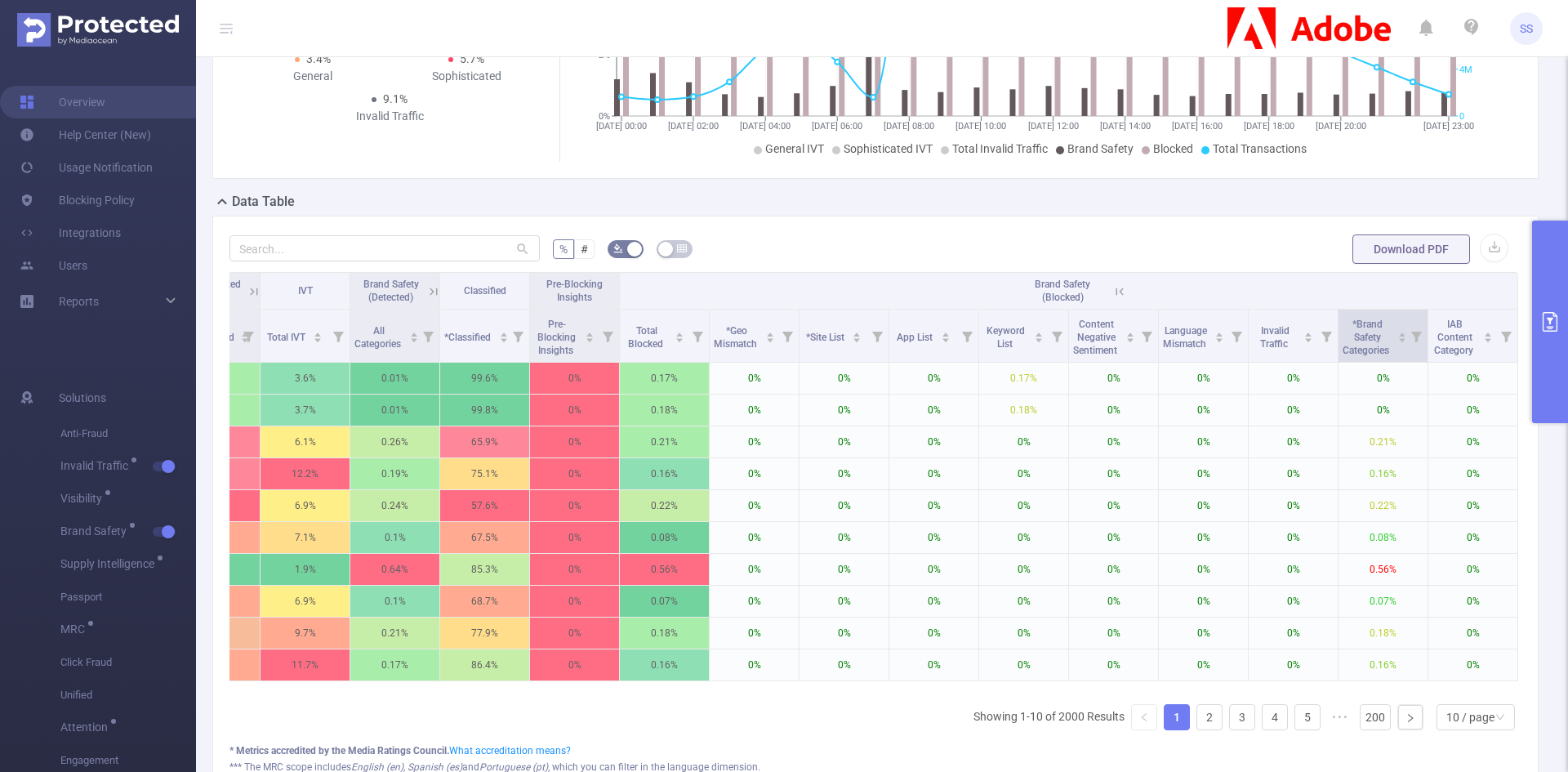
click at [1404, 343] on icon at bounding box center [1415, 335] width 23 height 52
drag, startPoint x: 1220, startPoint y: 402, endPoint x: 1276, endPoint y: 407, distance: 56.2
click at [1276, 407] on div at bounding box center [1279, 403] width 11 height 11
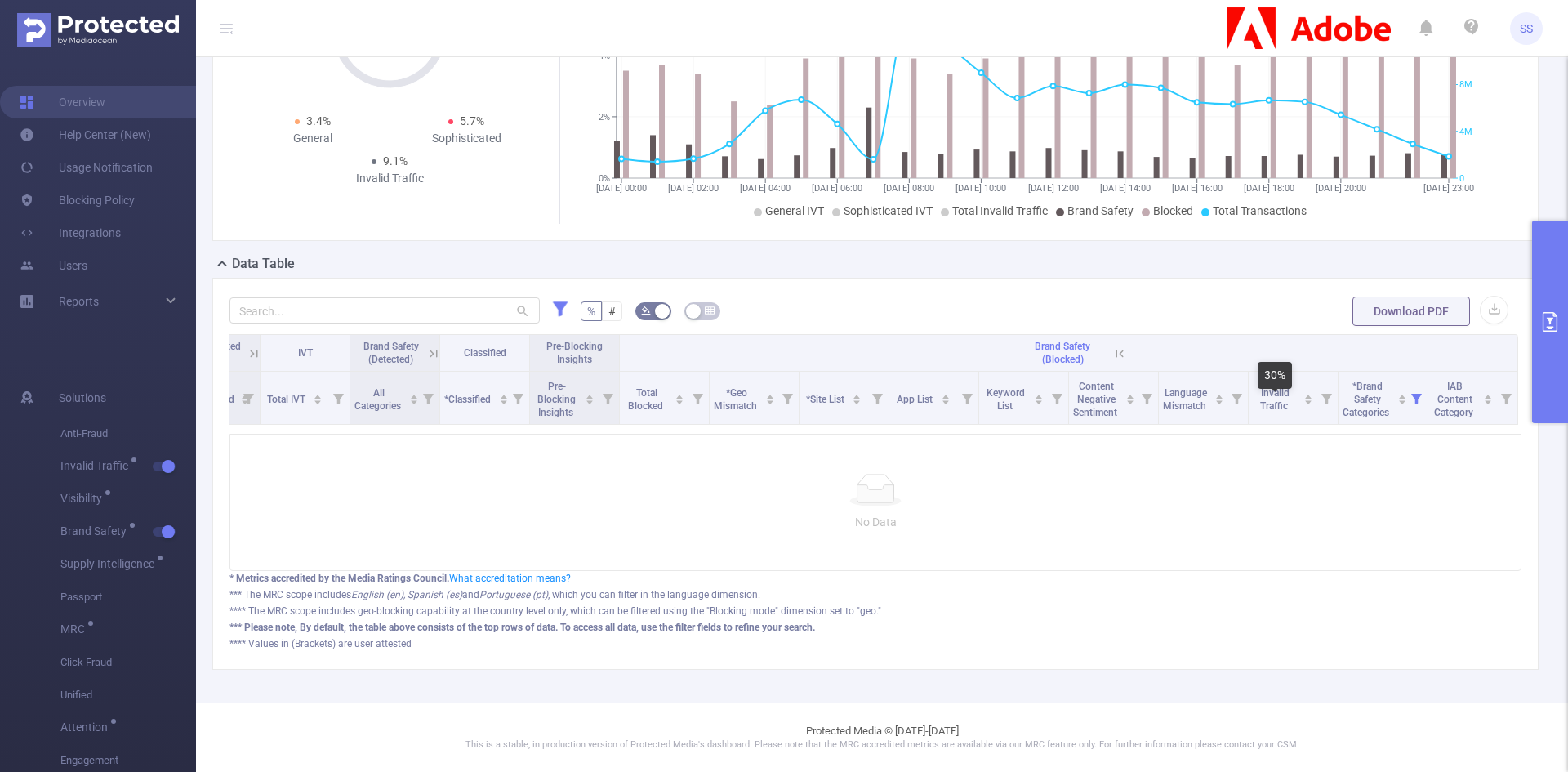
scroll to position [195, 0]
click at [1410, 394] on icon at bounding box center [1415, 399] width 11 height 11
click at [1267, 493] on button "Reset" at bounding box center [1252, 493] width 74 height 23
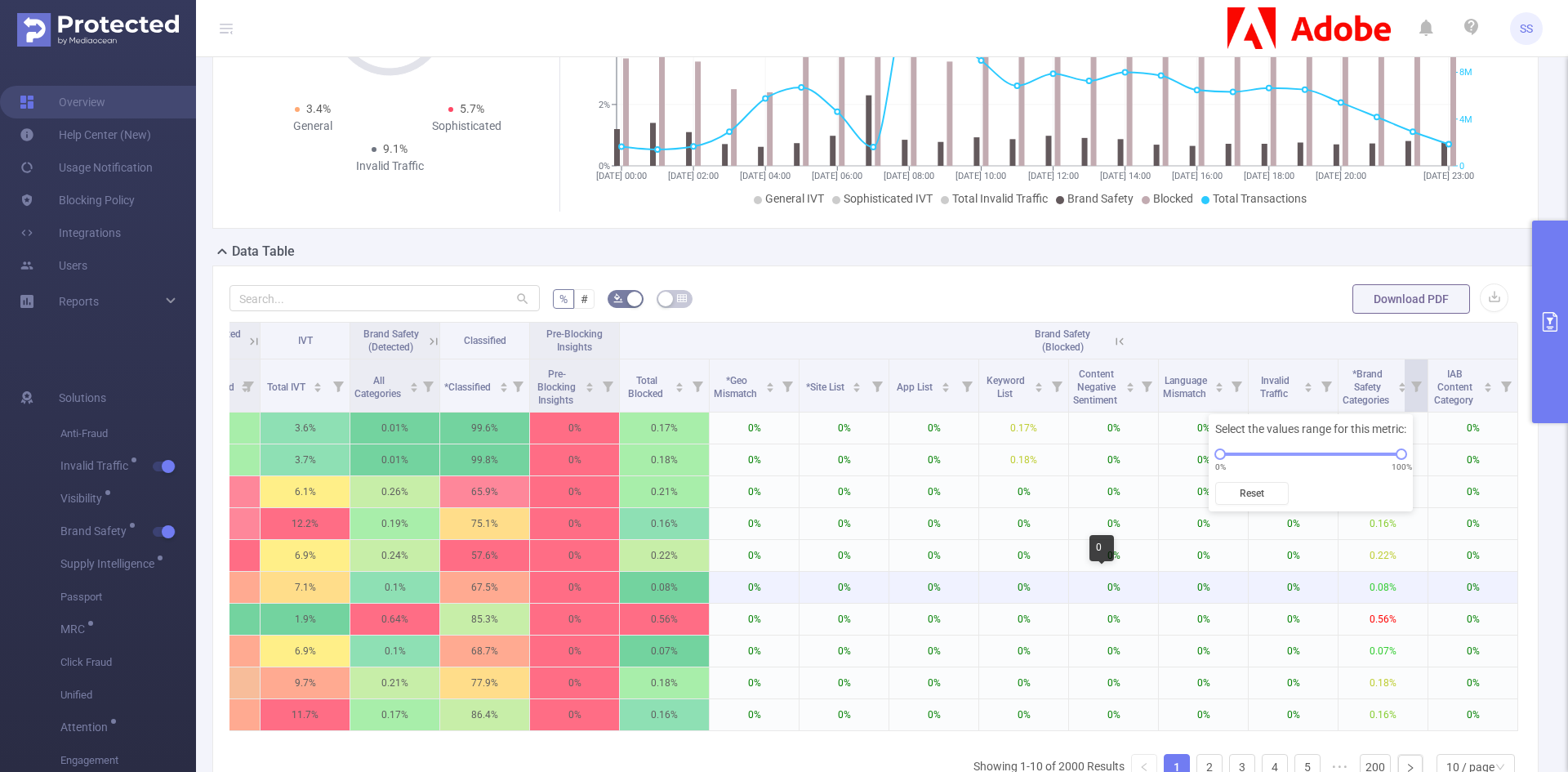
scroll to position [0, 0]
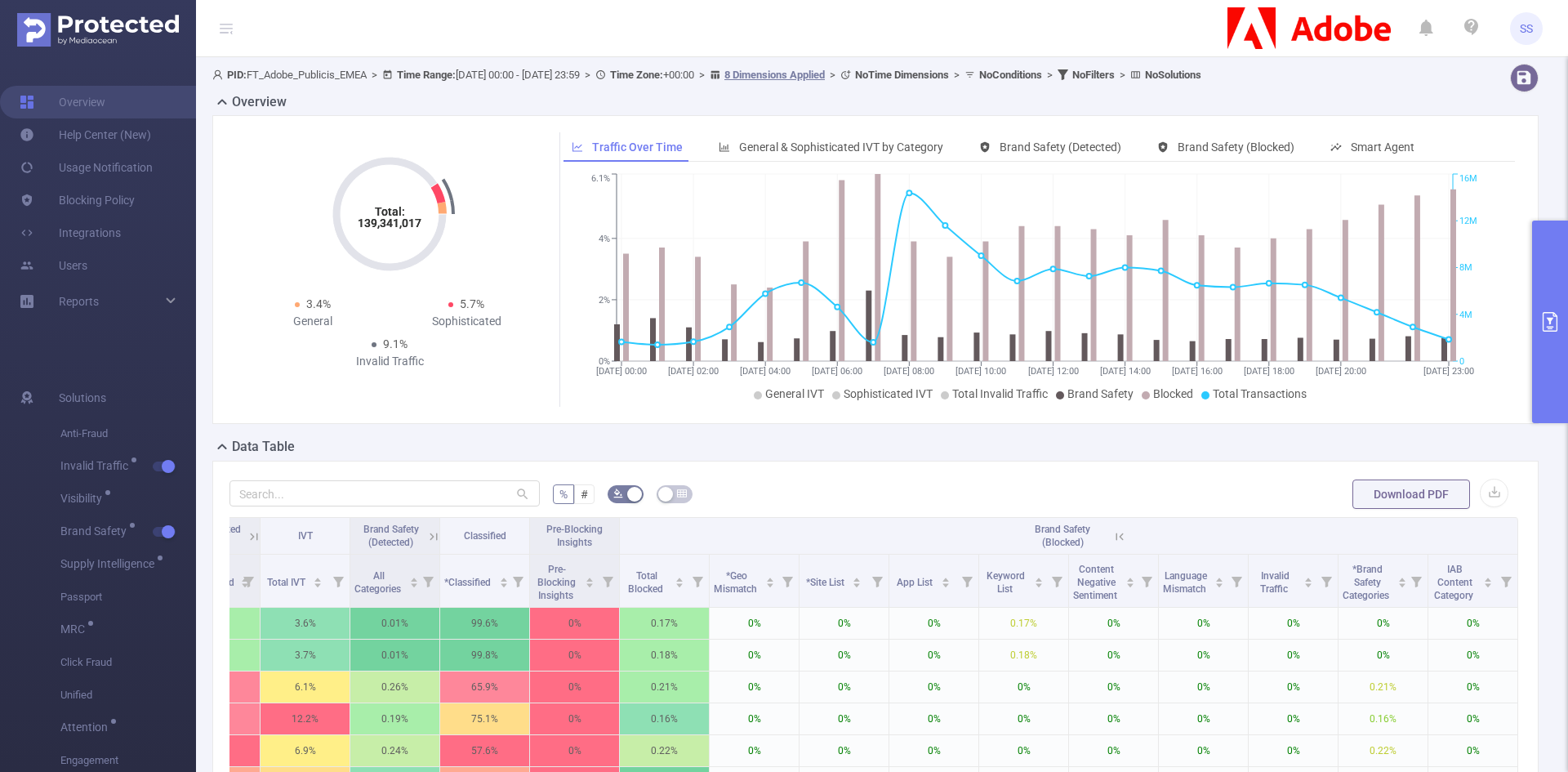
click at [993, 442] on div "Data Table" at bounding box center [882, 448] width 1339 height 23
click at [890, 151] on span "General & Sophisticated IVT by Category" at bounding box center [841, 147] width 204 height 13
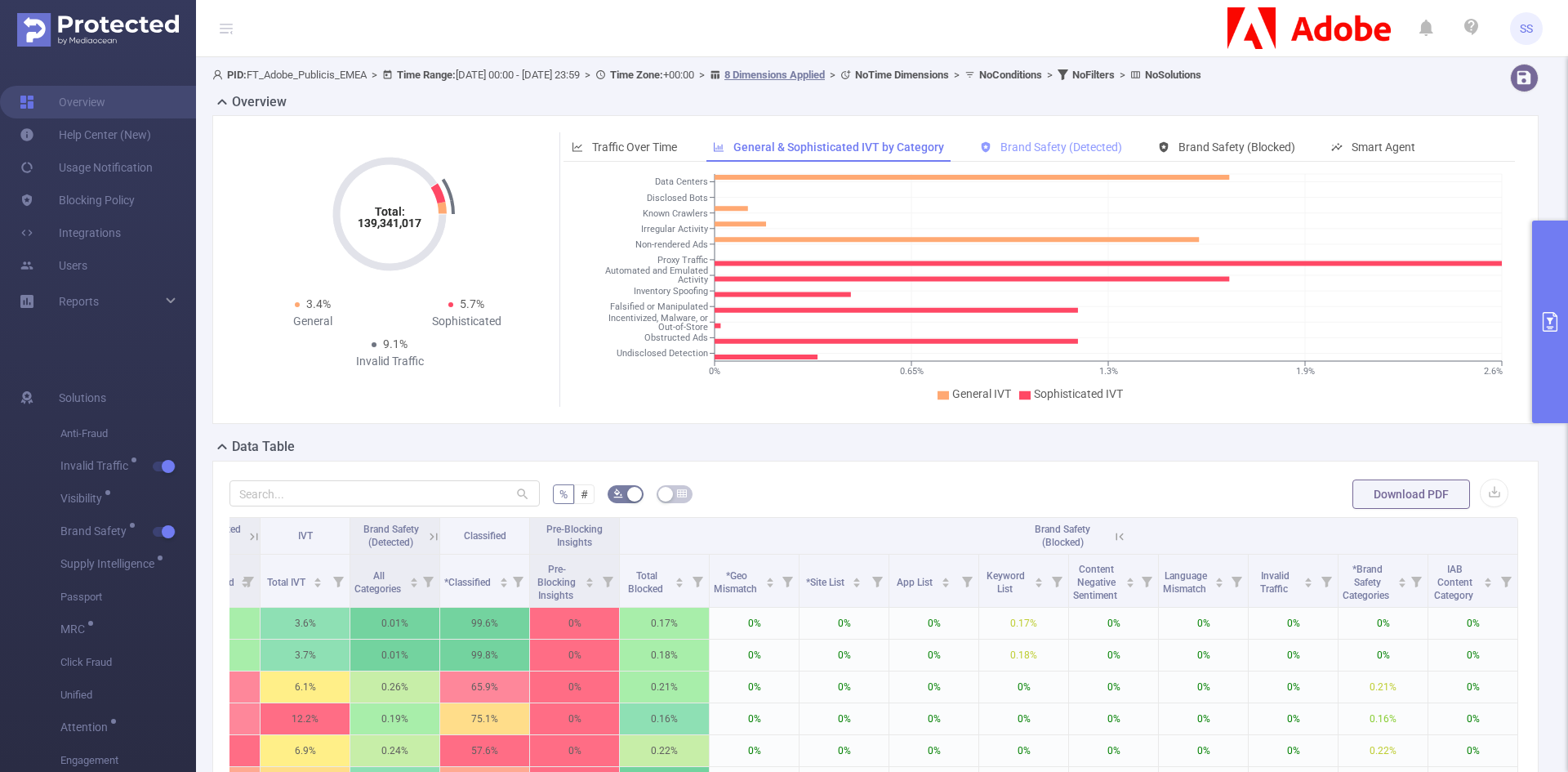
click at [1006, 136] on div "Brand Safety (Detected)" at bounding box center [1050, 148] width 159 height 30
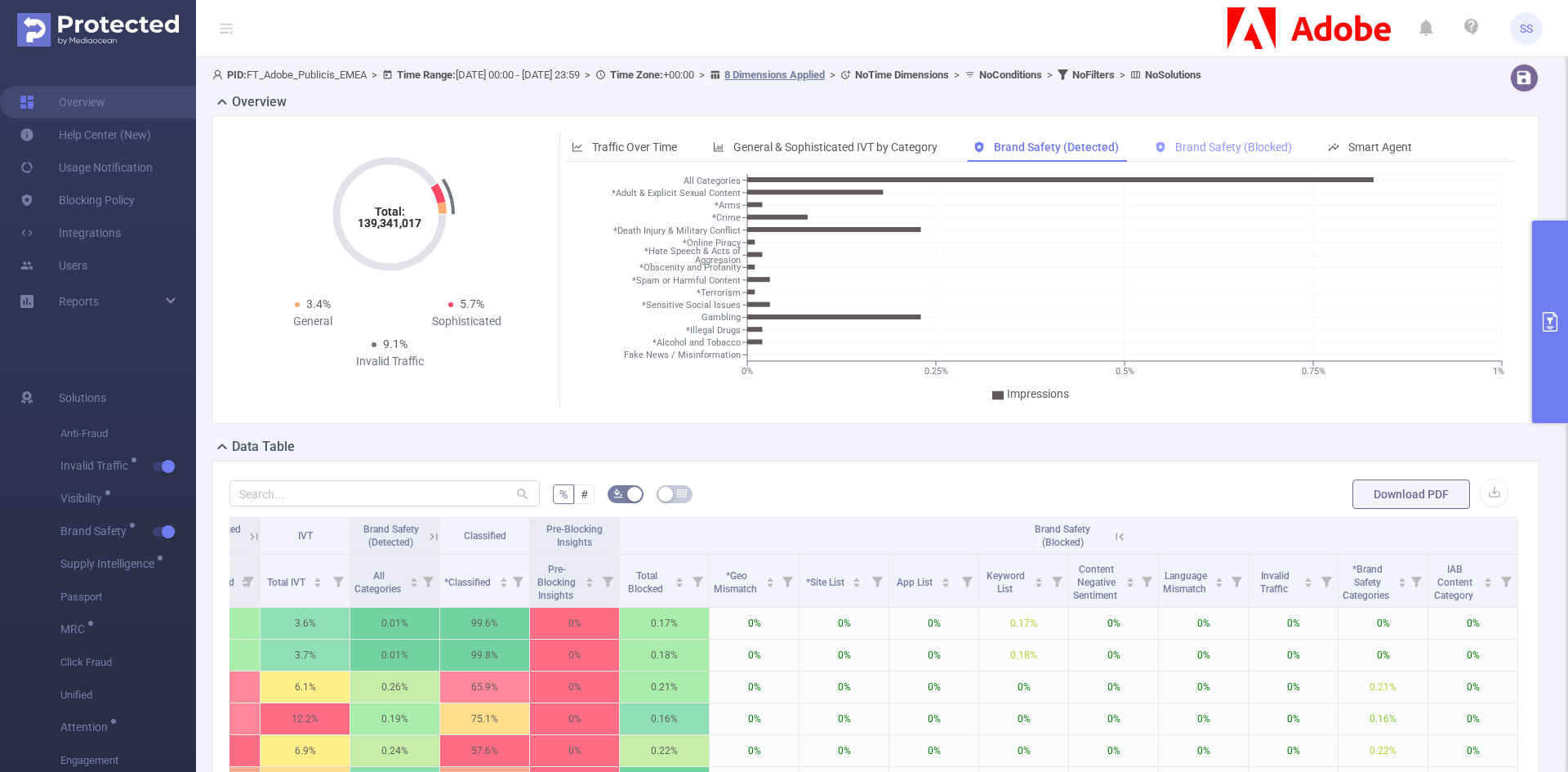
click at [1181, 139] on div "Brand Safety (Blocked)" at bounding box center [1223, 148] width 154 height 30
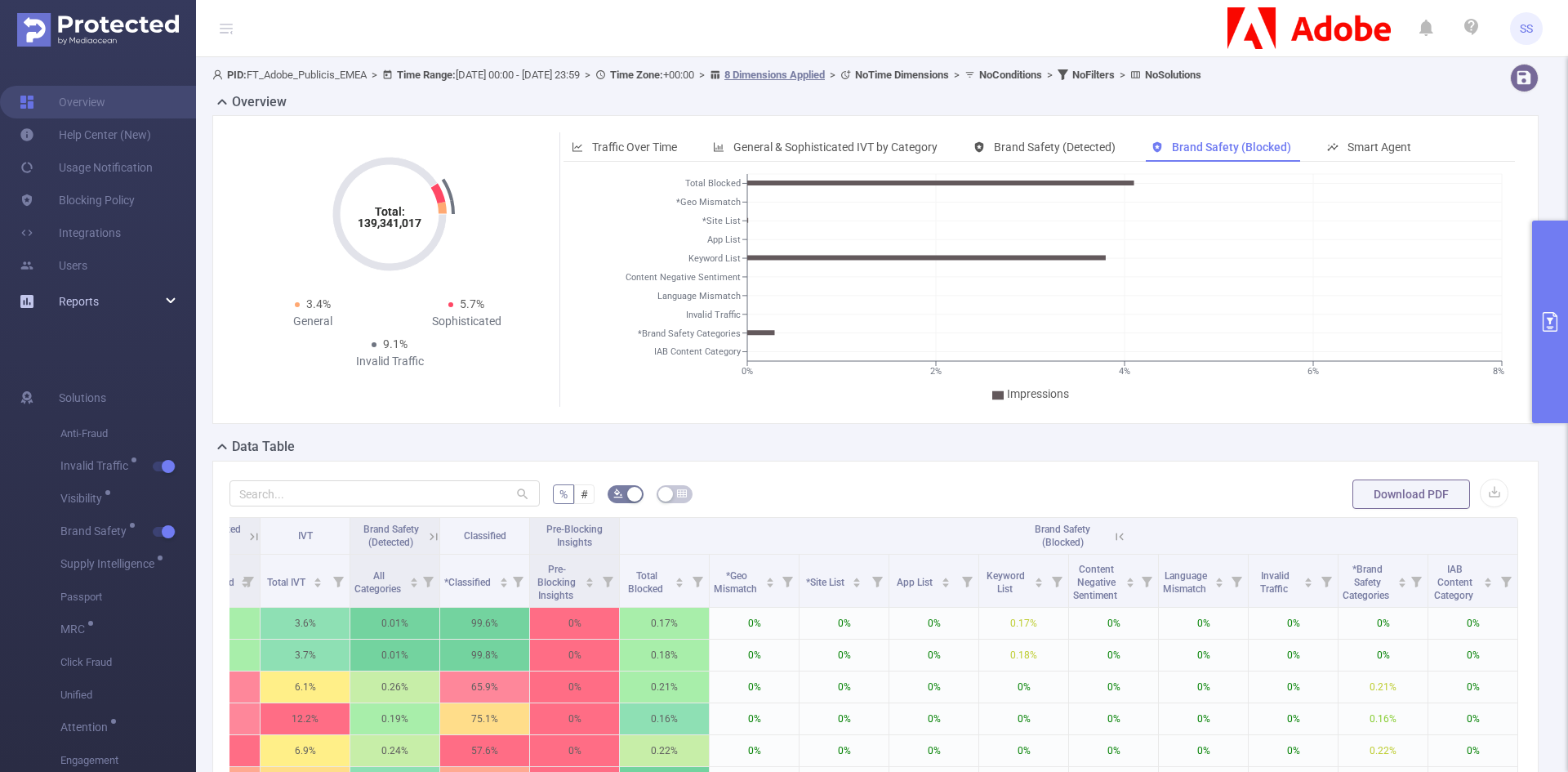
click at [100, 292] on div "Reports" at bounding box center [98, 301] width 196 height 33
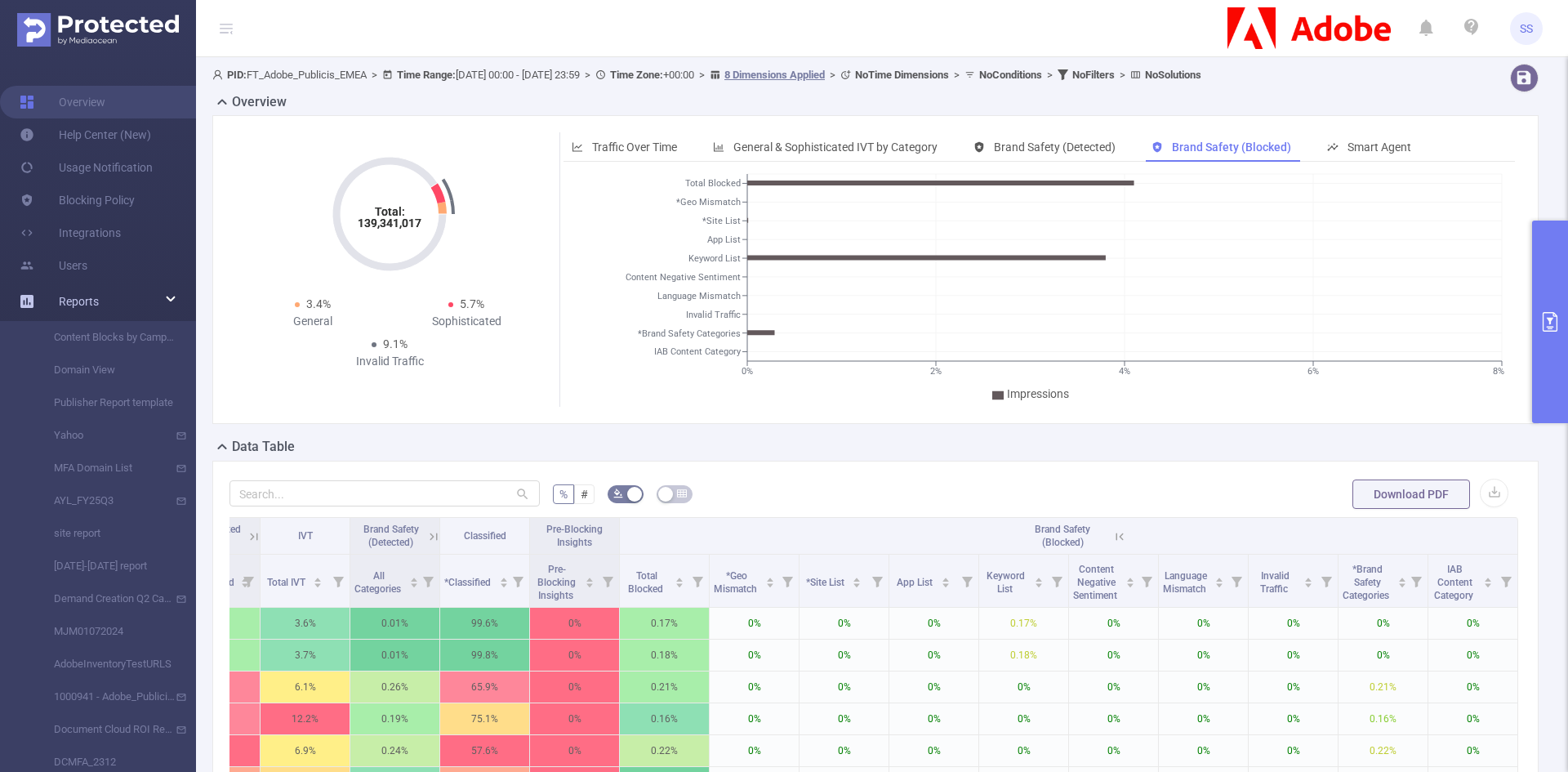
click at [100, 292] on div "Reports" at bounding box center [98, 301] width 196 height 33
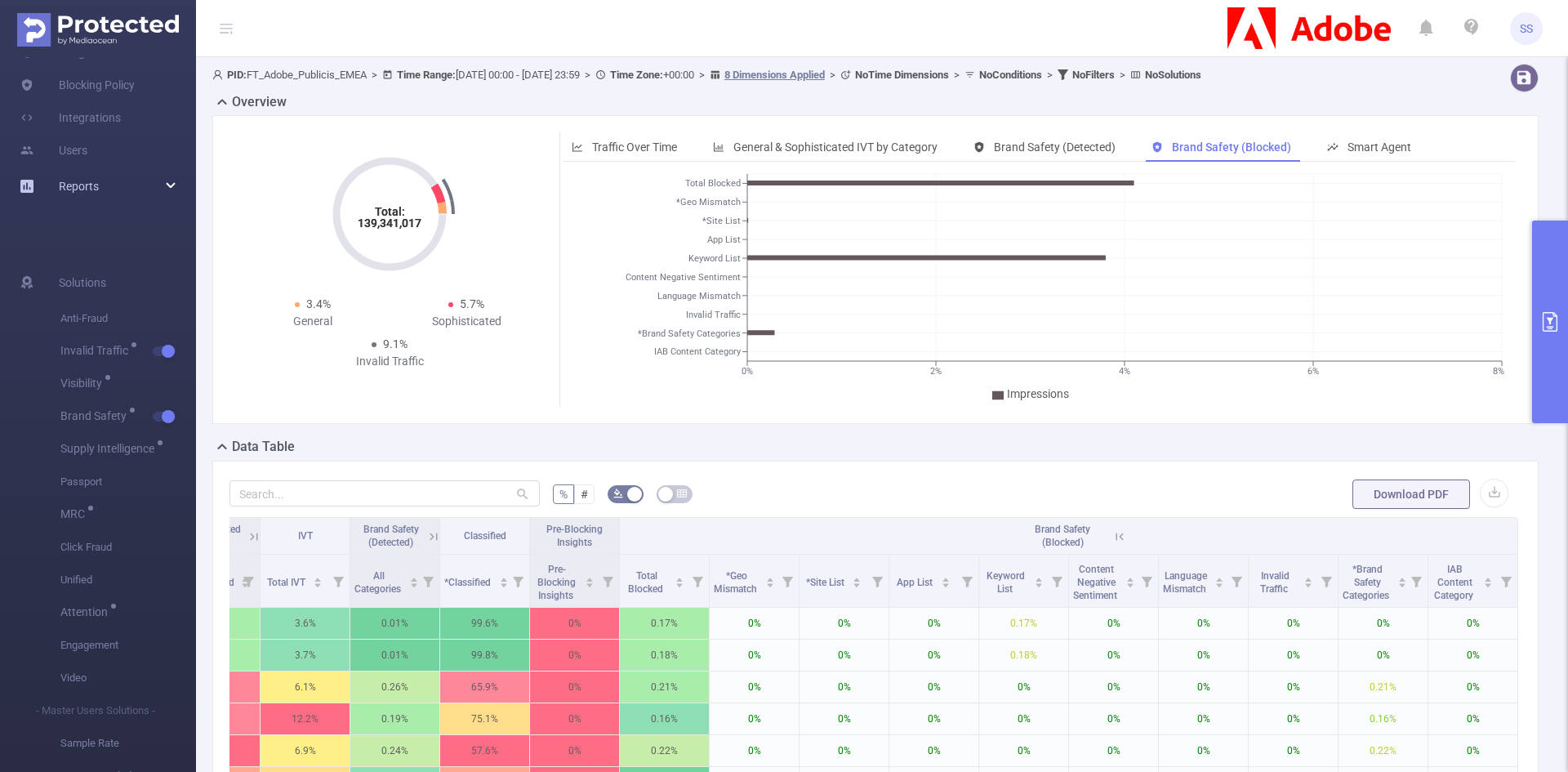
click at [63, 184] on span "Reports" at bounding box center [79, 186] width 40 height 13
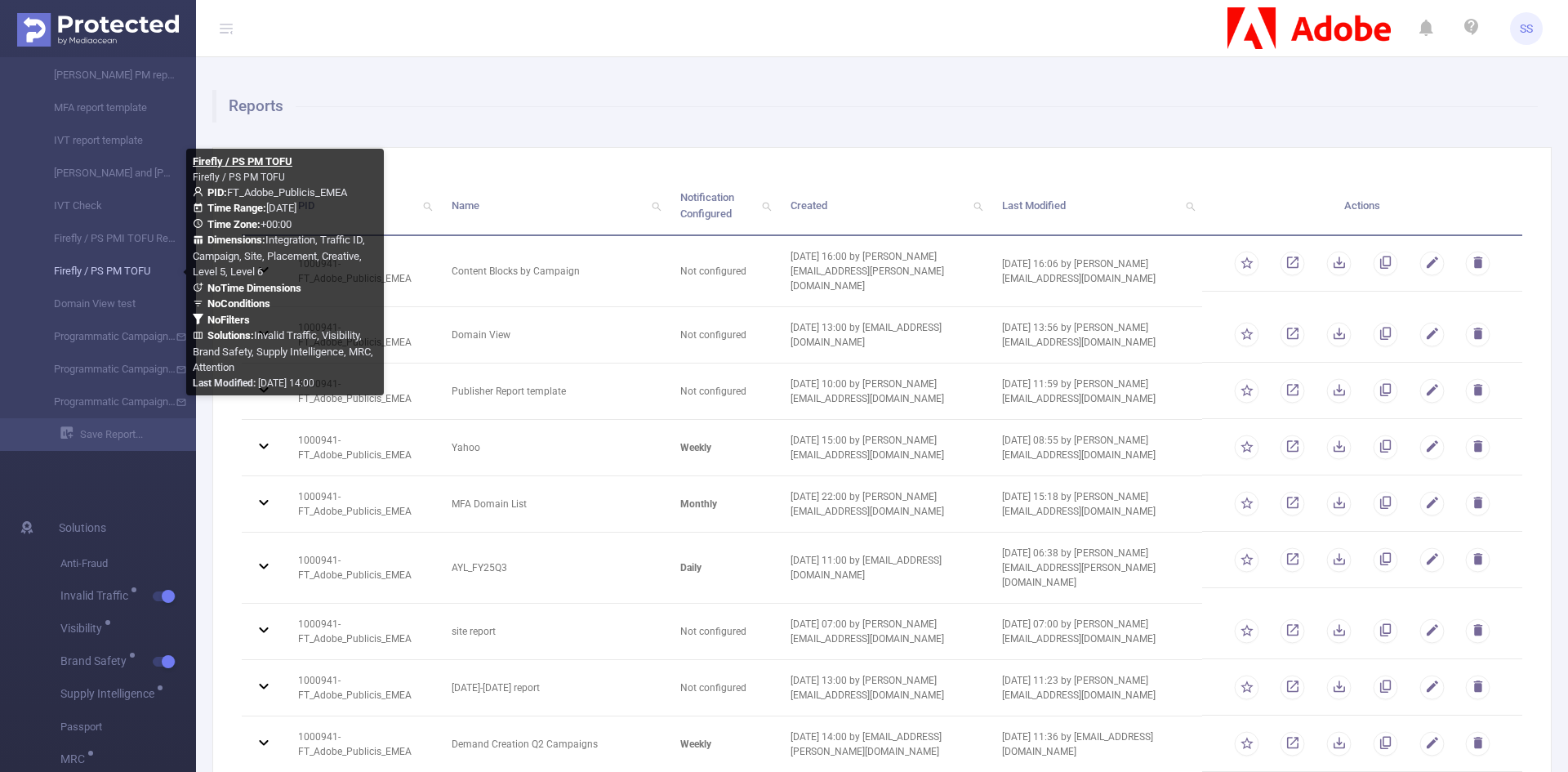
click at [115, 267] on link "Firefly / PS PM TOFU" at bounding box center [105, 270] width 144 height 33
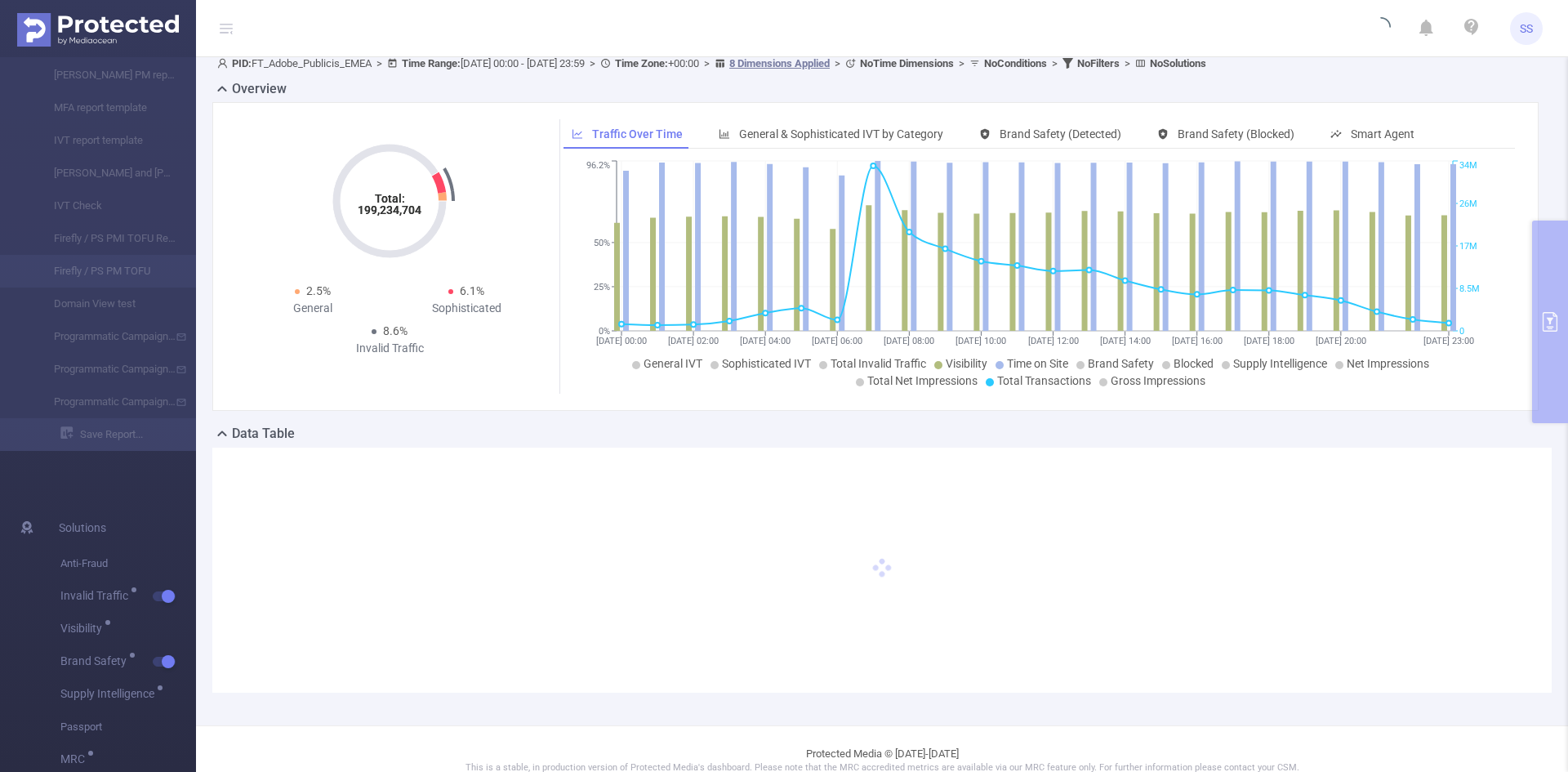
scroll to position [67, 0]
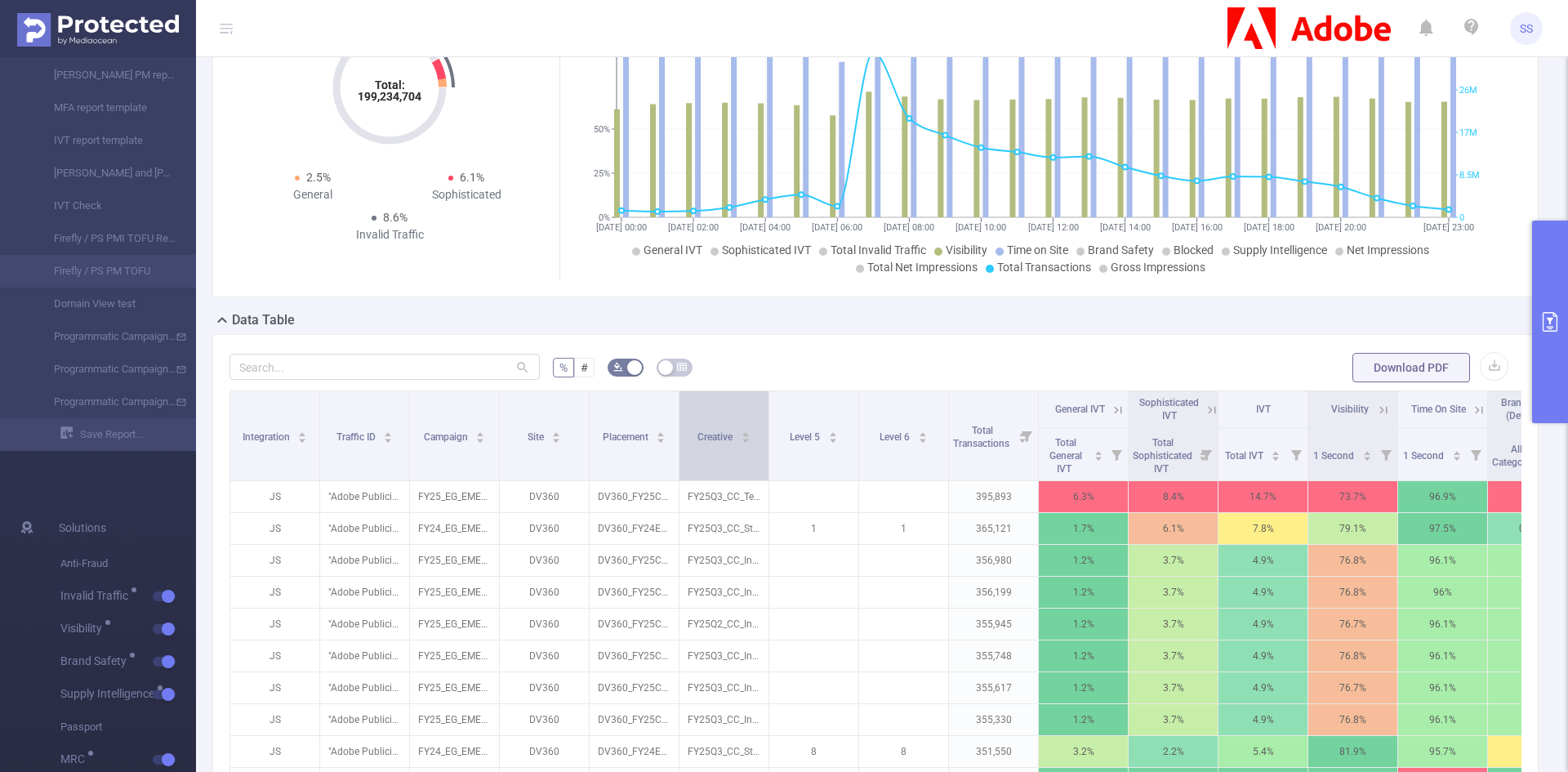
scroll to position [312, 0]
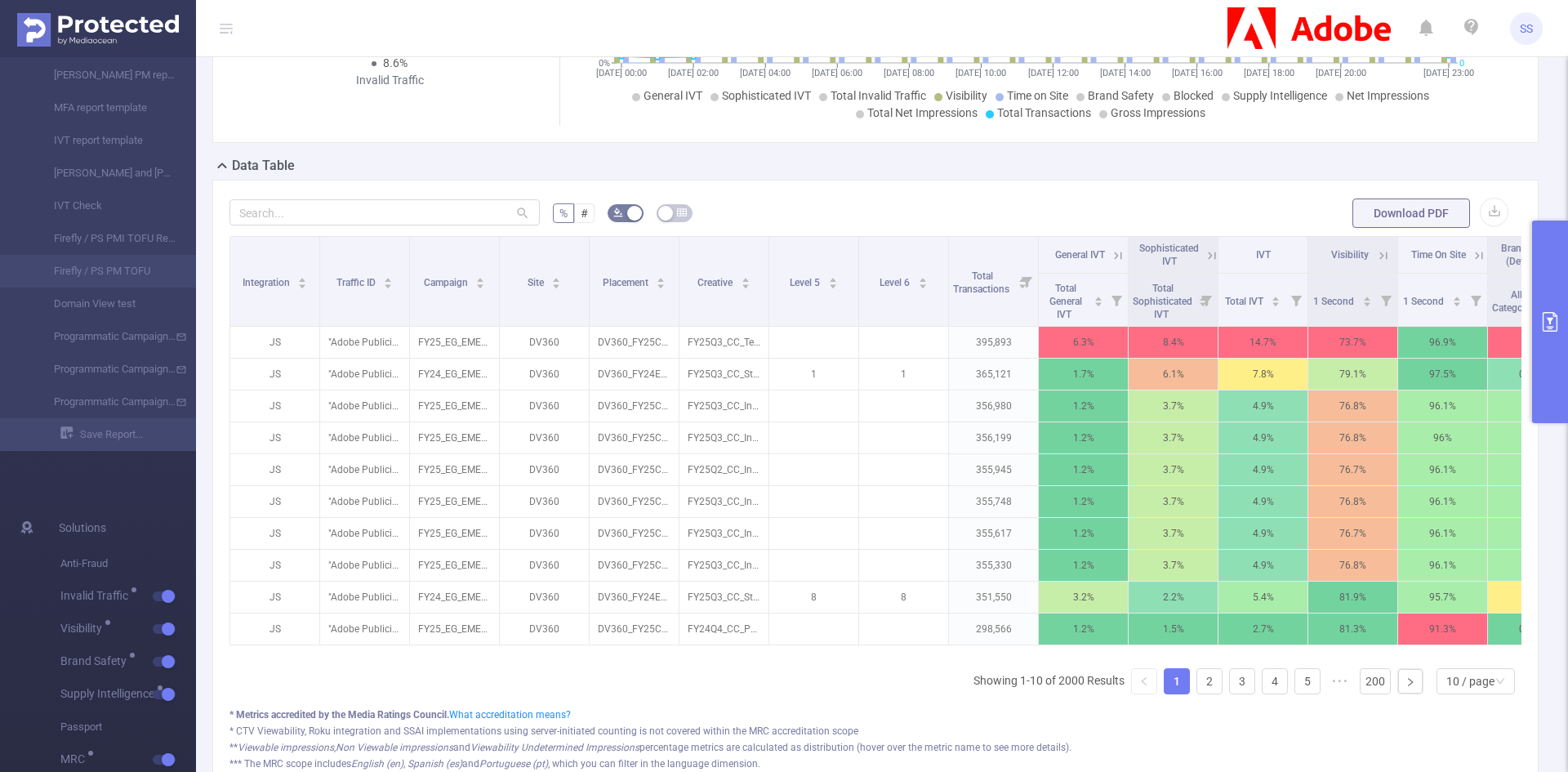
click at [1554, 308] on button "primary" at bounding box center [1550, 321] width 36 height 202
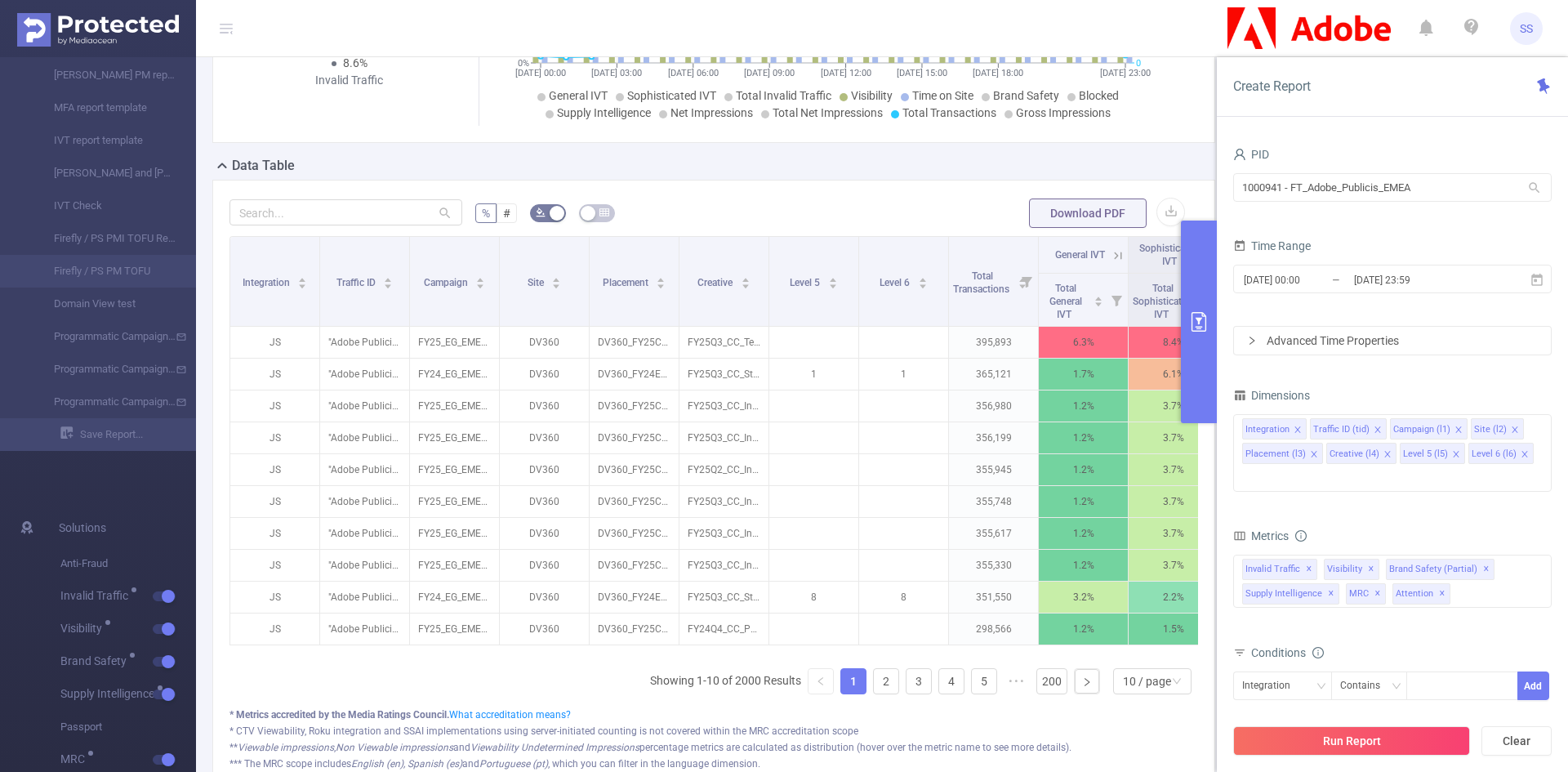
click at [1212, 354] on button "primary" at bounding box center [1199, 321] width 36 height 202
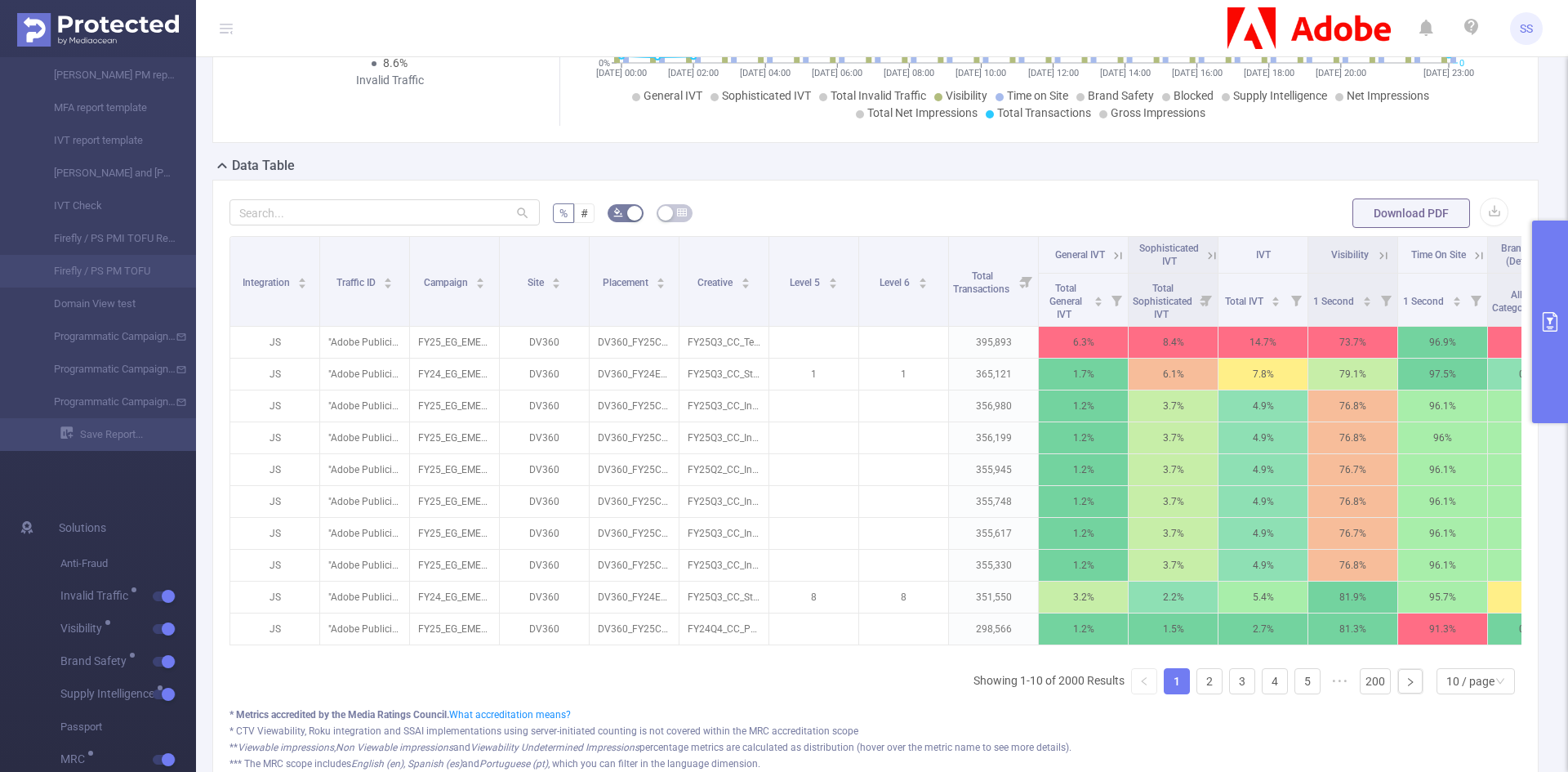
click at [1563, 355] on button "primary" at bounding box center [1550, 321] width 36 height 202
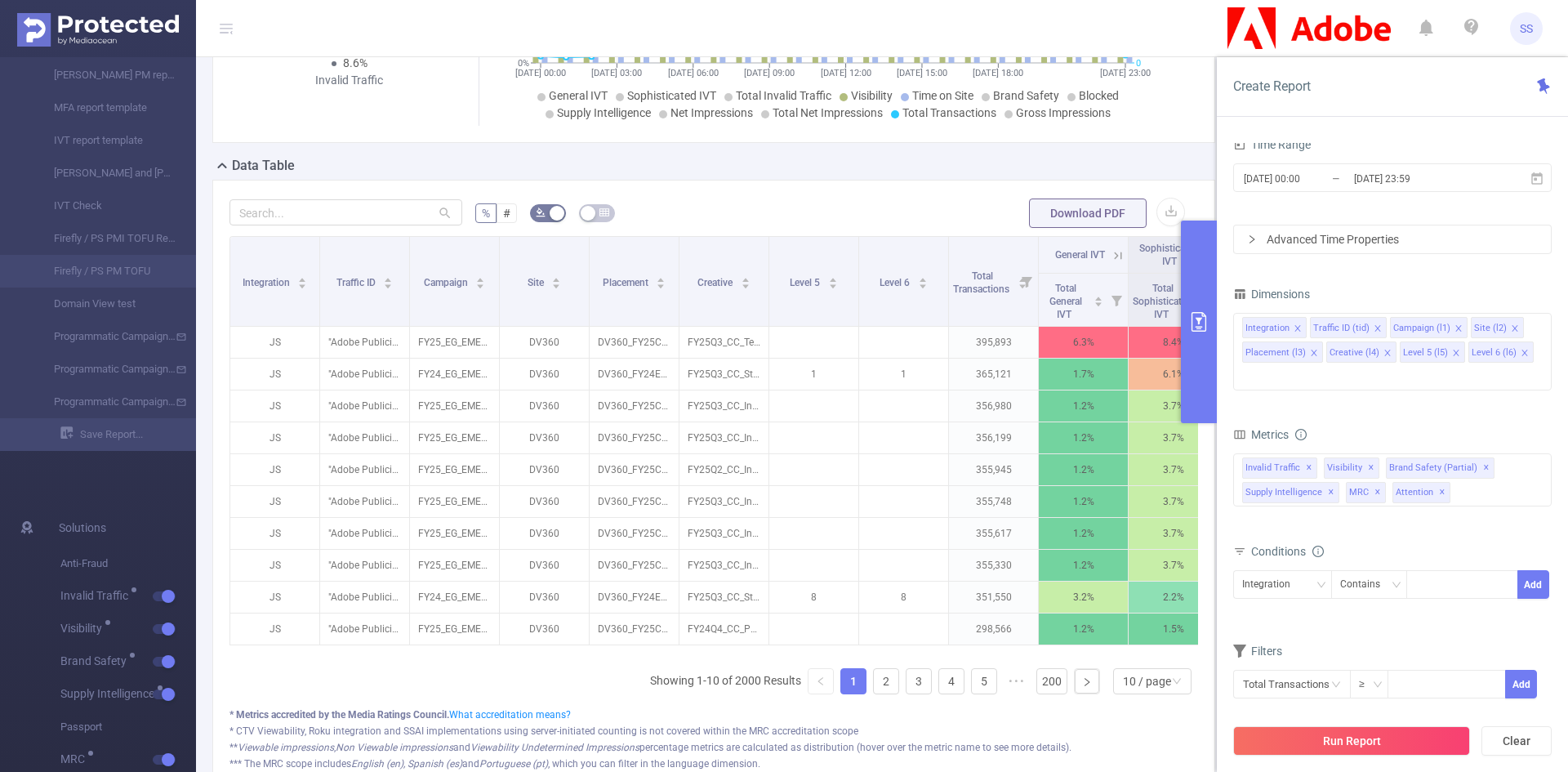
click at [1204, 331] on icon "primary" at bounding box center [1198, 322] width 15 height 20
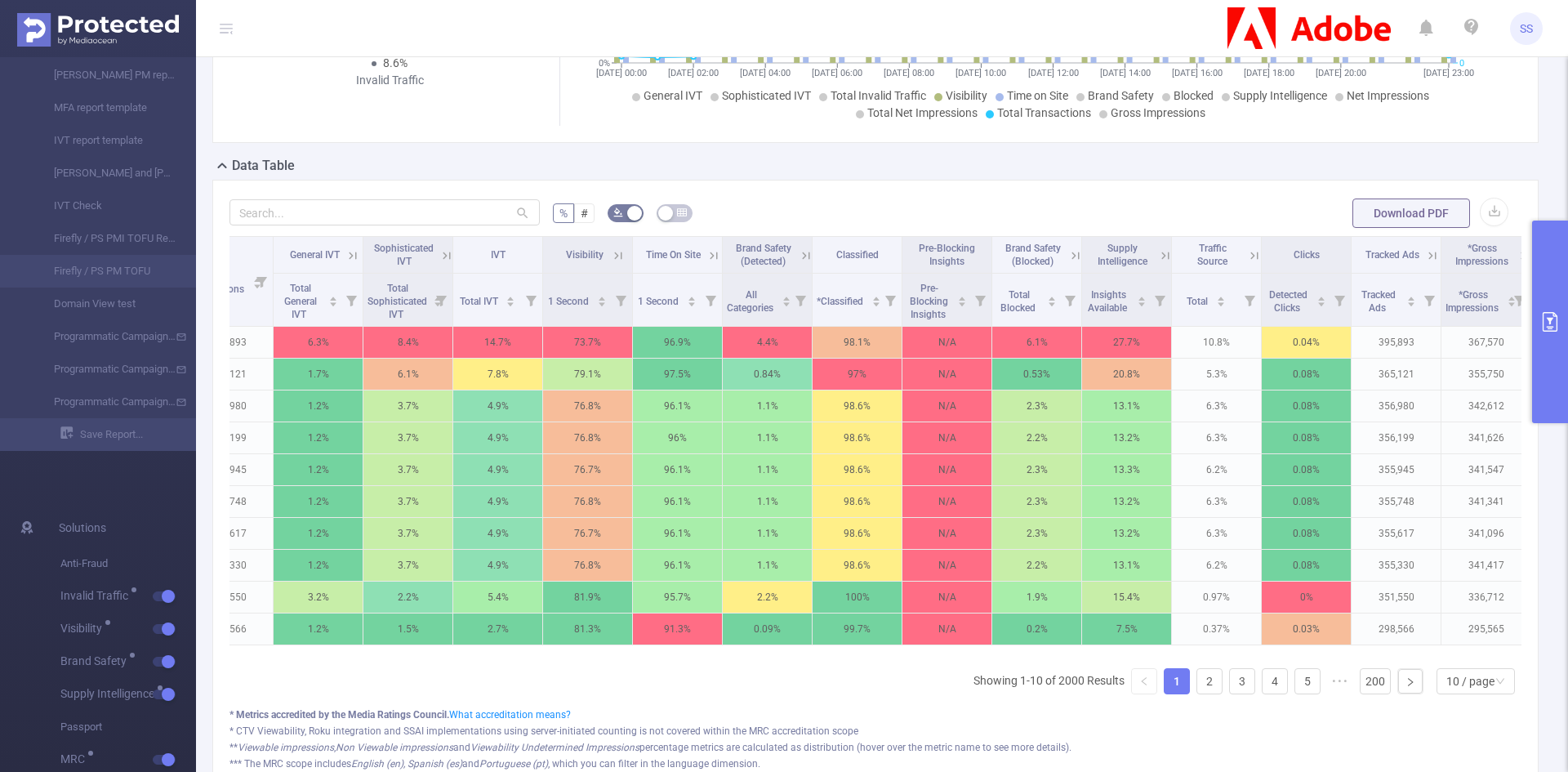
scroll to position [0, 859]
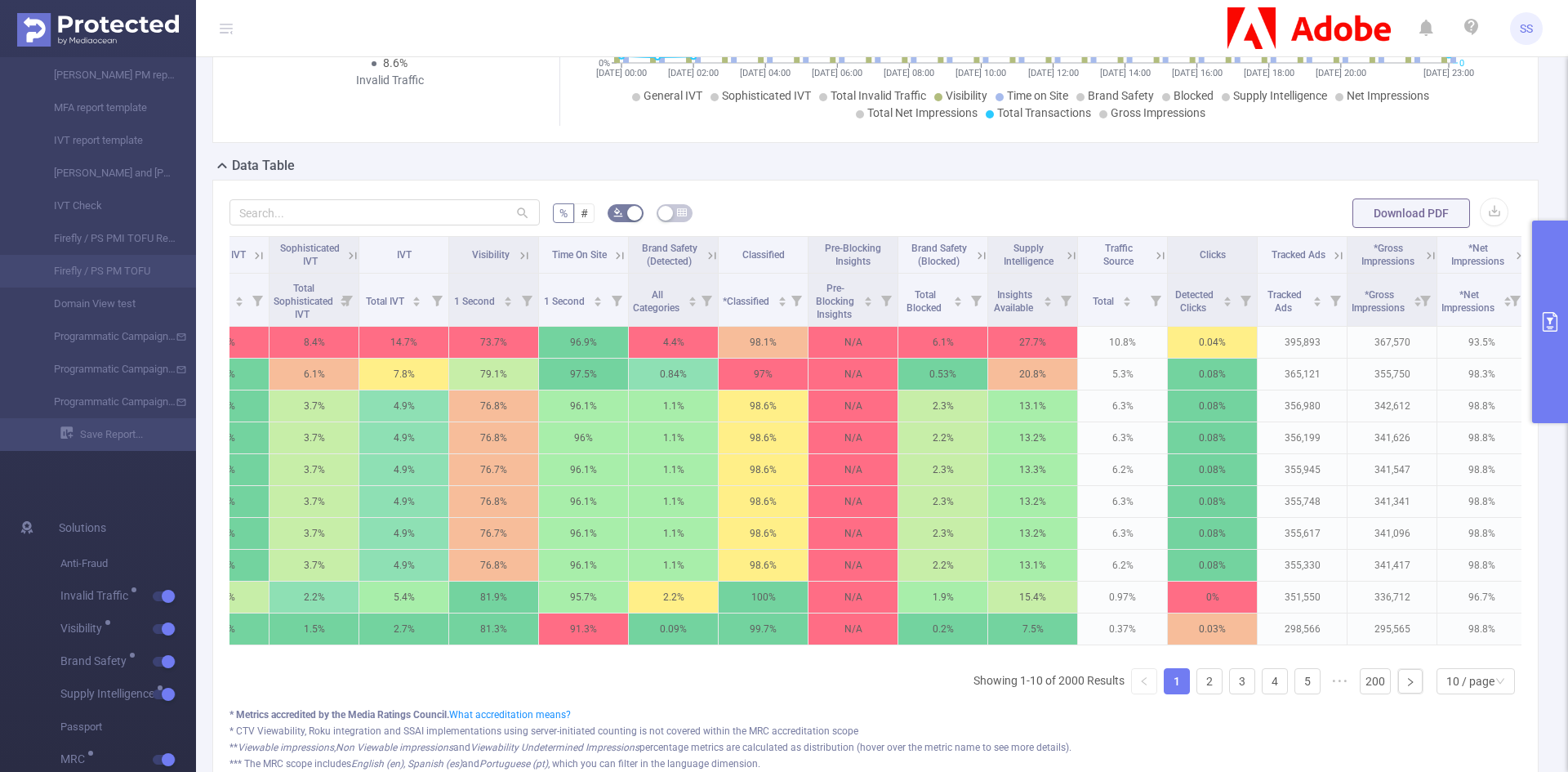
click at [979, 253] on icon at bounding box center [980, 254] width 7 height 7
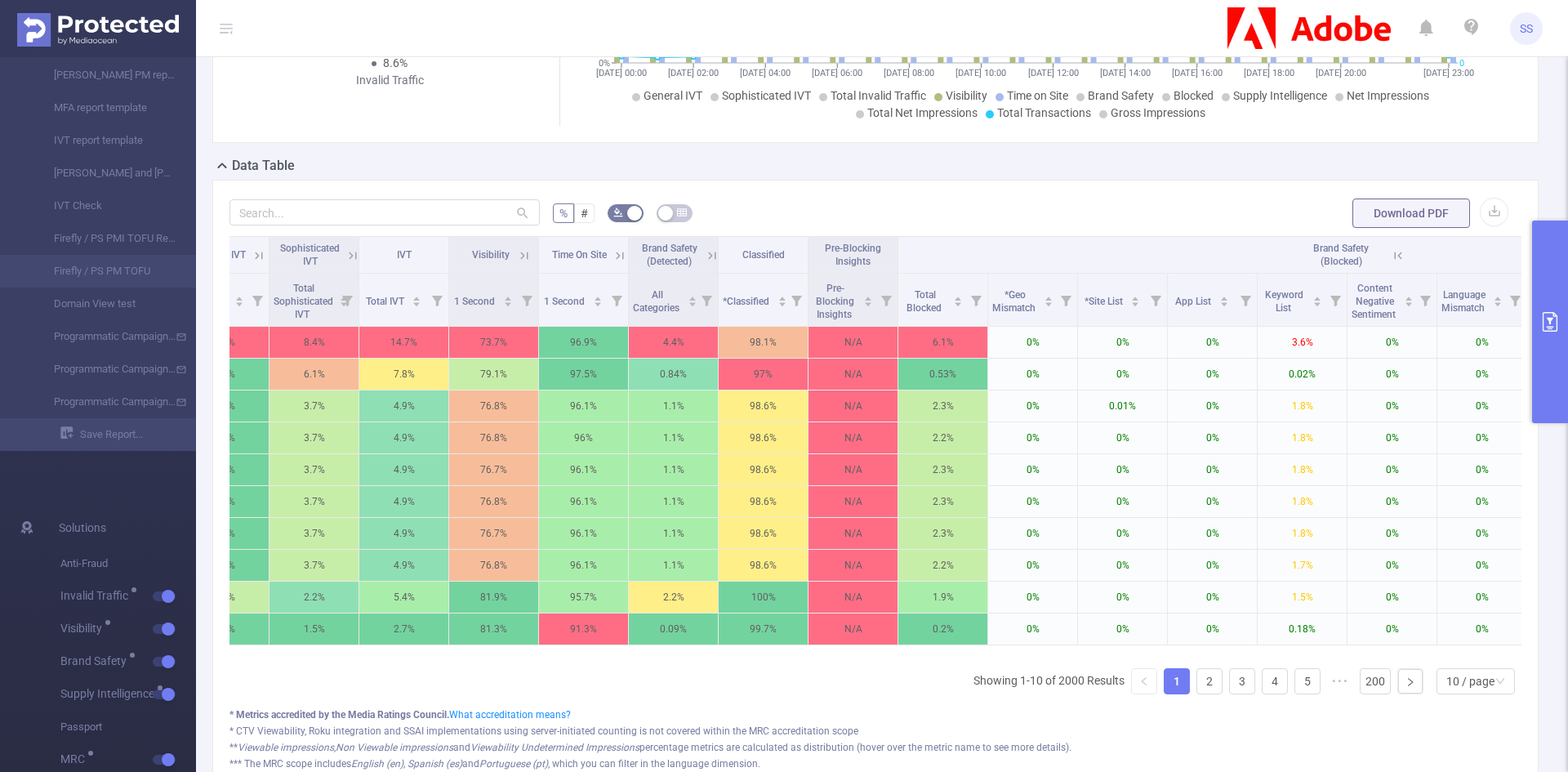
click at [704, 258] on icon at bounding box center [711, 255] width 15 height 15
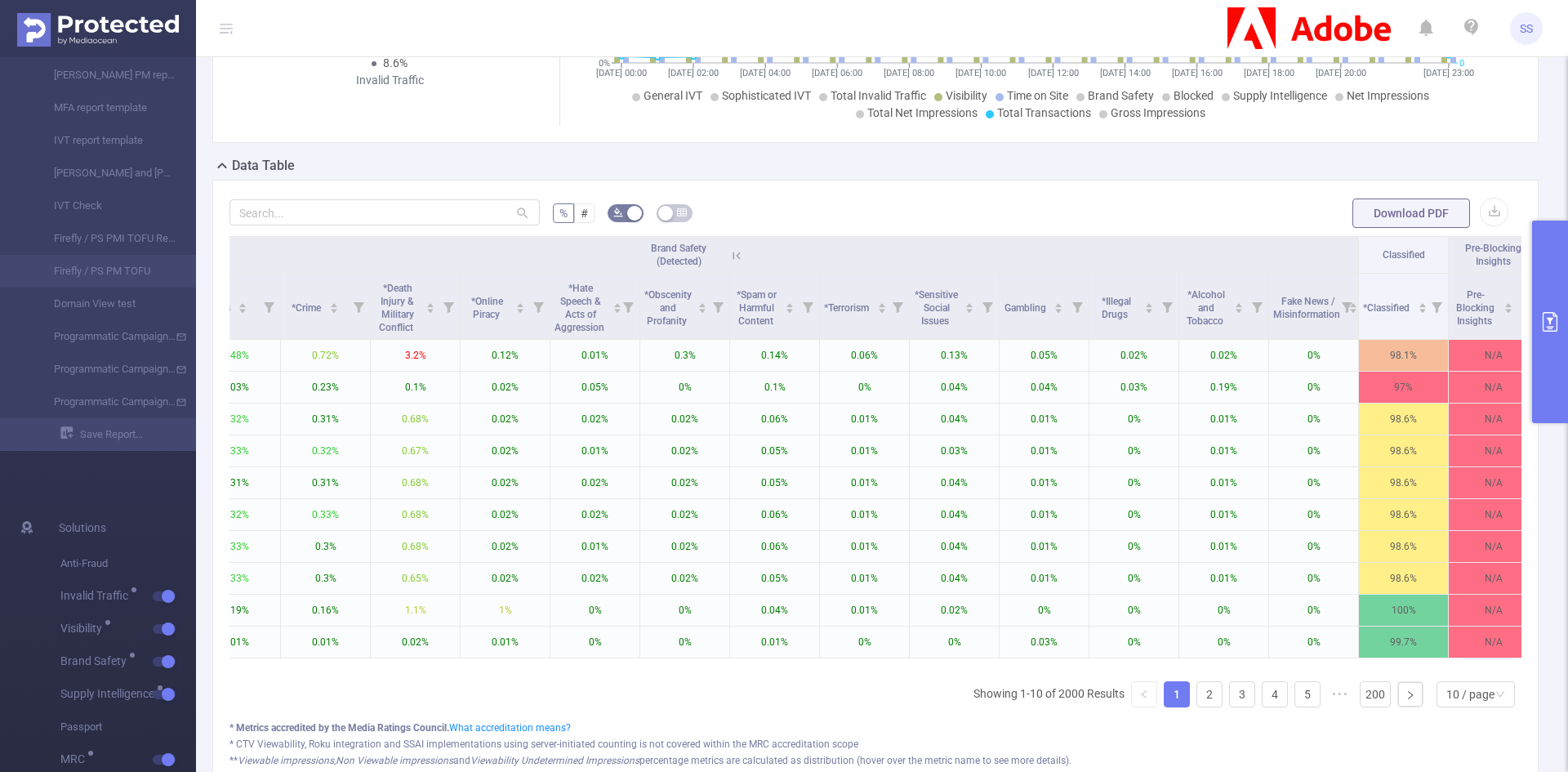
scroll to position [0, 1748]
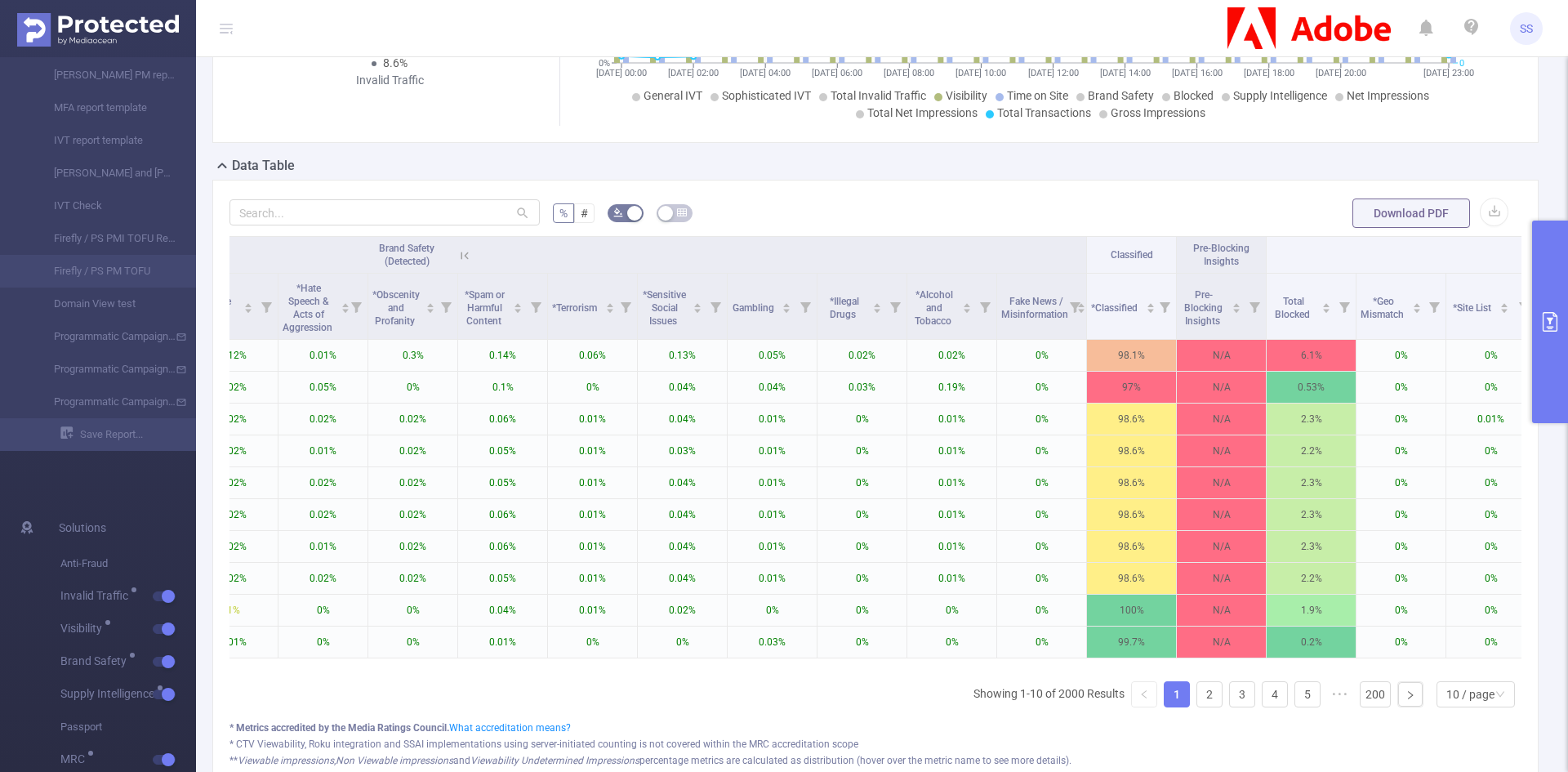
click at [467, 254] on icon at bounding box center [464, 255] width 15 height 15
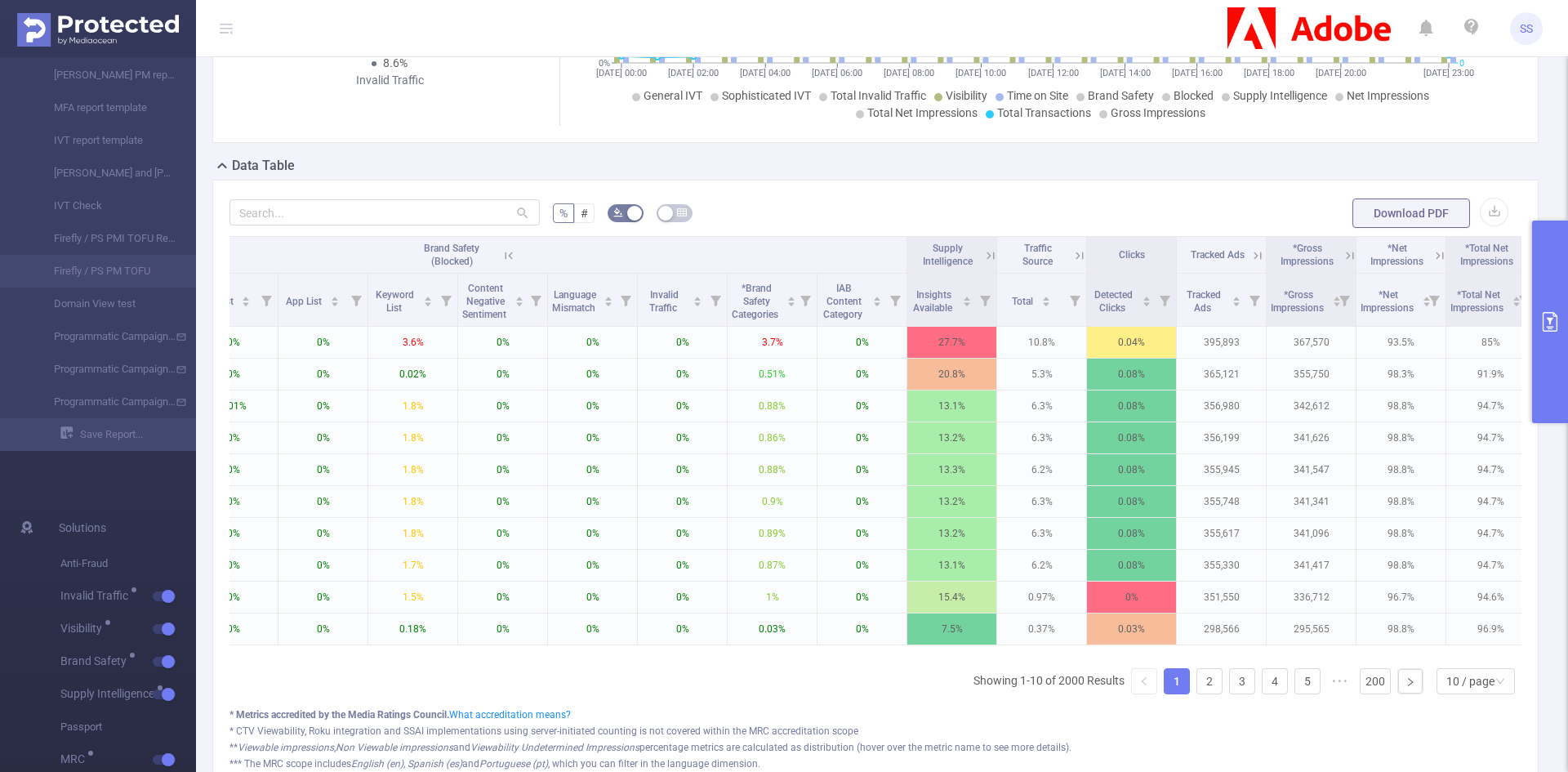
click at [513, 254] on icon at bounding box center [509, 255] width 15 height 15
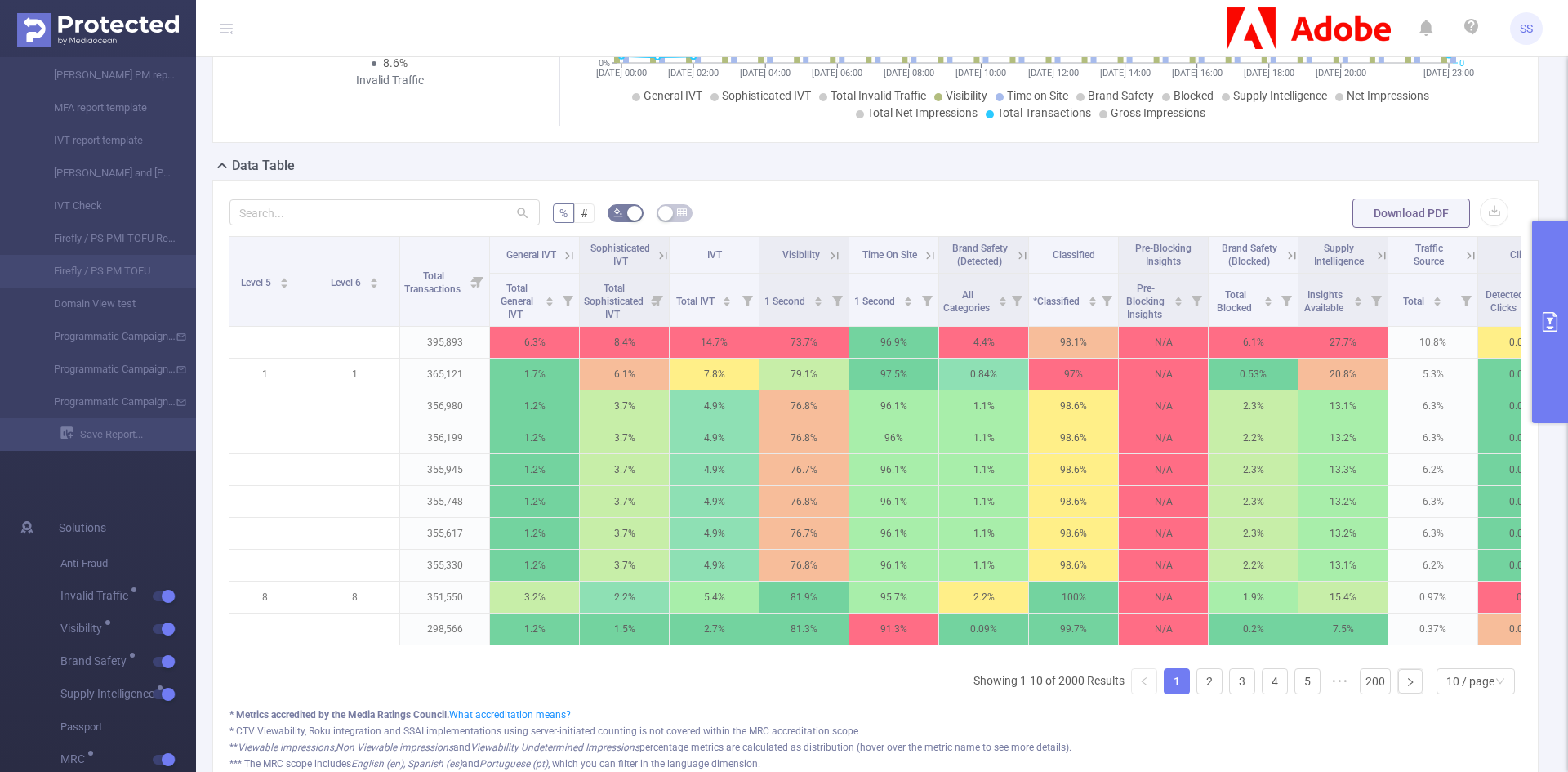
scroll to position [0, 547]
click at [821, 254] on div "Visibility" at bounding box center [802, 254] width 43 height 13
click at [829, 255] on icon at bounding box center [836, 255] width 15 height 15
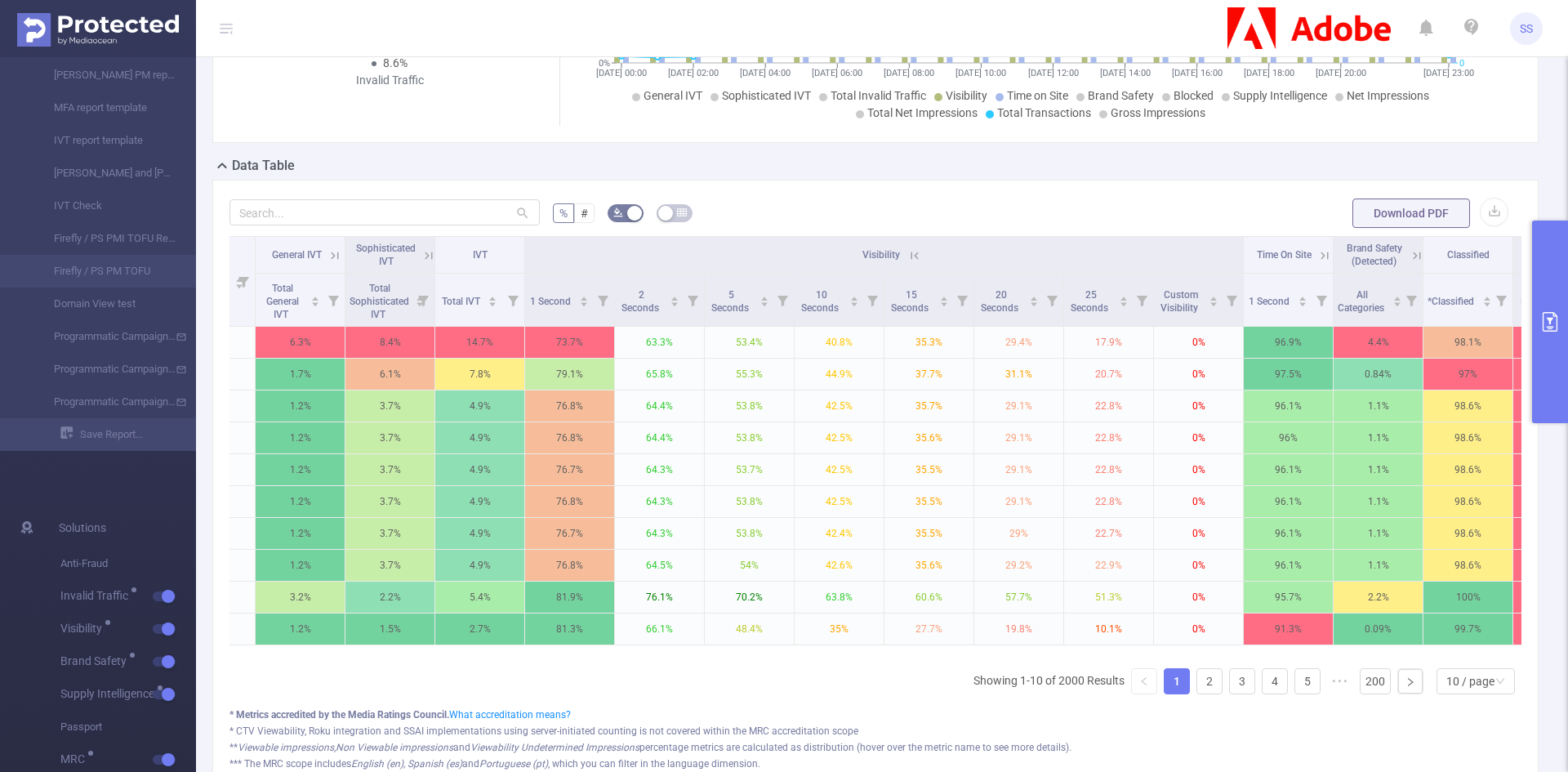
scroll to position [0, 845]
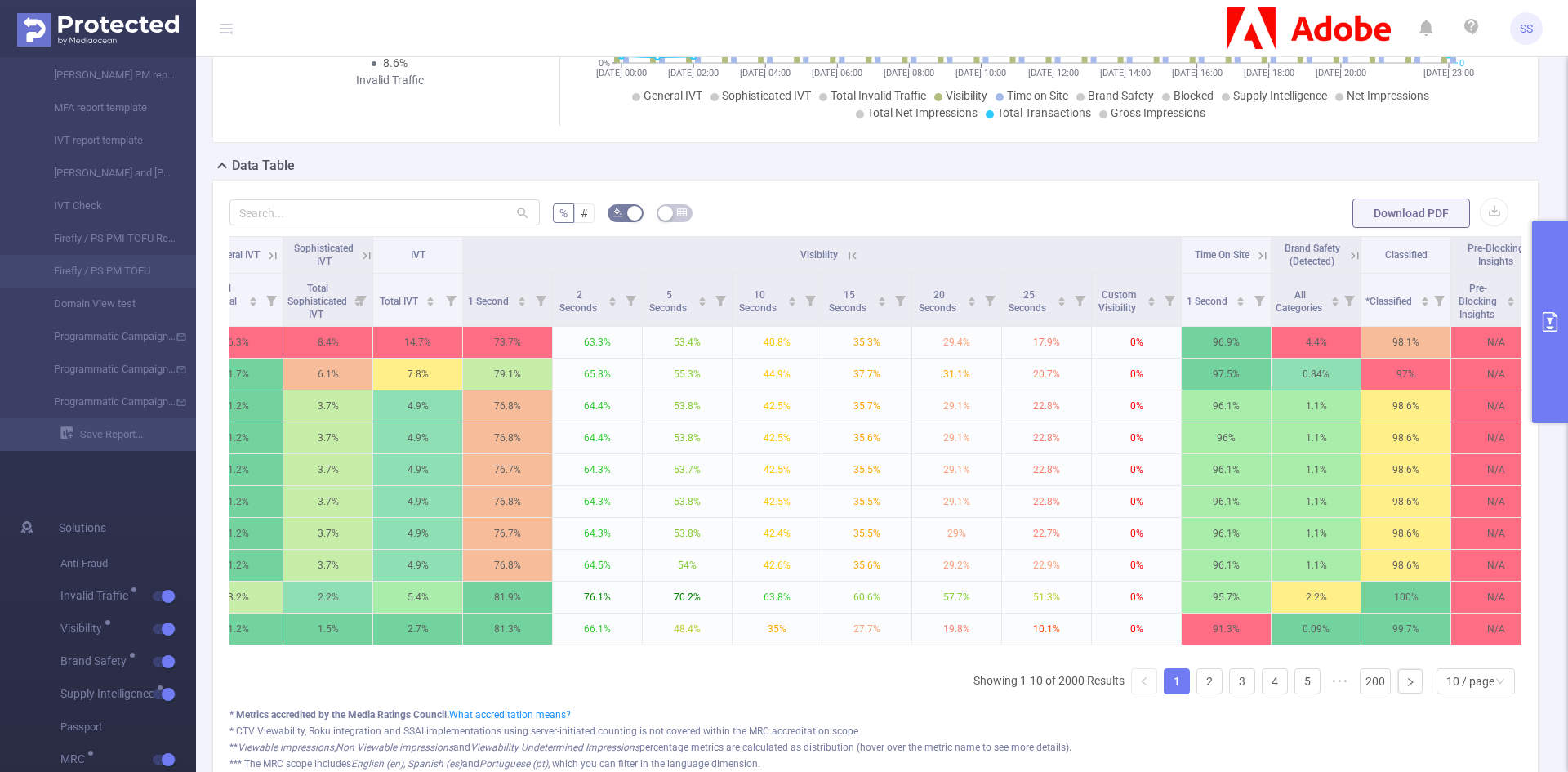
click at [859, 258] on icon at bounding box center [852, 255] width 15 height 15
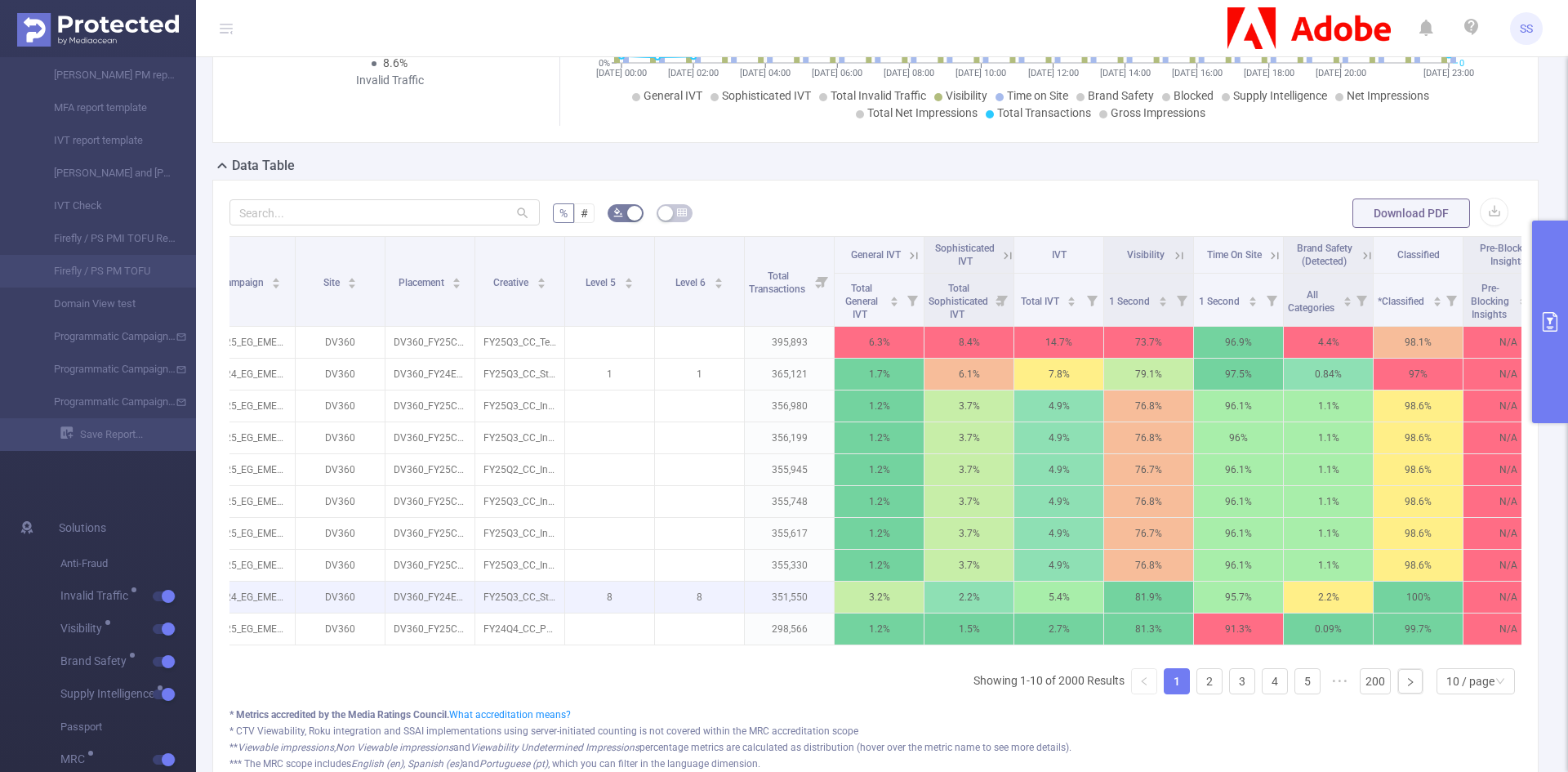
scroll to position [0, 202]
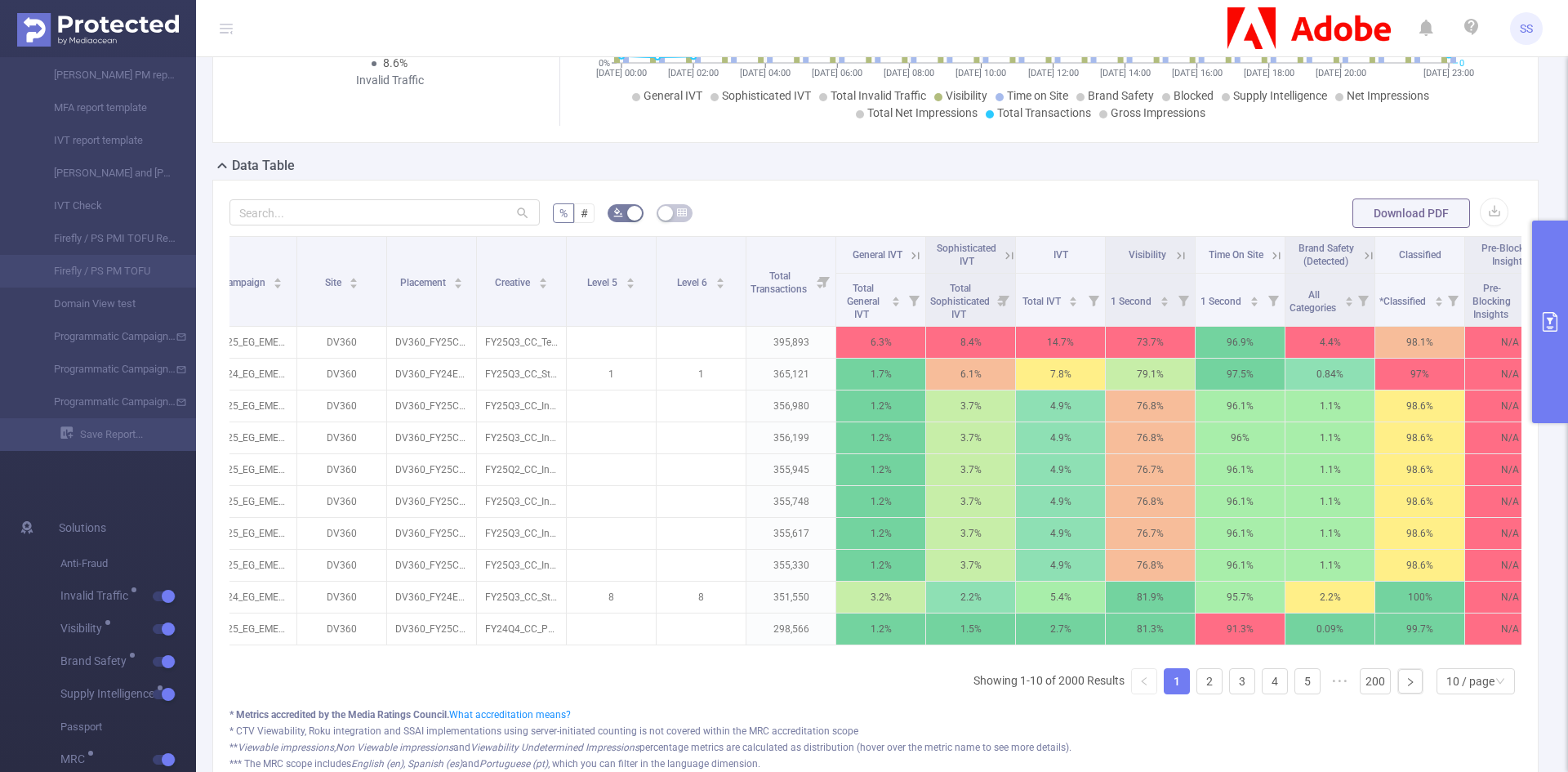
click at [1001, 249] on icon at bounding box center [1008, 255] width 15 height 15
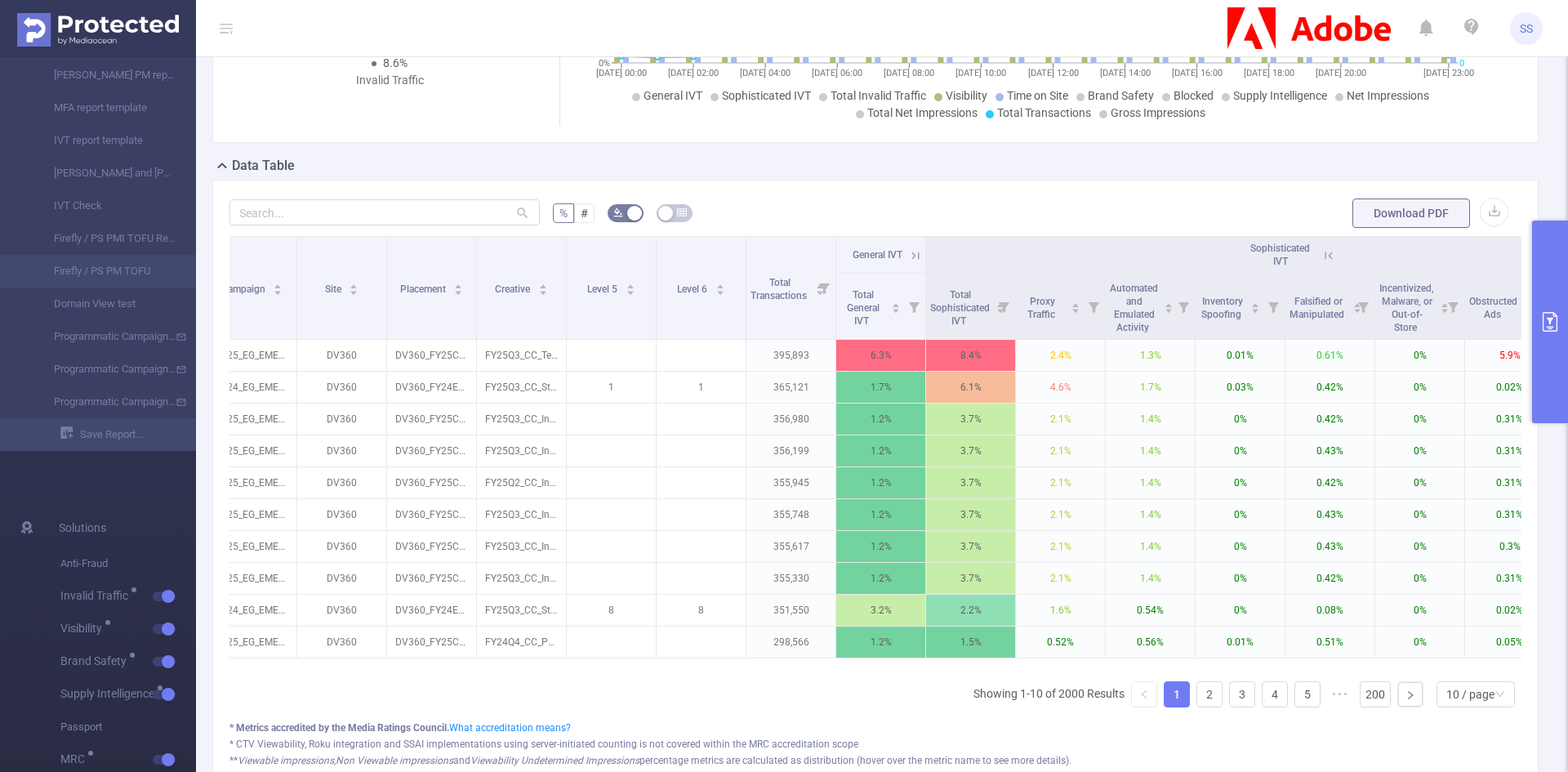
click at [1321, 254] on icon at bounding box center [1328, 255] width 15 height 15
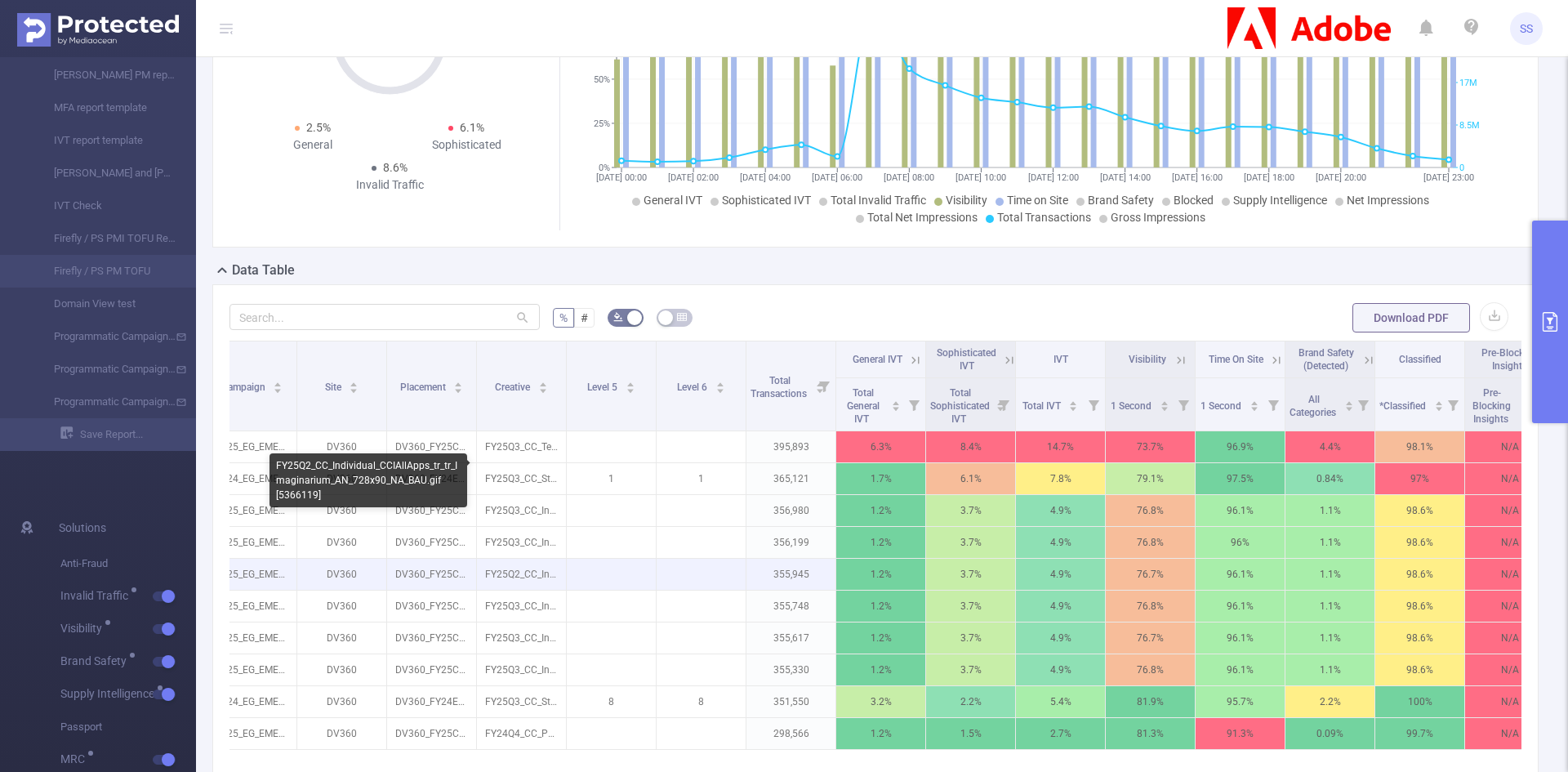
scroll to position [0, 0]
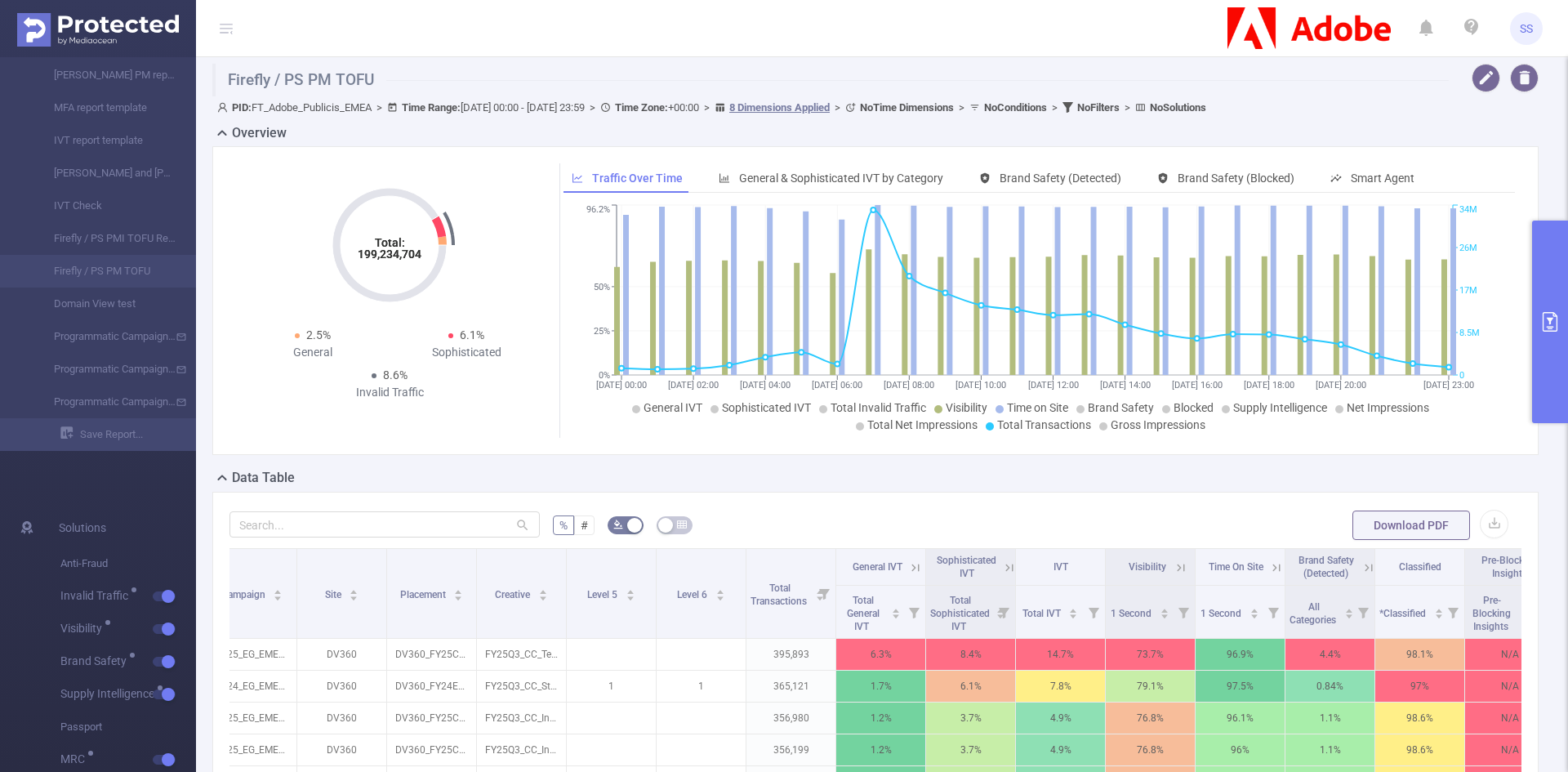
click at [1548, 290] on button "primary" at bounding box center [1550, 321] width 36 height 202
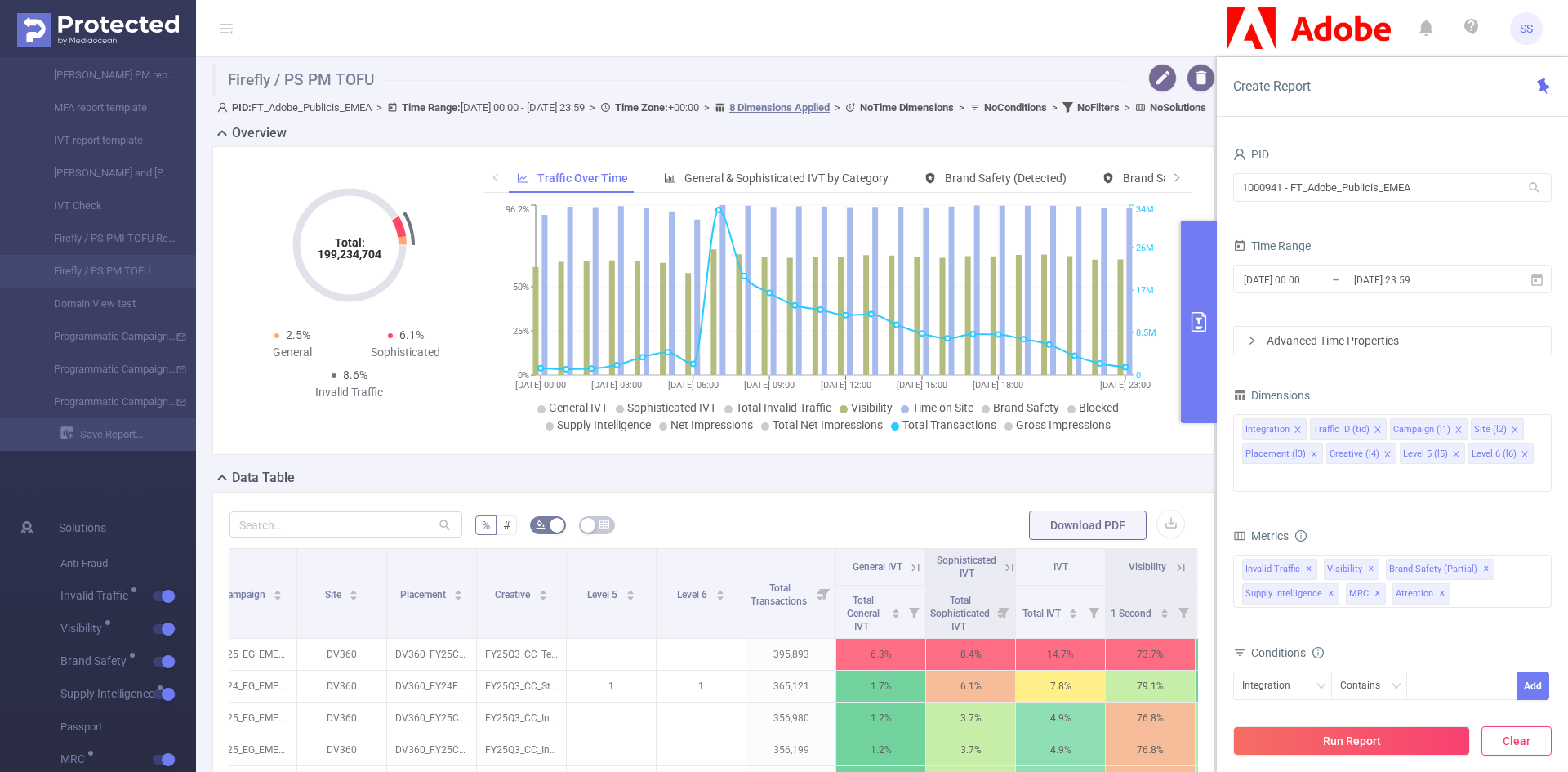
click at [1496, 746] on button "Clear" at bounding box center [1516, 740] width 70 height 29
type input "[DATE] 11:00"
type input "[DATE] 11:59"
click at [1188, 372] on button "primary" at bounding box center [1199, 321] width 36 height 202
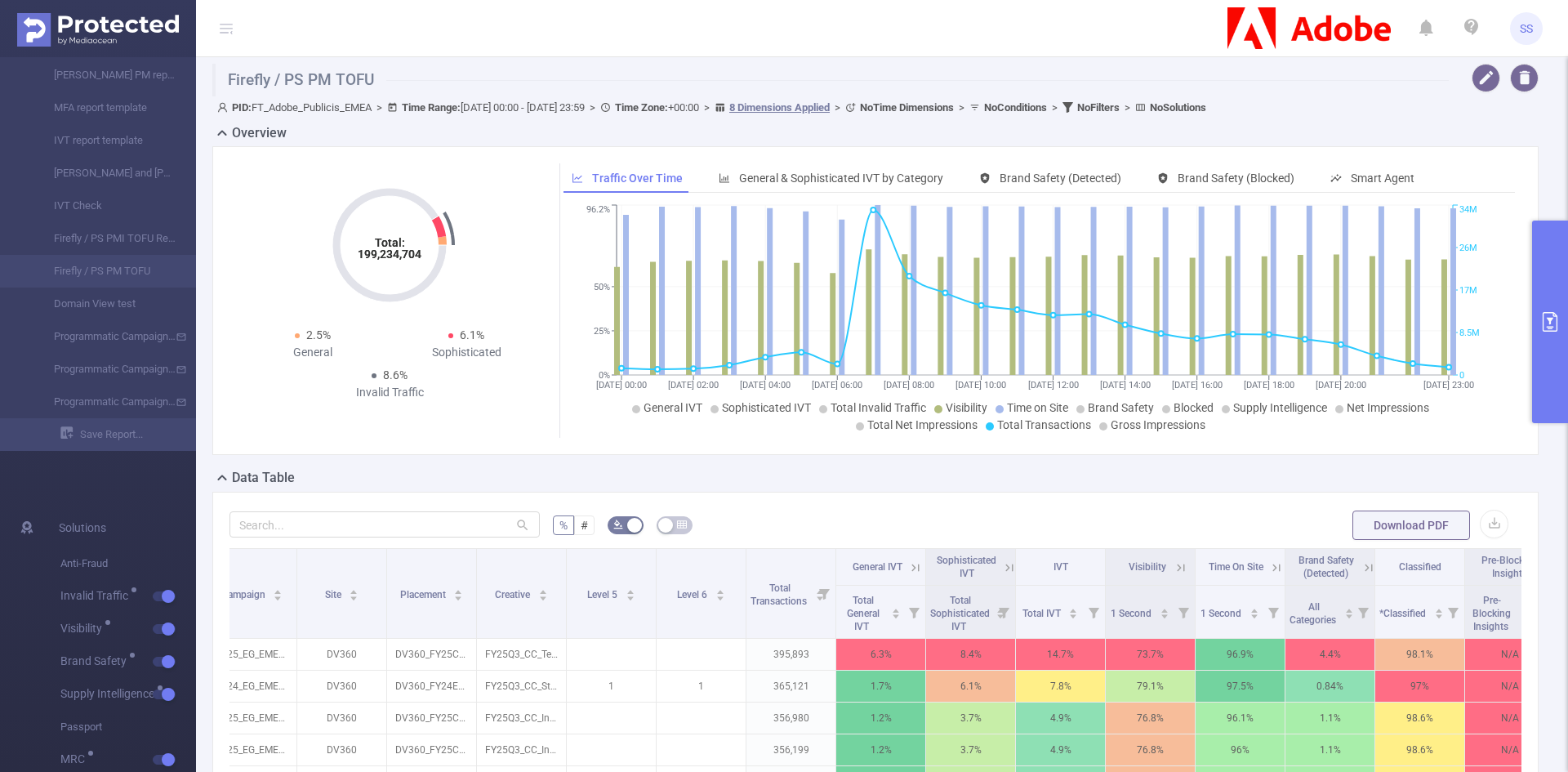
click at [1541, 308] on button "primary" at bounding box center [1550, 321] width 36 height 202
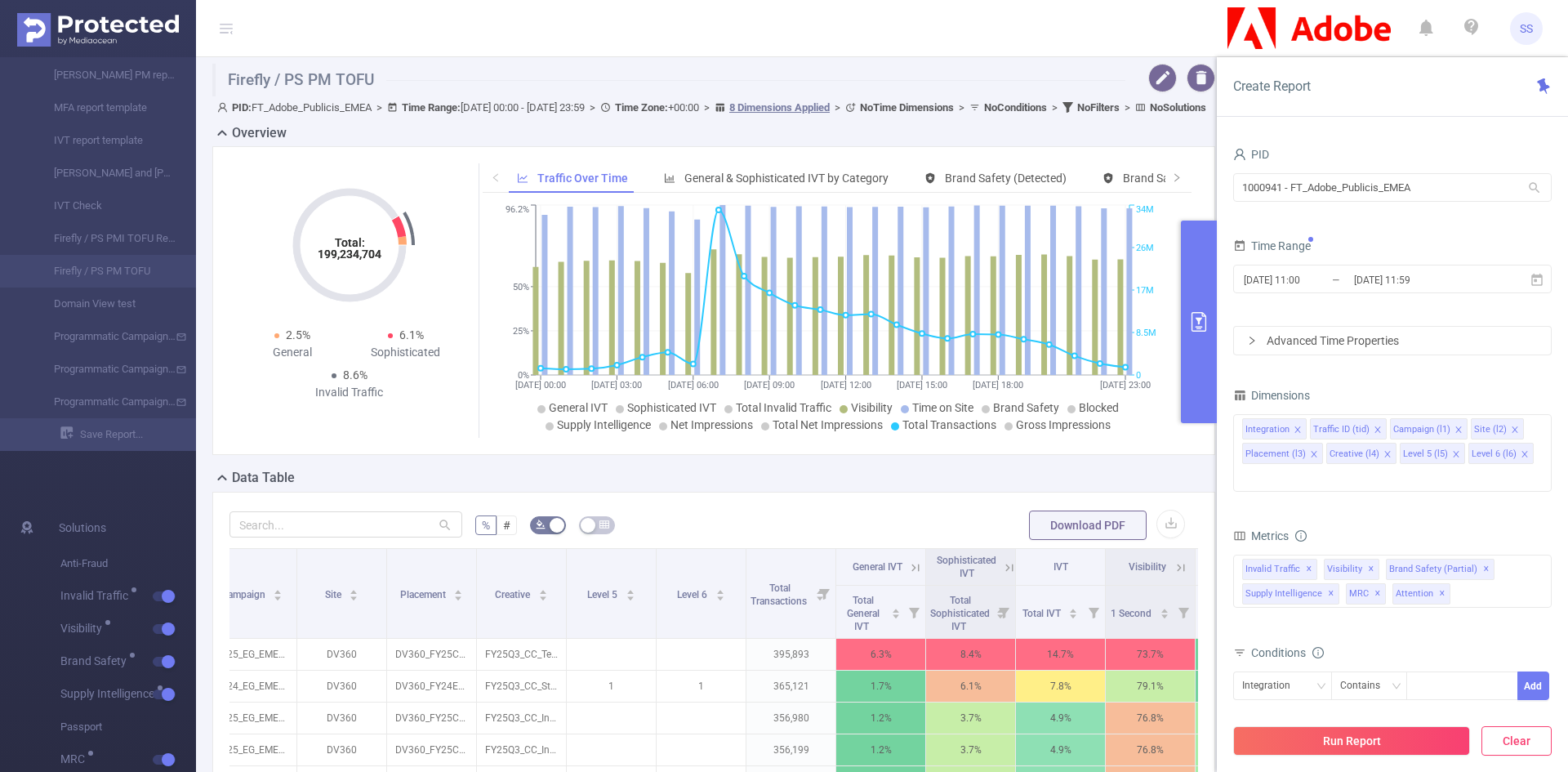
click at [1518, 750] on button "Clear" at bounding box center [1516, 740] width 70 height 29
click at [1438, 583] on span "✕" at bounding box center [1441, 593] width 7 height 20
click at [1374, 583] on span "✕" at bounding box center [1377, 593] width 7 height 20
click at [1328, 583] on span "✕" at bounding box center [1331, 593] width 7 height 20
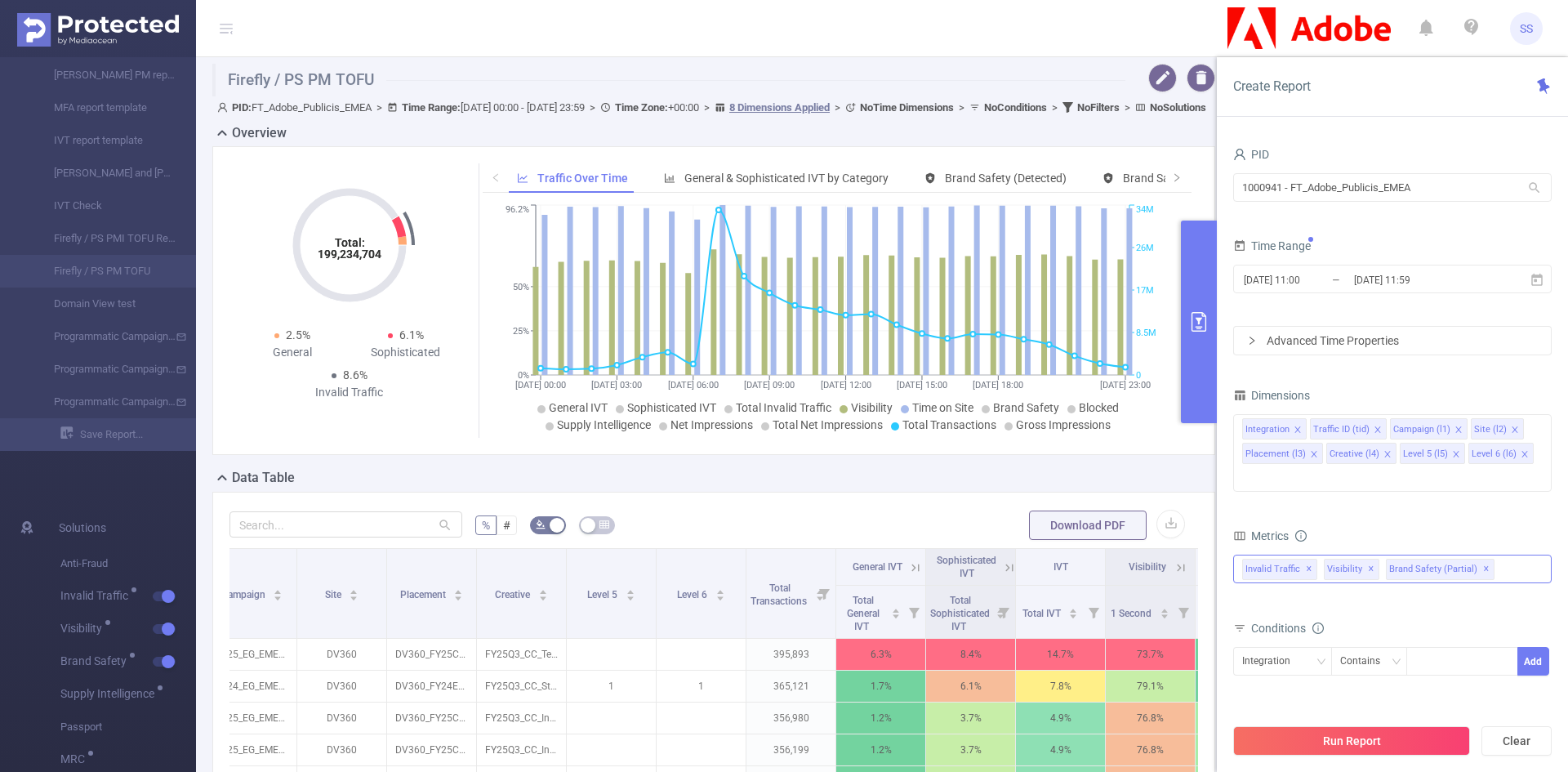
click at [1368, 560] on span "✕" at bounding box center [1371, 570] width 7 height 20
click at [1420, 560] on span "✕" at bounding box center [1423, 570] width 7 height 20
drag, startPoint x: 1439, startPoint y: 182, endPoint x: 1014, endPoint y: 168, distance: 425.2
click at [1014, 168] on section "Firefly / PS PM TOFU PID: FT_Adobe_Publicis_EMEA > Time Range: [DATE] 00:00 - […" at bounding box center [881, 619] width 1372 height 1126
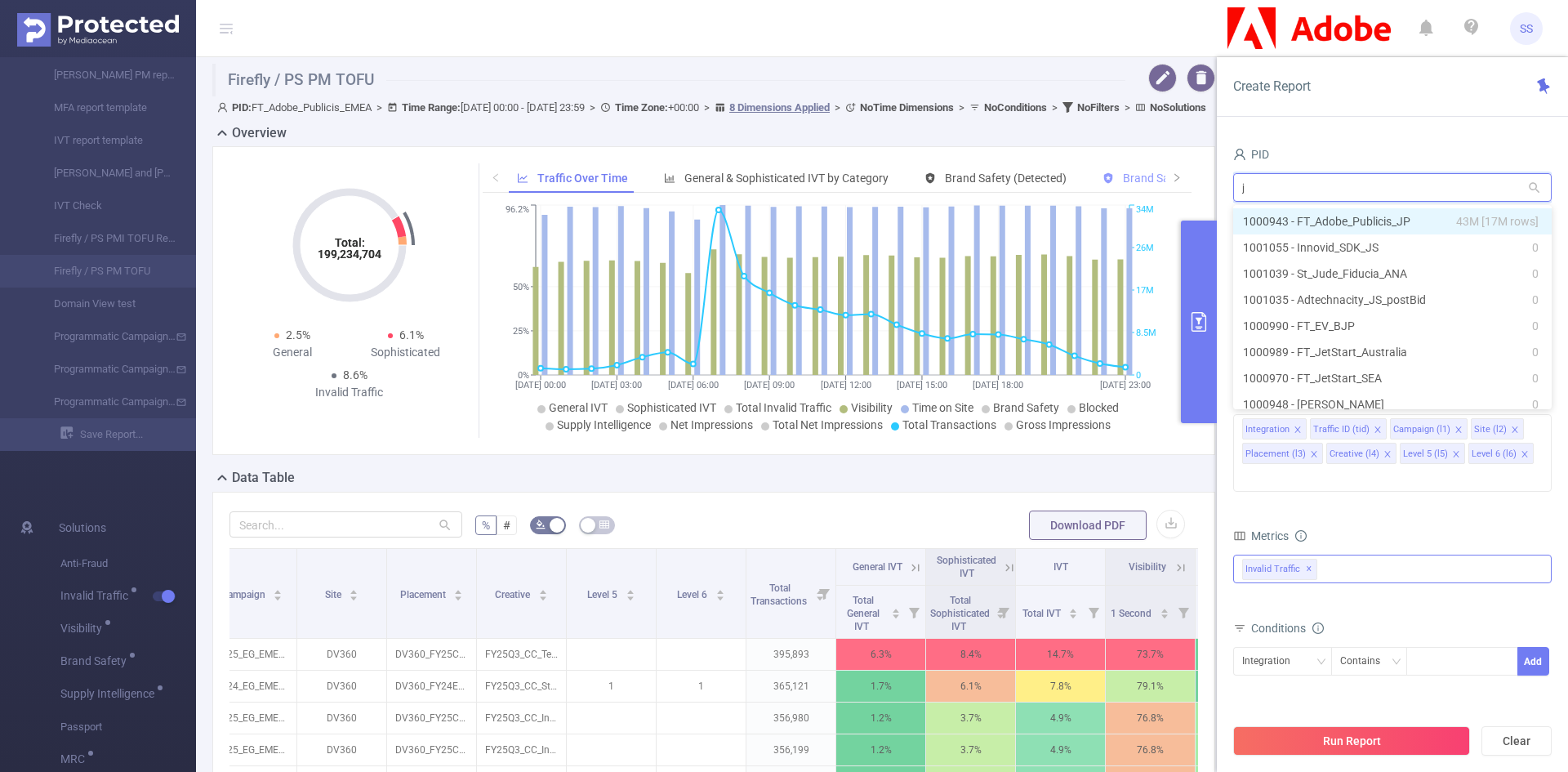
type input "jp"
click at [1343, 219] on li "1000943 - FT_Adobe_Publicis_JP 43M [17M rows]" at bounding box center [1391, 221] width 318 height 26
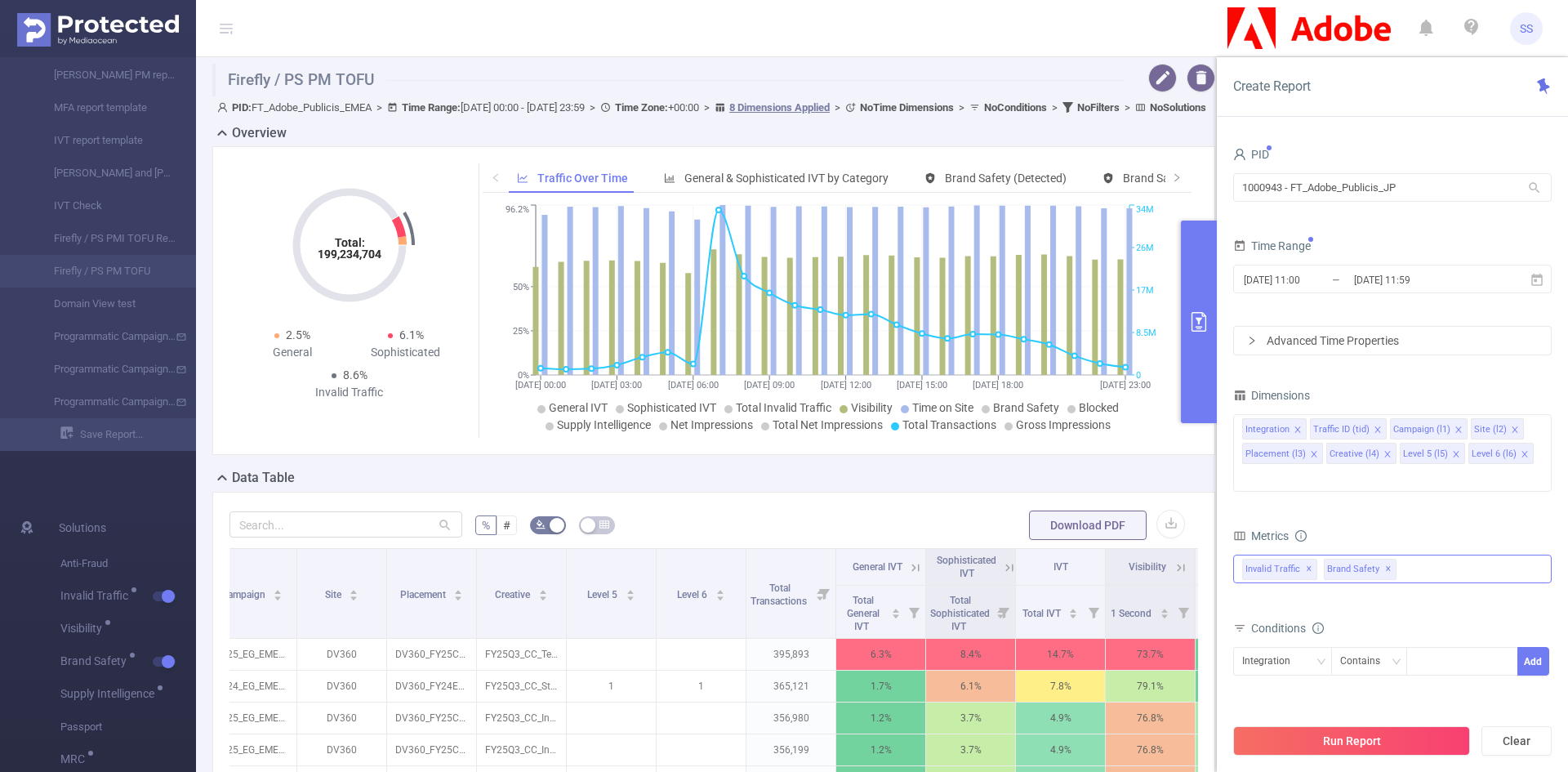
click at [1384, 560] on span "✕" at bounding box center [1387, 570] width 7 height 20
click at [1374, 751] on button "Run Report" at bounding box center [1351, 740] width 236 height 29
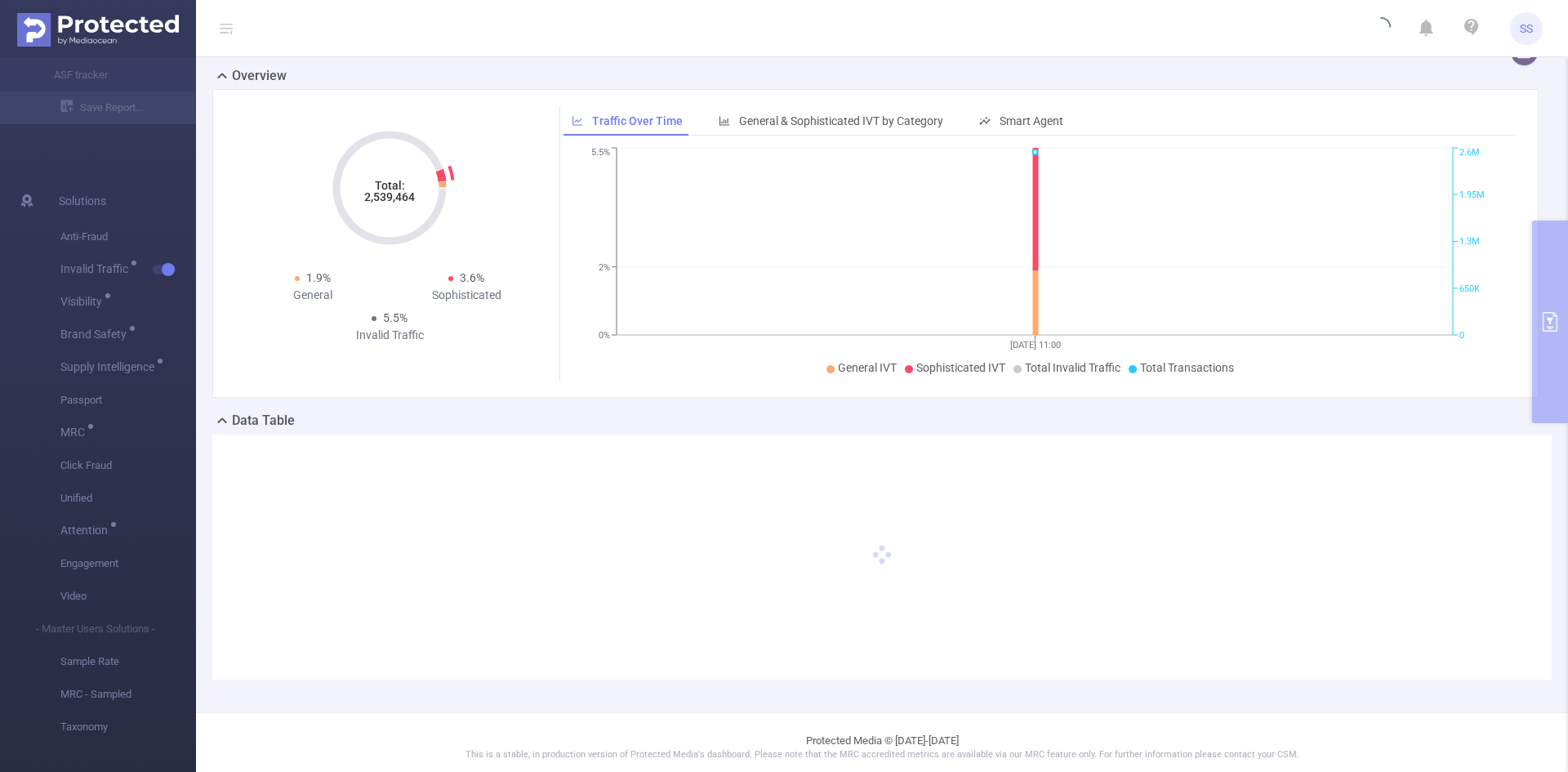
scroll to position [36, 0]
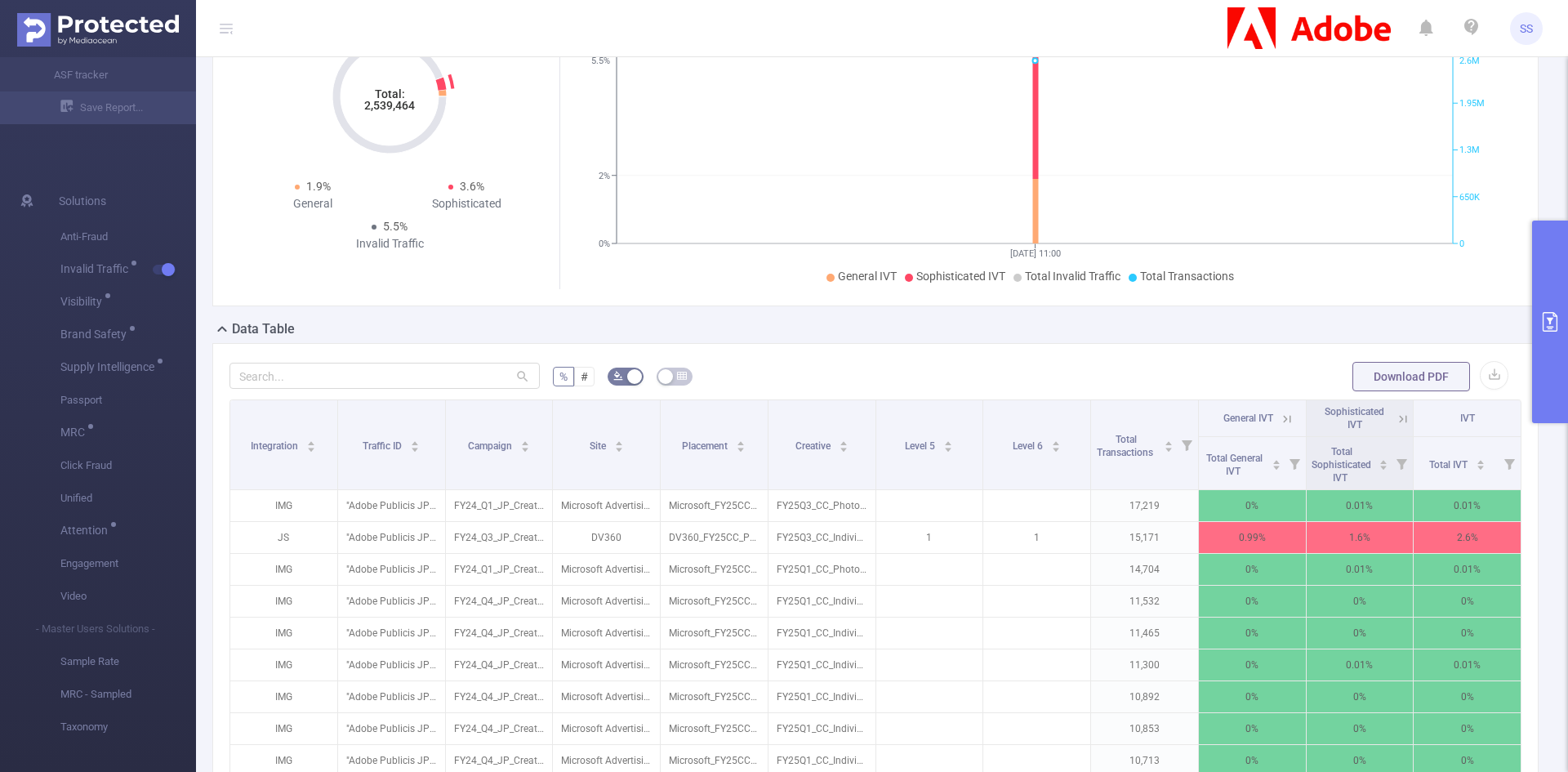
scroll to position [199, 0]
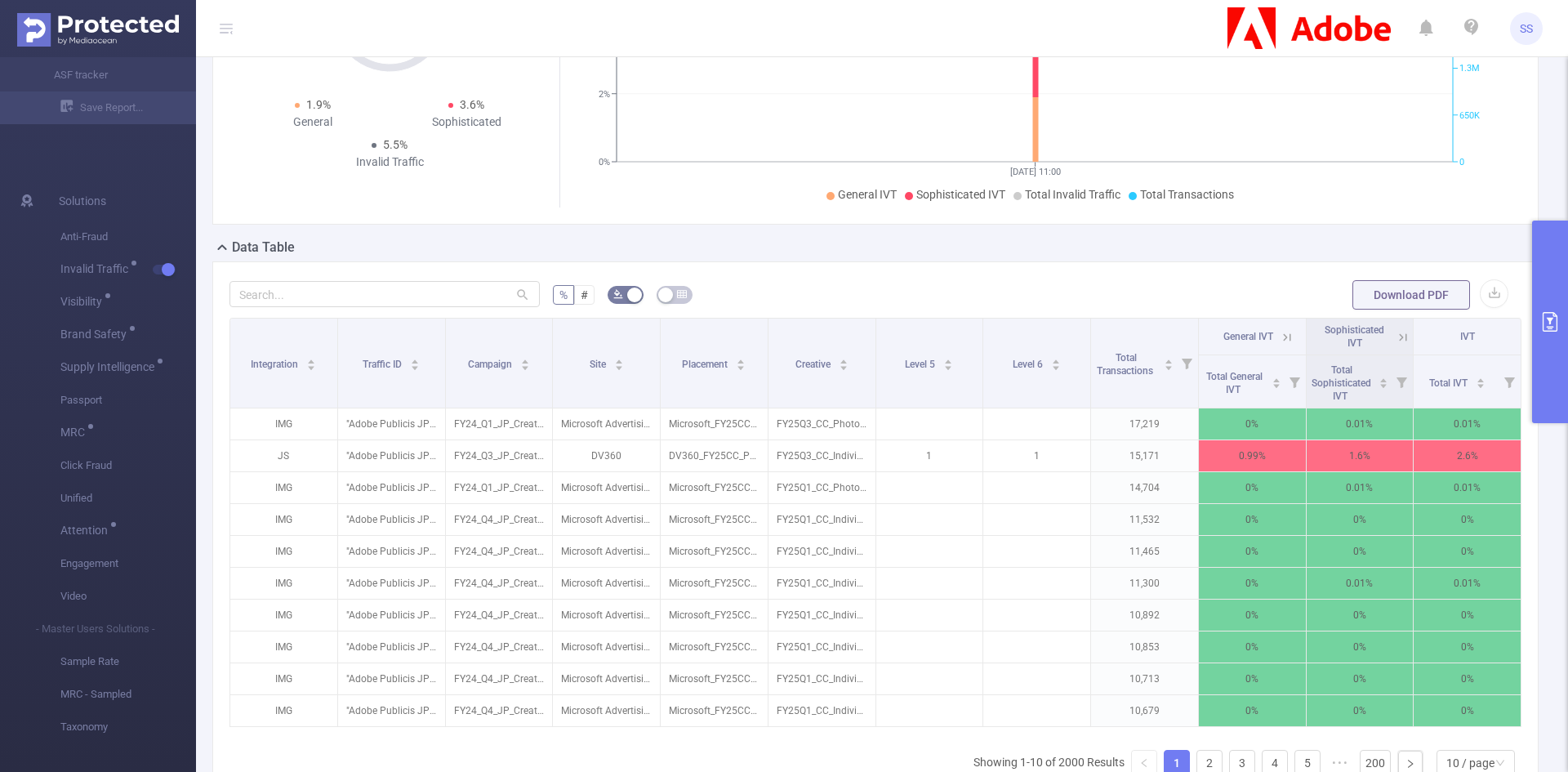
click at [1395, 341] on icon at bounding box center [1402, 337] width 15 height 15
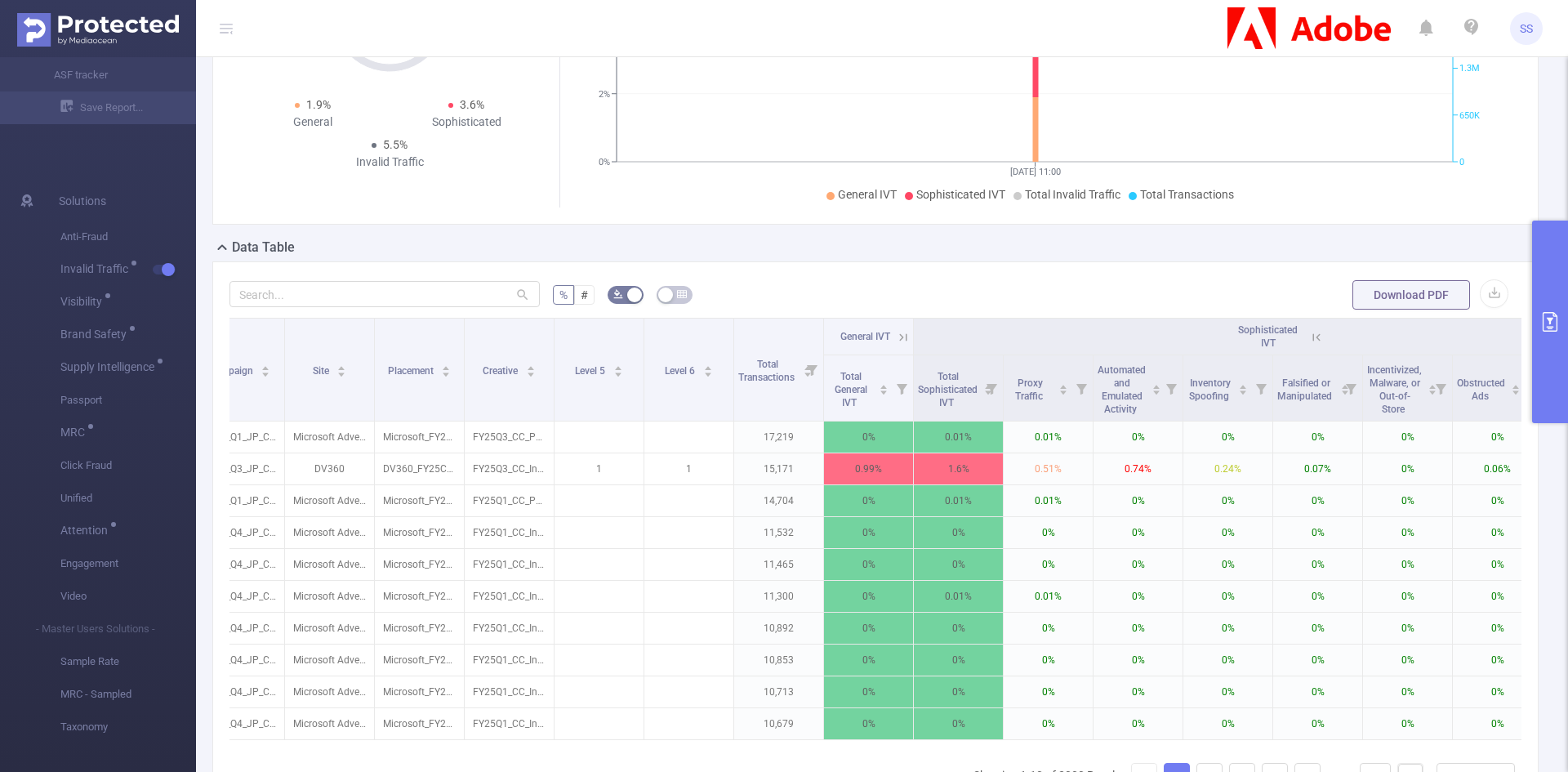
scroll to position [0, 431]
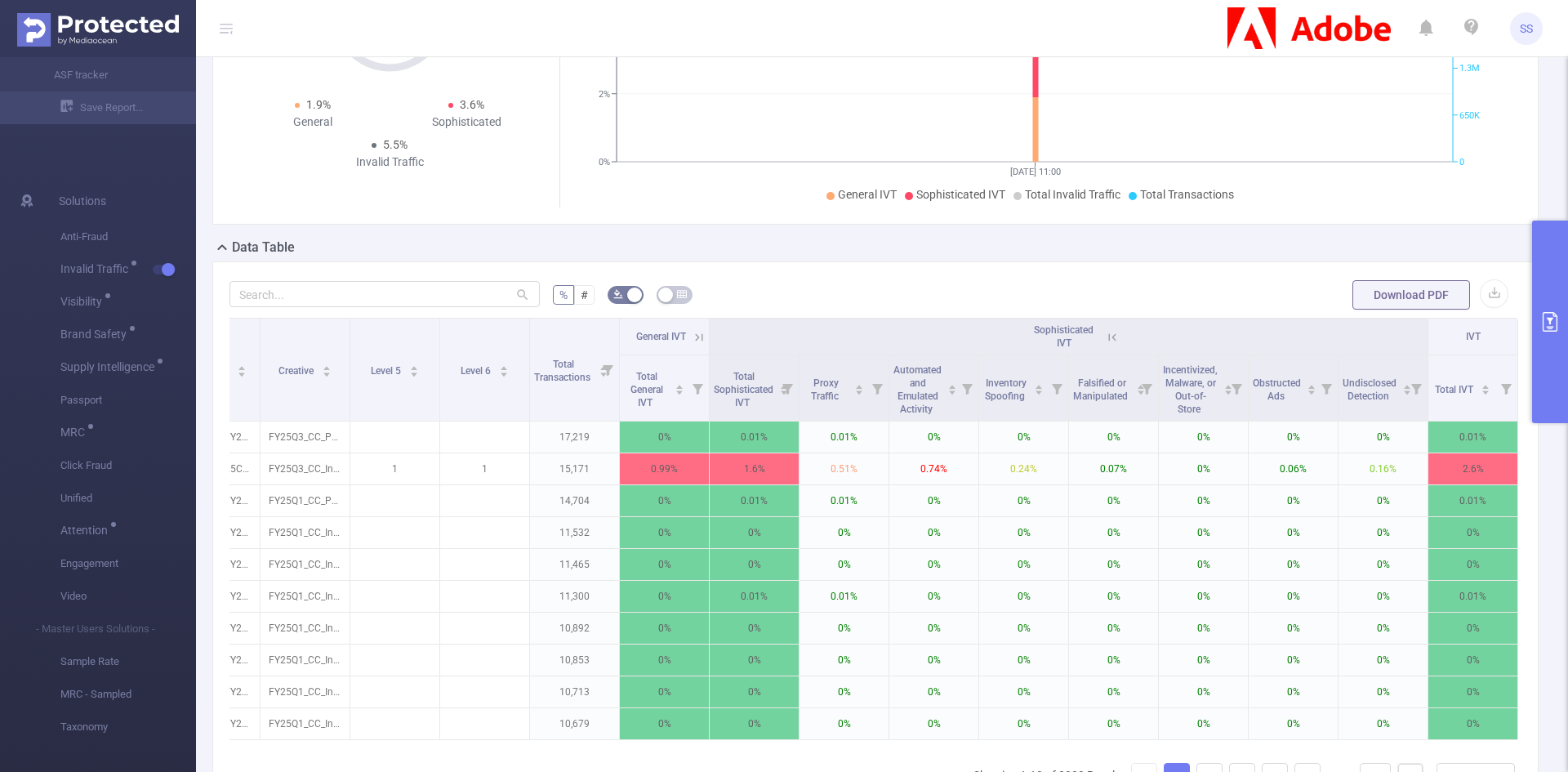
click at [1098, 326] on div "Sophisticated IVT" at bounding box center [1068, 336] width 97 height 26
click at [1104, 331] on icon at bounding box center [1111, 337] width 15 height 15
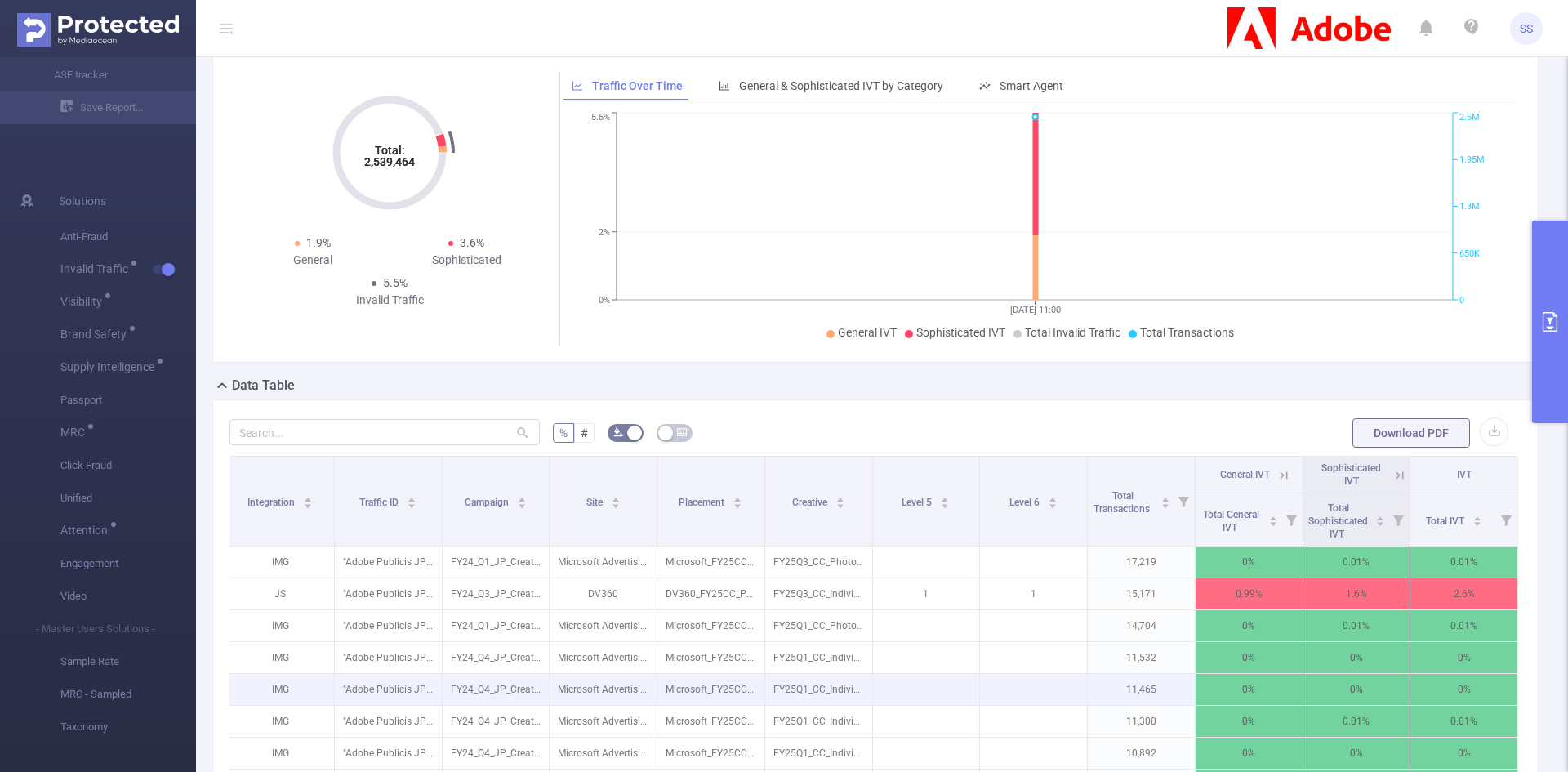
scroll to position [0, 0]
